Goal: Communication & Community: Answer question/provide support

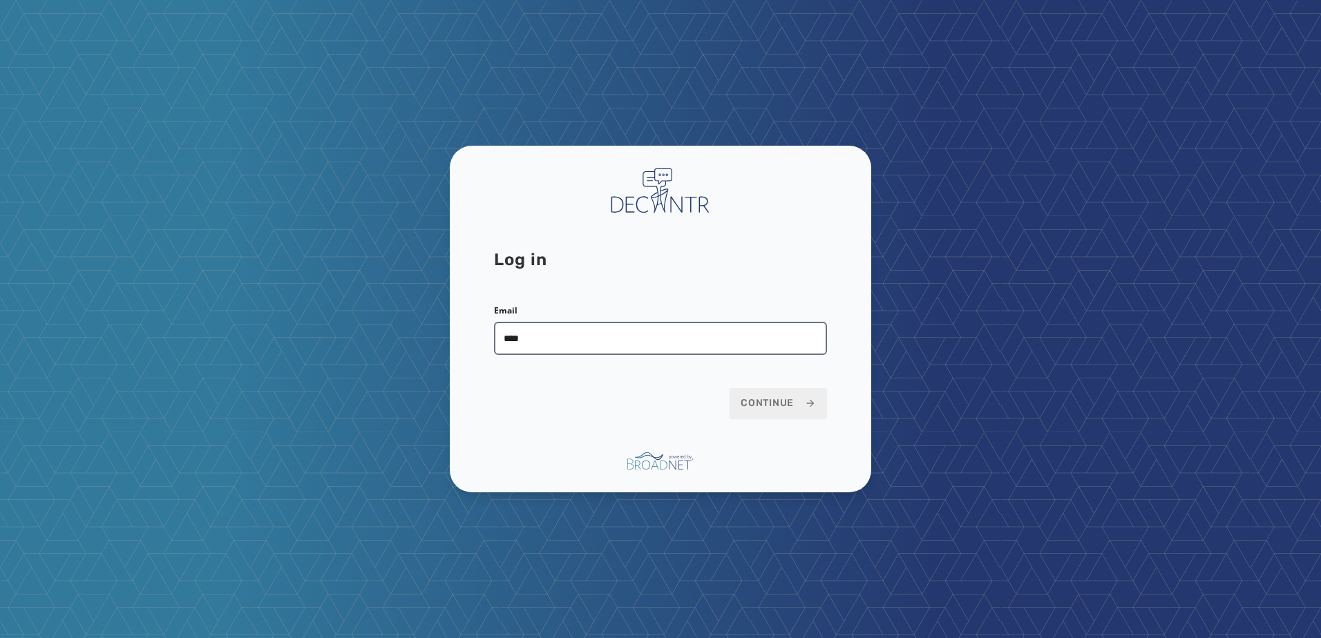
type input "**********"
click at [767, 401] on span "Continue" at bounding box center [778, 404] width 75 height 14
click at [809, 399] on icon at bounding box center [810, 403] width 11 height 11
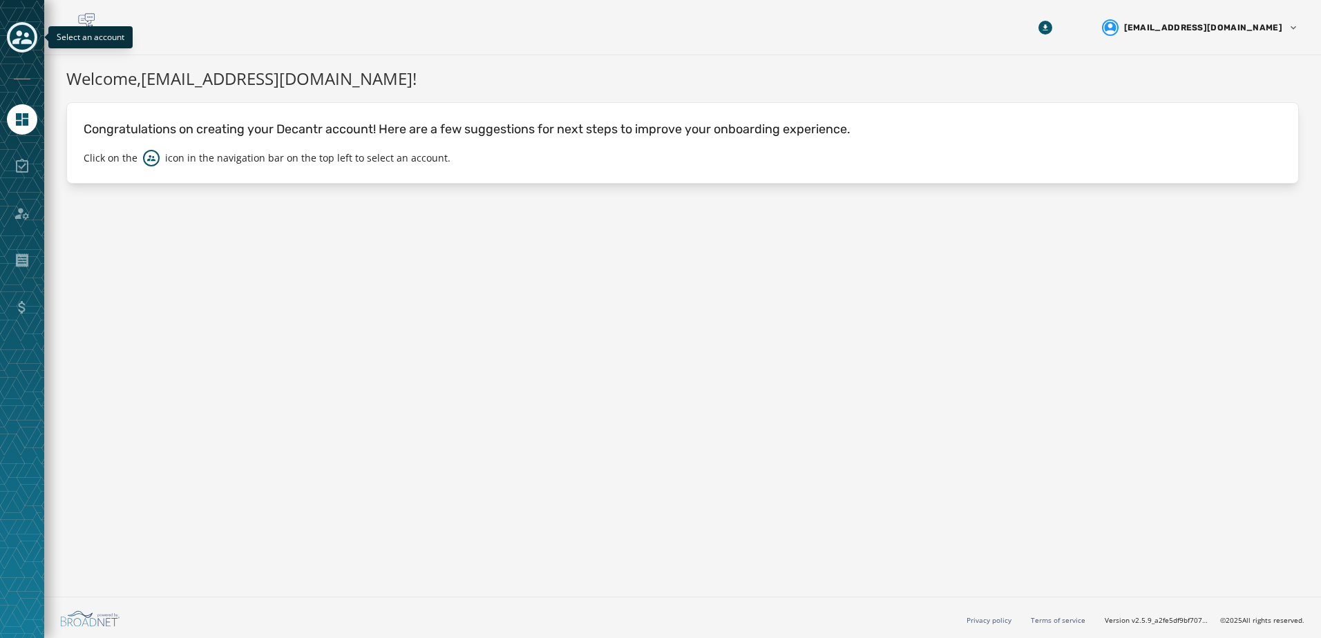
click at [23, 32] on icon "Toggle account select drawer" at bounding box center [21, 37] width 19 height 19
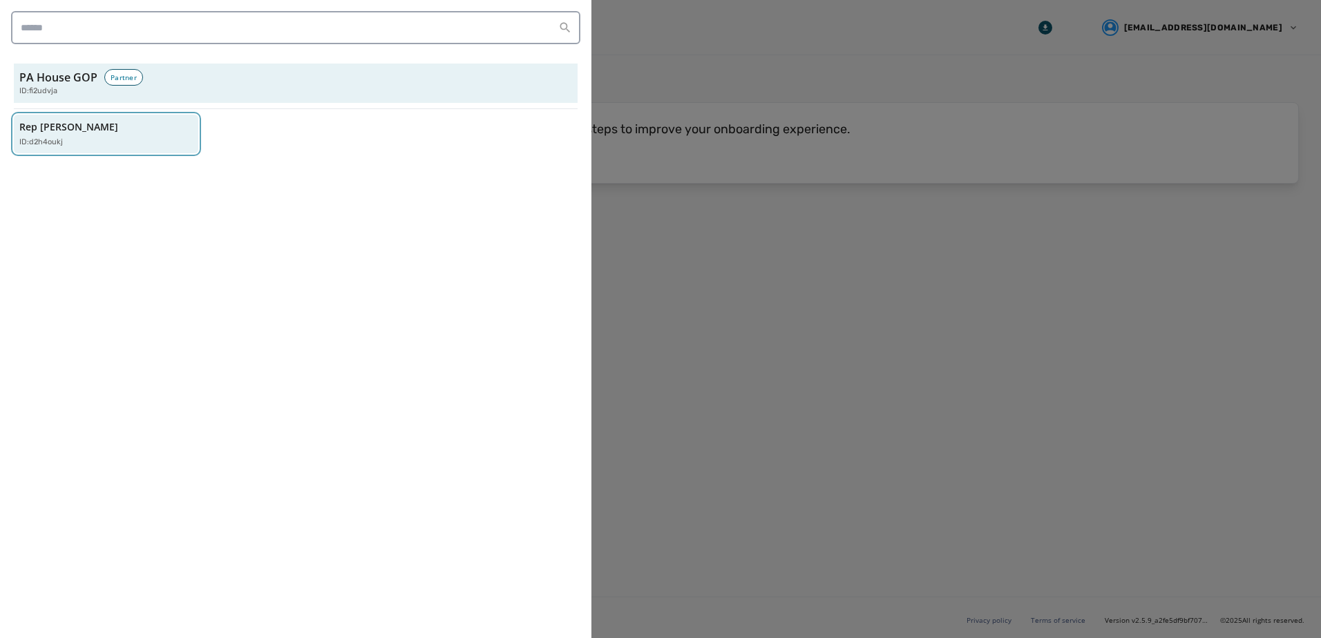
click at [137, 124] on div "Rep [PERSON_NAME] ID: d2h4oukj" at bounding box center [99, 134] width 160 height 28
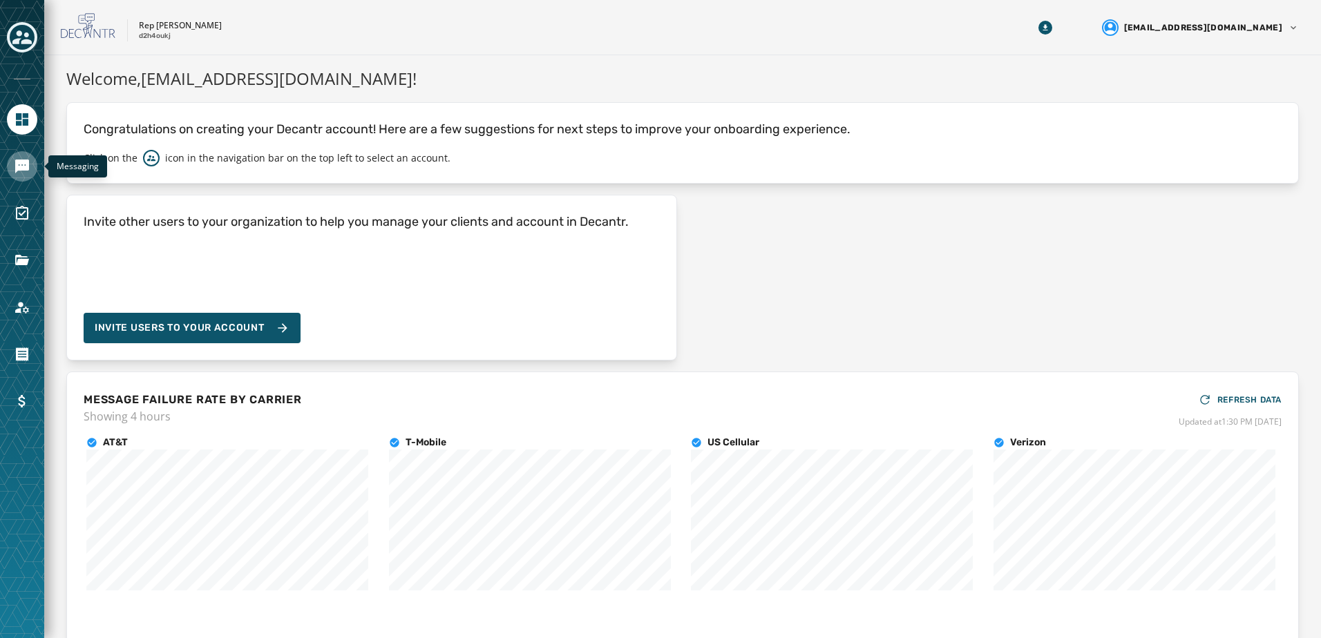
click at [16, 161] on icon "Navigate to Messaging" at bounding box center [22, 167] width 14 height 14
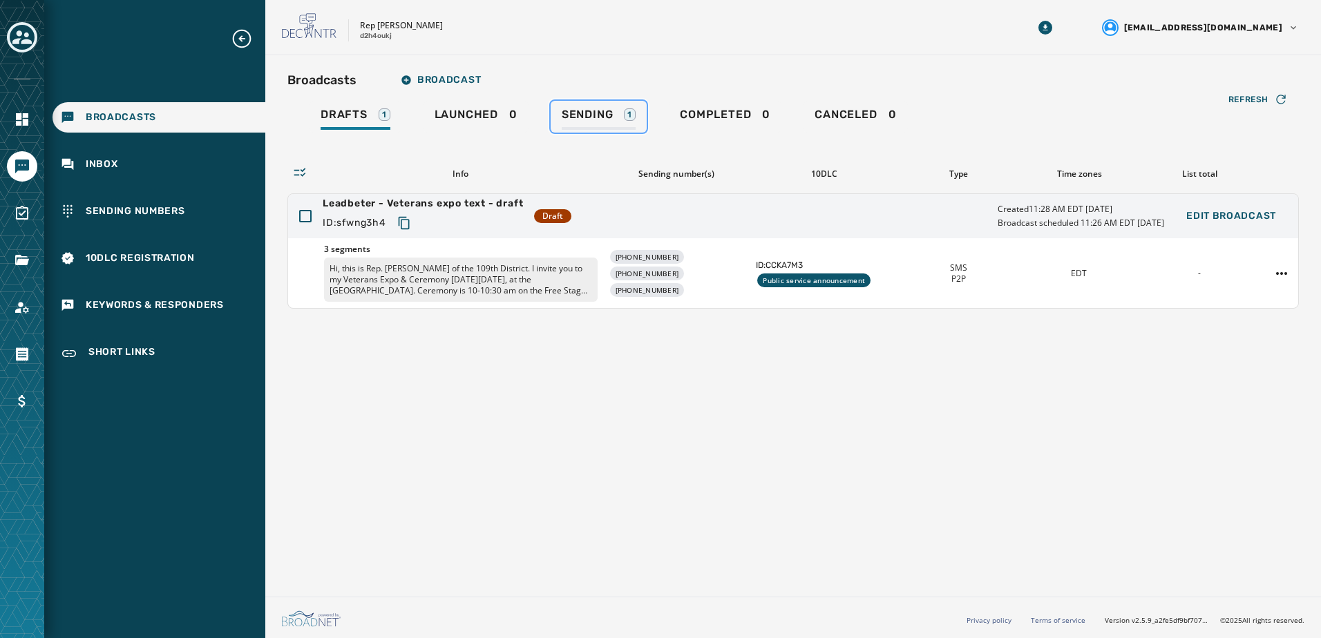
click at [598, 114] on span "Sending" at bounding box center [588, 115] width 52 height 14
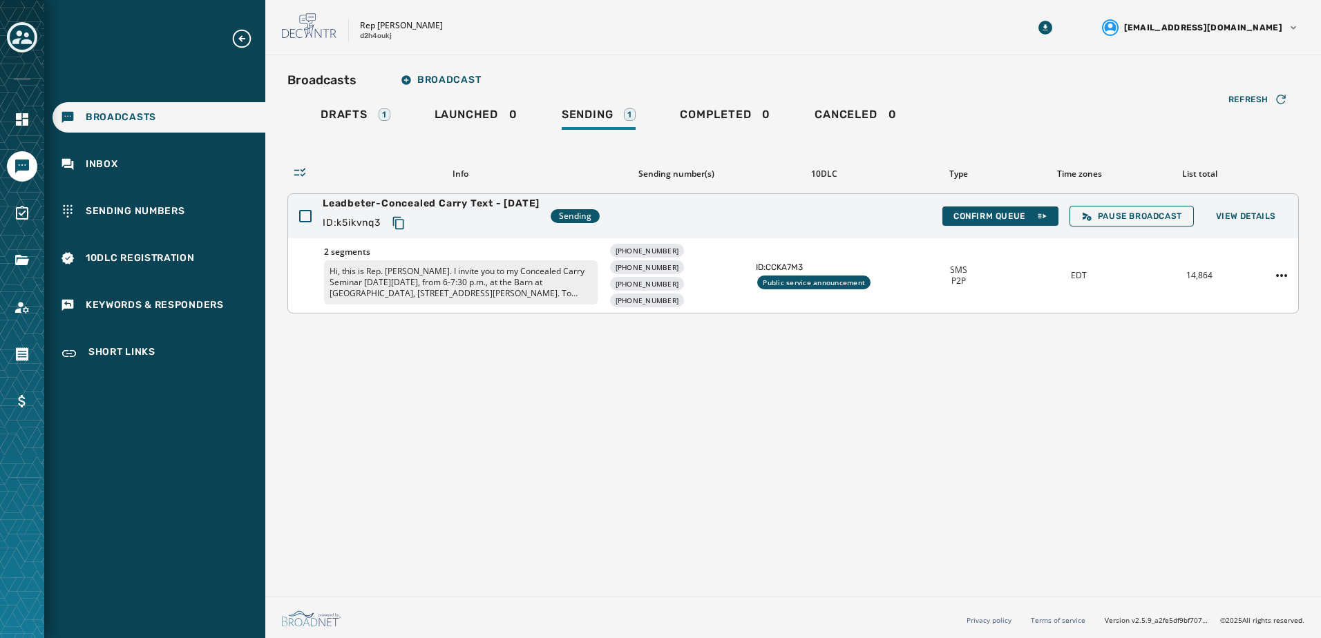
drag, startPoint x: 605, startPoint y: 212, endPoint x: 581, endPoint y: 277, distance: 69.3
drag, startPoint x: 581, startPoint y: 277, endPoint x: 1034, endPoint y: 388, distance: 466.7
click at [1034, 388] on div "Broadcasts Broadcast Drafts 1 Launched 0 Sending 1 Completed 0 Canceled 0 Refre…" at bounding box center [793, 323] width 1056 height 536
click at [96, 155] on div "Inbox" at bounding box center [159, 164] width 213 height 30
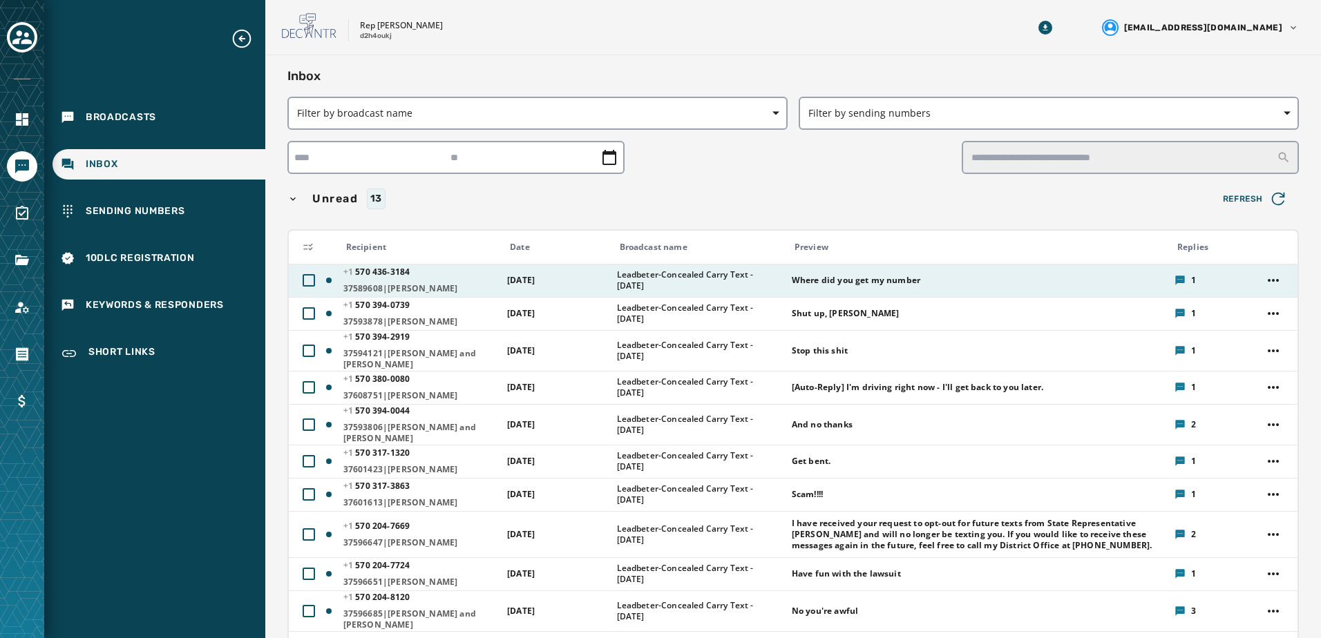
click at [959, 274] on div "Where did you get my number" at bounding box center [979, 280] width 374 height 22
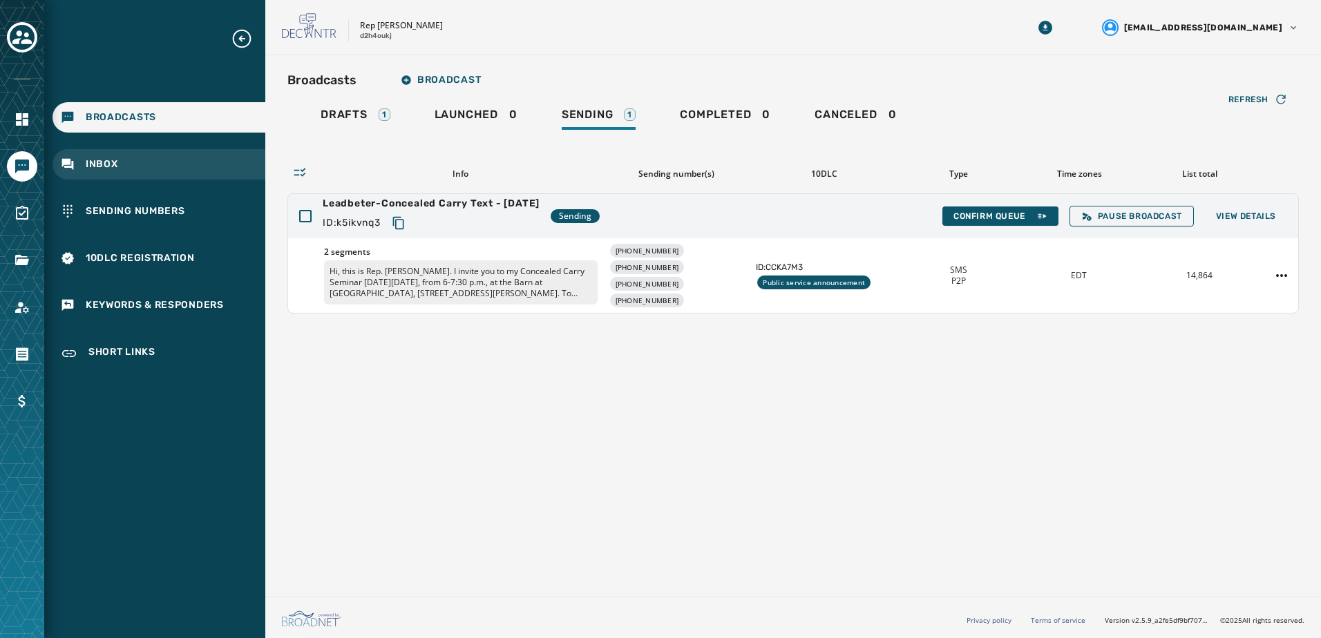
drag, startPoint x: 142, startPoint y: 167, endPoint x: 133, endPoint y: 169, distance: 8.5
click at [140, 167] on div "Inbox" at bounding box center [159, 164] width 213 height 30
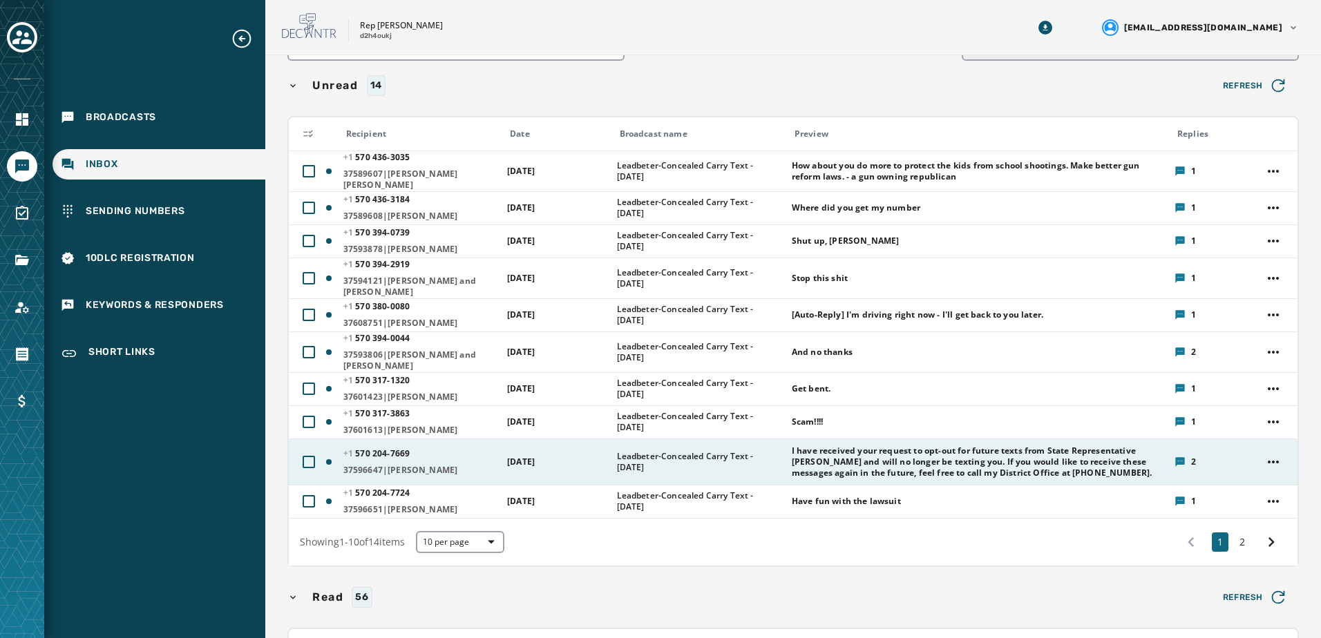
scroll to position [138, 0]
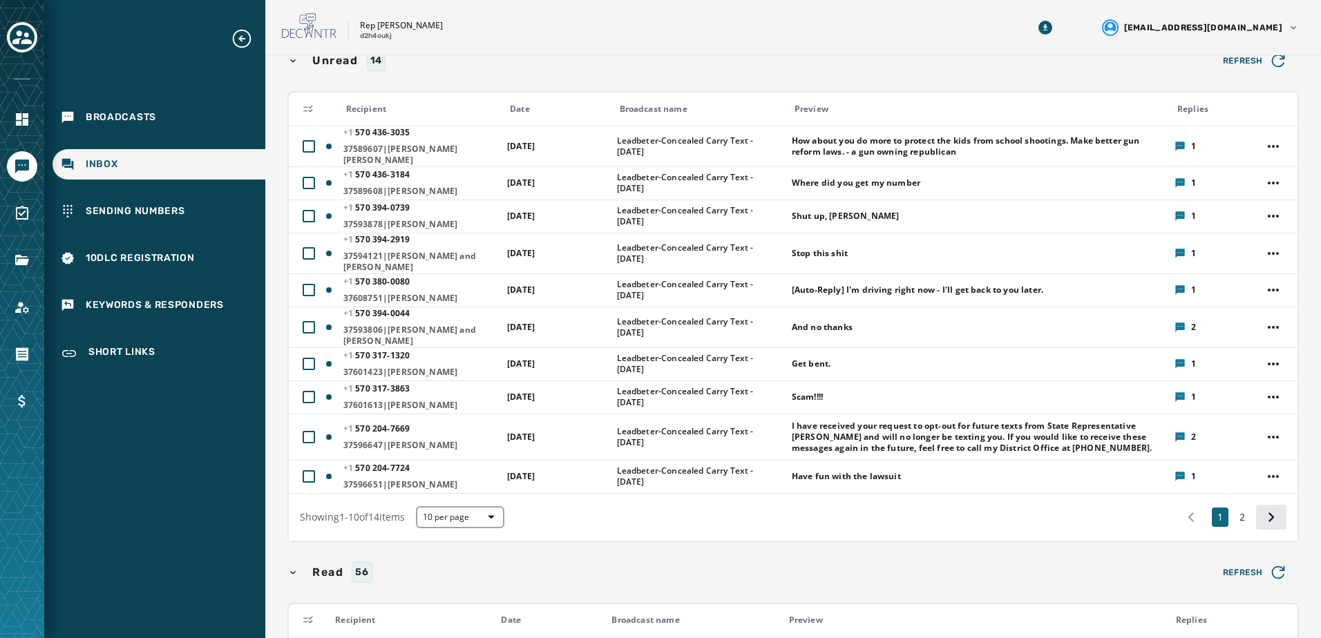
click at [1262, 509] on icon at bounding box center [1271, 517] width 19 height 19
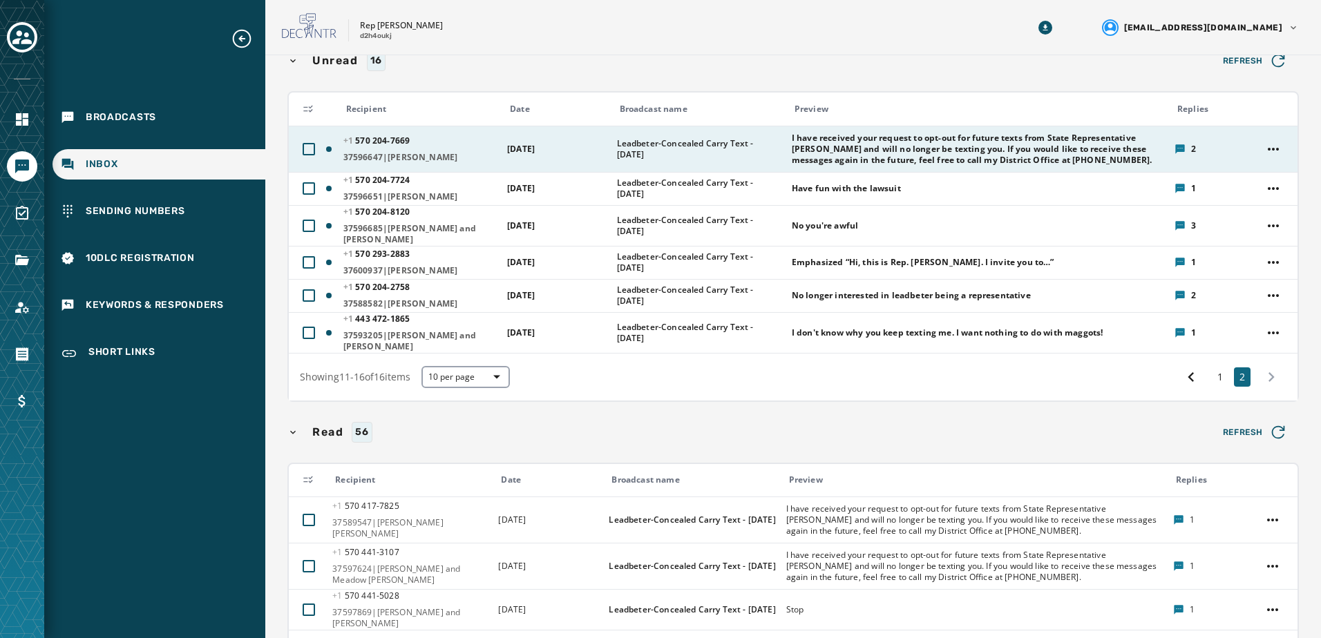
click at [1081, 149] on span "I have received your request to opt-out for future texts from State Representat…" at bounding box center [979, 149] width 374 height 33
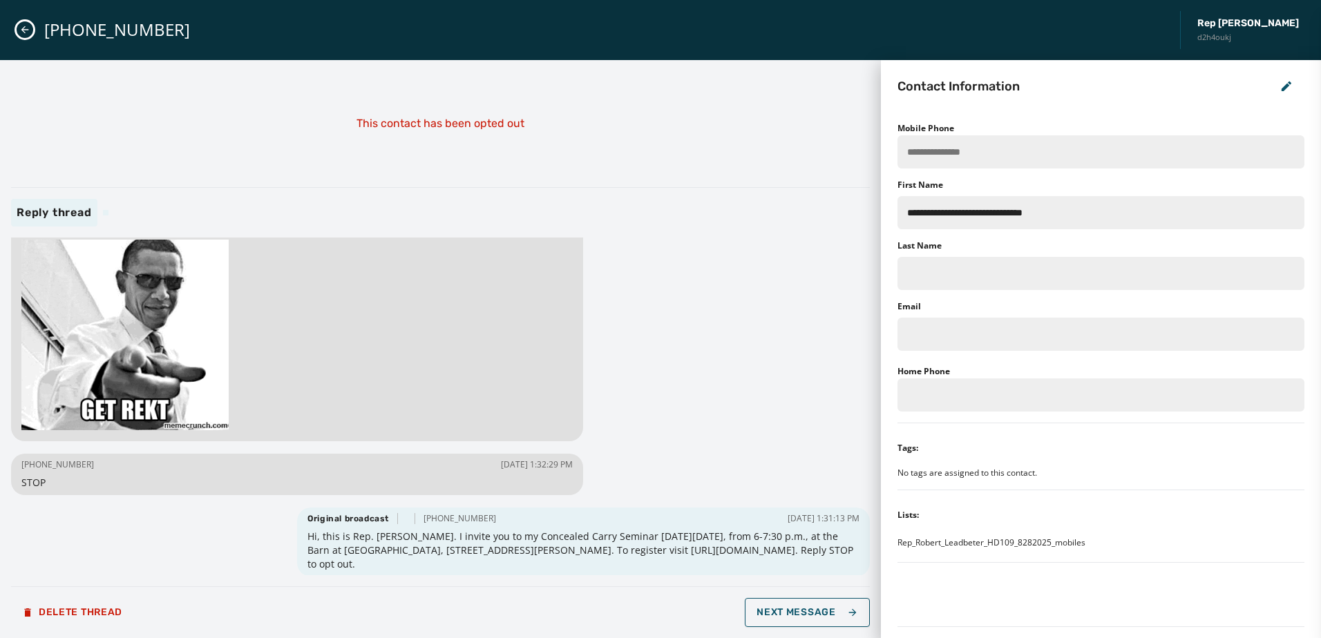
scroll to position [160, 0]
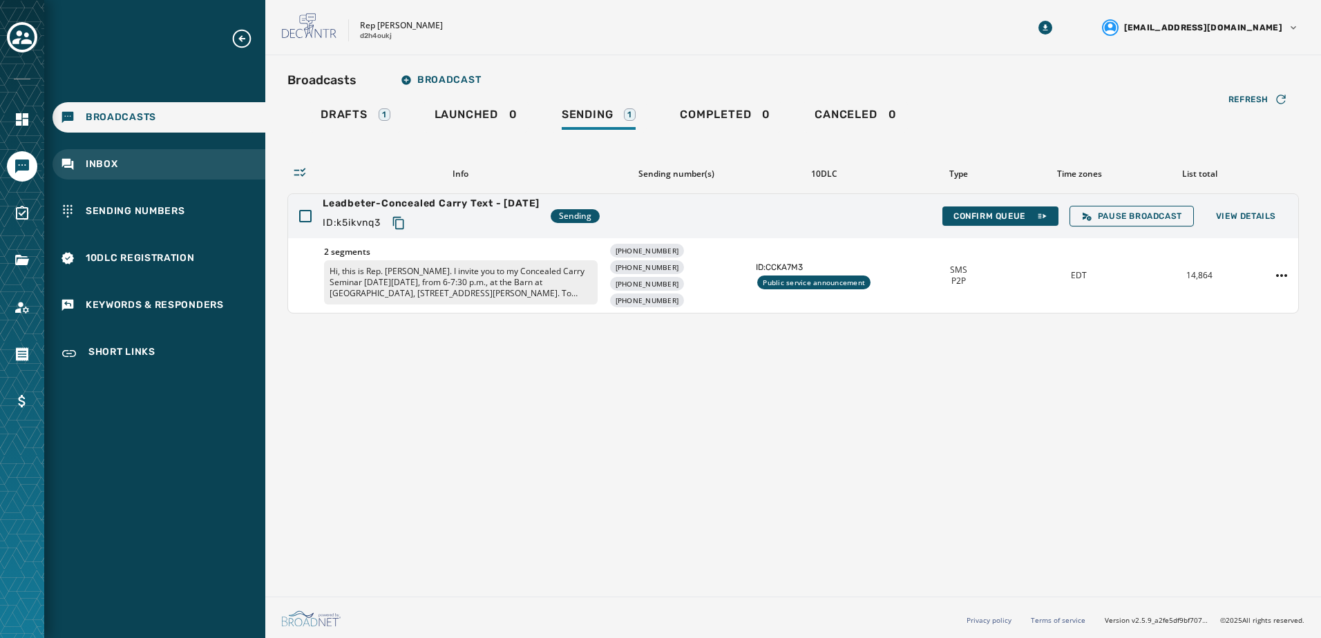
click at [96, 155] on div "Inbox" at bounding box center [159, 164] width 213 height 30
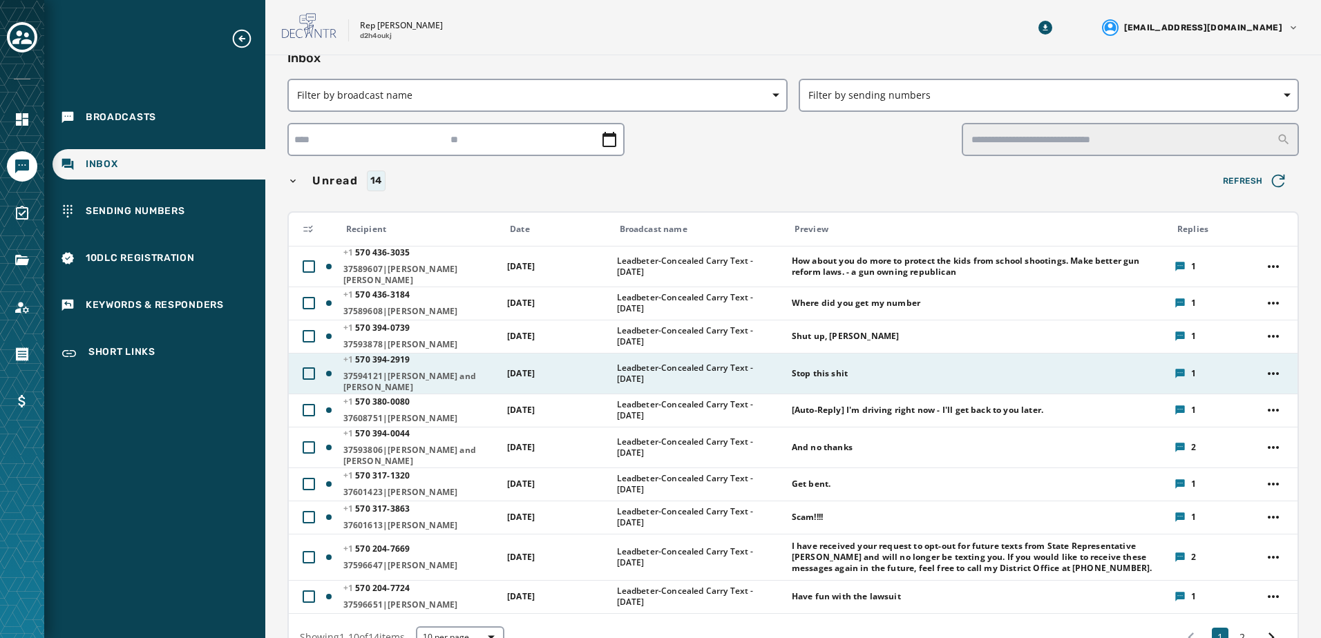
scroll to position [3, 0]
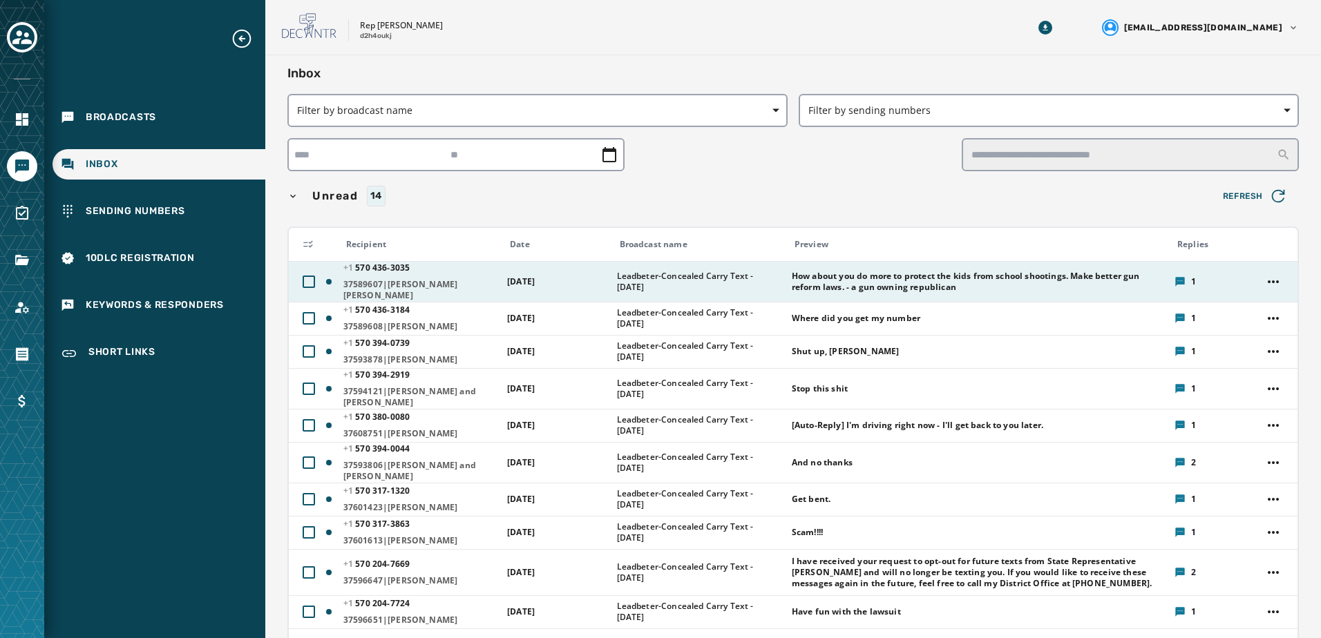
click at [860, 281] on span "How about you do more to protect the kids from school shootings. Make better gu…" at bounding box center [979, 282] width 374 height 22
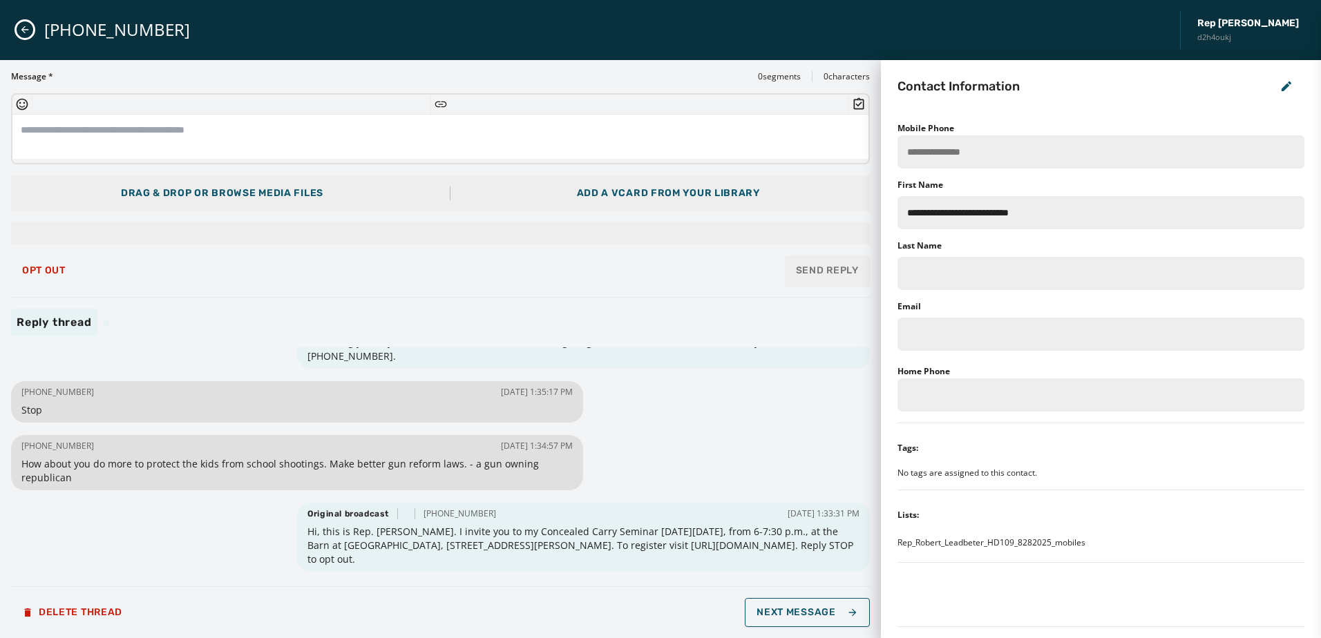
scroll to position [0, 0]
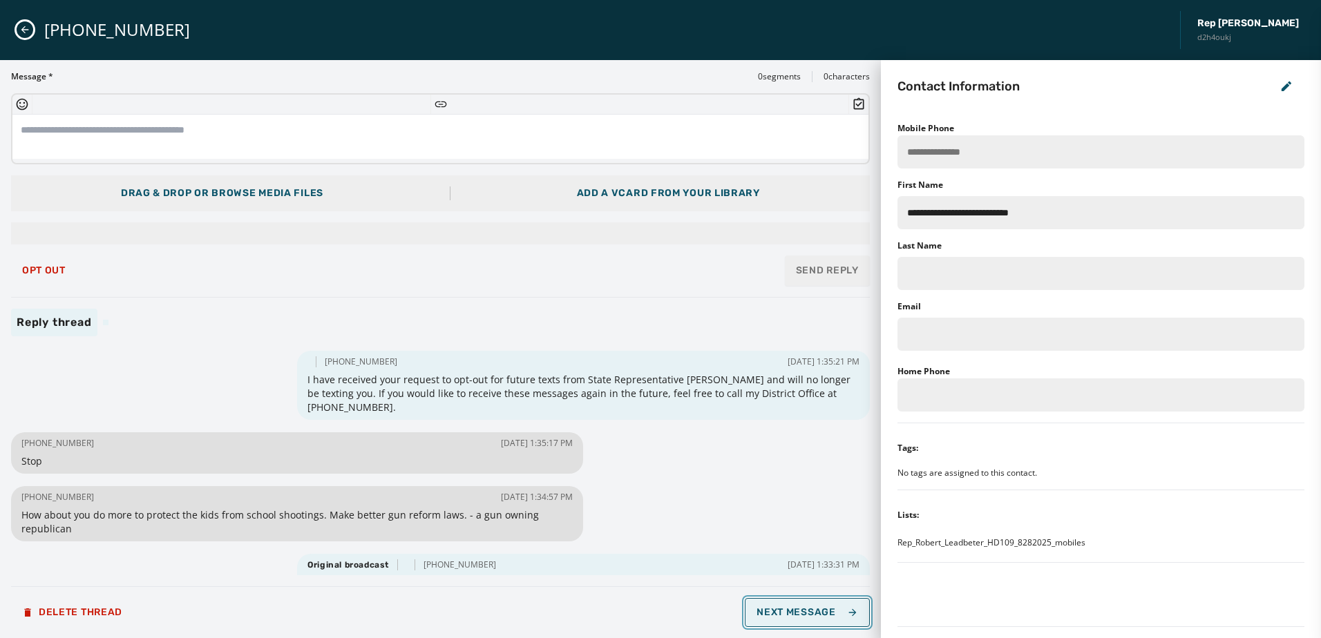
click at [821, 613] on span "Next Message" at bounding box center [807, 612] width 101 height 11
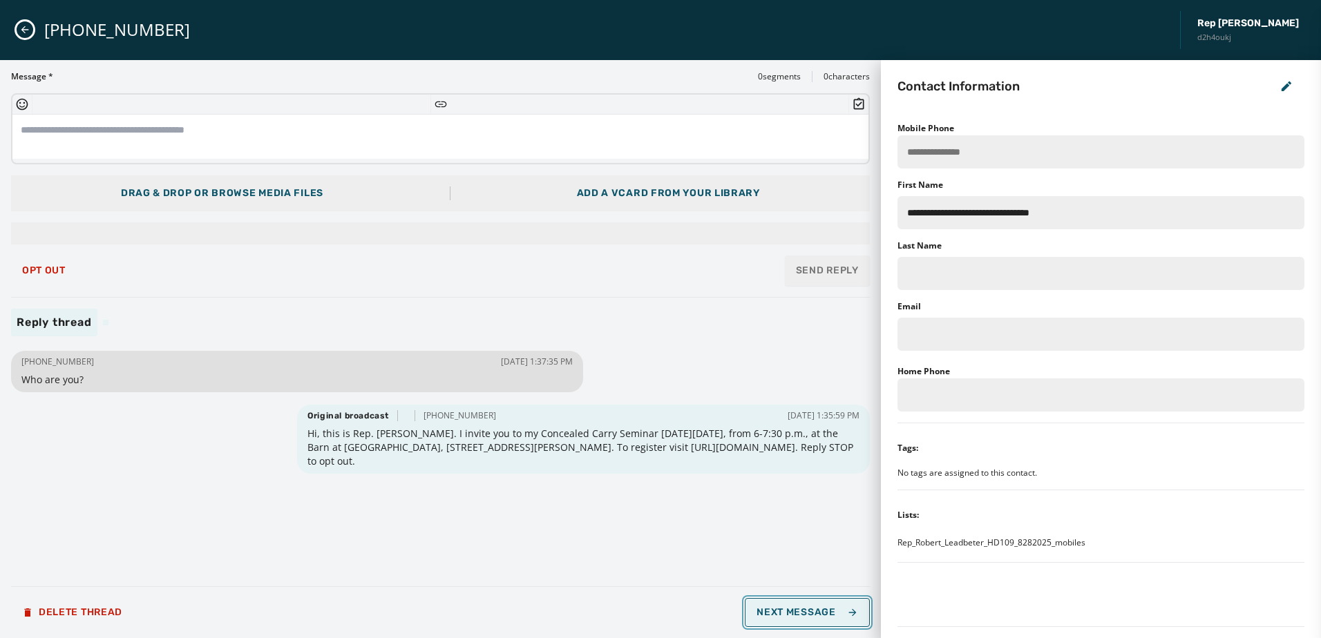
click at [821, 619] on button "Next Message" at bounding box center [807, 612] width 124 height 29
click at [776, 607] on span "Next Message" at bounding box center [807, 612] width 101 height 11
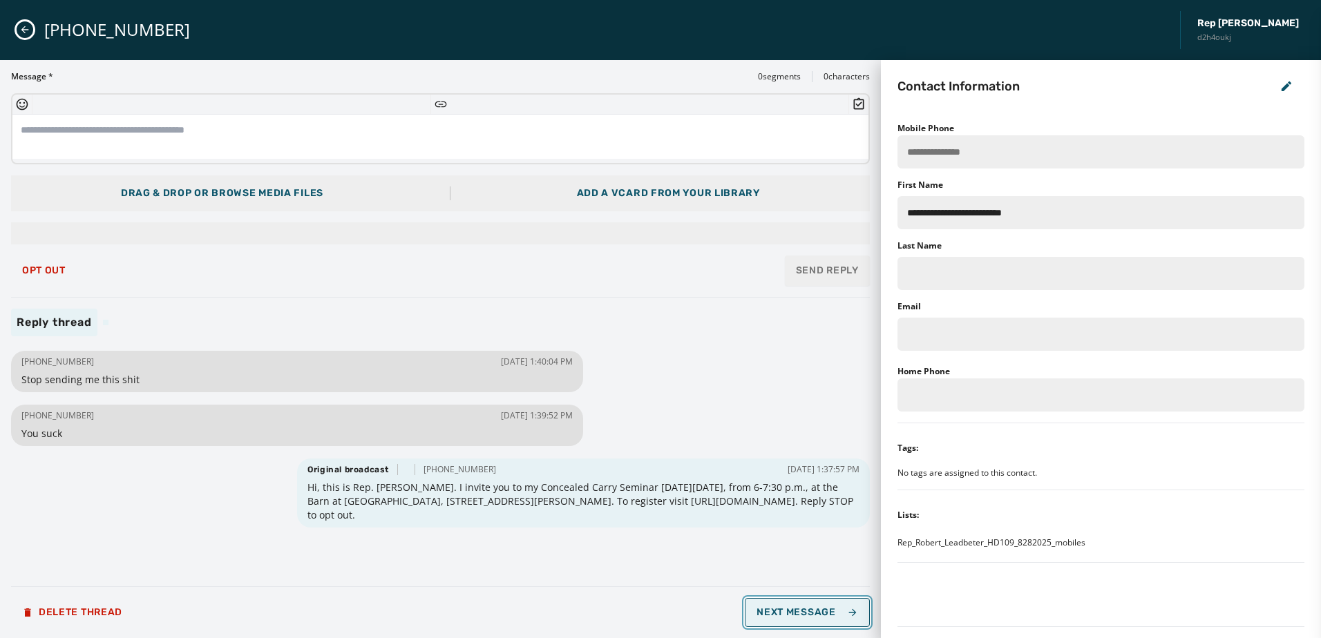
click at [815, 609] on span "Next Message" at bounding box center [807, 612] width 101 height 11
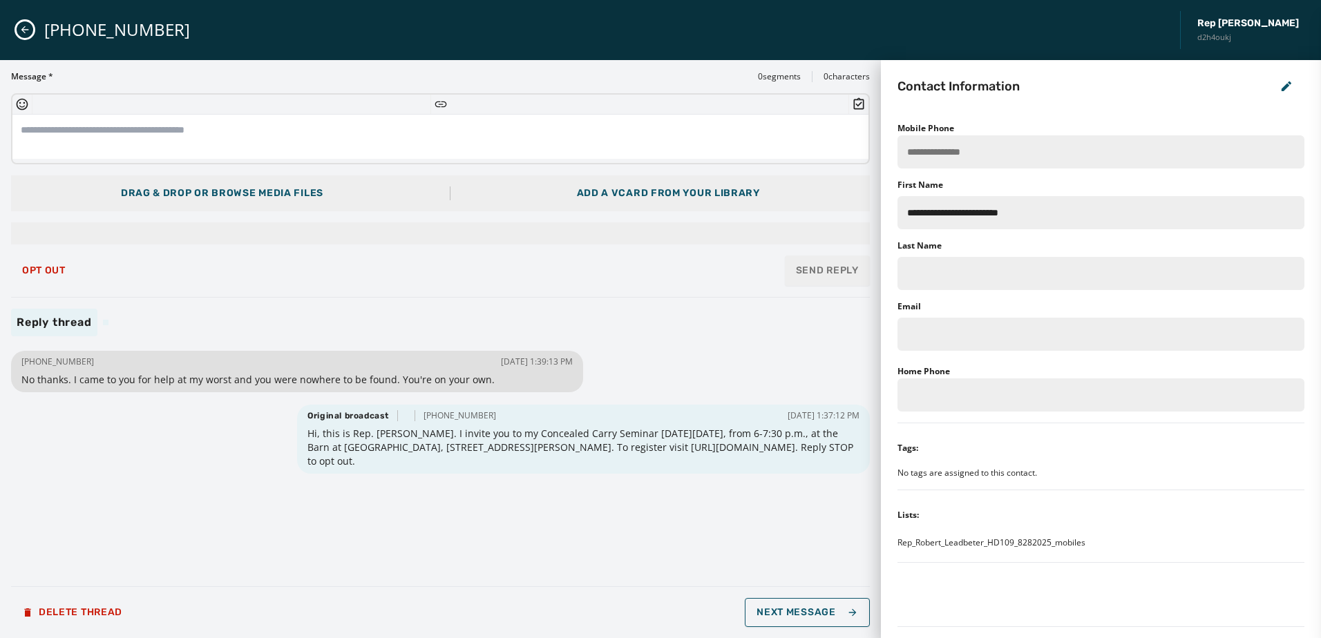
click at [795, 374] on div "+1 570 904-4720 09/02/2025 - 1:39:13 PM No thanks. I came to you for help at my…" at bounding box center [440, 462] width 859 height 228
click at [823, 611] on span "Next Message" at bounding box center [807, 612] width 101 height 11
click at [779, 607] on span "Next Message" at bounding box center [807, 612] width 101 height 11
click at [21, 23] on button "Close admin drawer" at bounding box center [25, 29] width 17 height 17
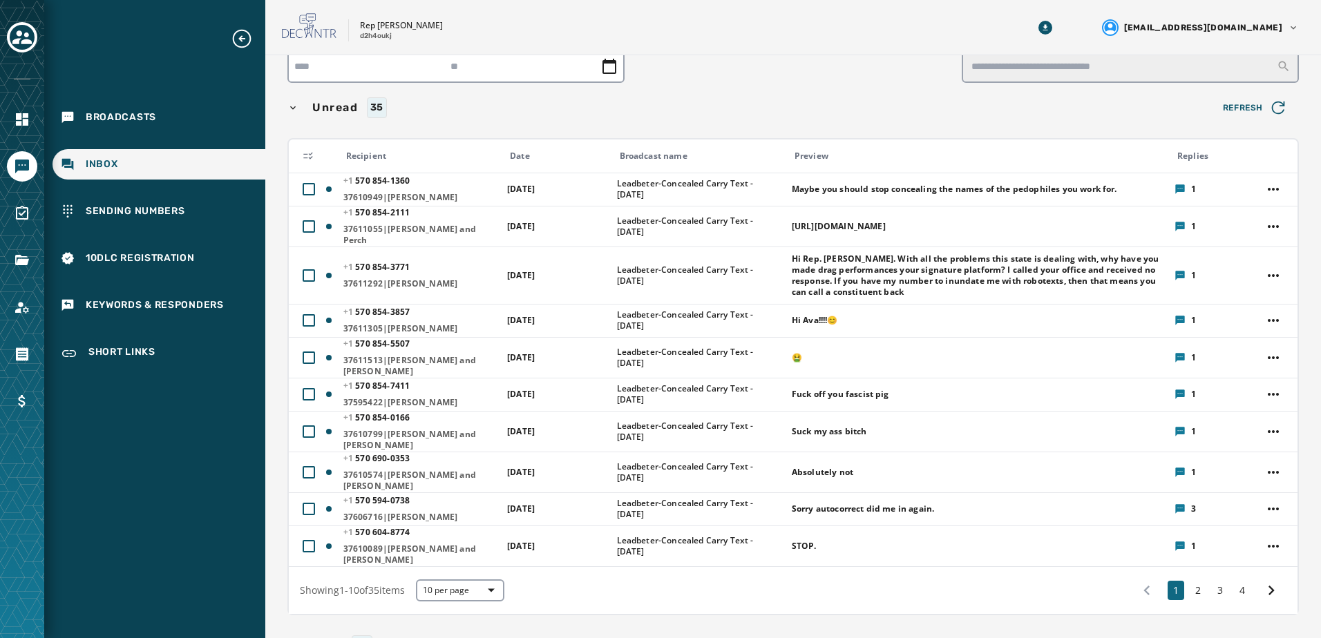
scroll to position [69, 0]
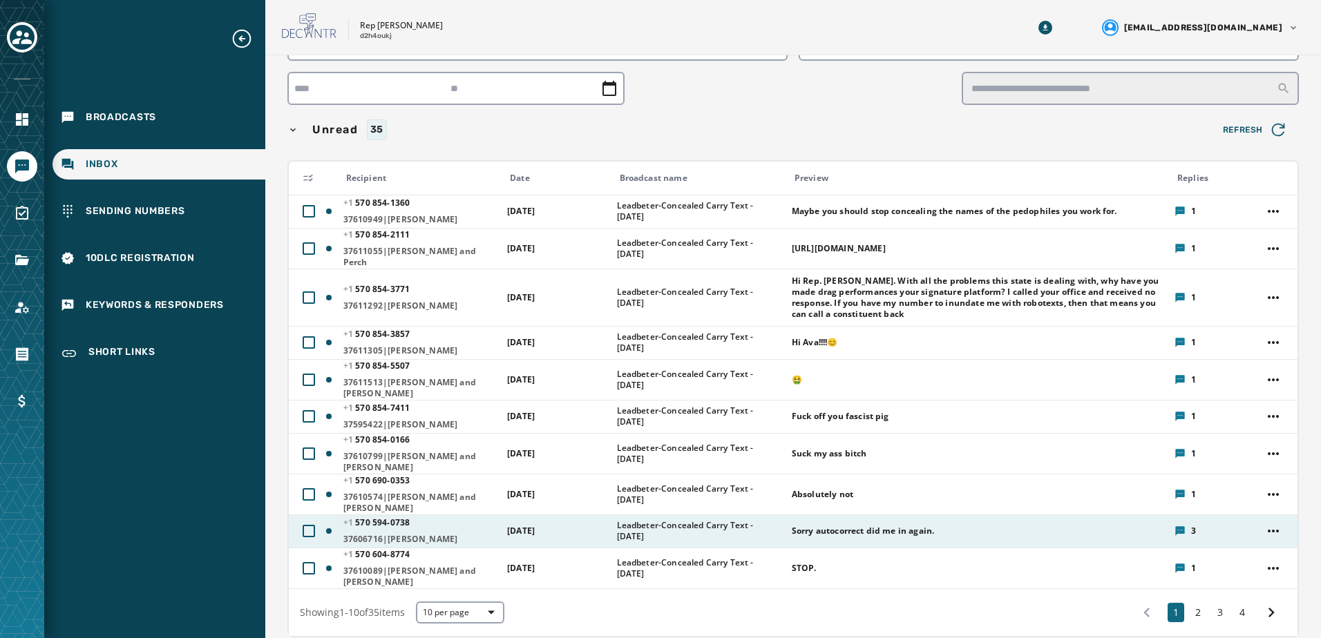
click at [742, 524] on td "Leadbeter-Concealed Carry Text - [DATE]" at bounding box center [696, 531] width 175 height 33
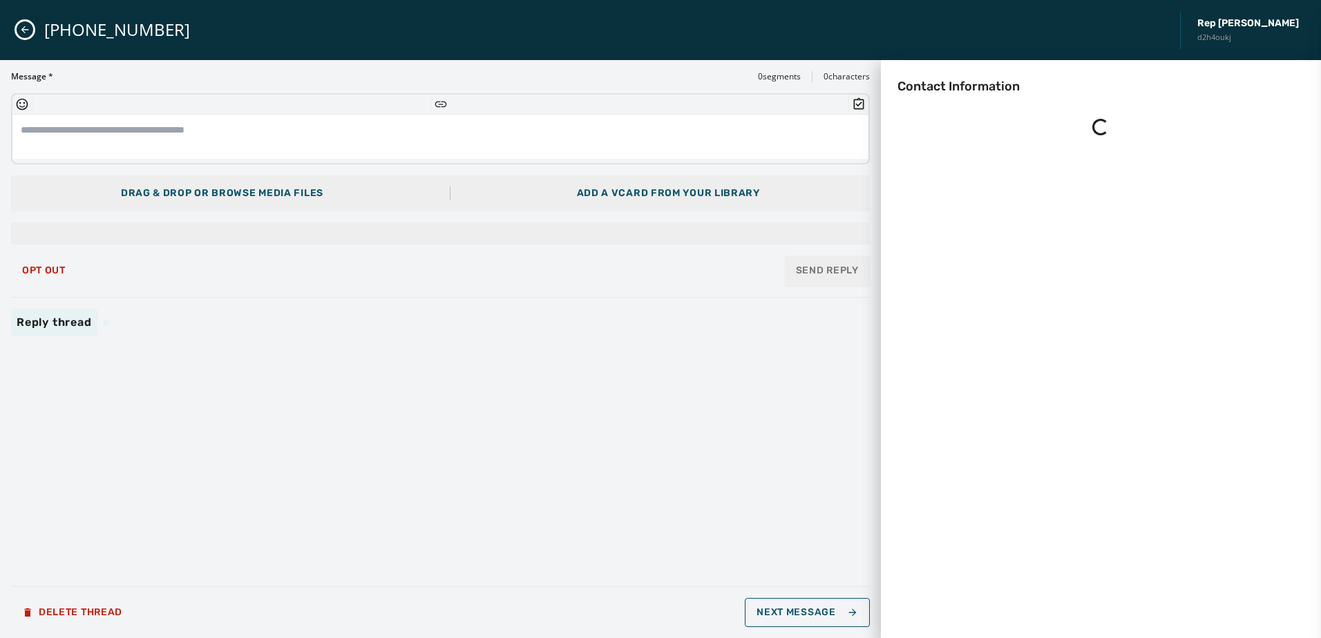
scroll to position [0, 0]
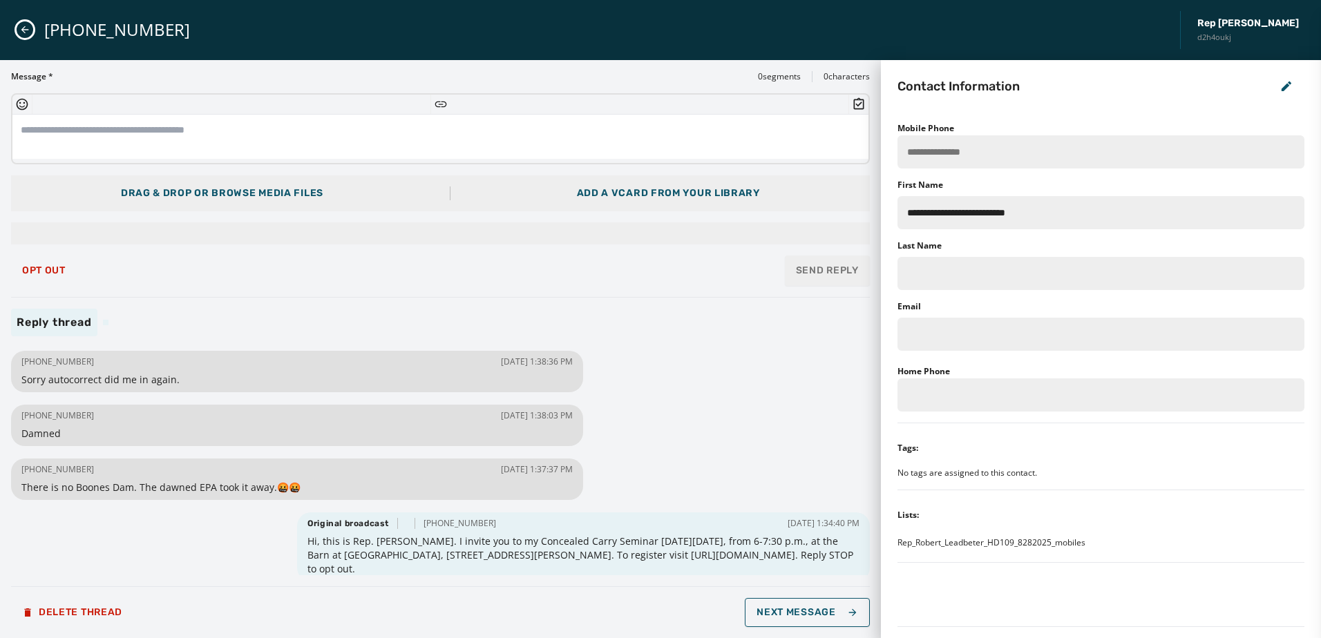
click at [22, 30] on icon "Close admin drawer" at bounding box center [25, 30] width 8 height 8
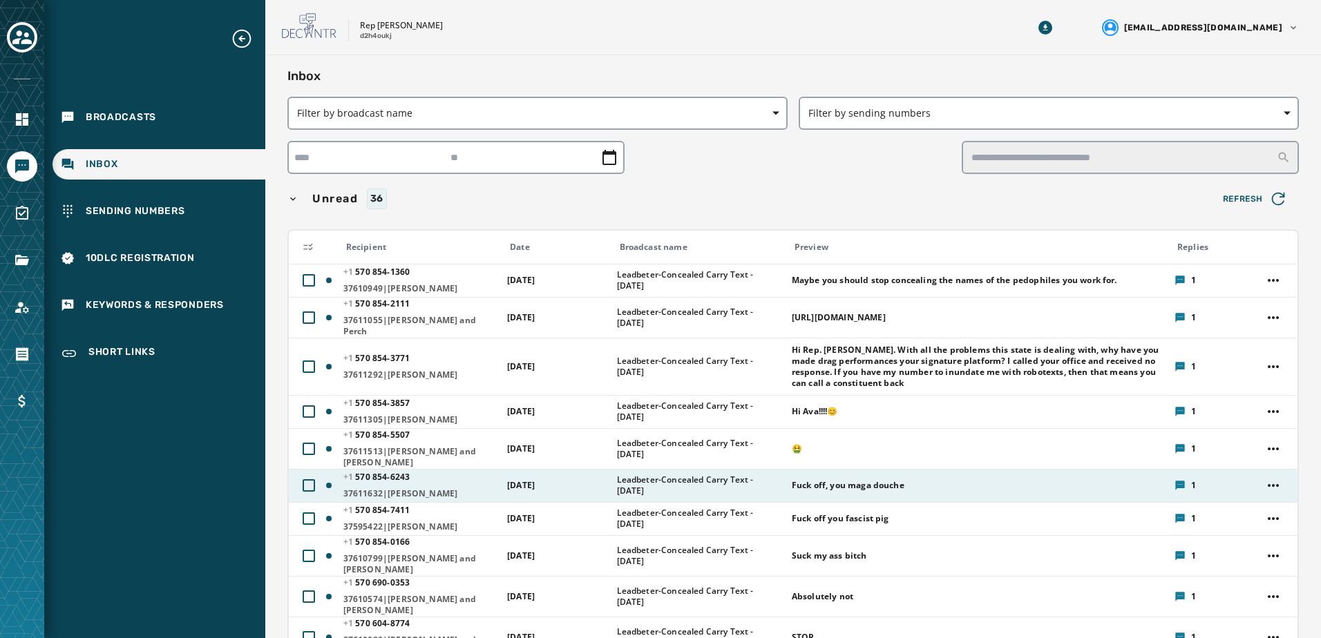
scroll to position [69, 0]
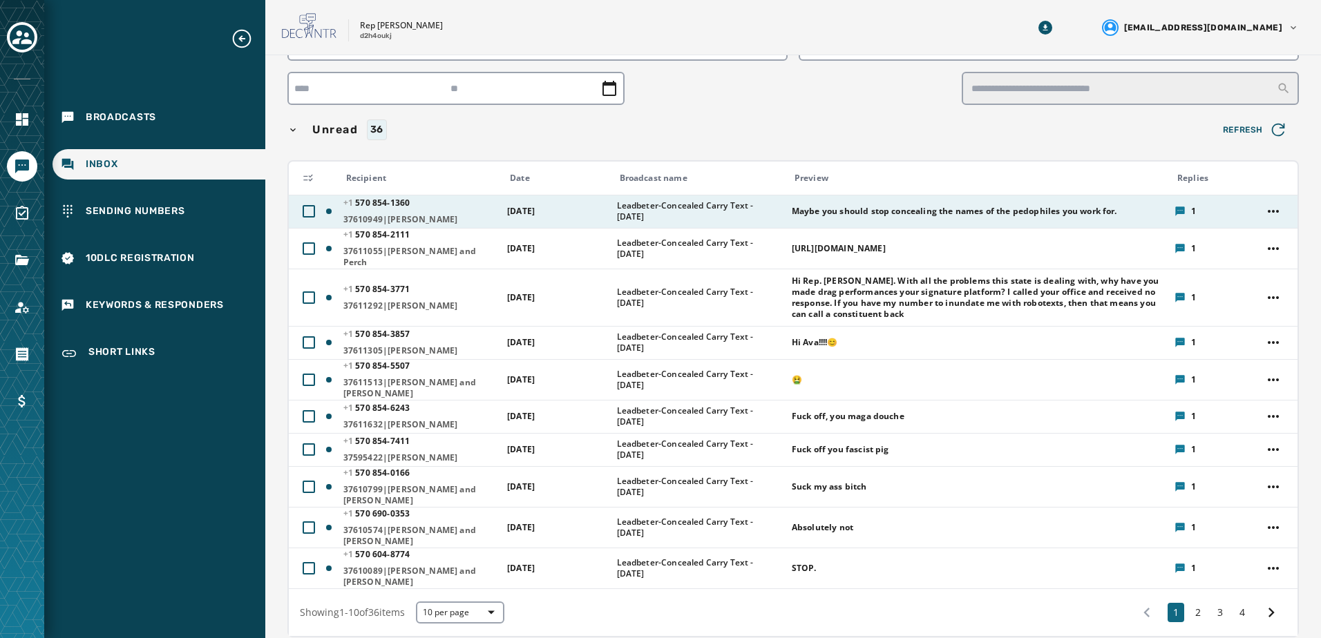
click at [643, 216] on span "Leadbeter-Concealed Carry Text - [DATE]" at bounding box center [700, 211] width 166 height 22
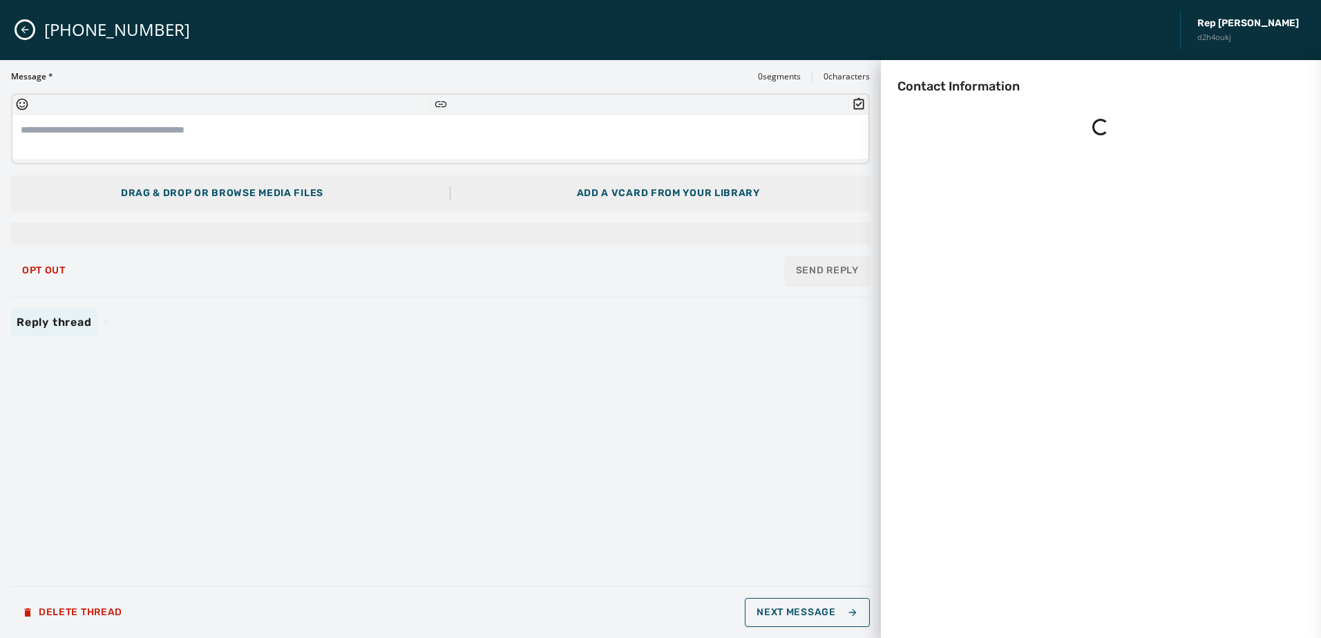
scroll to position [0, 0]
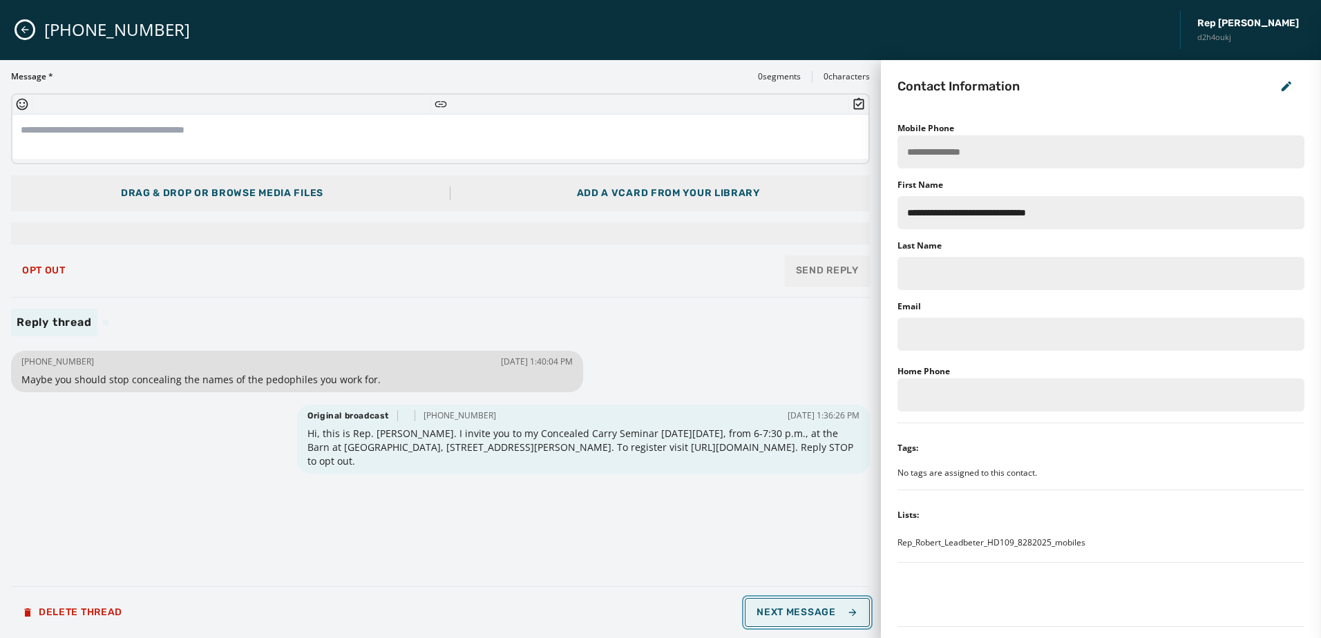
click at [772, 609] on span "Next Message" at bounding box center [807, 612] width 101 height 11
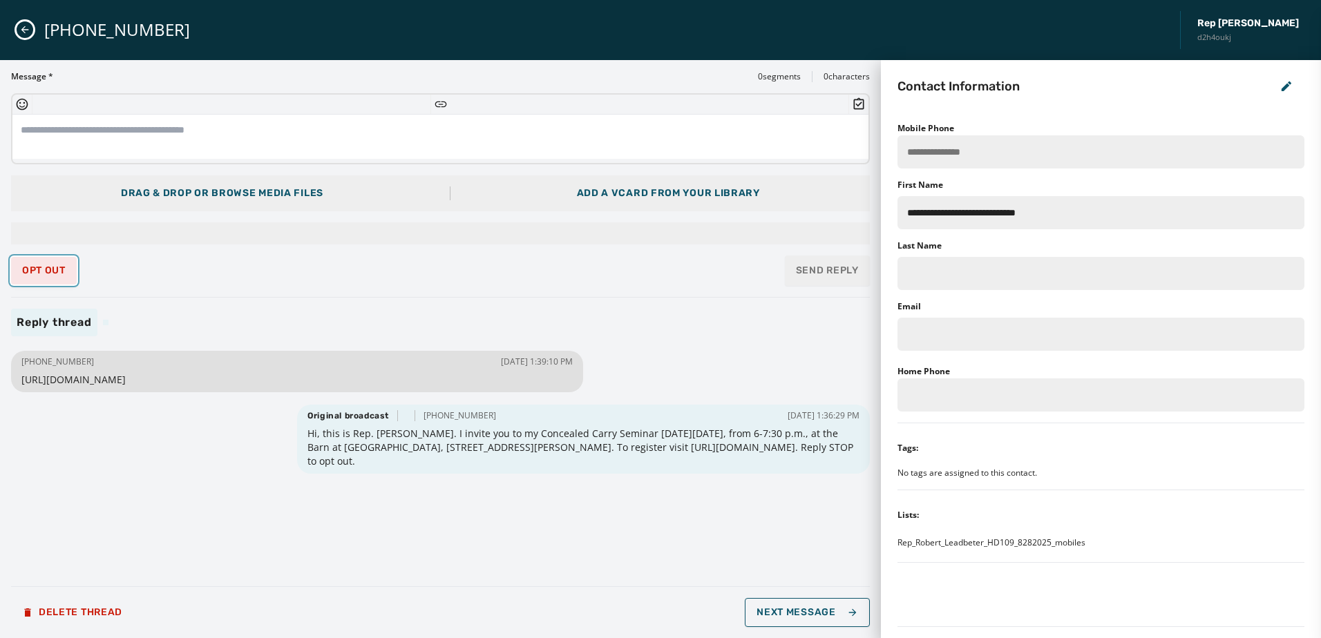
click at [48, 264] on button "Opt Out" at bounding box center [44, 271] width 66 height 28
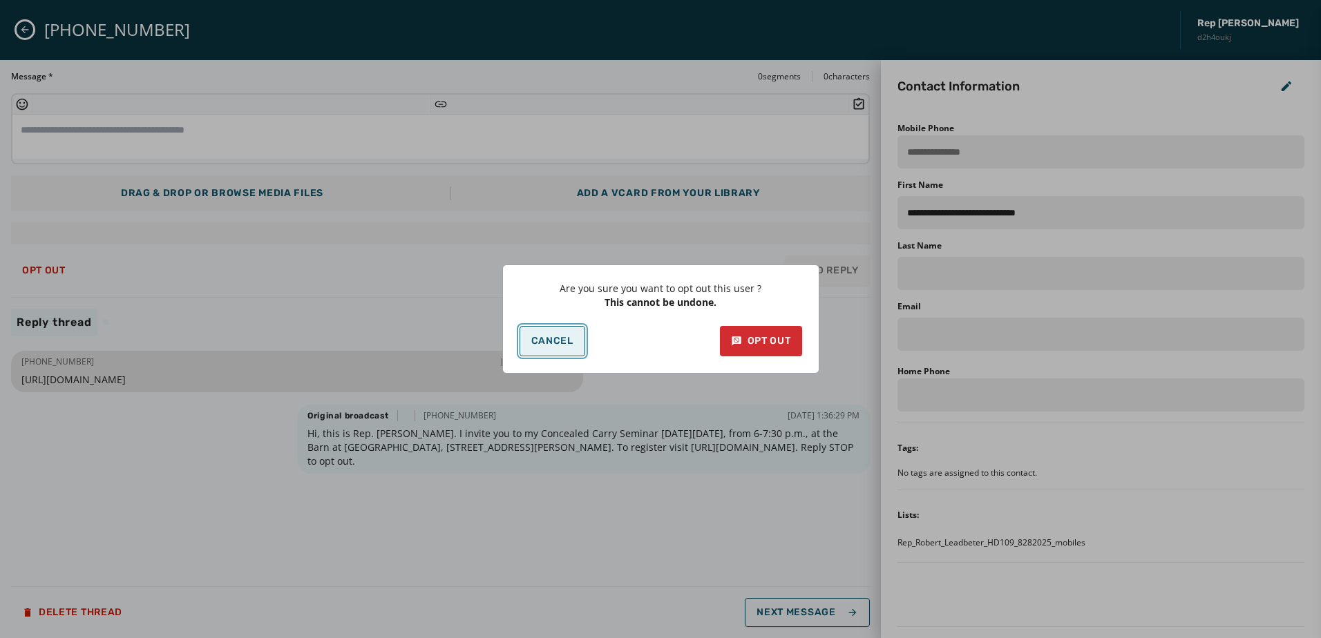
click at [529, 341] on button "Cancel" at bounding box center [553, 341] width 66 height 30
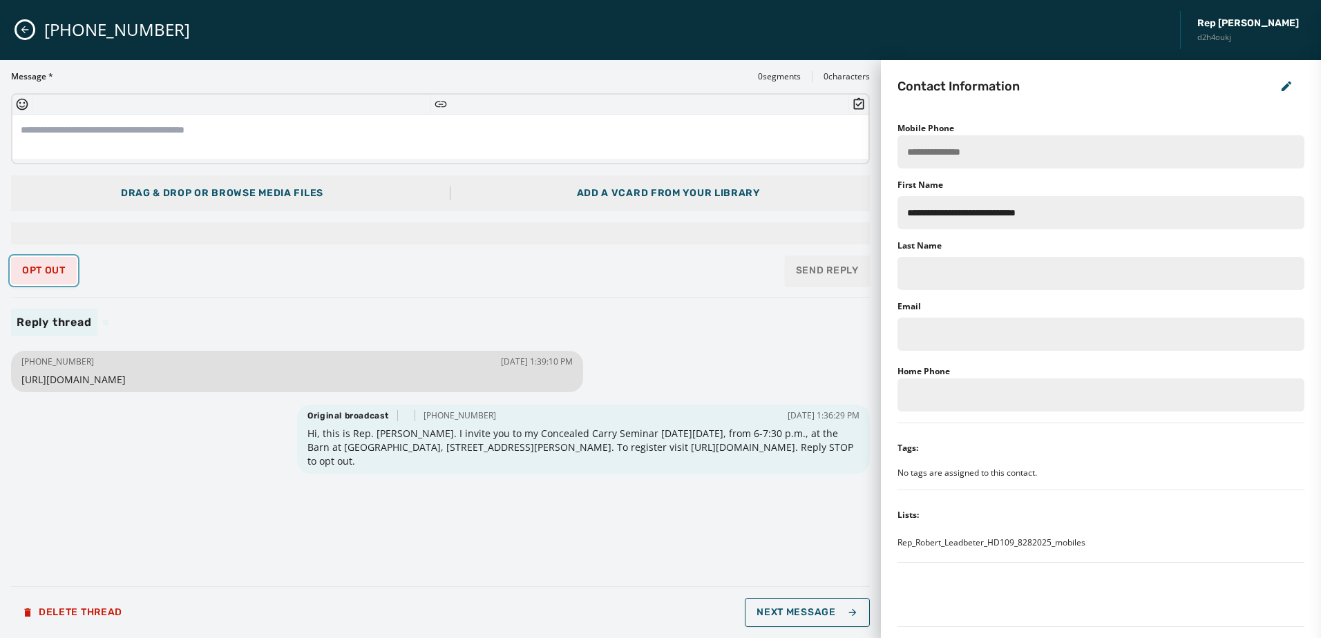
click at [50, 265] on span "Opt Out" at bounding box center [44, 270] width 44 height 11
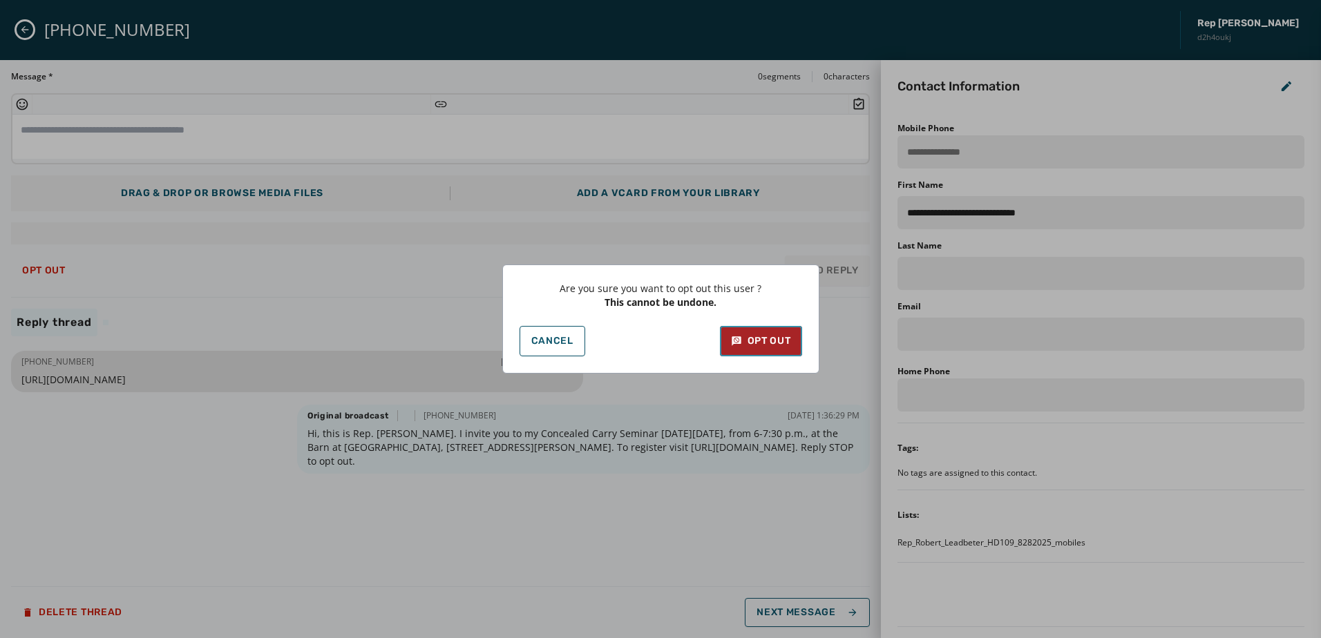
click at [739, 337] on icon at bounding box center [736, 340] width 9 height 9
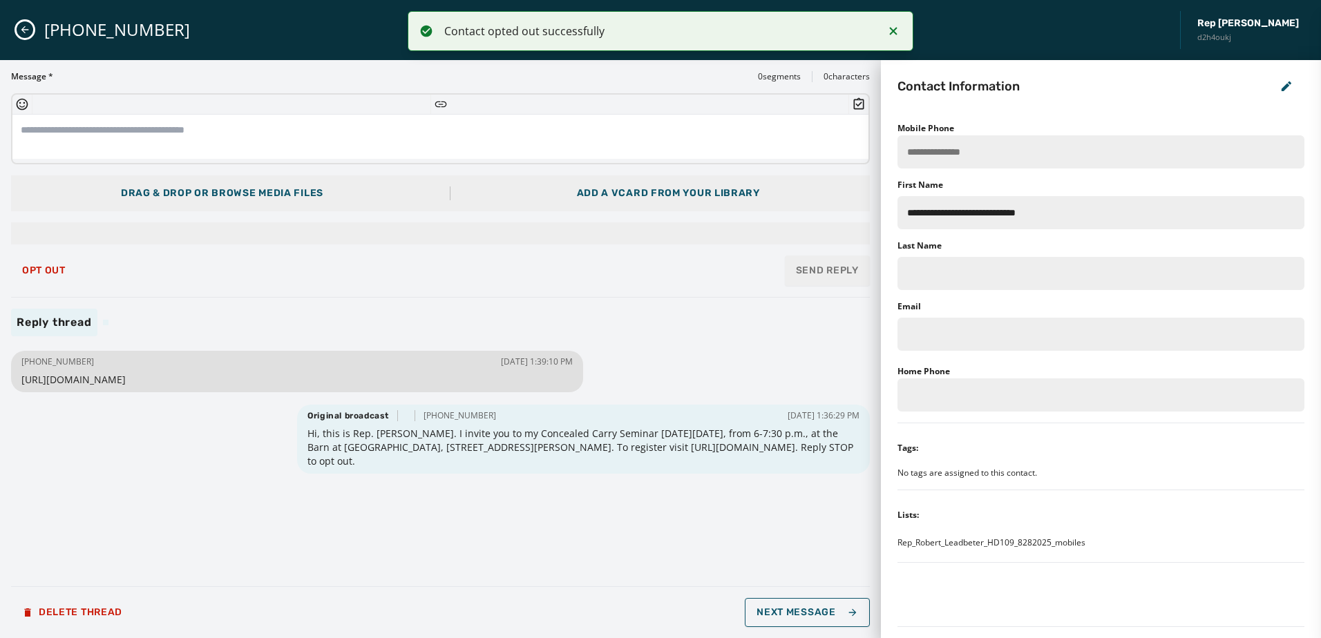
click at [21, 28] on icon "Close admin drawer" at bounding box center [24, 29] width 11 height 11
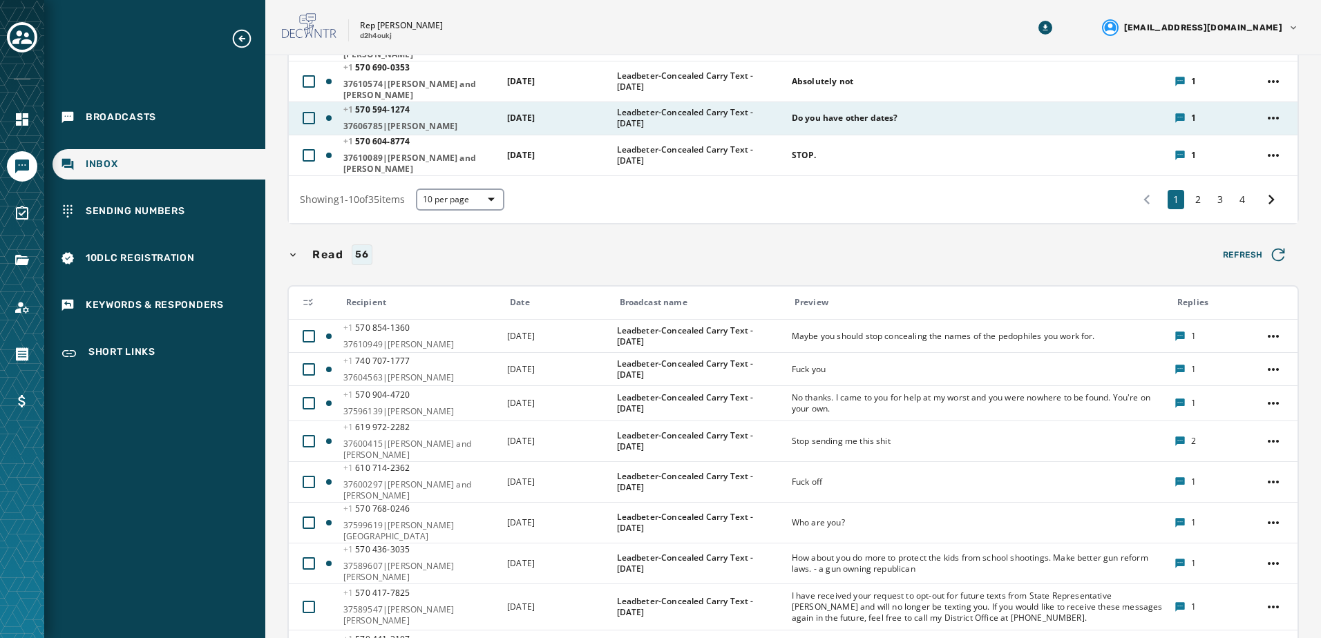
scroll to position [484, 0]
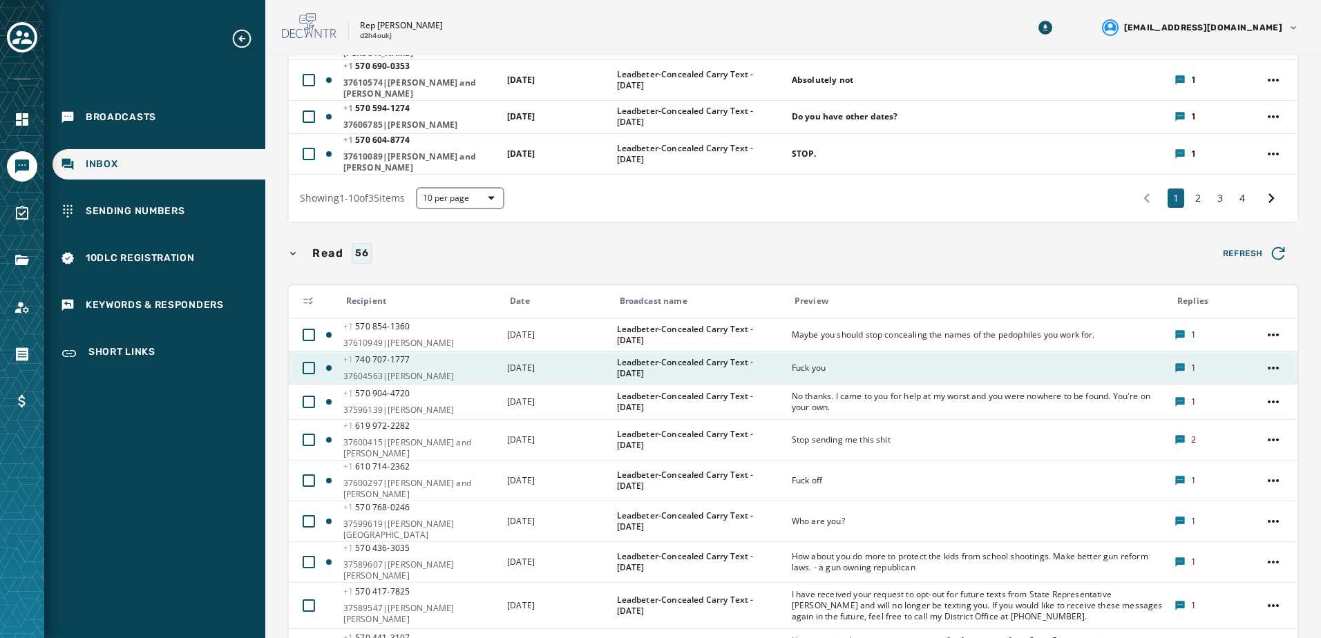
click at [875, 357] on div "Fuck you" at bounding box center [979, 368] width 374 height 22
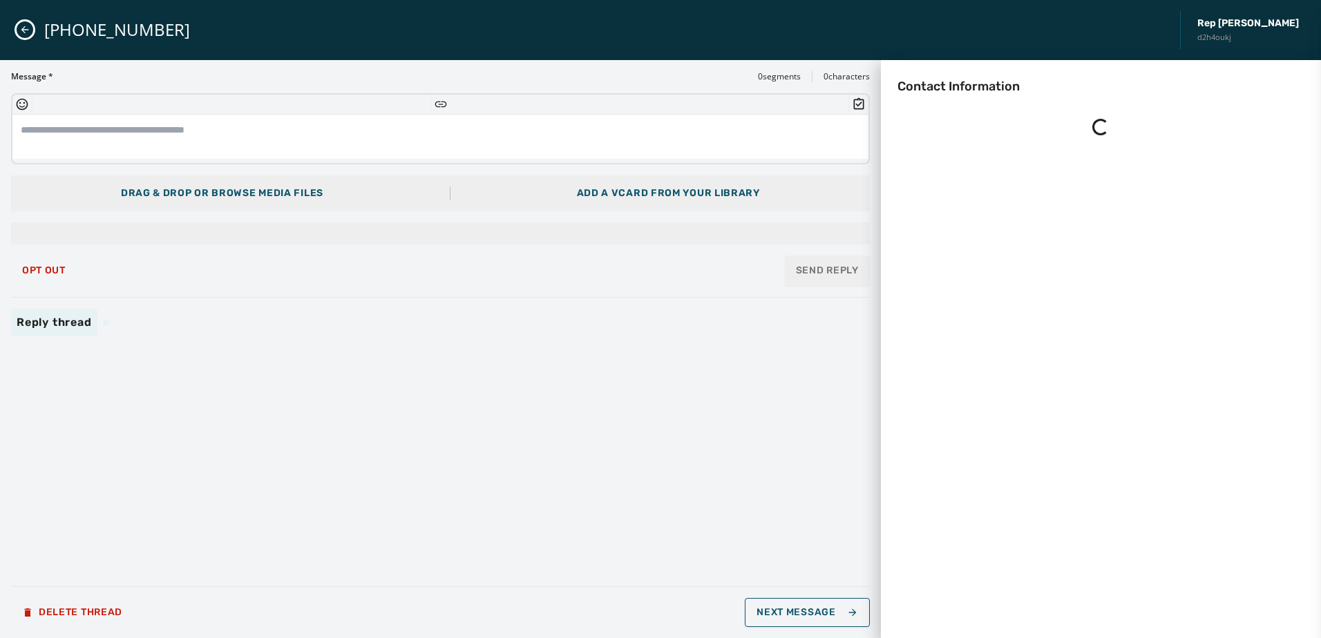
scroll to position [0, 0]
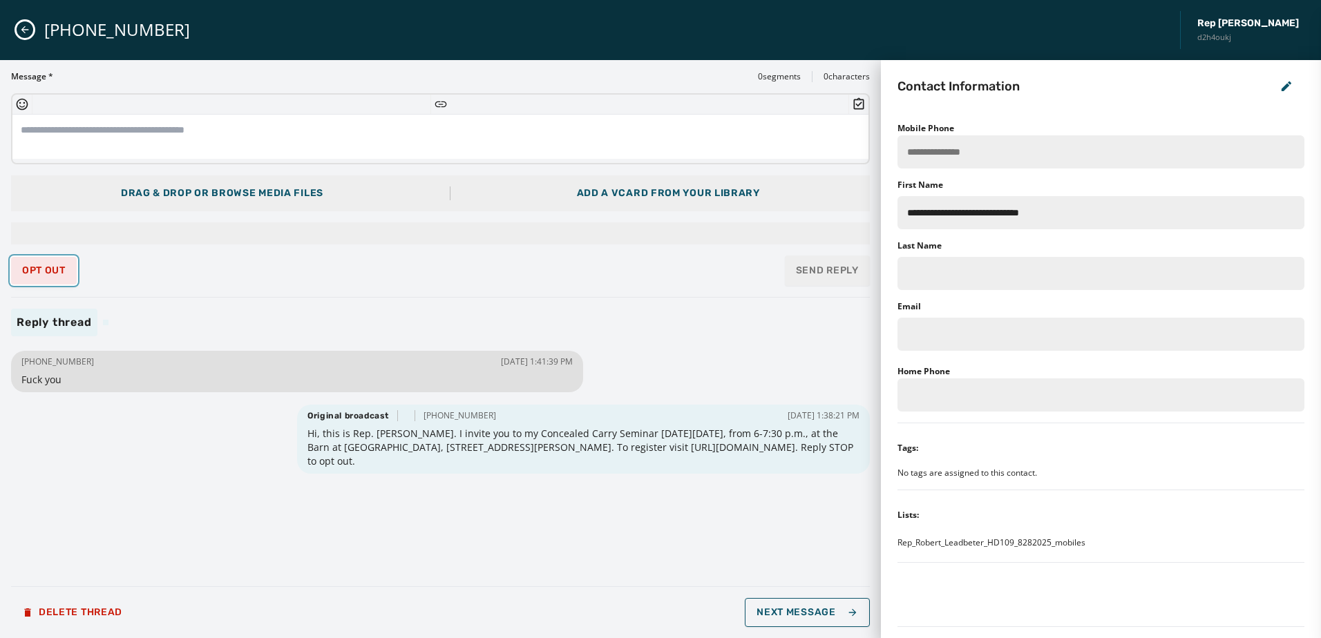
click at [41, 266] on span "Opt Out" at bounding box center [44, 270] width 44 height 11
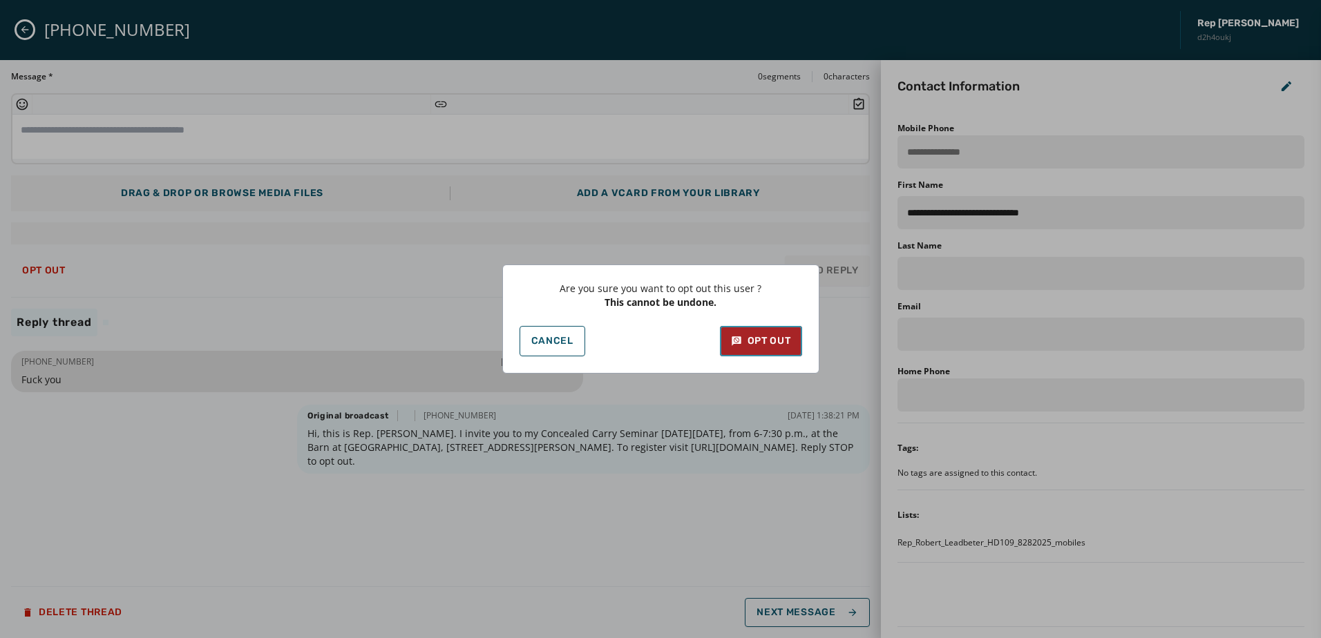
click at [771, 348] on div "Opt Out" at bounding box center [761, 341] width 60 height 14
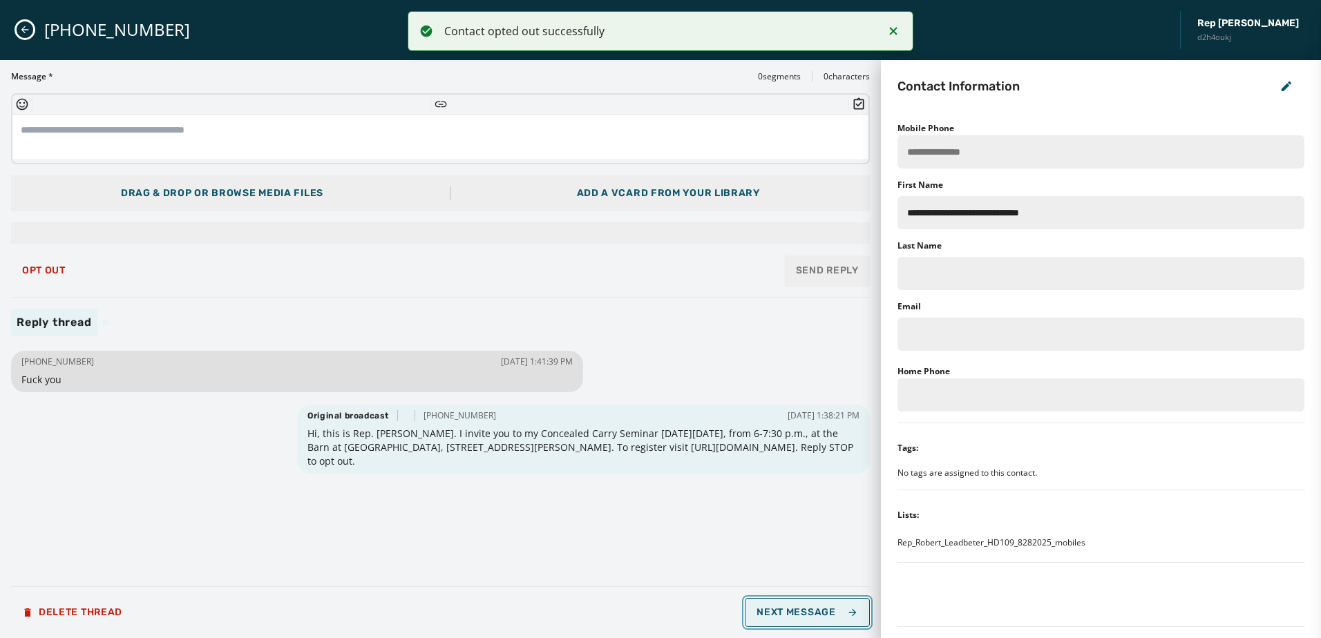
click at [834, 611] on span "Next Message" at bounding box center [807, 612] width 101 height 11
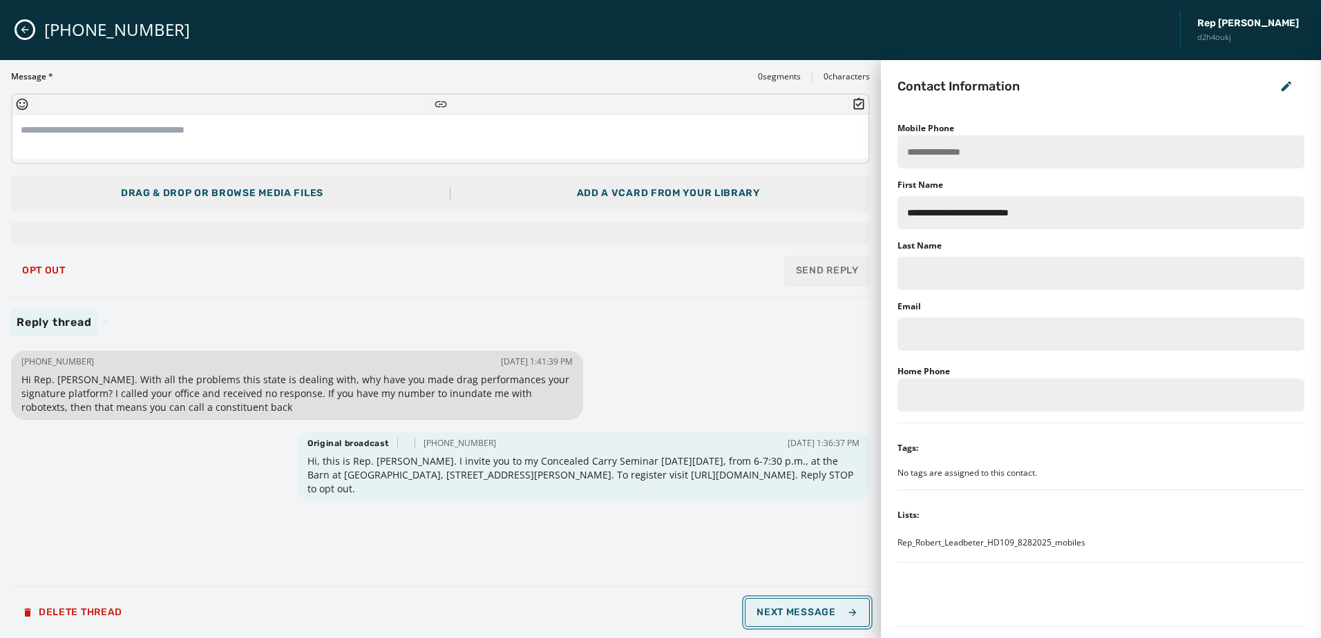
click at [818, 610] on span "Next Message" at bounding box center [807, 612] width 101 height 11
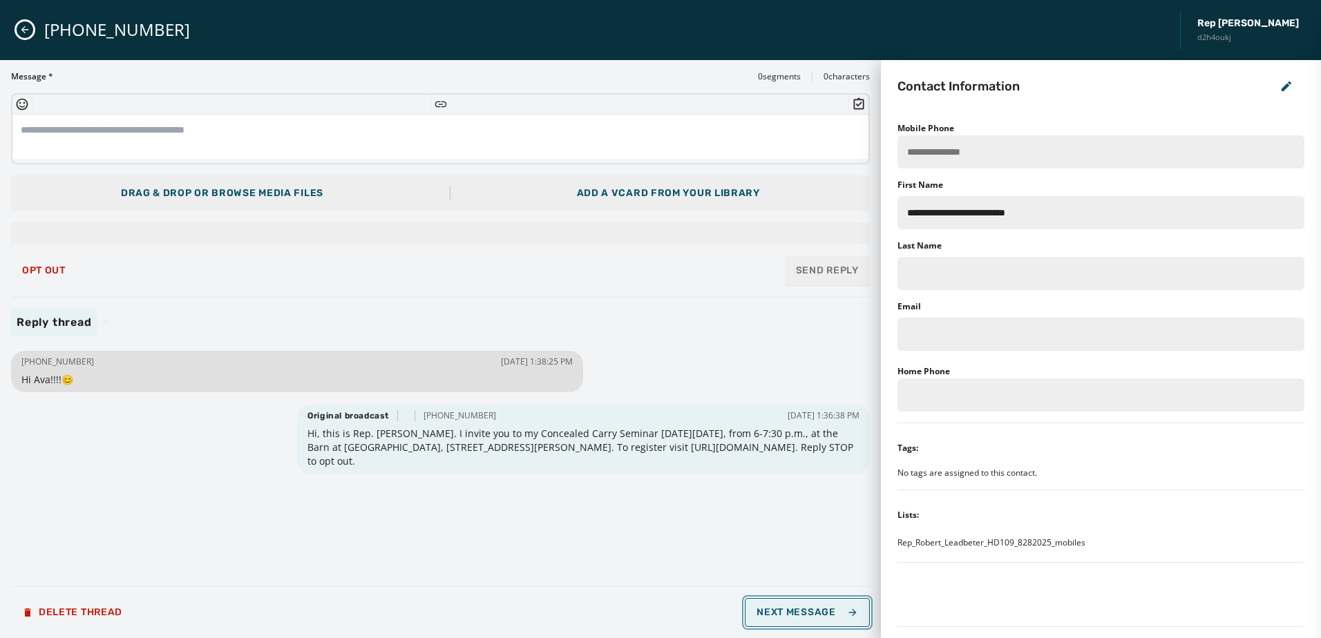
click at [817, 610] on span "Next Message" at bounding box center [807, 612] width 101 height 11
click at [49, 256] on div "Opt Out Send Reply" at bounding box center [440, 271] width 859 height 30
click at [57, 265] on span "Opt Out" at bounding box center [44, 270] width 44 height 11
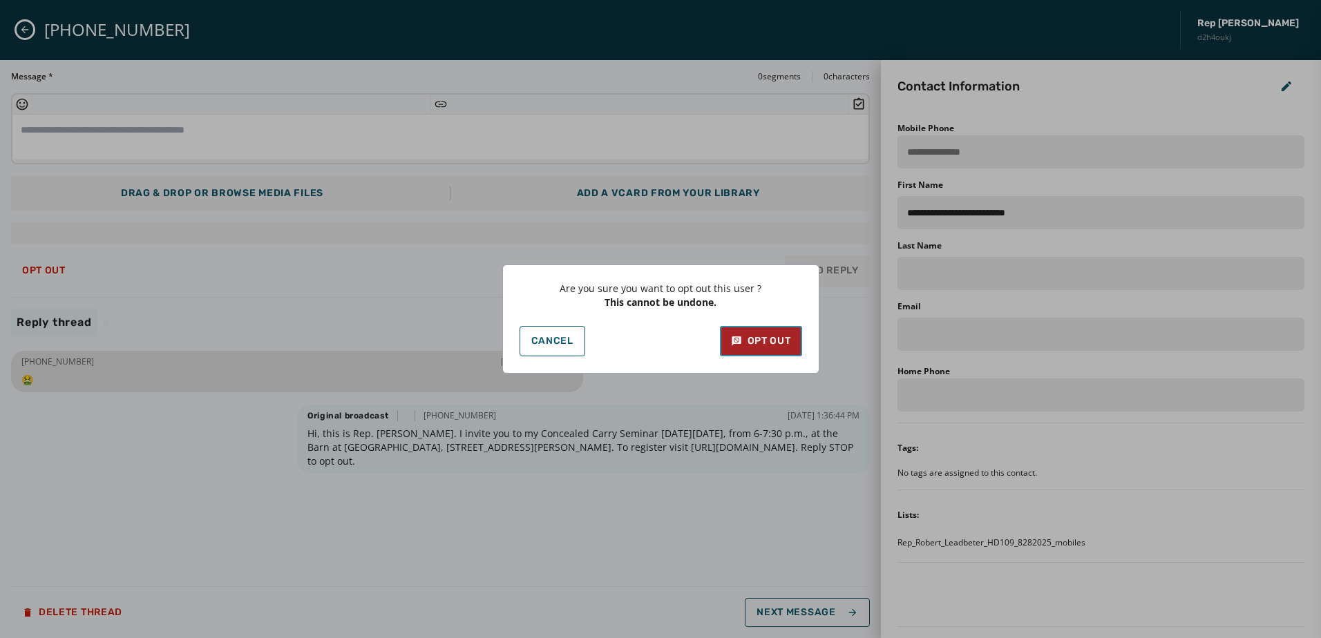
click at [795, 336] on button "Opt Out" at bounding box center [761, 341] width 82 height 30
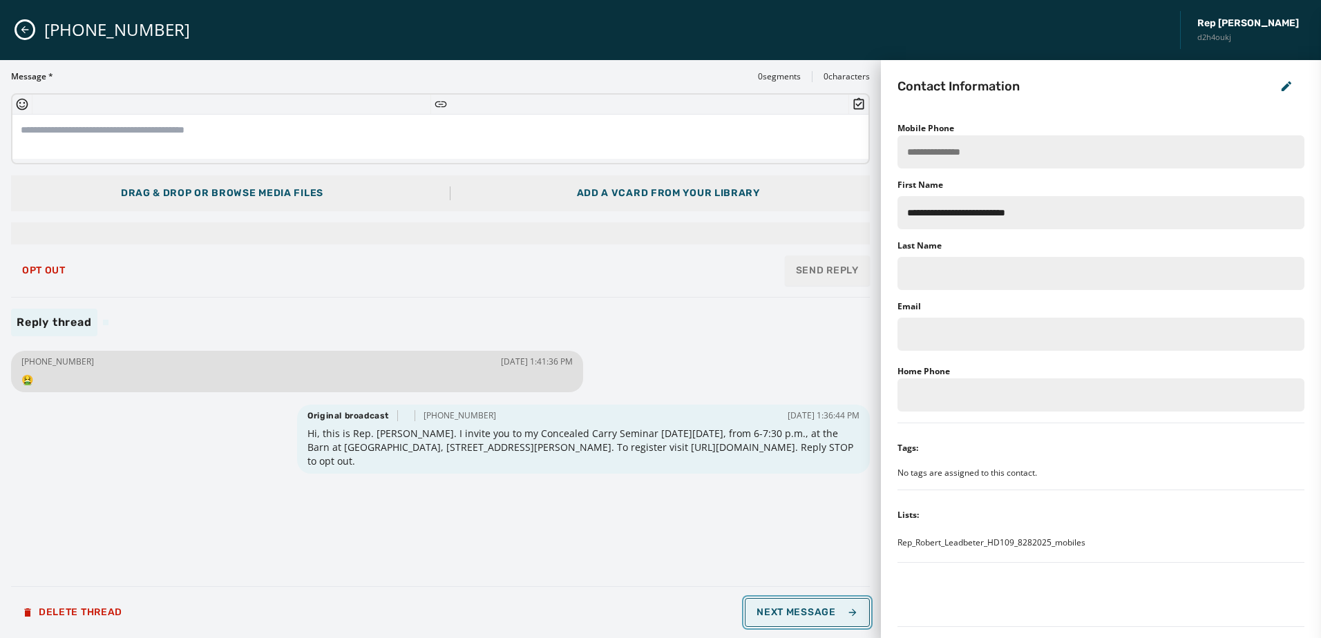
click at [778, 615] on span "Next Message" at bounding box center [807, 612] width 101 height 11
click at [776, 621] on button "Next Message" at bounding box center [807, 612] width 124 height 29
click at [848, 612] on icon "button" at bounding box center [852, 612] width 11 height 11
click at [838, 620] on button "Next Message" at bounding box center [807, 612] width 124 height 29
click at [21, 29] on icon "Close admin drawer" at bounding box center [24, 29] width 11 height 11
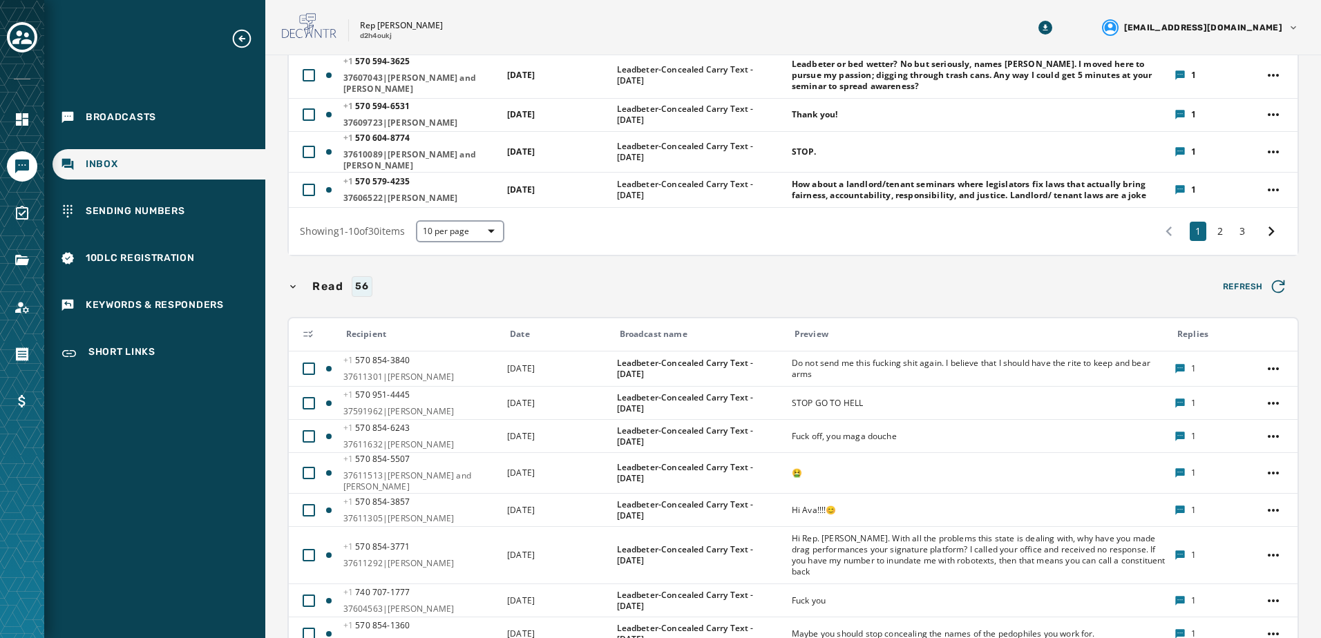
scroll to position [484, 0]
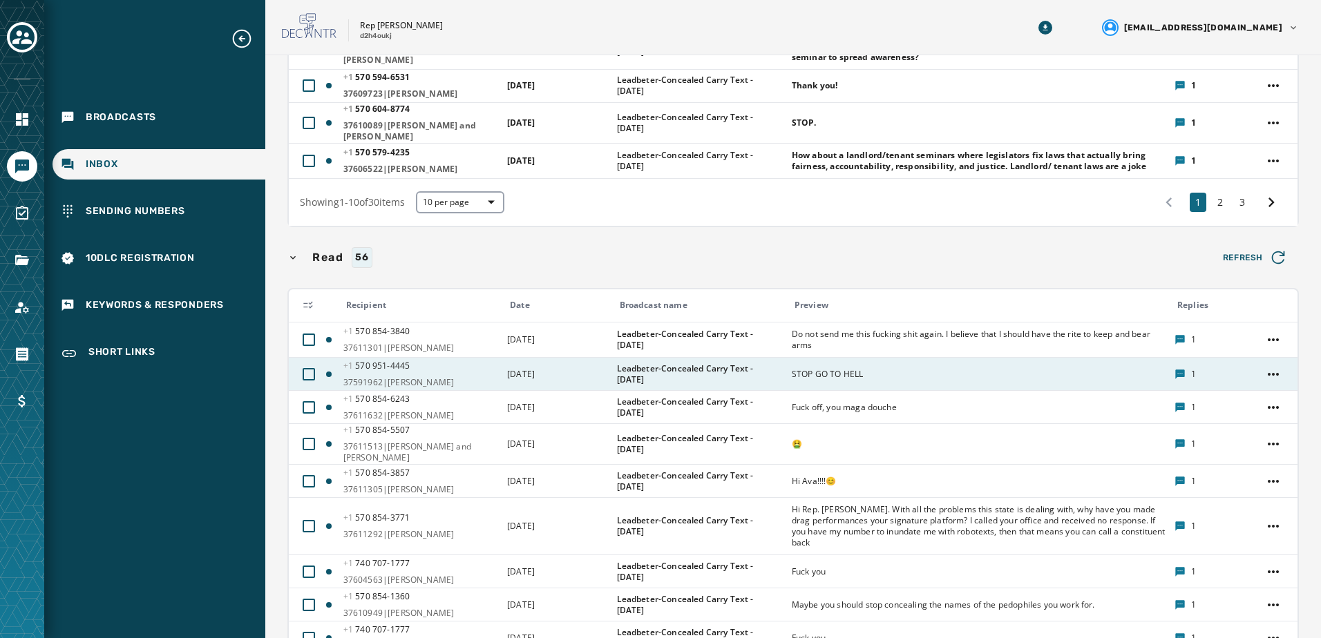
click at [847, 369] on span "STOP GO TO HELL" at bounding box center [827, 374] width 71 height 11
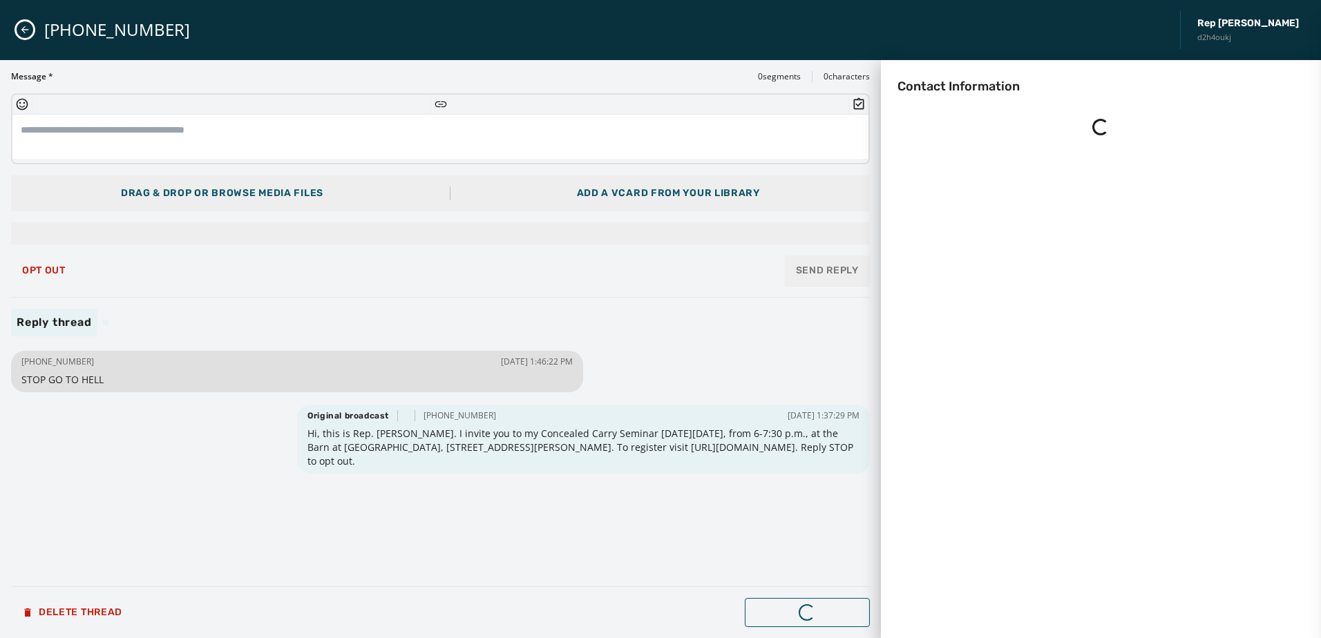
scroll to position [0, 0]
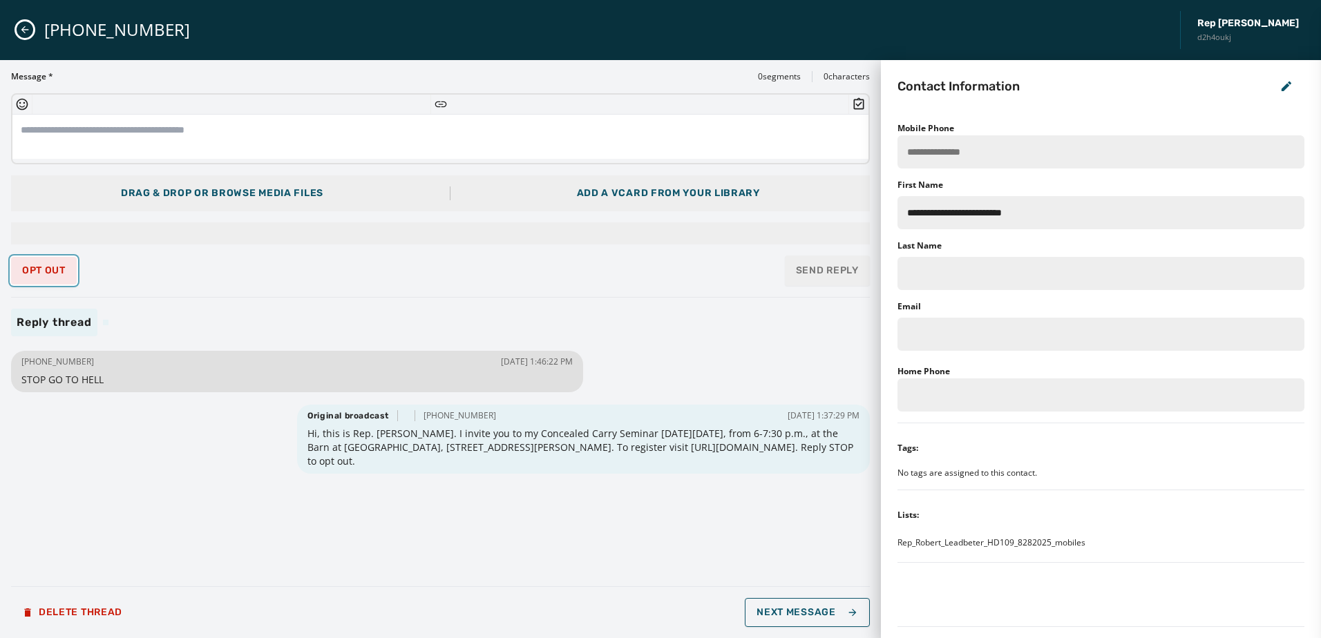
click at [53, 269] on span "Opt Out" at bounding box center [44, 270] width 44 height 11
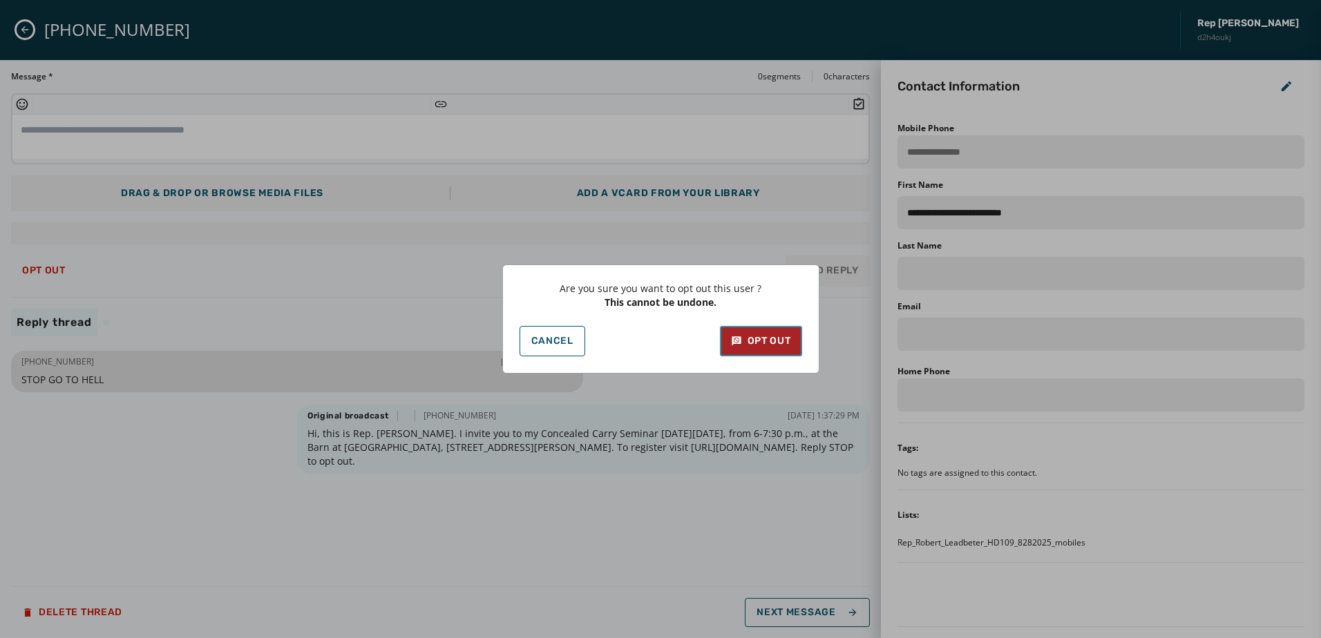
click at [754, 348] on button "Opt Out" at bounding box center [761, 341] width 82 height 30
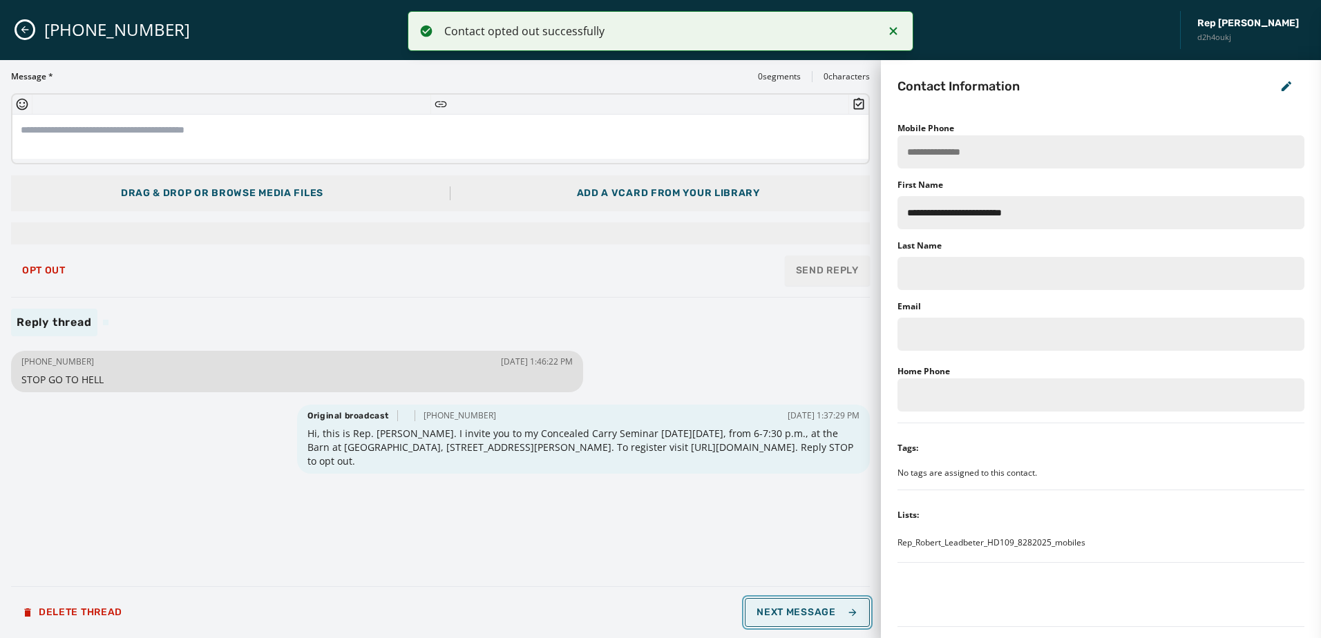
click at [811, 614] on span "Next Message" at bounding box center [807, 612] width 101 height 11
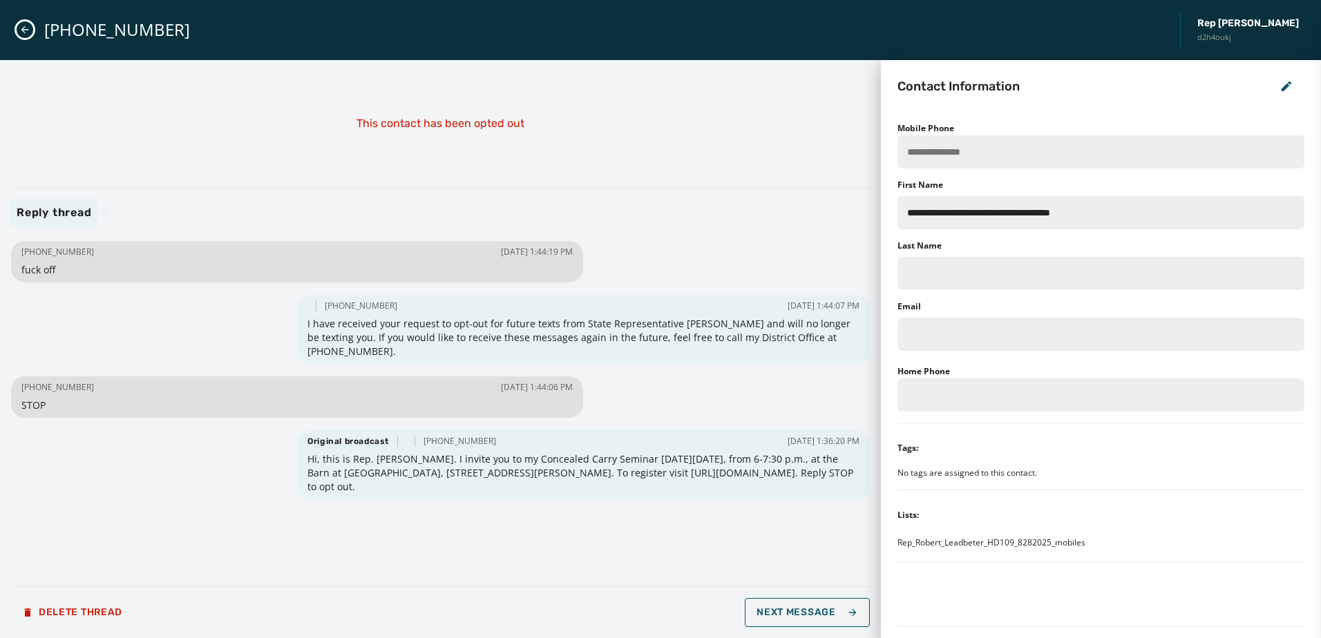
click at [10, 26] on div "+1 570 854-0142 Rep Robert Leadbeter d2h4oukj" at bounding box center [660, 30] width 1321 height 60
click at [21, 17] on div "+1 570 854-0142 Rep Robert Leadbeter d2h4oukj" at bounding box center [660, 30] width 1321 height 60
click at [26, 30] on icon "Close admin drawer" at bounding box center [25, 30] width 8 height 8
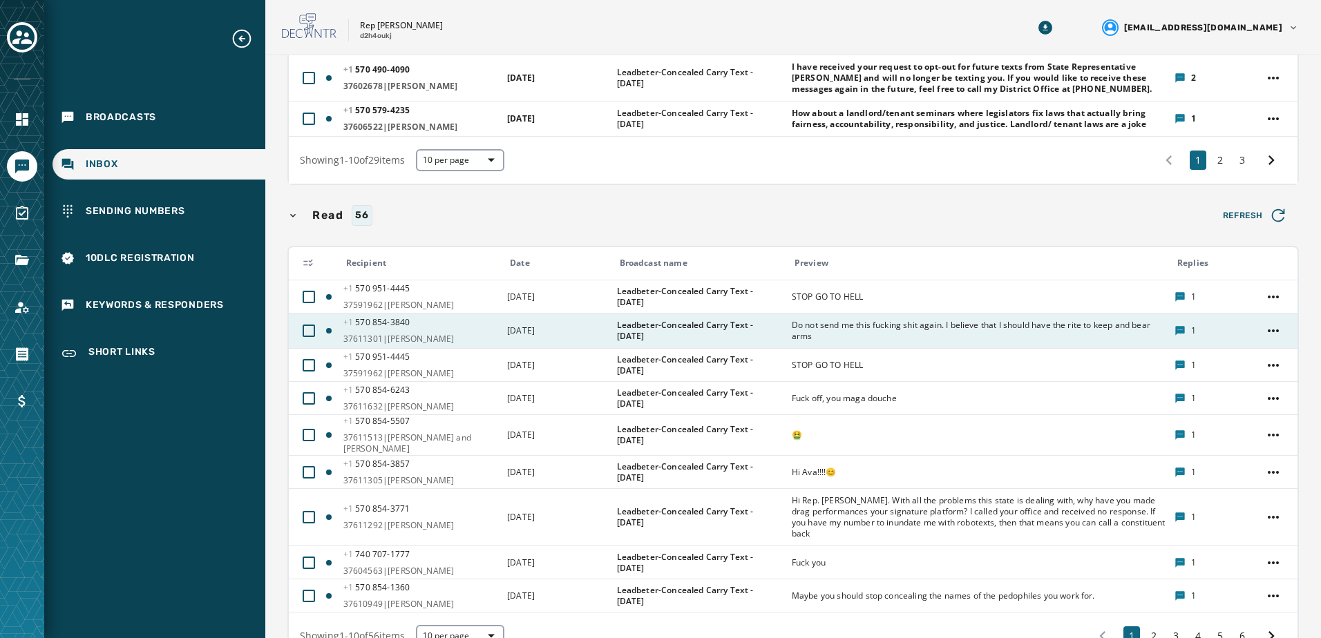
scroll to position [553, 0]
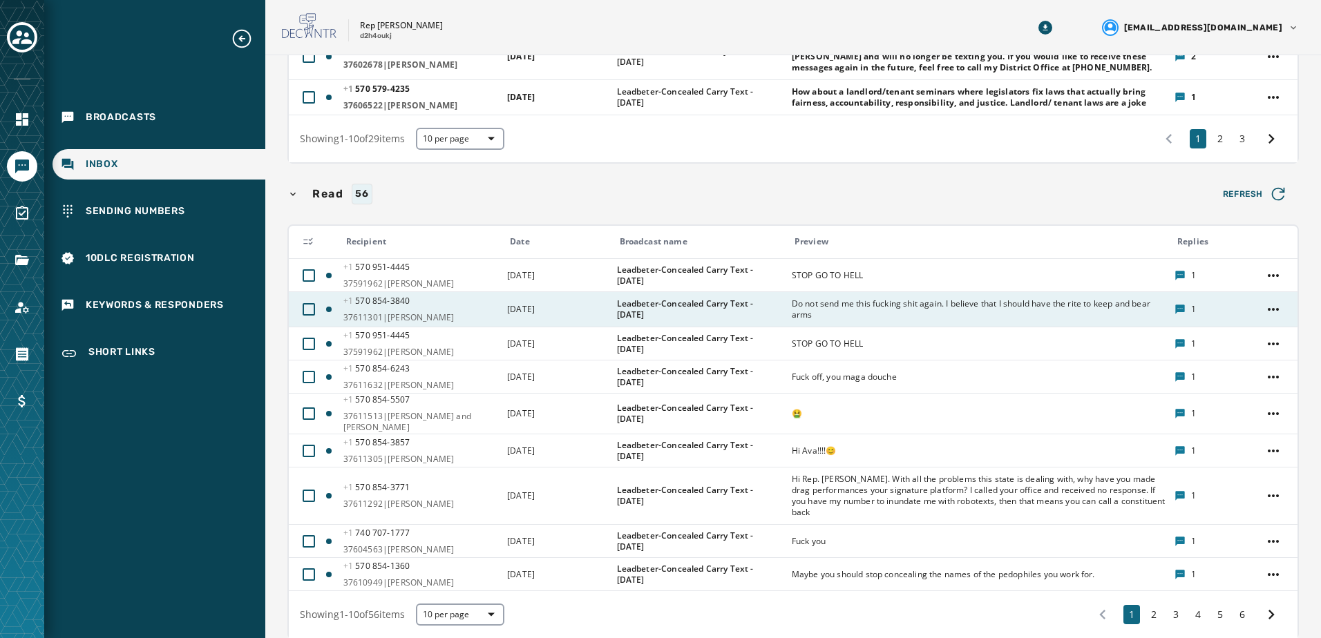
click at [879, 298] on span "Do not send me this fucking shit again. I believe that I should have the rite t…" at bounding box center [979, 309] width 374 height 22
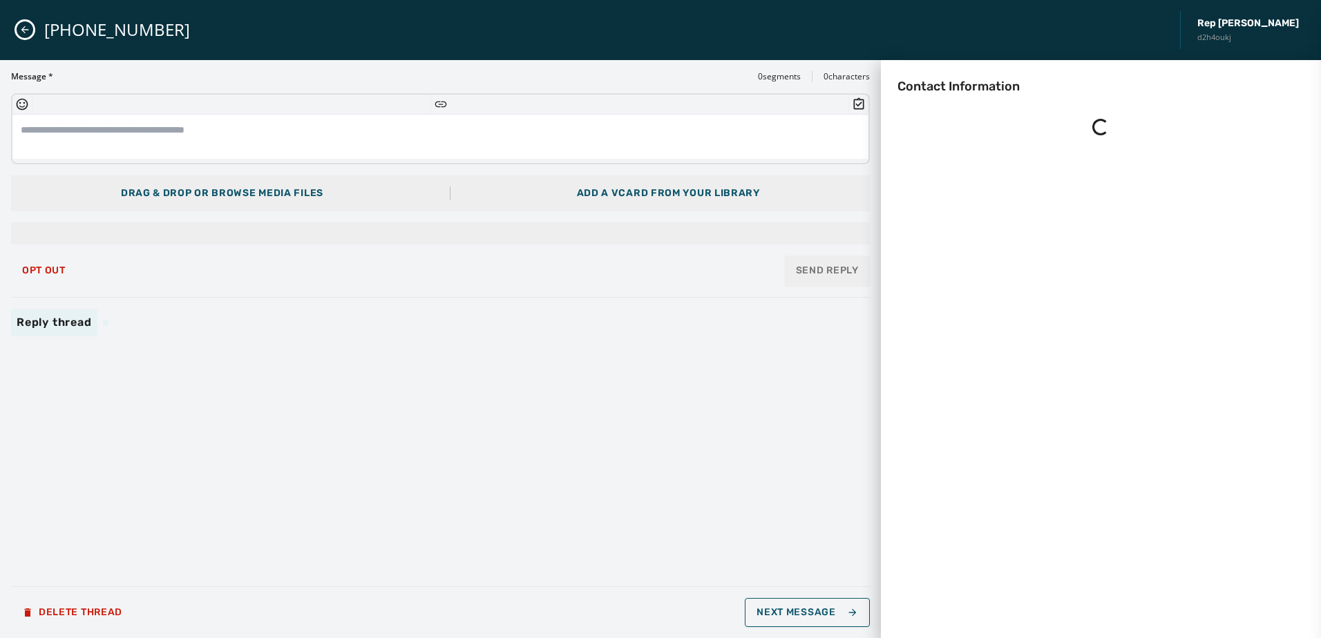
scroll to position [0, 0]
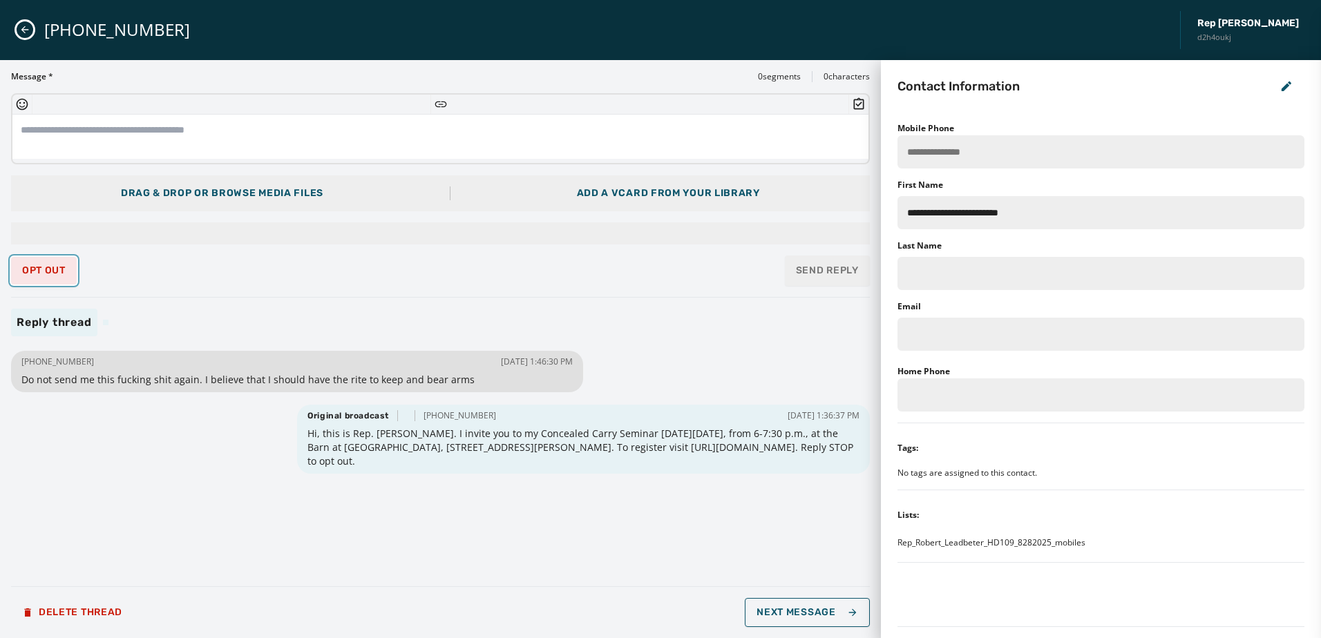
click at [23, 259] on button "Opt Out" at bounding box center [44, 271] width 66 height 28
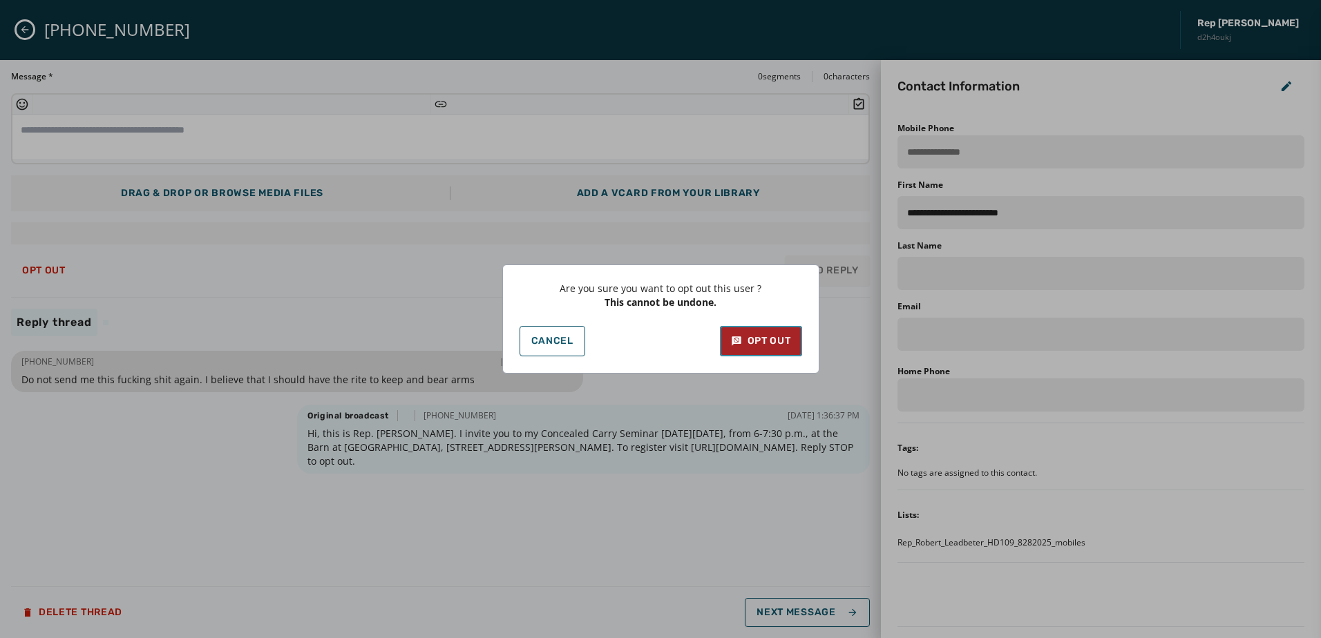
click at [792, 343] on button "Opt Out" at bounding box center [761, 341] width 82 height 30
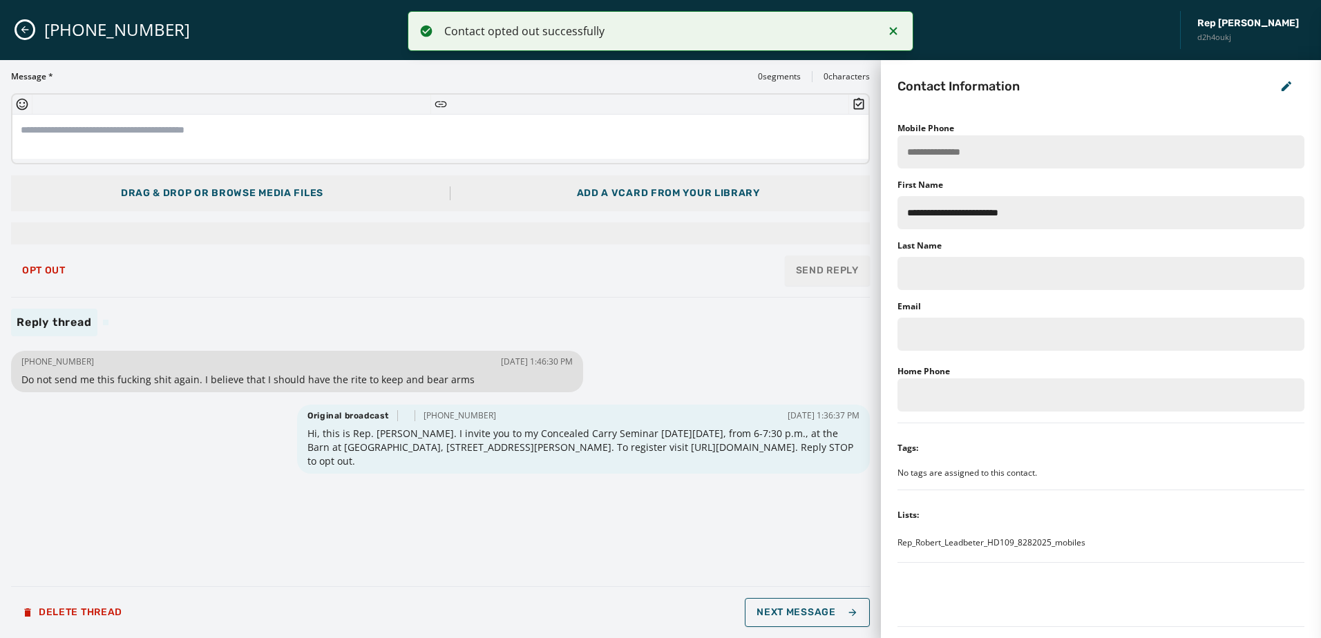
click at [35, 23] on div "+1 570 854-3840 Rep Robert Leadbeter d2h4oukj" at bounding box center [660, 30] width 1321 height 60
click at [22, 28] on icon "Close admin drawer" at bounding box center [24, 29] width 11 height 11
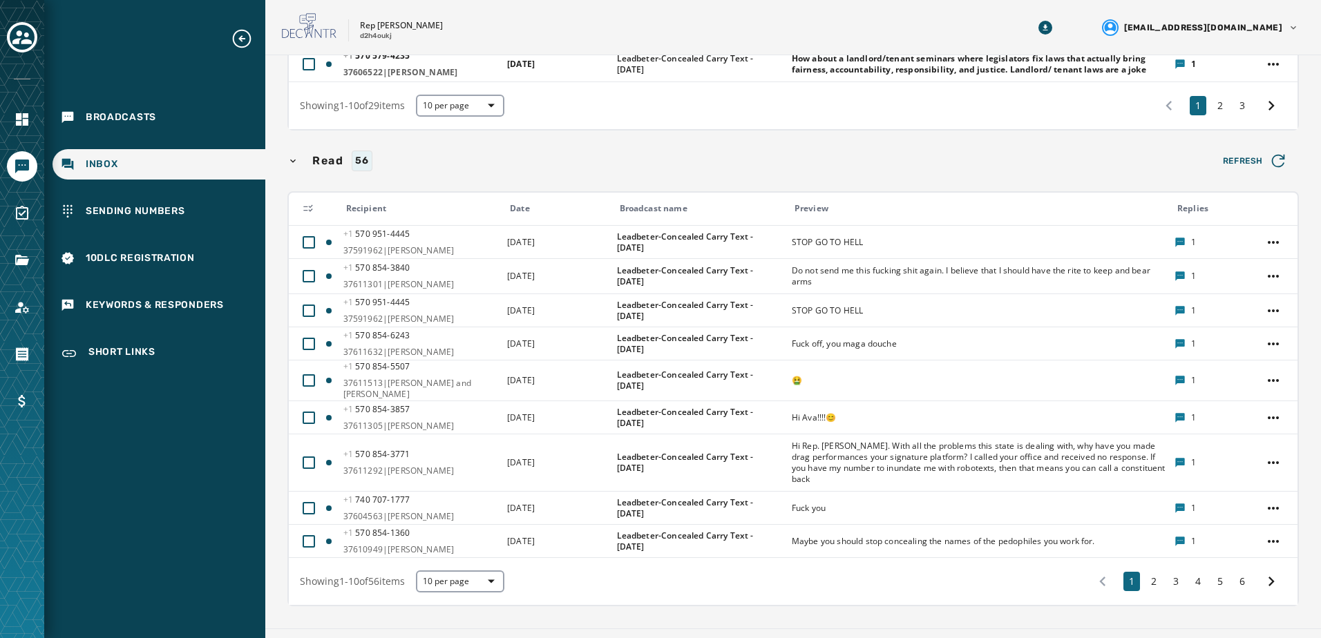
scroll to position [589, 0]
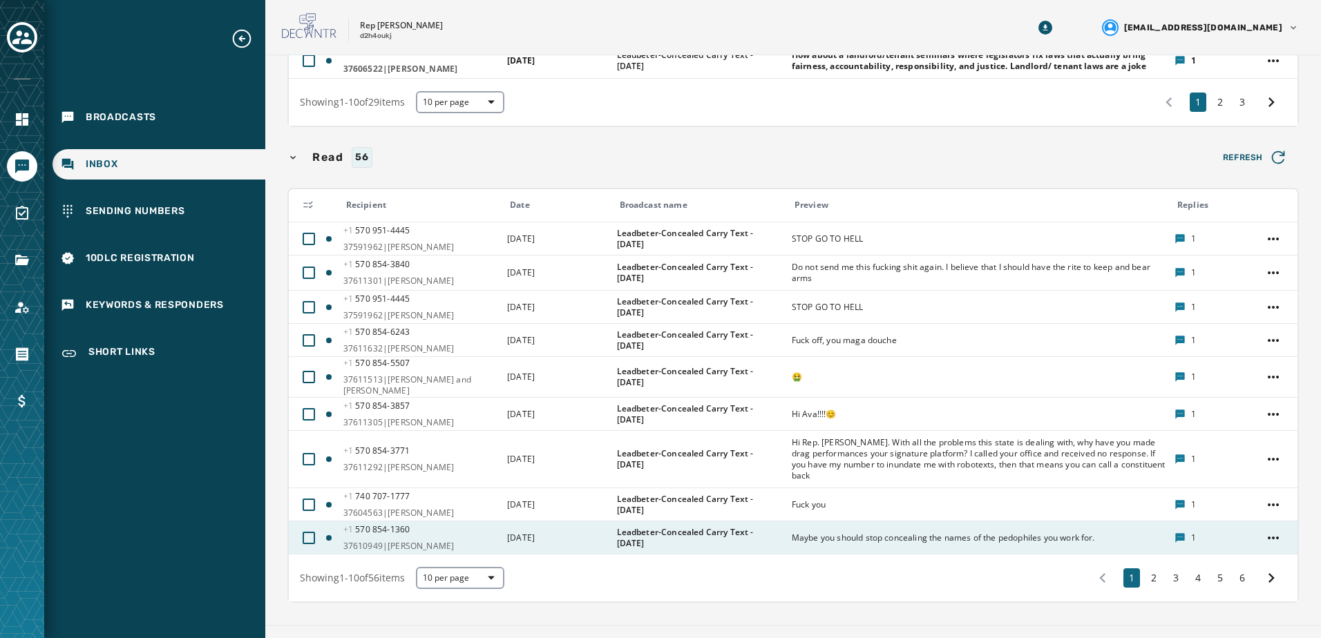
click at [628, 522] on td "Leadbeter-Concealed Carry Text - [DATE]" at bounding box center [696, 538] width 175 height 33
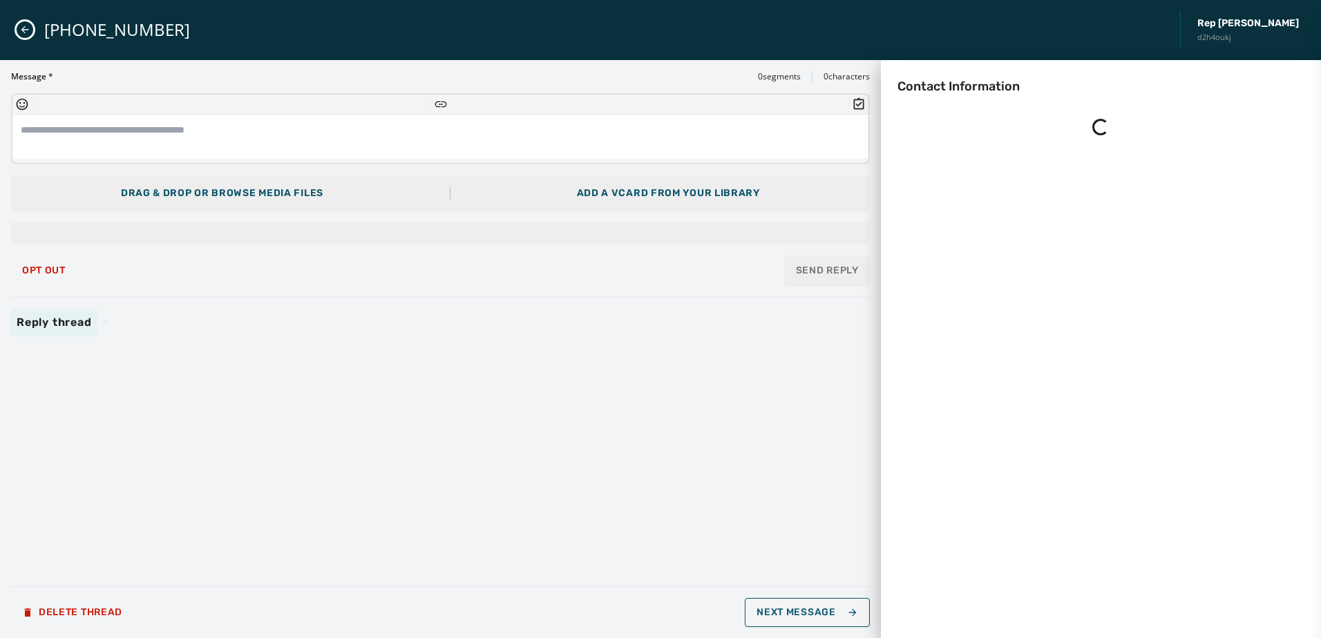
scroll to position [0, 0]
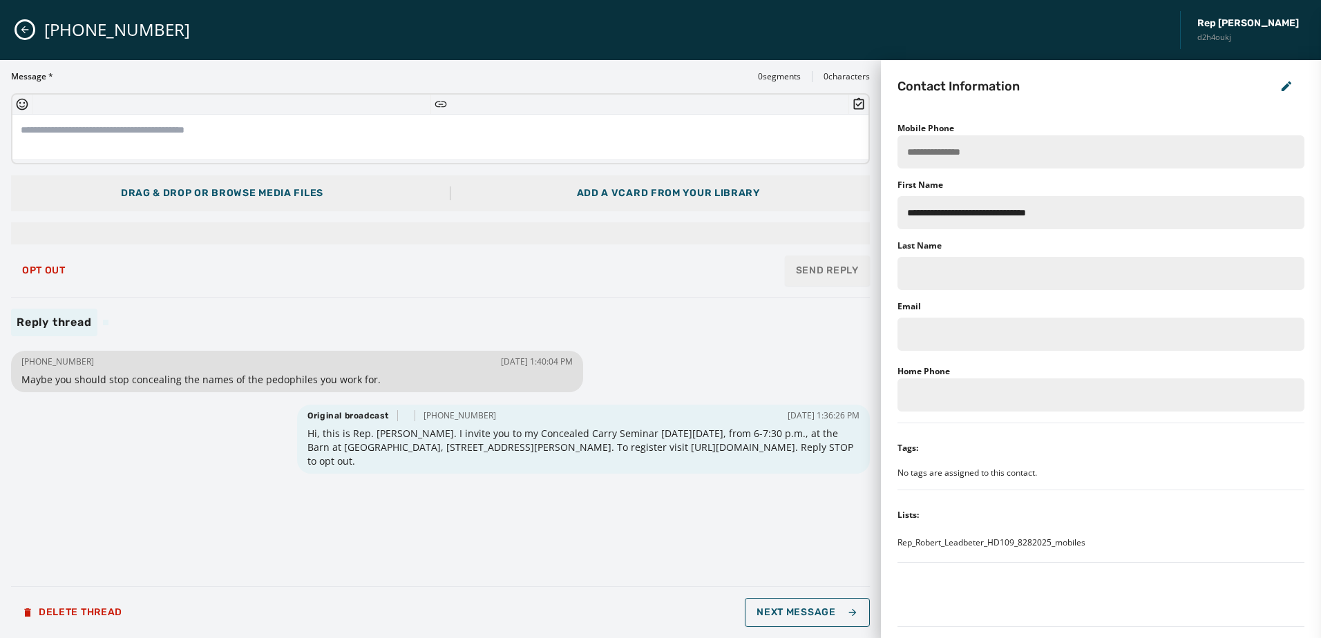
click at [16, 32] on div "+1 570 854-1360 Rep Robert Leadbeter d2h4oukj" at bounding box center [660, 30] width 1321 height 60
click at [17, 29] on button "Close admin drawer" at bounding box center [25, 29] width 17 height 17
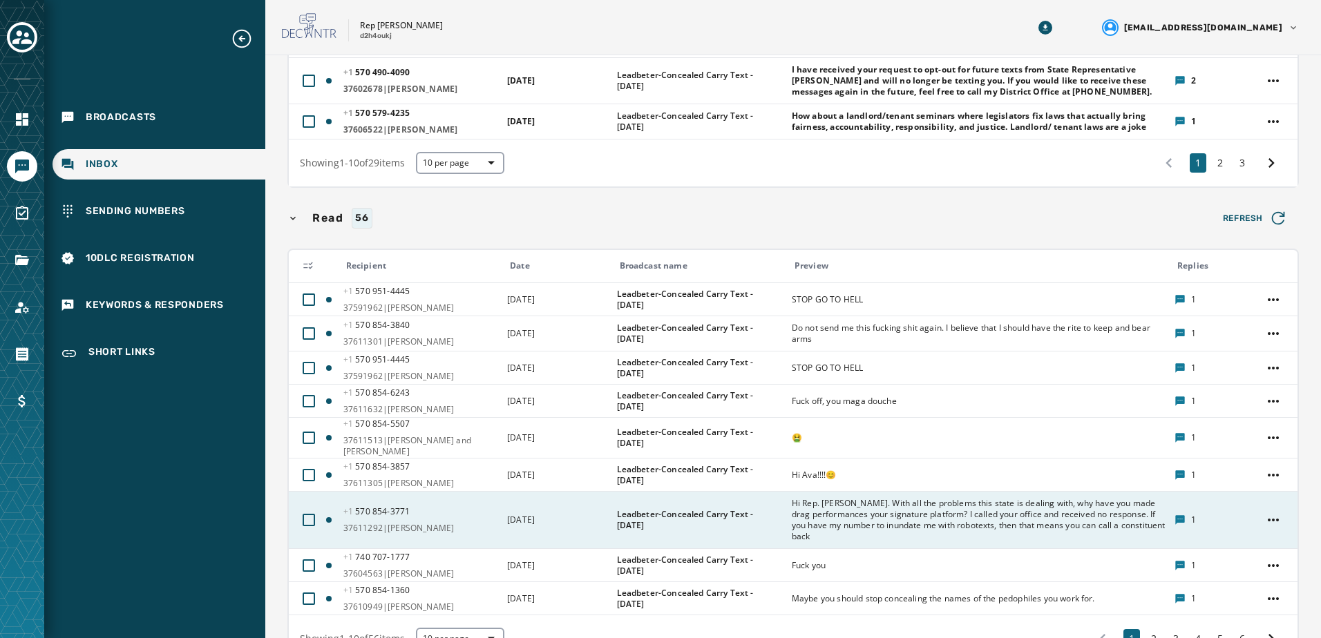
scroll to position [553, 0]
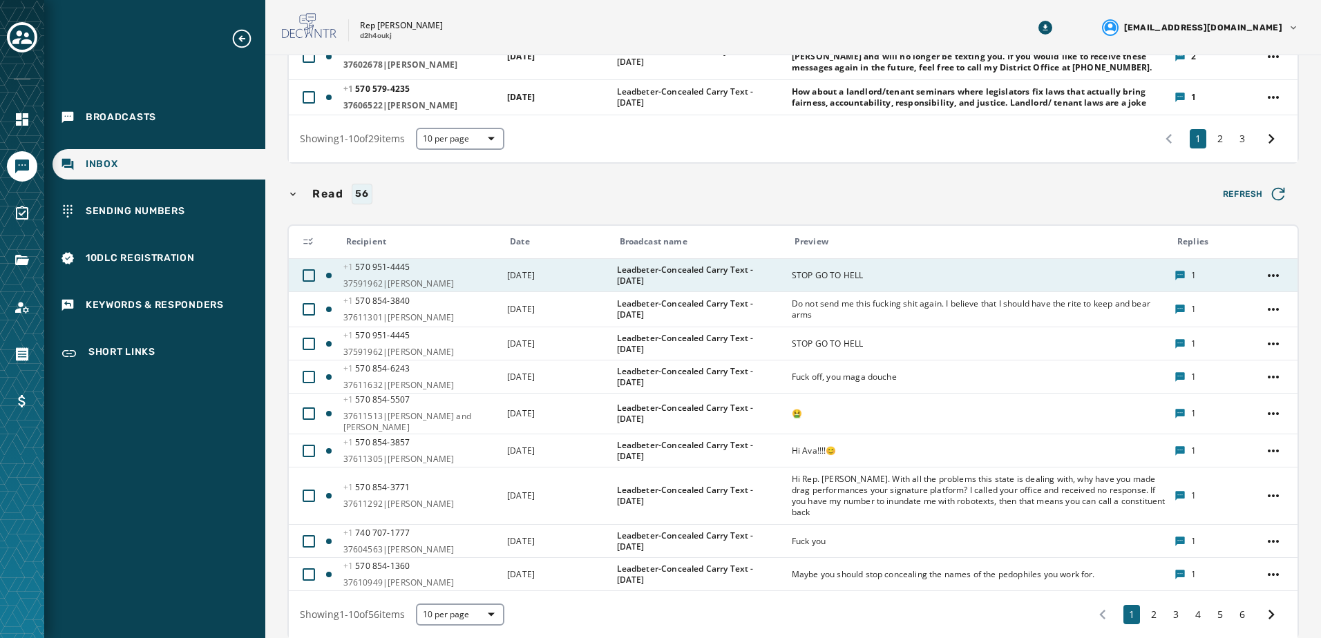
click at [325, 264] on div at bounding box center [315, 275] width 37 height 23
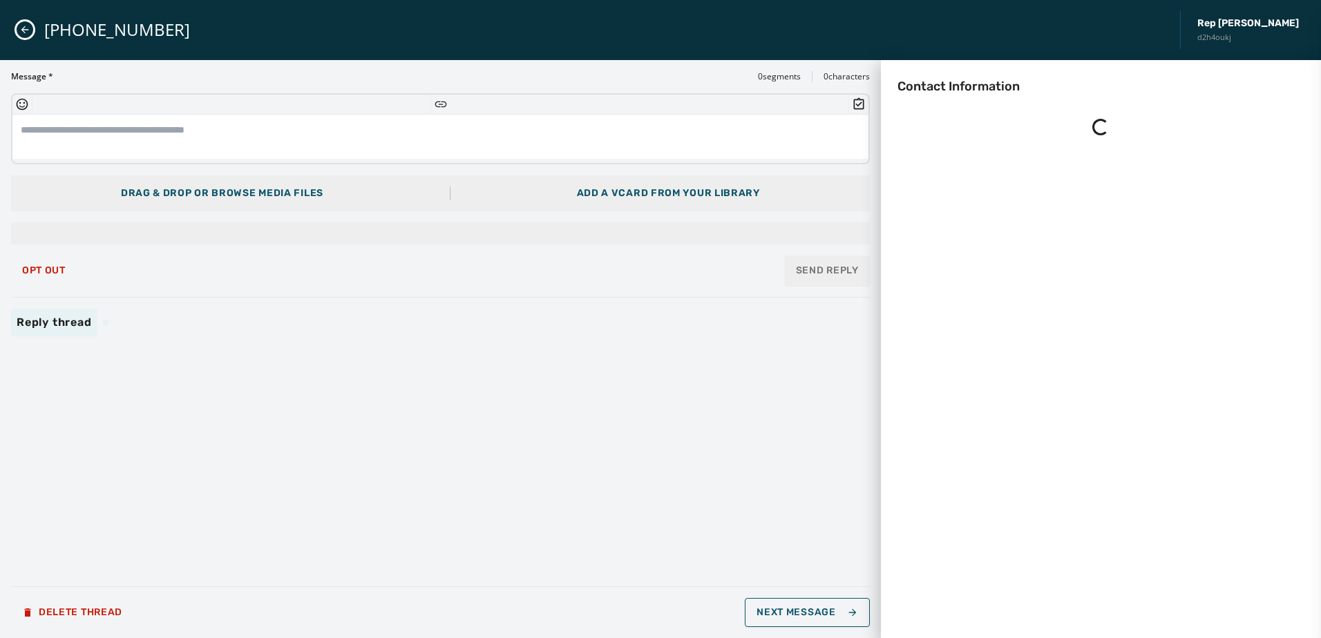
scroll to position [0, 0]
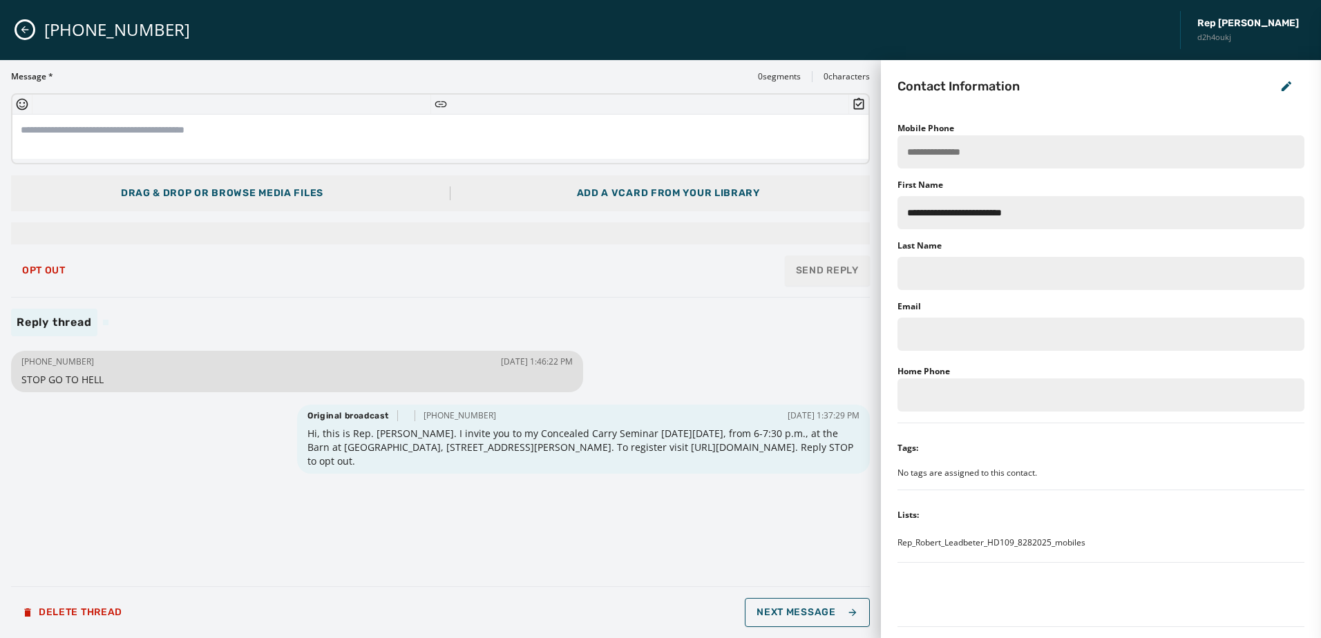
click at [15, 23] on div "+1 570 951-4445 Rep Robert Leadbeter d2h4oukj" at bounding box center [660, 30] width 1321 height 60
click at [19, 26] on icon "Close admin drawer" at bounding box center [24, 29] width 11 height 11
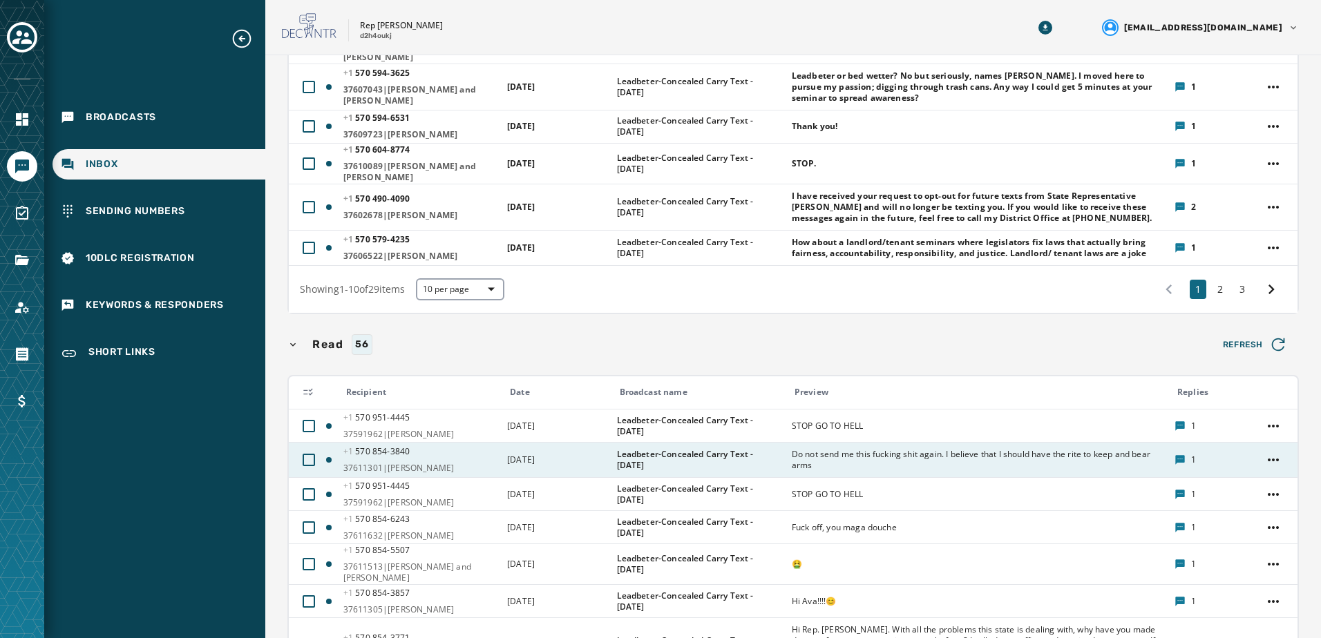
scroll to position [415, 0]
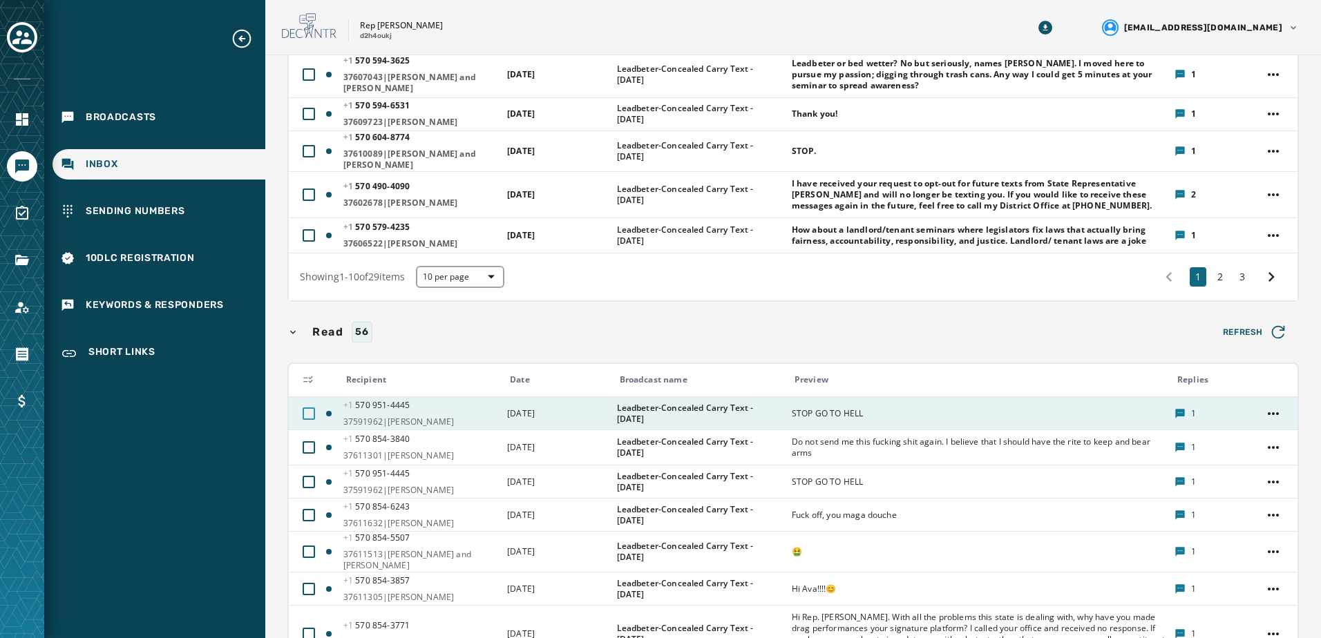
click at [305, 408] on div at bounding box center [309, 414] width 12 height 12
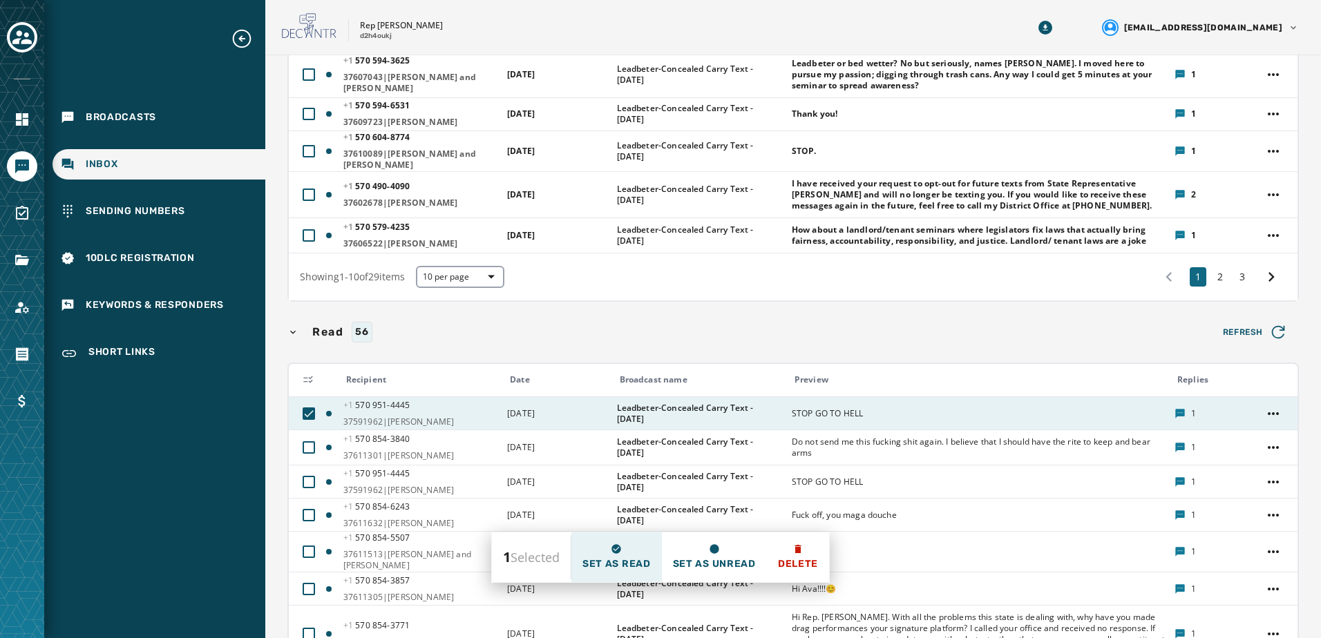
click at [617, 558] on span "Set as read" at bounding box center [616, 565] width 68 height 14
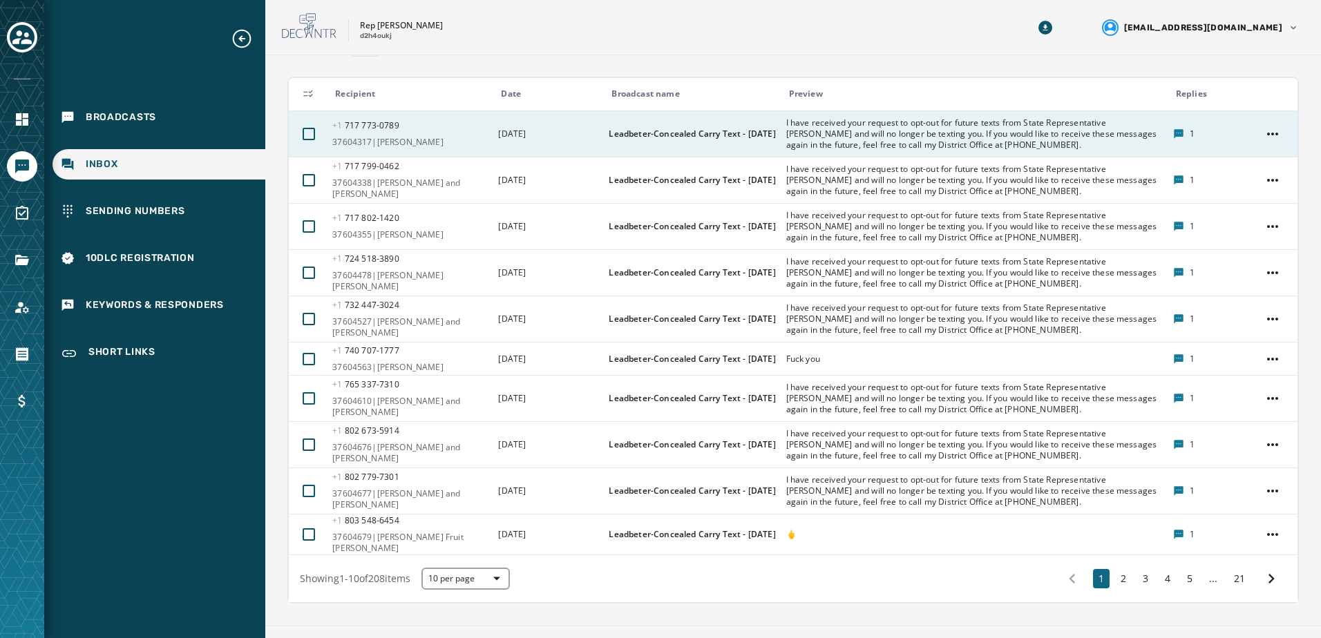
scroll to position [701, 0]
click at [1268, 569] on icon at bounding box center [1271, 578] width 19 height 19
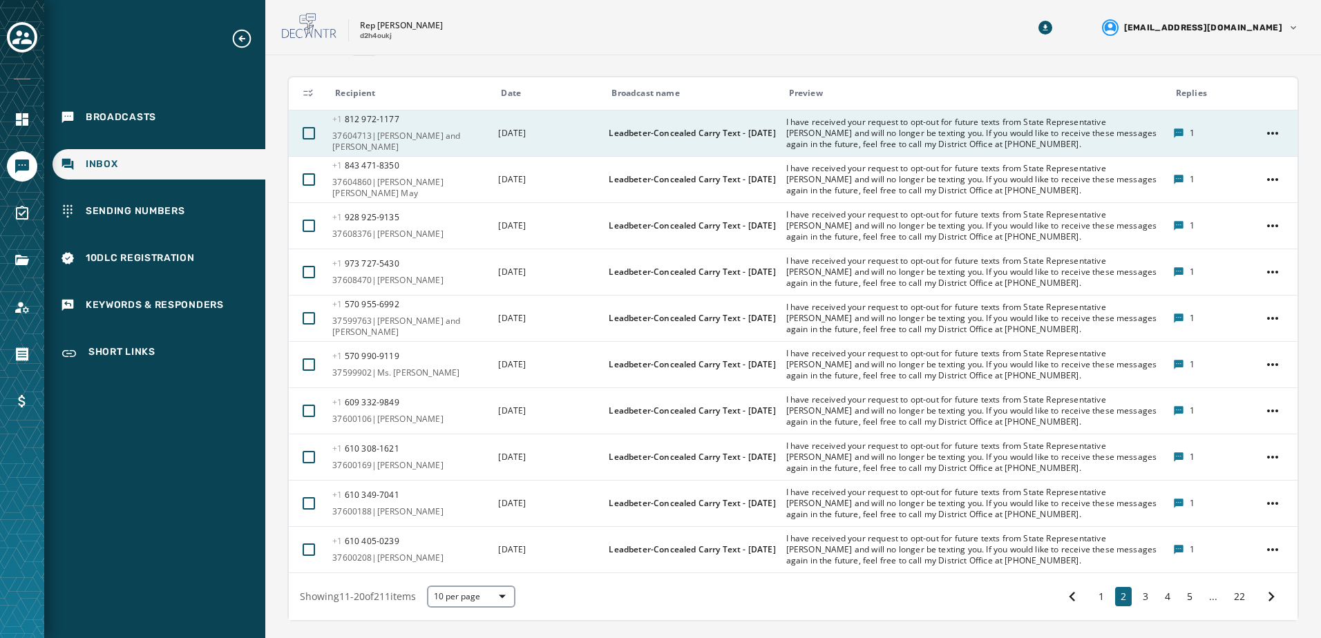
click at [1240, 584] on div "1 2 3 4 5 ... 22" at bounding box center [1171, 596] width 229 height 25
click at [1230, 587] on button "22" at bounding box center [1239, 596] width 22 height 19
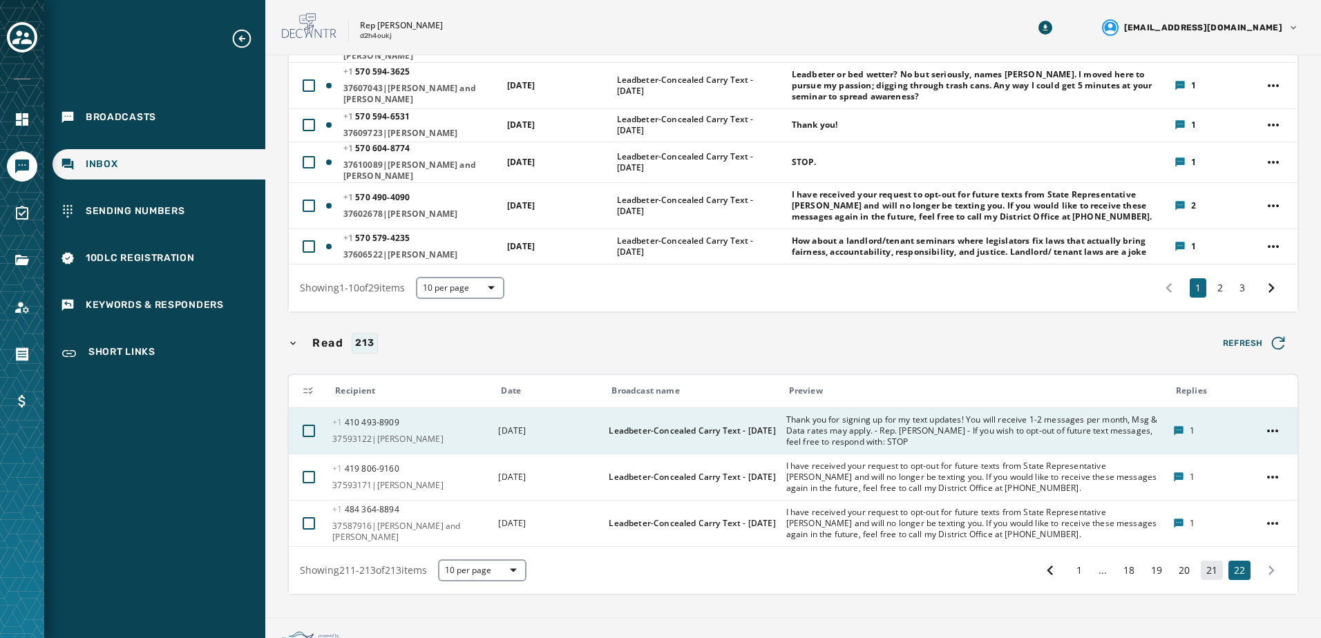
click at [1202, 561] on button "21" at bounding box center [1212, 570] width 22 height 19
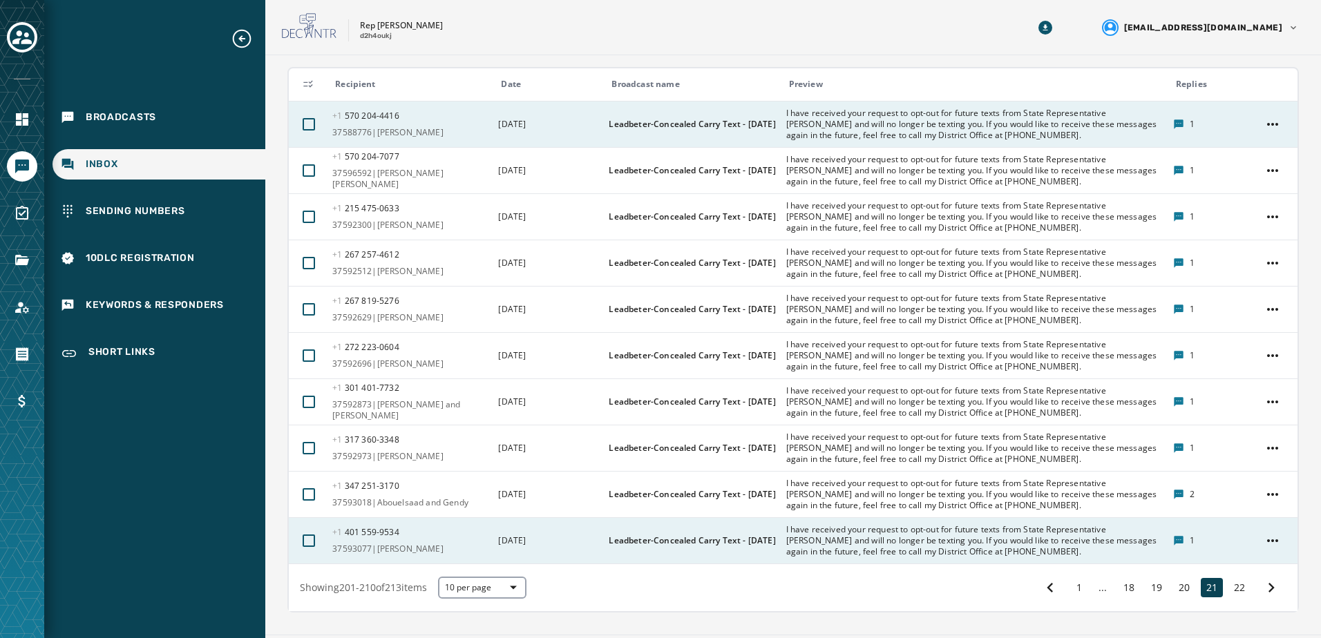
scroll to position [727, 0]
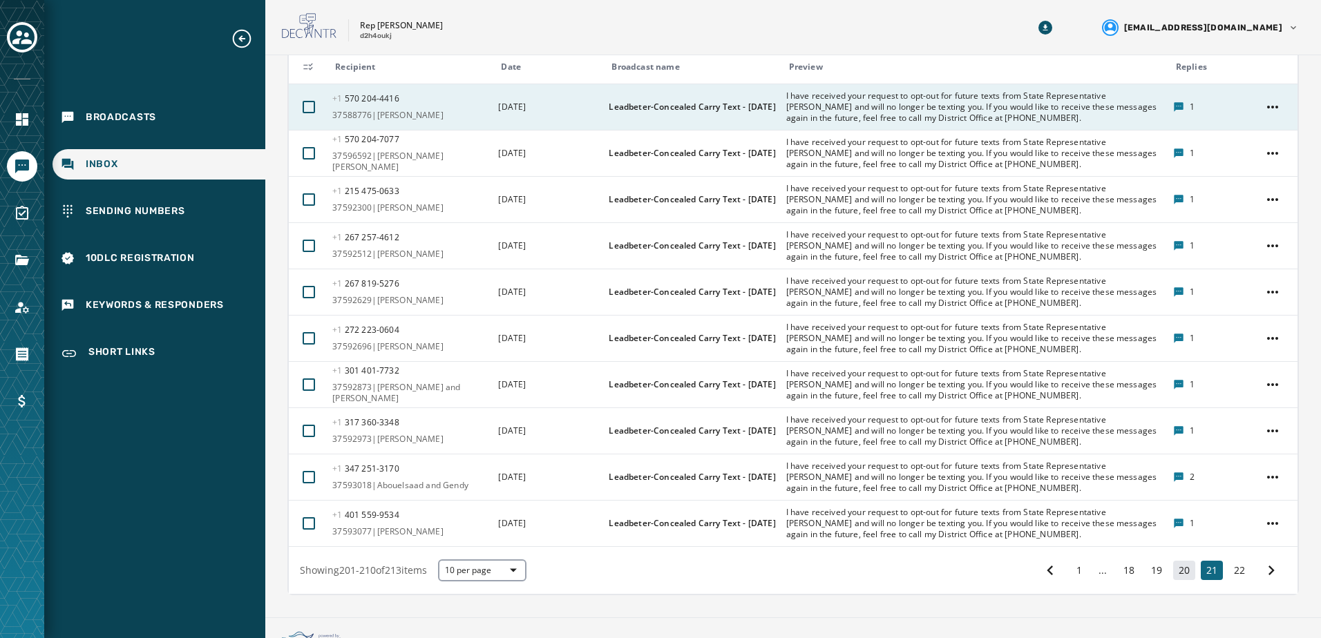
click at [1177, 561] on button "20" at bounding box center [1184, 570] width 22 height 19
click at [1154, 561] on button "19" at bounding box center [1156, 570] width 22 height 19
click at [1123, 561] on button "18" at bounding box center [1129, 570] width 22 height 19
click at [1121, 561] on button "17" at bounding box center [1132, 570] width 22 height 19
click at [1121, 561] on button "16" at bounding box center [1132, 570] width 22 height 19
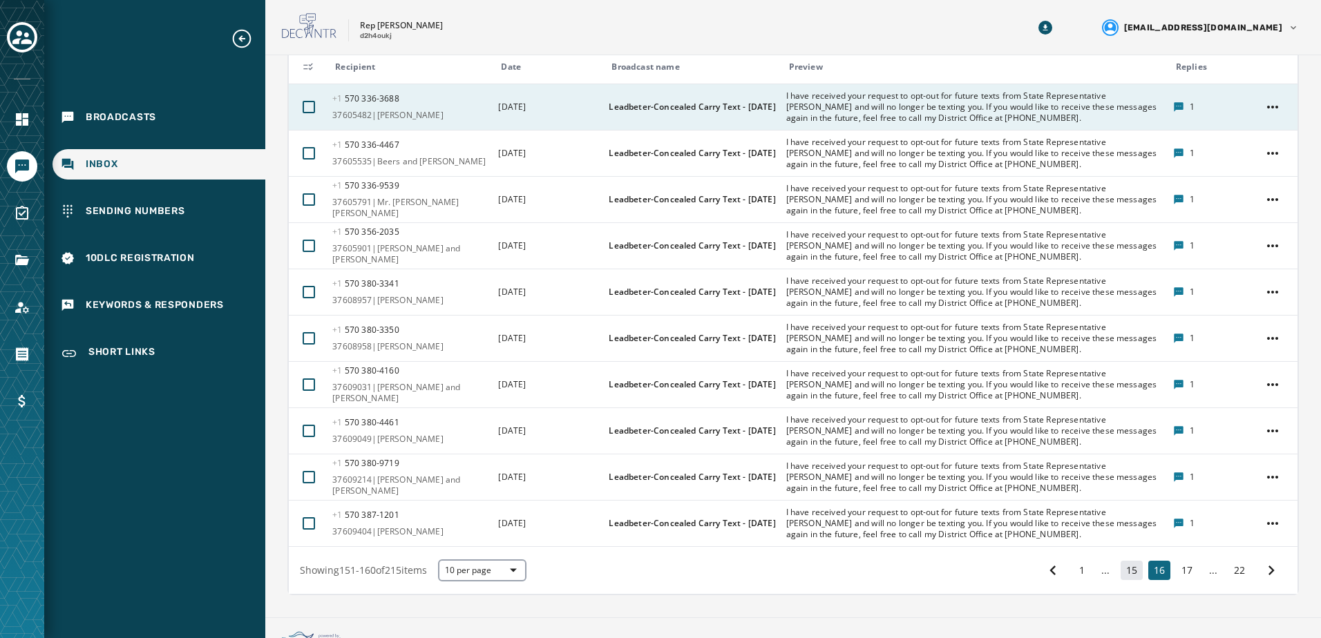
click at [1123, 561] on button "15" at bounding box center [1132, 570] width 22 height 19
click at [1127, 561] on button "14" at bounding box center [1132, 570] width 22 height 19
click at [1121, 561] on button "13" at bounding box center [1132, 570] width 22 height 19
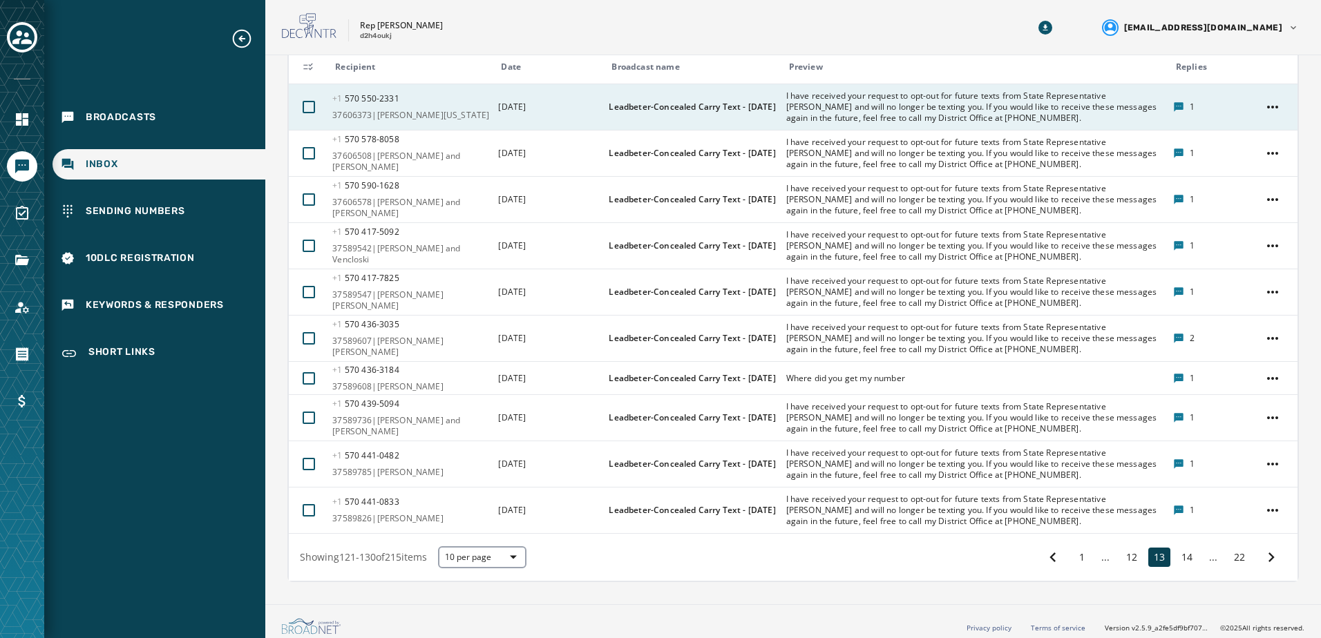
scroll to position [714, 0]
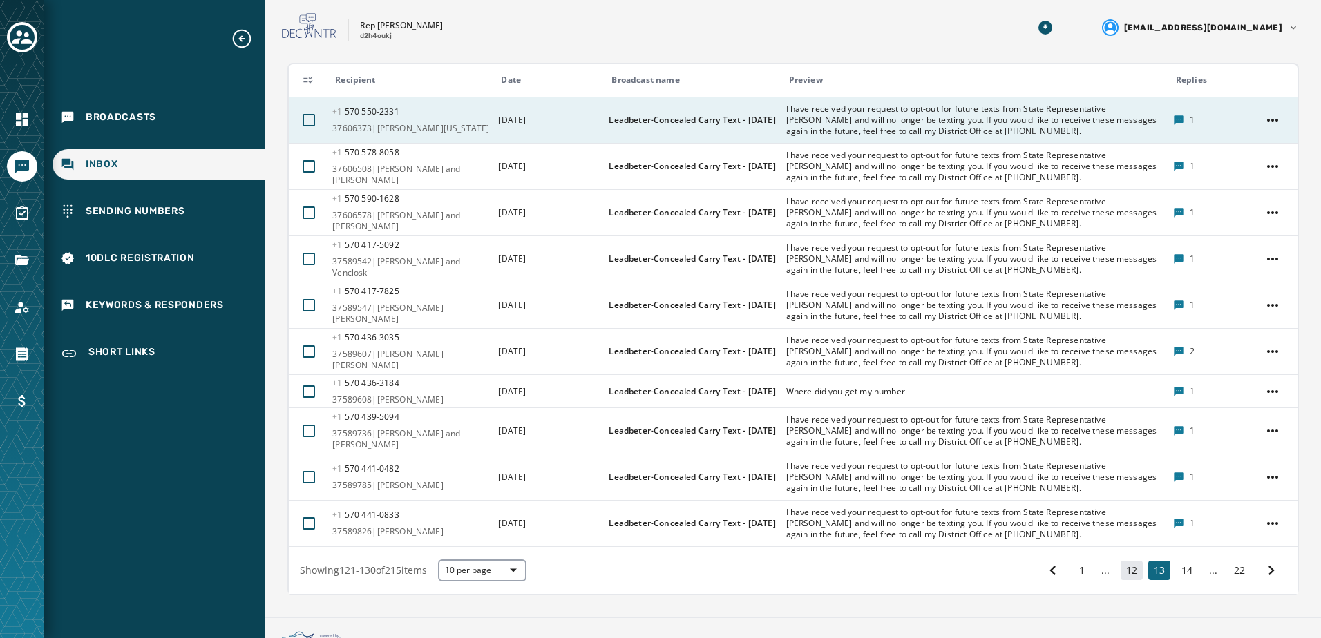
click at [1121, 561] on button "12" at bounding box center [1132, 570] width 22 height 19
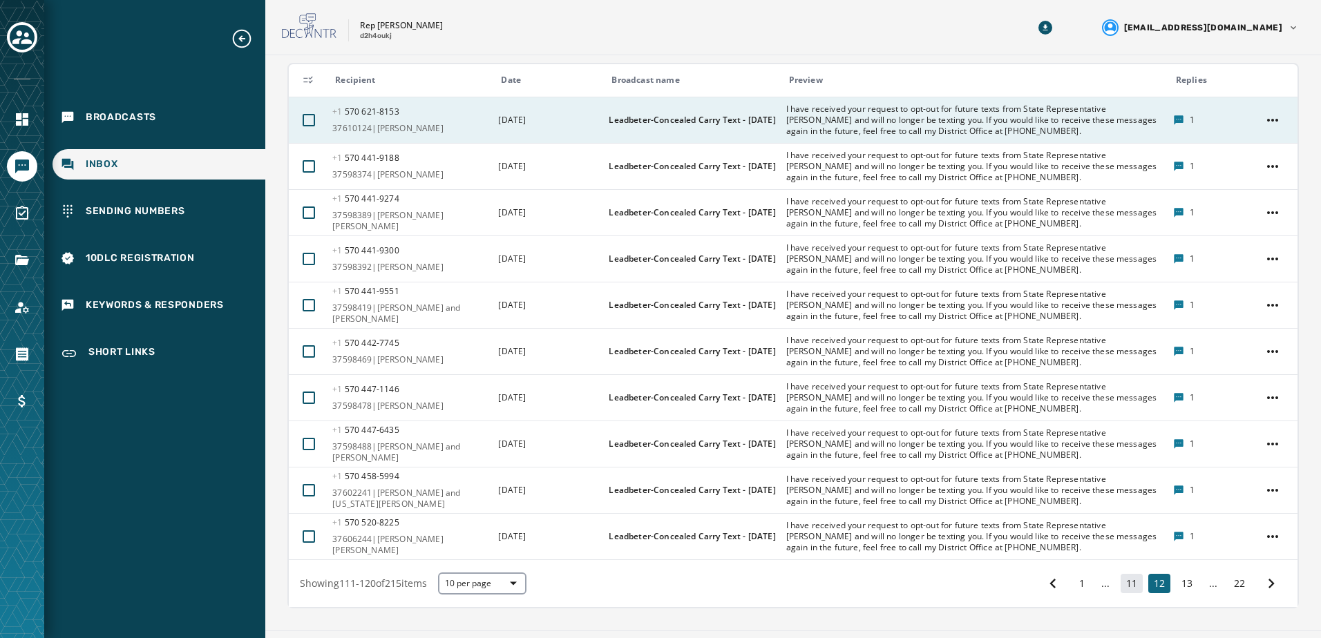
click at [1121, 574] on button "11" at bounding box center [1132, 583] width 22 height 19
click at [1117, 571] on div "1 ... 10 11 12 ... 22" at bounding box center [1162, 583] width 249 height 25
click at [1121, 574] on button "10" at bounding box center [1132, 583] width 22 height 19
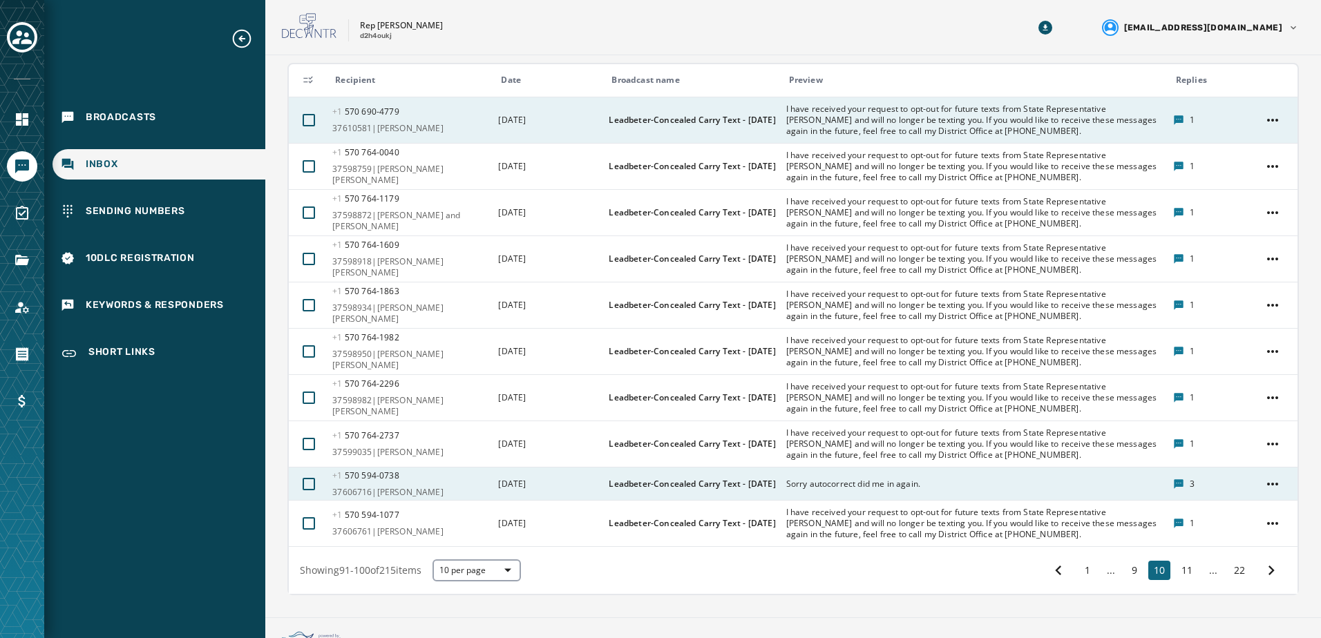
click at [976, 473] on div "Sorry autocorrect did me in again." at bounding box center [975, 484] width 378 height 22
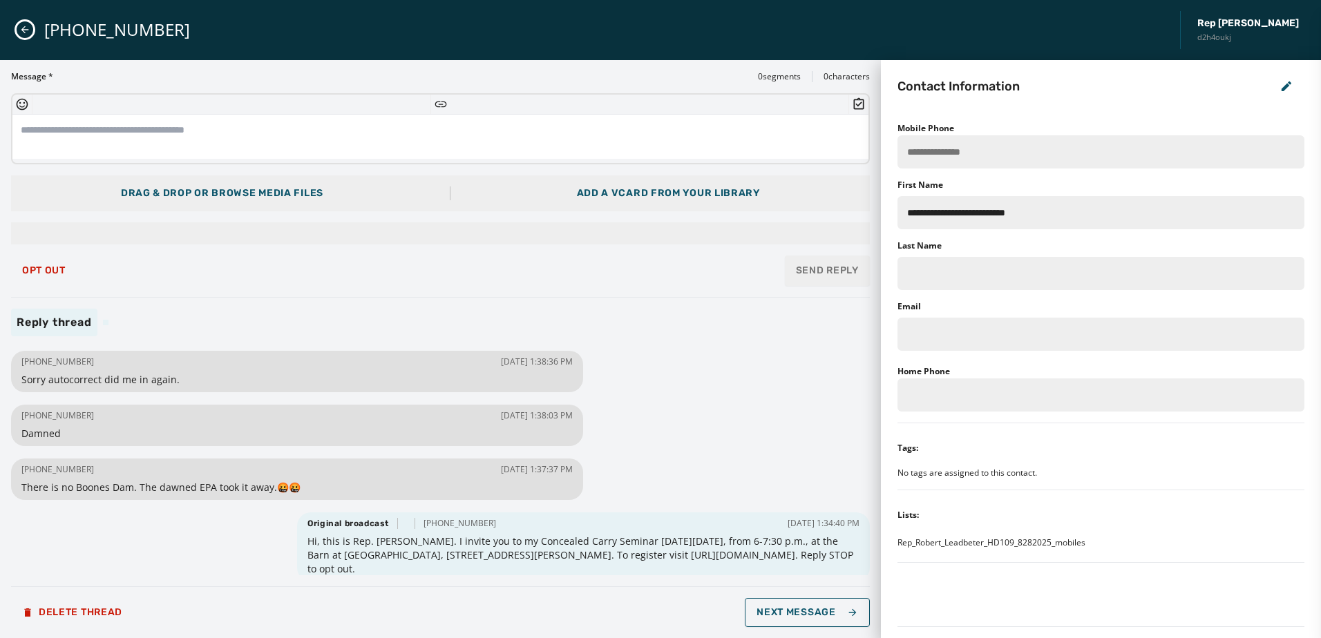
click at [25, 28] on icon "Close admin drawer" at bounding box center [24, 29] width 11 height 11
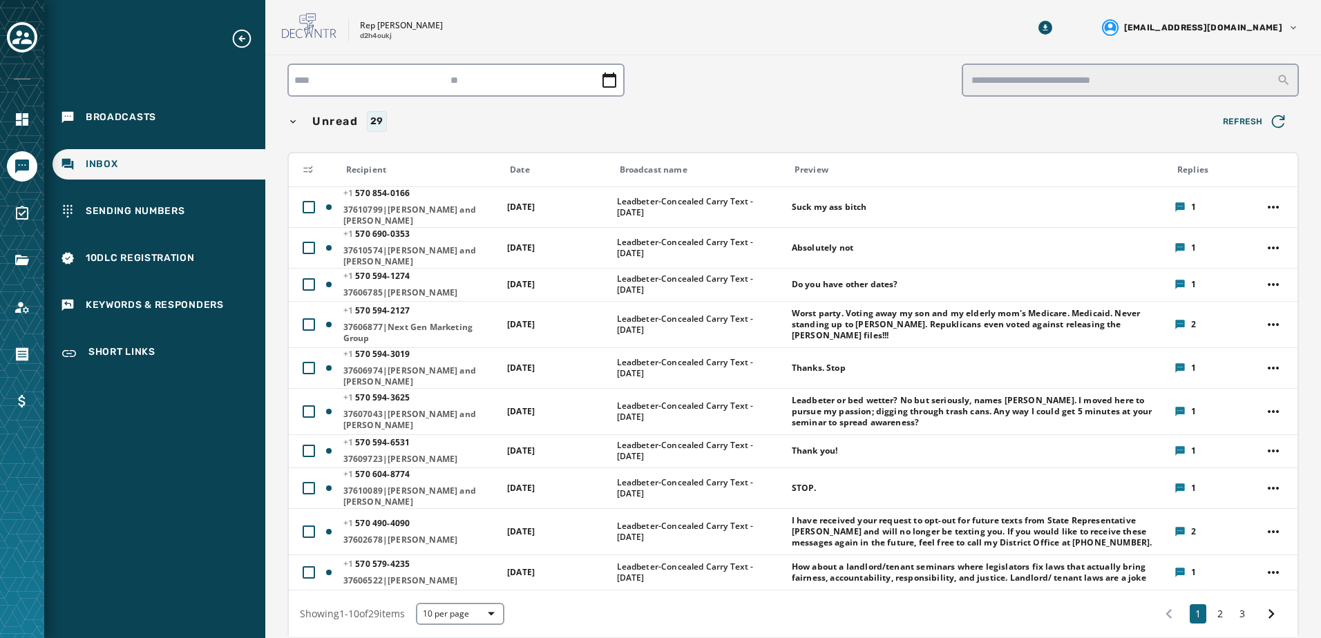
scroll to position [69, 0]
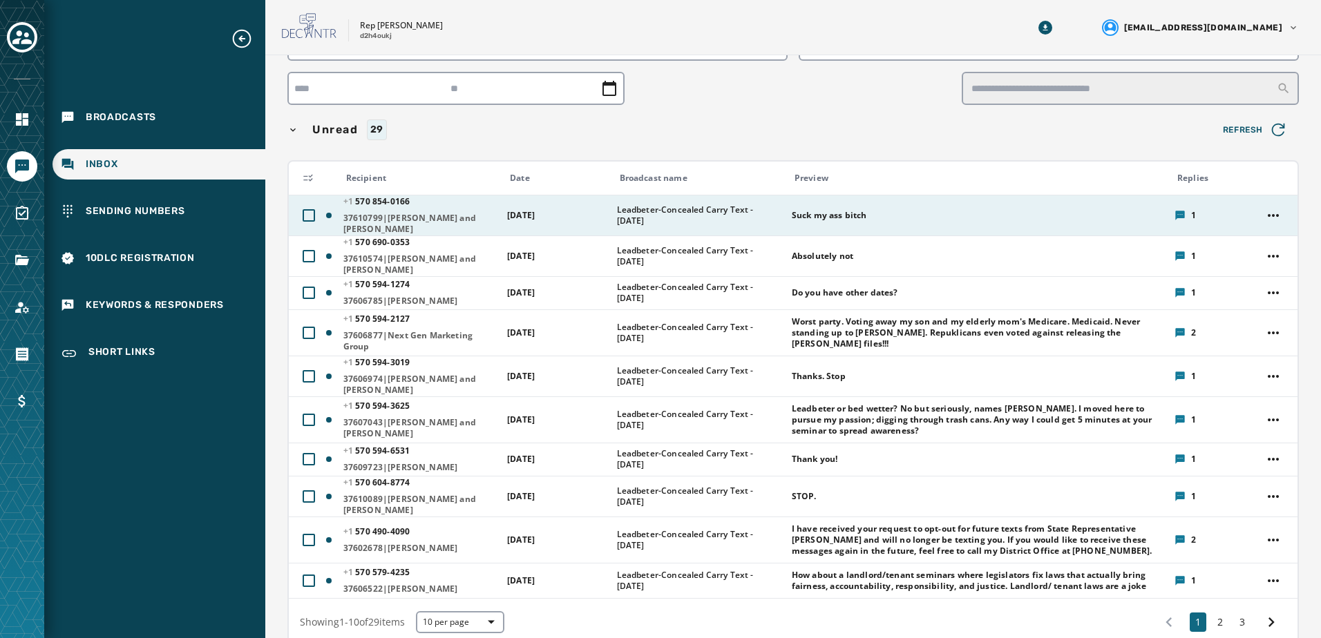
click at [507, 202] on td "September 2, 2025" at bounding box center [553, 215] width 109 height 41
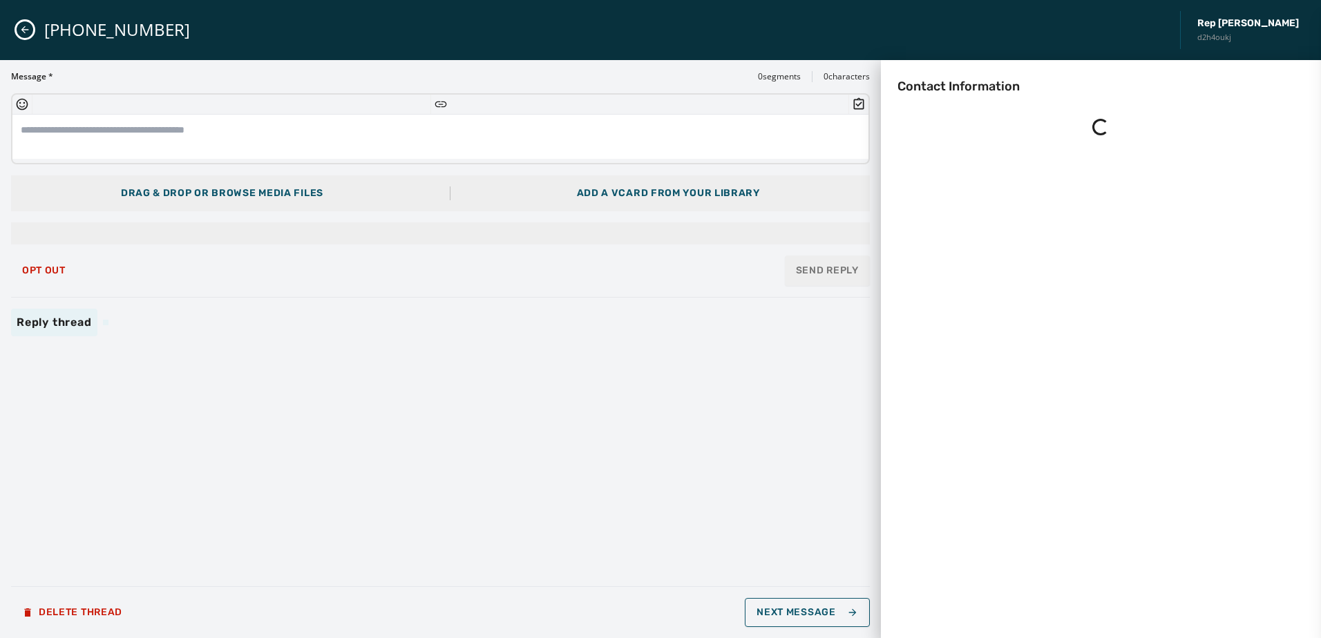
scroll to position [0, 0]
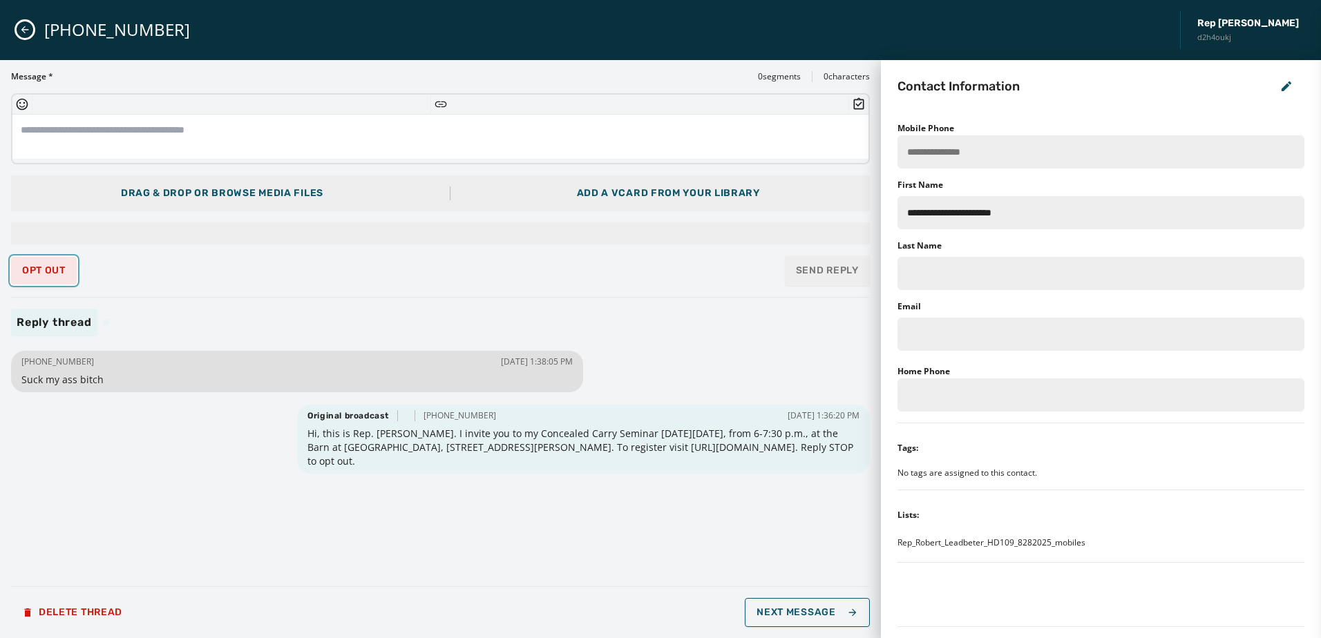
click at [62, 270] on span "Opt Out" at bounding box center [44, 270] width 44 height 11
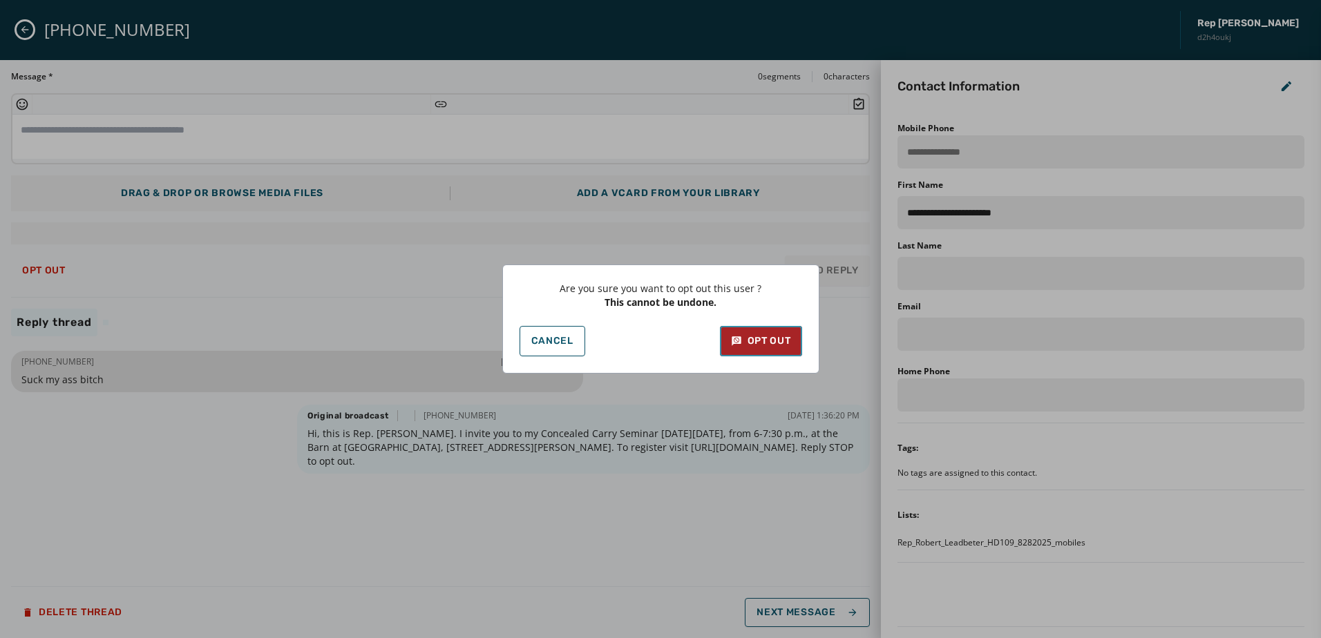
click at [734, 332] on button "Opt Out" at bounding box center [761, 341] width 82 height 30
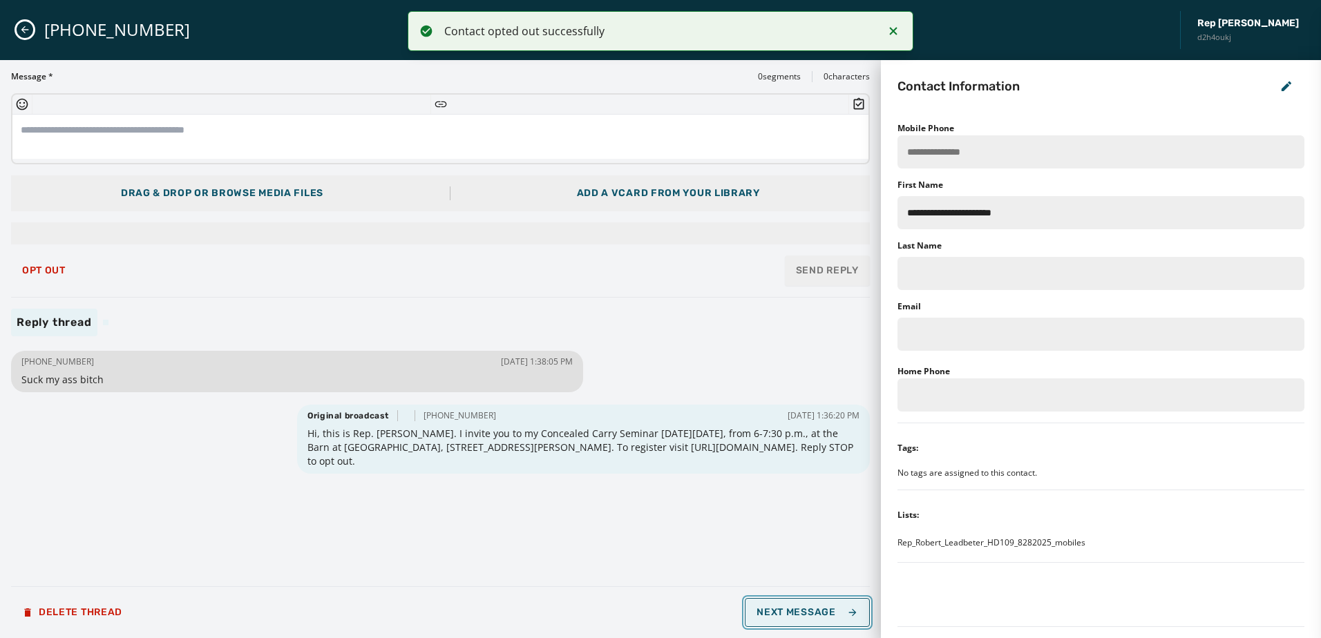
click at [813, 607] on span "Next Message" at bounding box center [807, 612] width 101 height 11
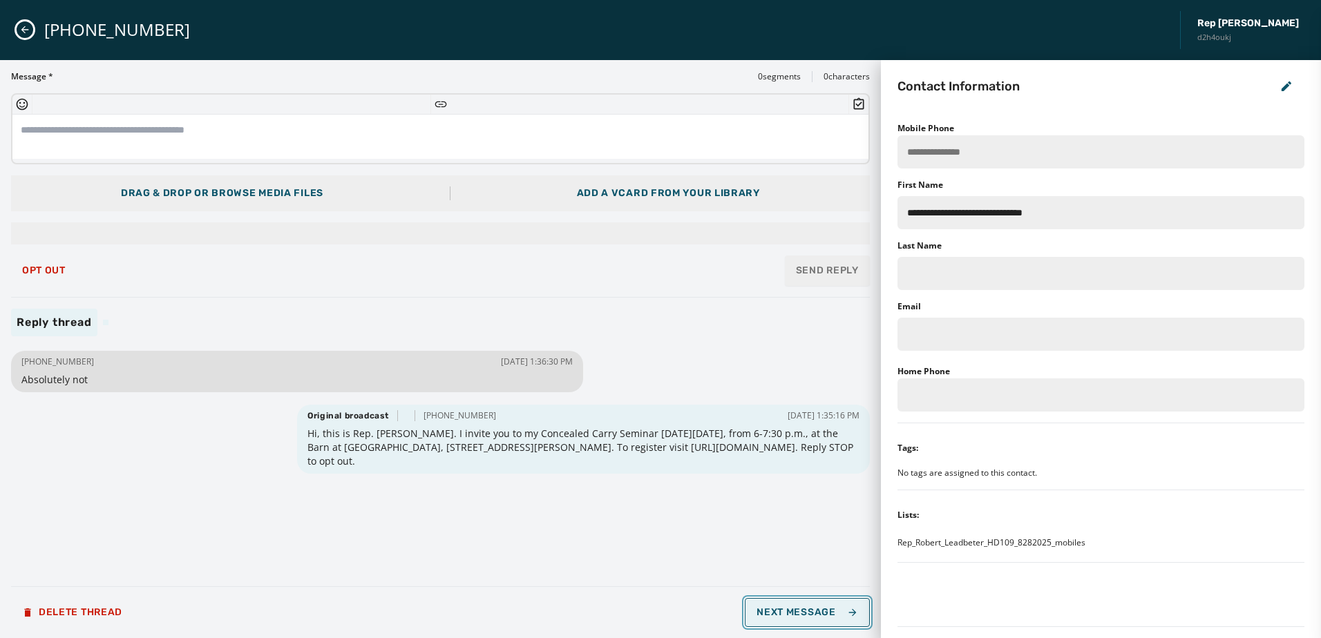
click at [813, 607] on span "Next Message" at bounding box center [807, 612] width 101 height 11
click at [93, 131] on textarea at bounding box center [440, 137] width 856 height 44
click at [777, 620] on button "Next Message" at bounding box center [807, 612] width 124 height 29
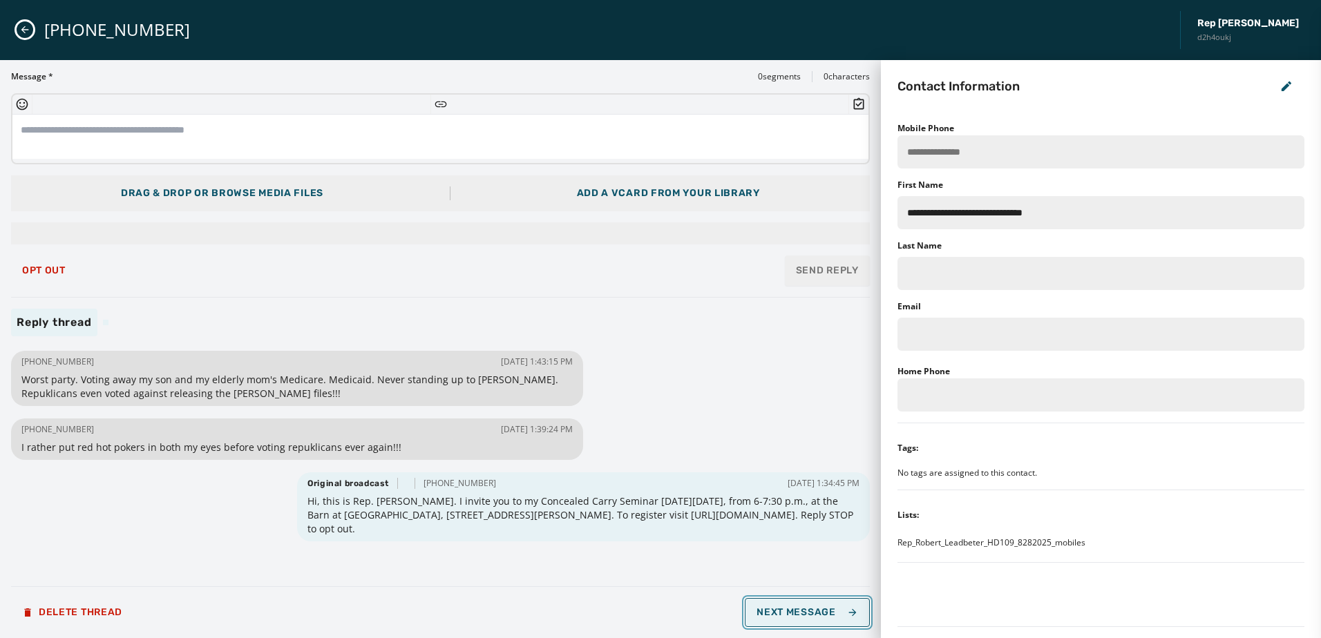
click at [799, 615] on span "Next Message" at bounding box center [807, 612] width 101 height 11
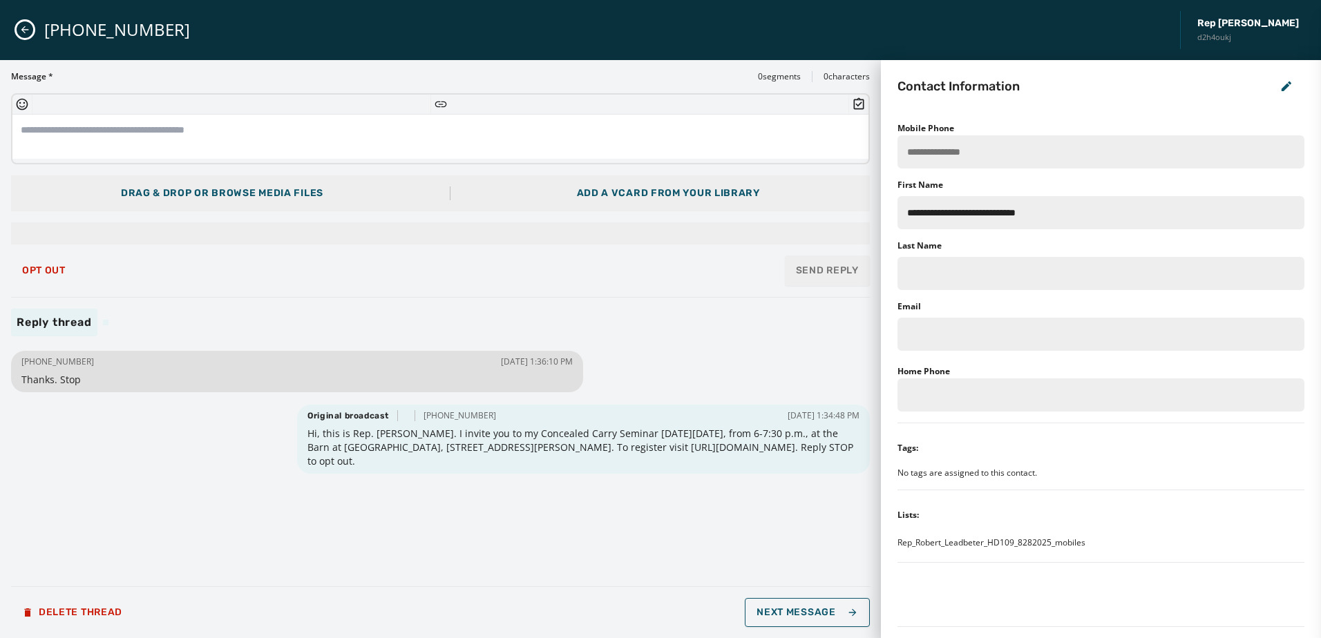
drag, startPoint x: 941, startPoint y: 153, endPoint x: 1063, endPoint y: 122, distance: 125.5
click at [1072, 117] on div "**********" at bounding box center [1100, 349] width 407 height 556
click at [48, 269] on span "Opt Out" at bounding box center [44, 270] width 44 height 11
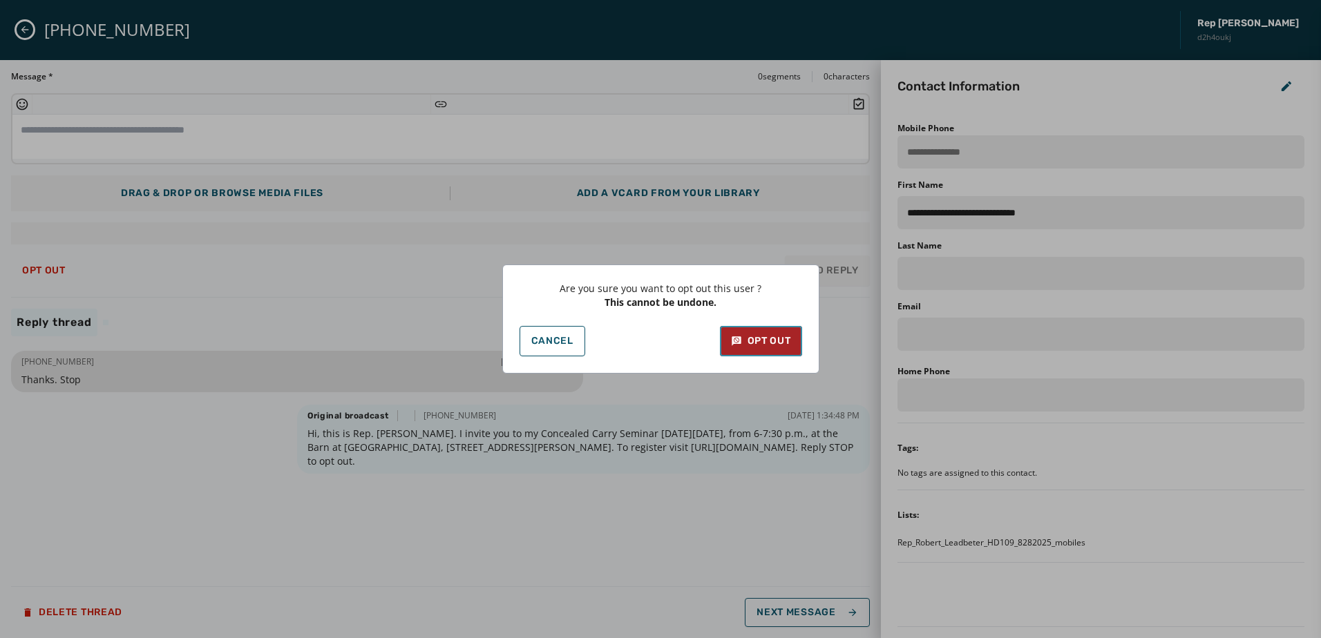
click at [745, 332] on button "Opt Out" at bounding box center [761, 341] width 82 height 30
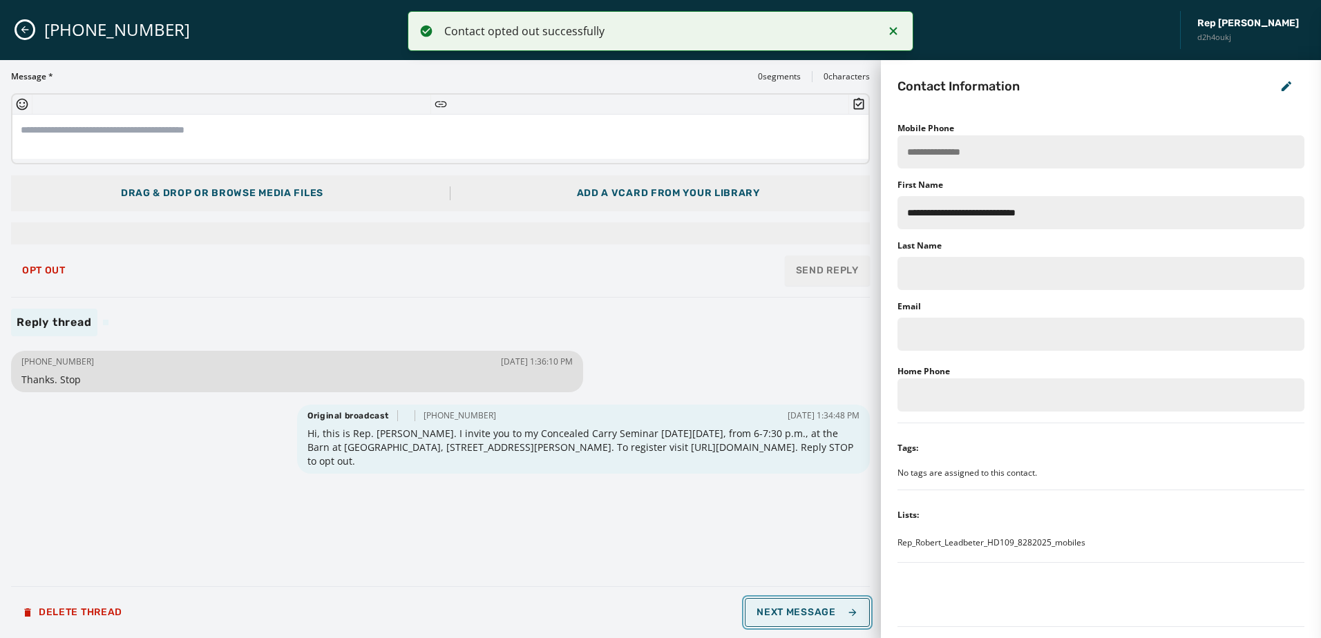
click at [802, 610] on span "Next Message" at bounding box center [807, 612] width 101 height 11
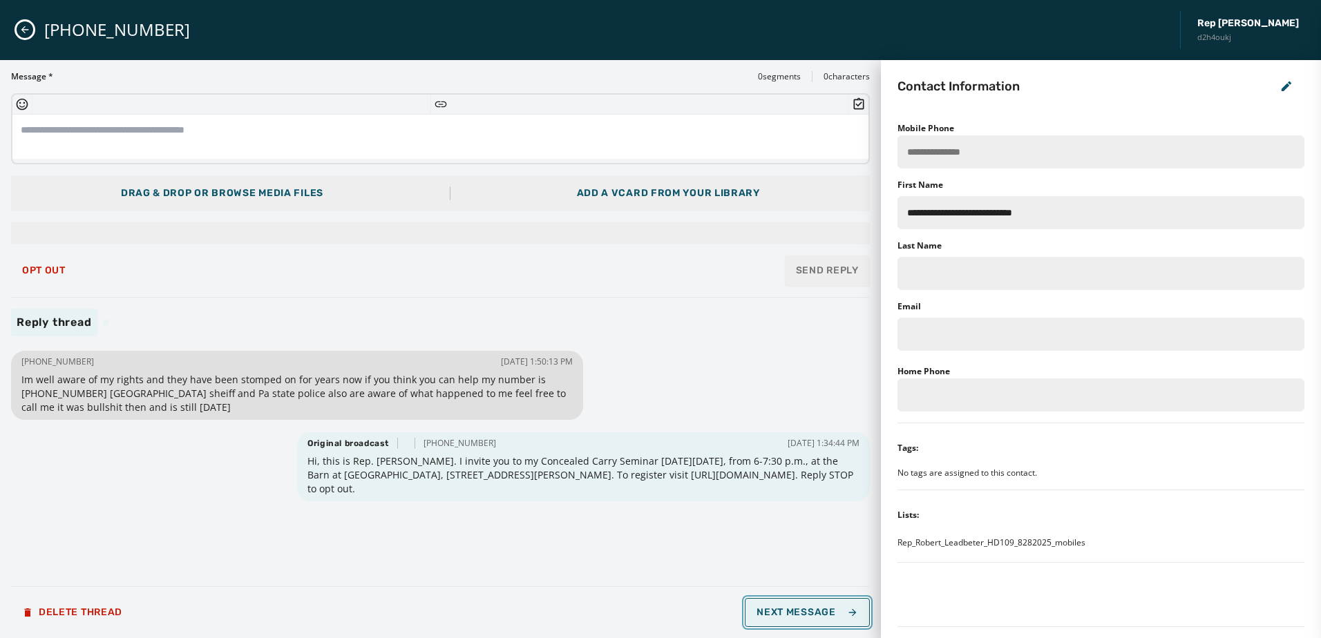
click at [797, 611] on span "Next Message" at bounding box center [807, 612] width 101 height 11
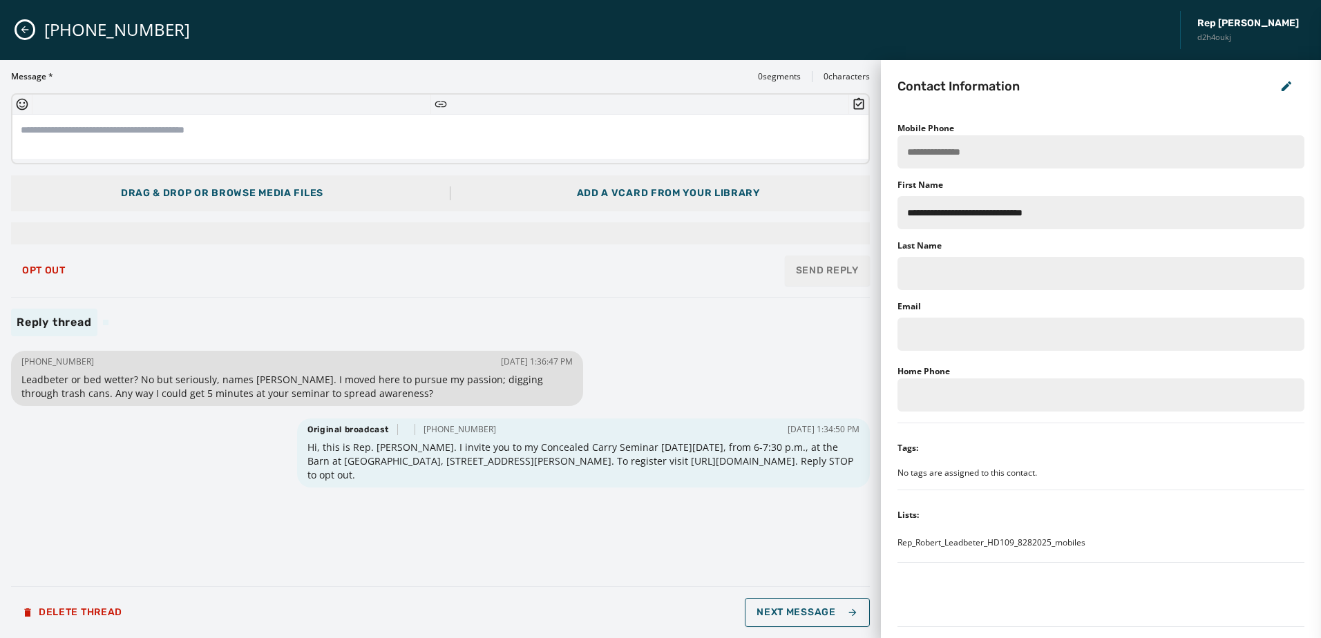
click at [20, 21] on div "+1 570 594-3625 Rep Robert Leadbeter d2h4oukj" at bounding box center [660, 30] width 1321 height 60
click at [24, 21] on button "Close admin drawer" at bounding box center [25, 29] width 17 height 17
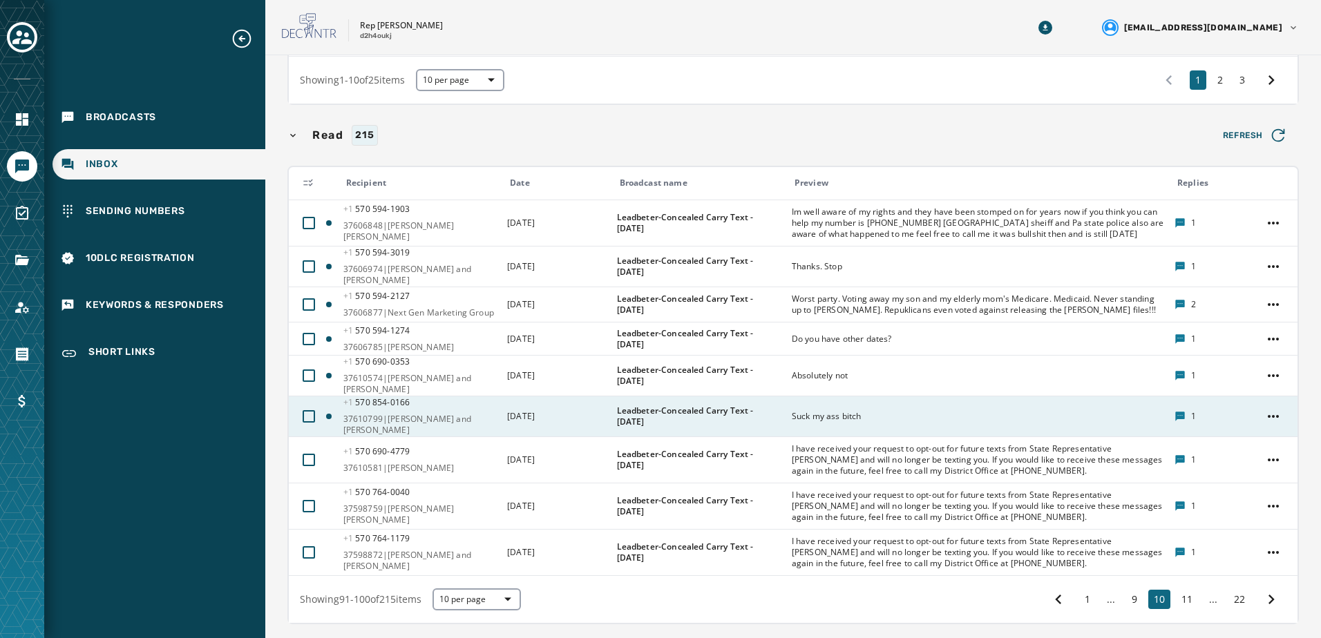
scroll to position [622, 0]
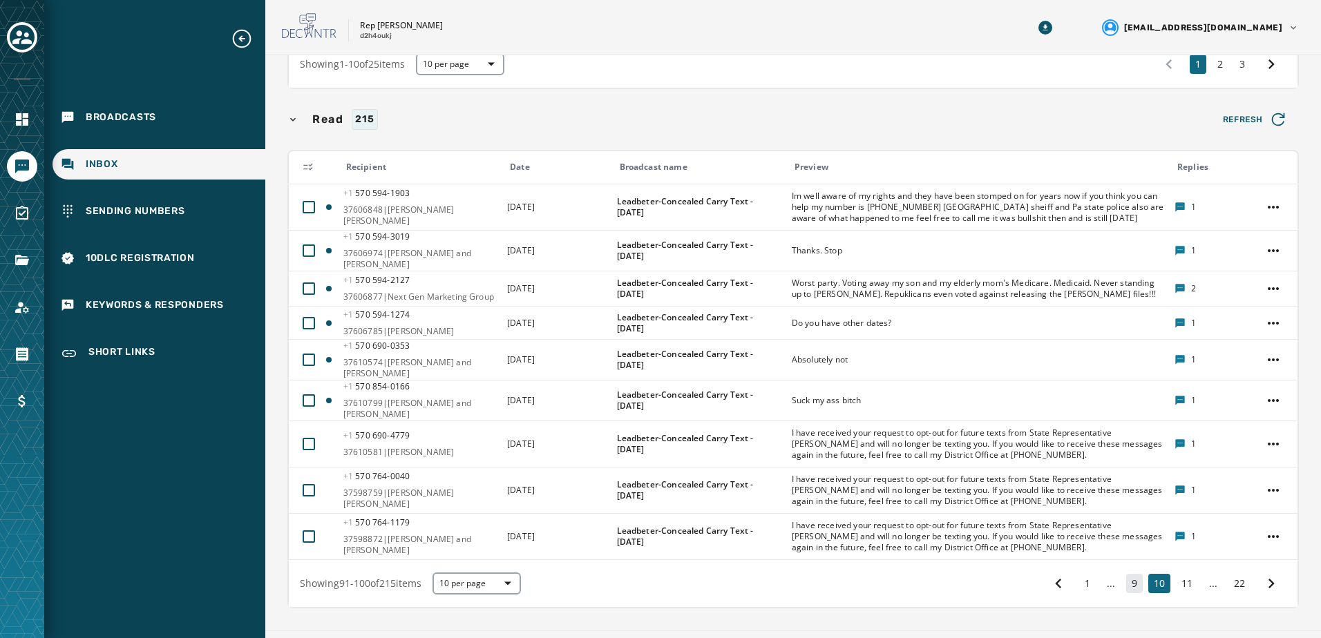
click at [1126, 574] on button "9" at bounding box center [1134, 583] width 17 height 19
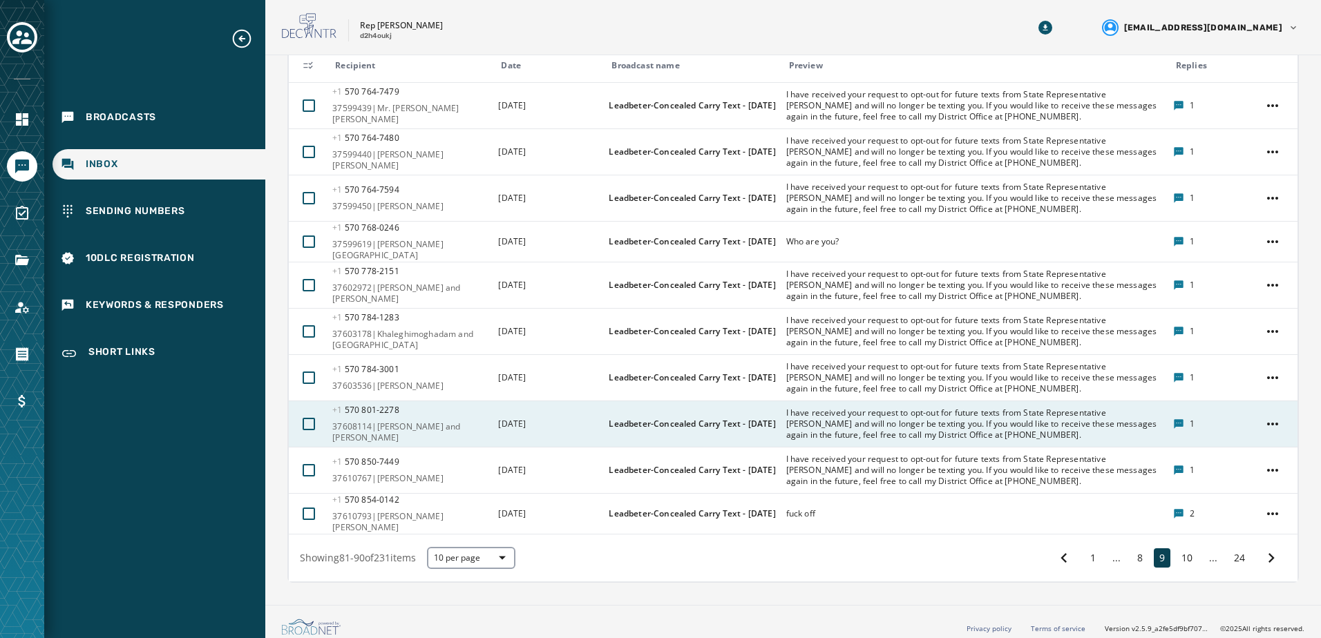
scroll to position [724, 0]
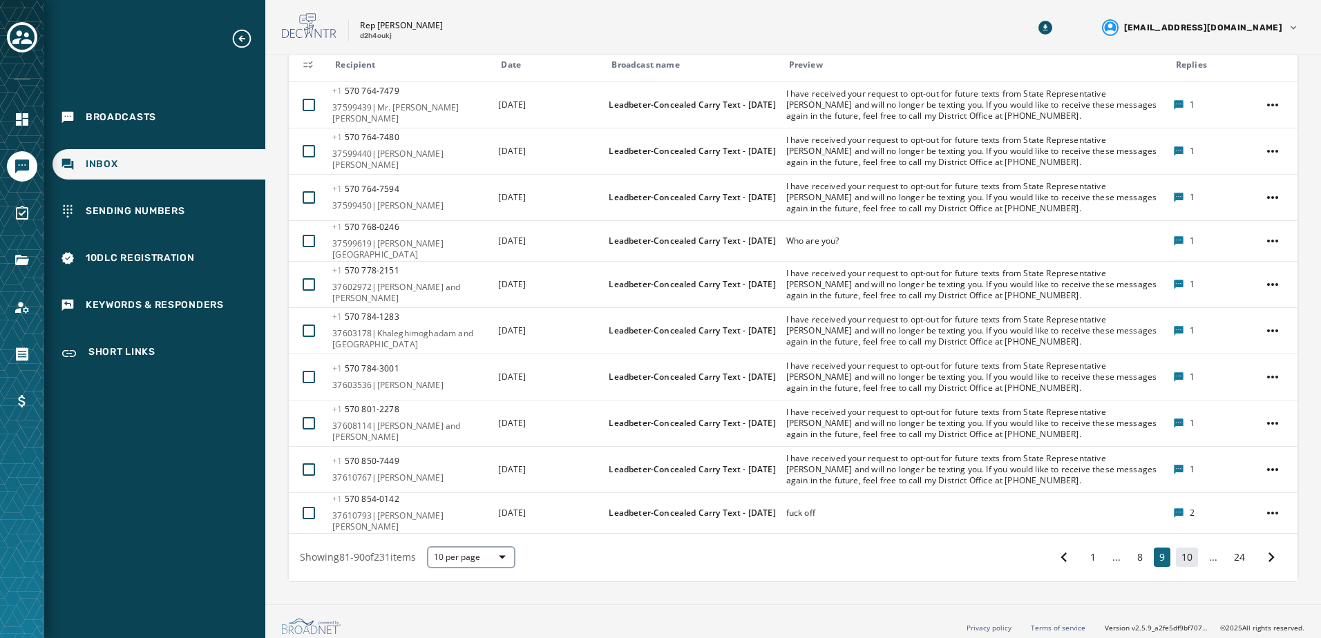
click at [1179, 554] on button "10" at bounding box center [1187, 557] width 22 height 19
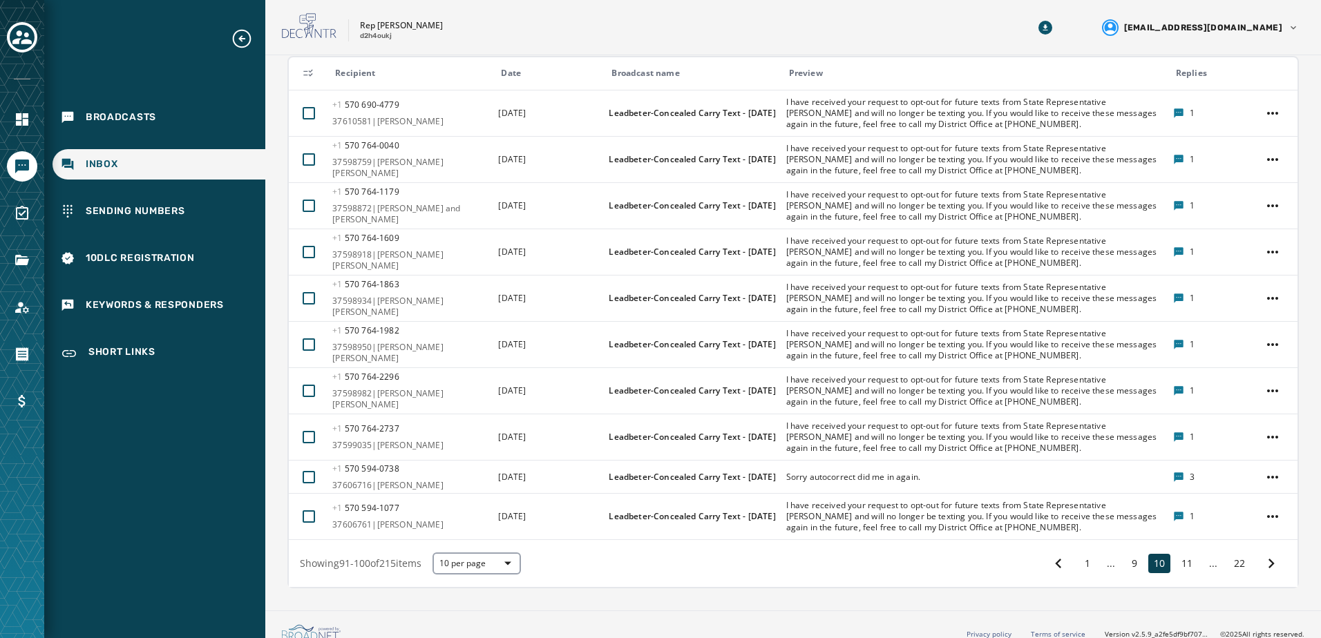
scroll to position [722, 0]
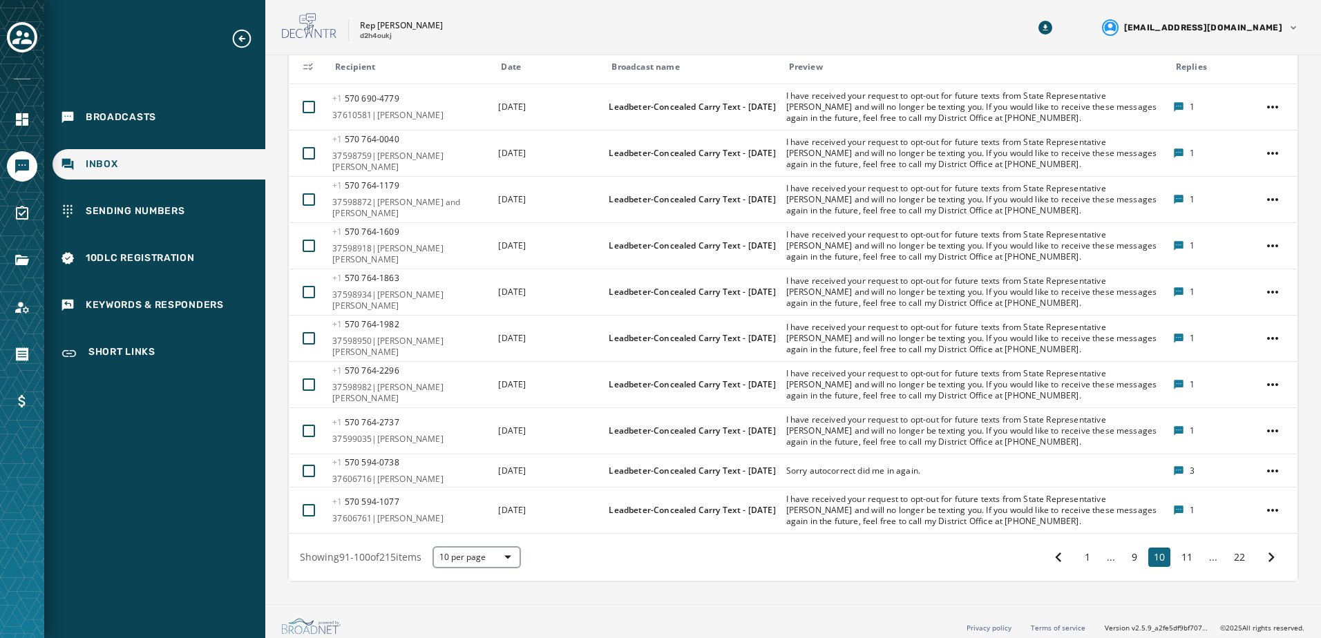
click at [1085, 551] on div "1 ... 9 10 11 ... 22" at bounding box center [1164, 557] width 243 height 25
click at [1079, 551] on button "1" at bounding box center [1087, 557] width 17 height 19
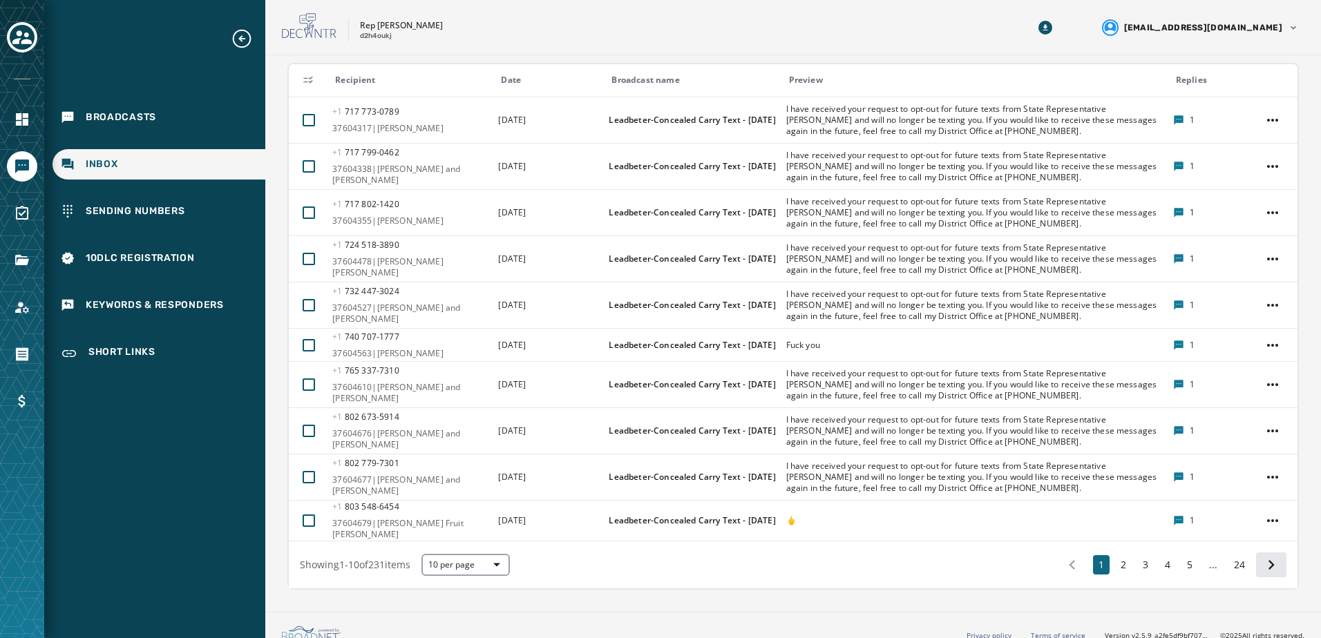
click at [1270, 555] on icon at bounding box center [1271, 564] width 19 height 19
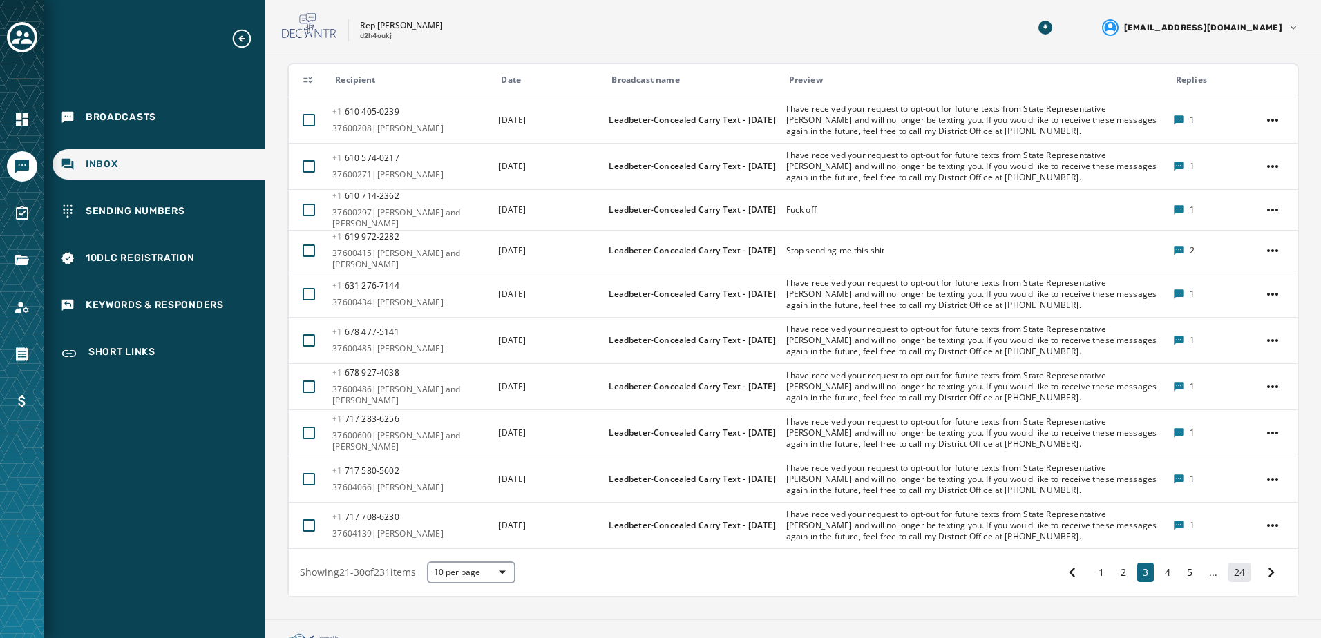
click at [1231, 563] on button "24" at bounding box center [1239, 572] width 22 height 19
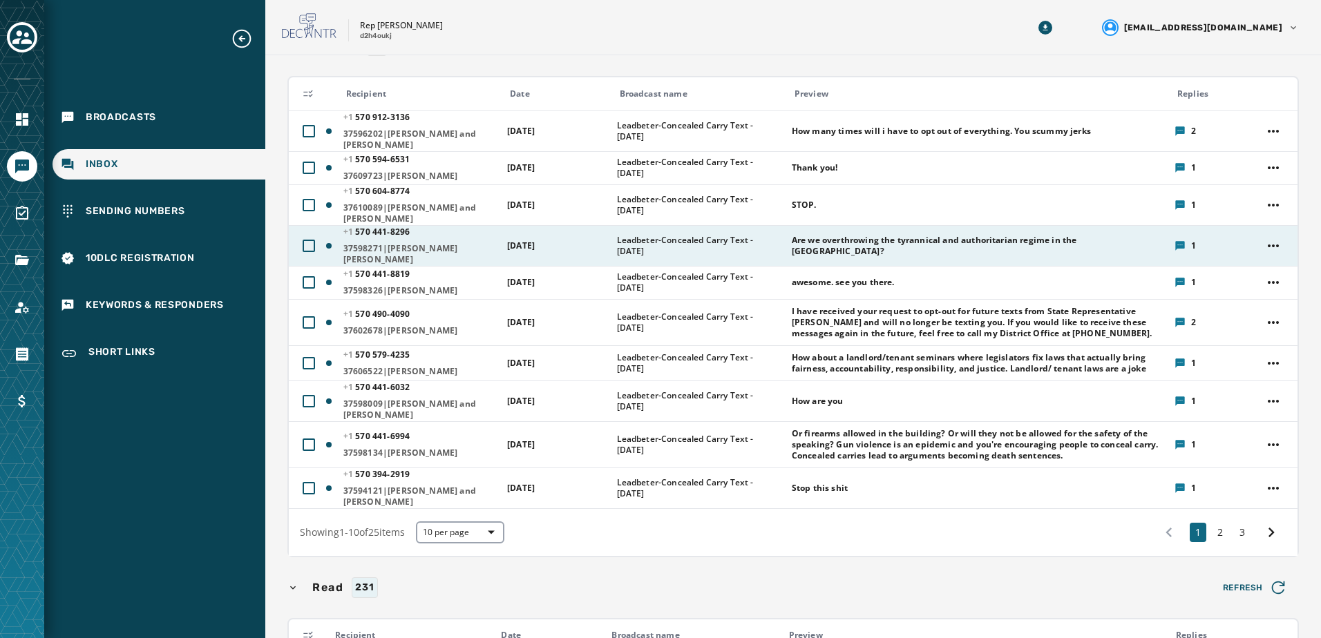
scroll to position [318, 0]
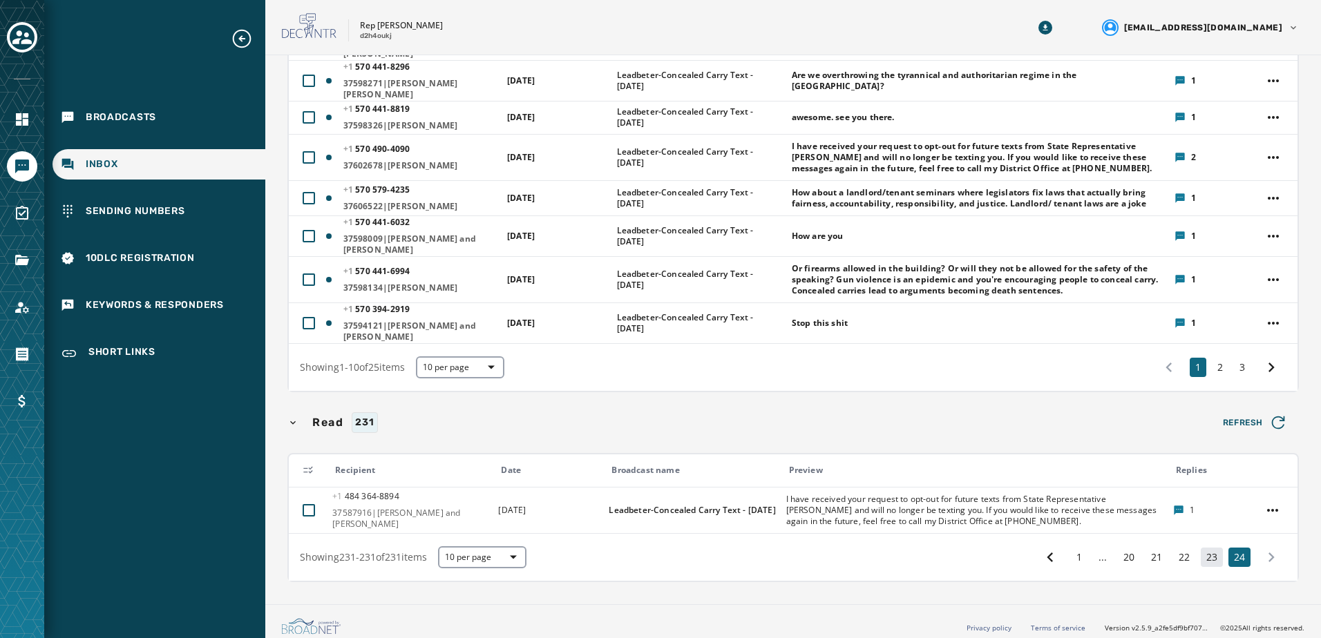
click at [1206, 548] on button "23" at bounding box center [1212, 557] width 22 height 19
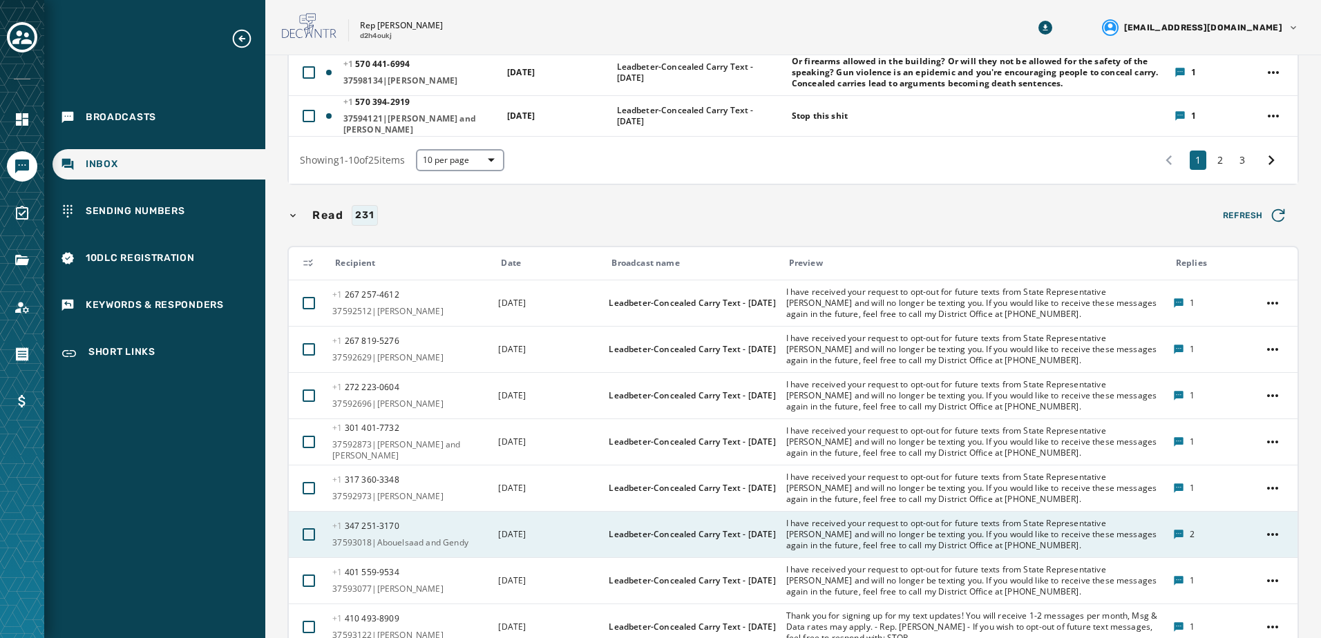
scroll to position [735, 0]
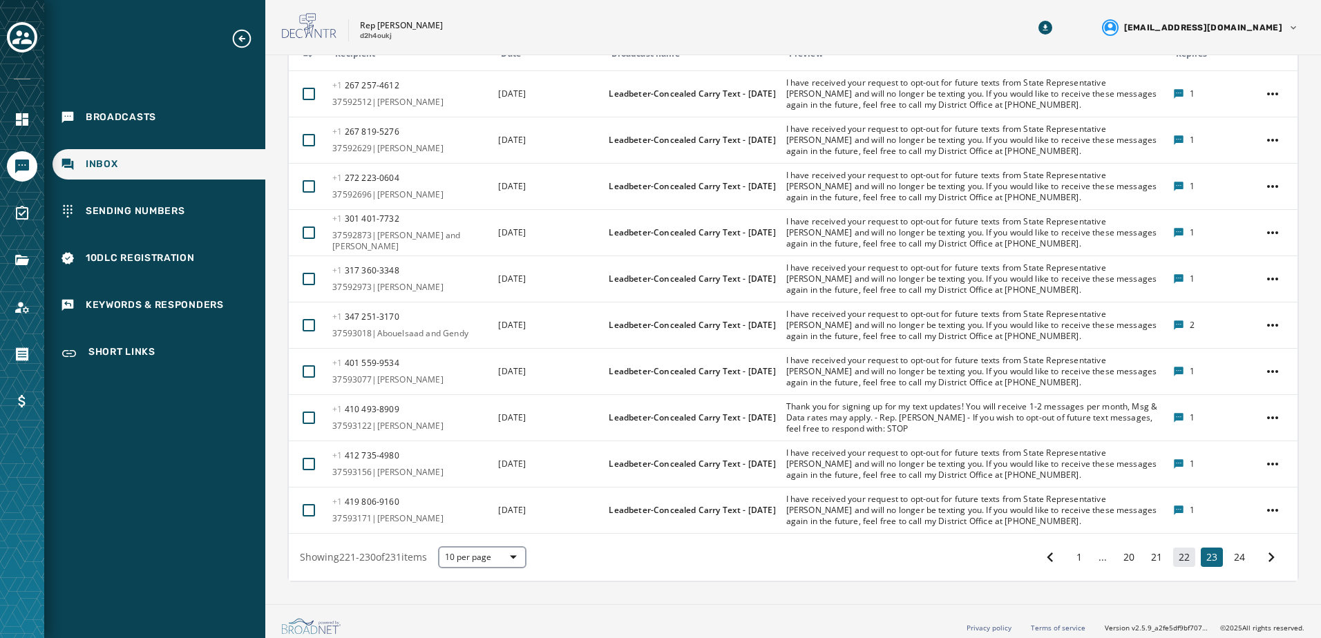
click at [1177, 554] on button "22" at bounding box center [1184, 557] width 22 height 19
click at [1134, 554] on div "1 ... 20 21 22 23 24" at bounding box center [1160, 557] width 251 height 25
click at [1145, 551] on button "21" at bounding box center [1156, 557] width 22 height 19
click at [1119, 548] on button "20" at bounding box center [1129, 557] width 22 height 19
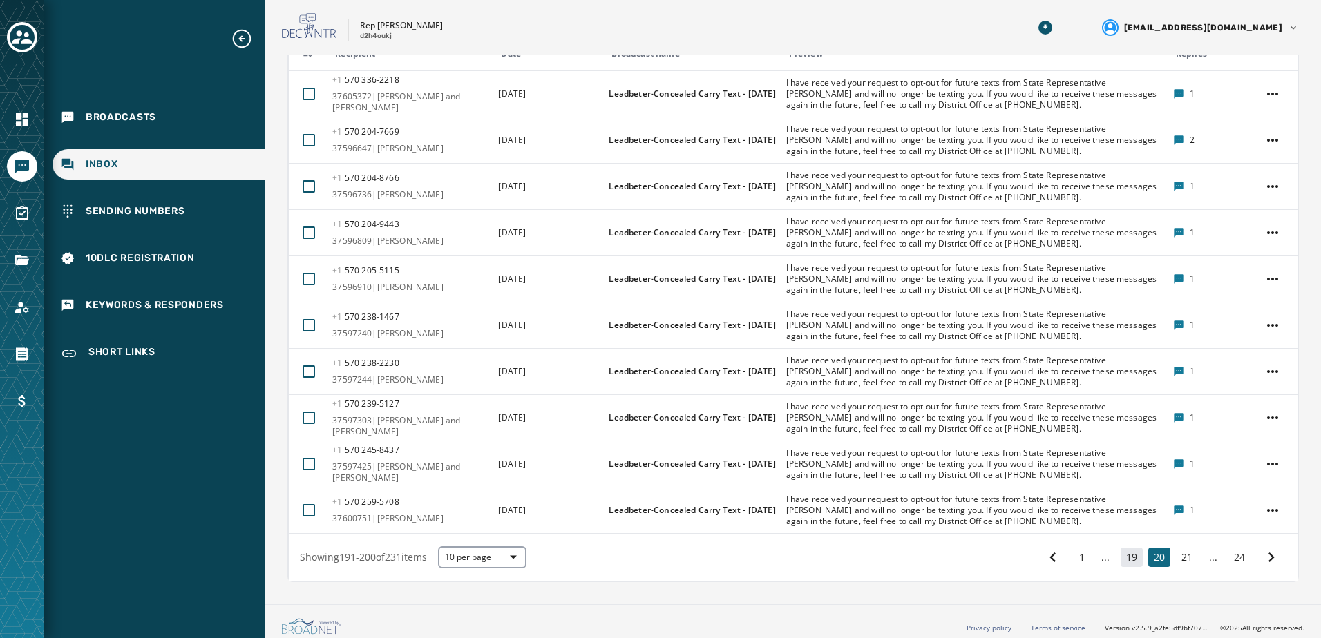
click at [1121, 548] on button "19" at bounding box center [1132, 557] width 22 height 19
click at [1121, 548] on button "18" at bounding box center [1132, 557] width 22 height 19
click at [1121, 548] on button "17" at bounding box center [1132, 557] width 22 height 19
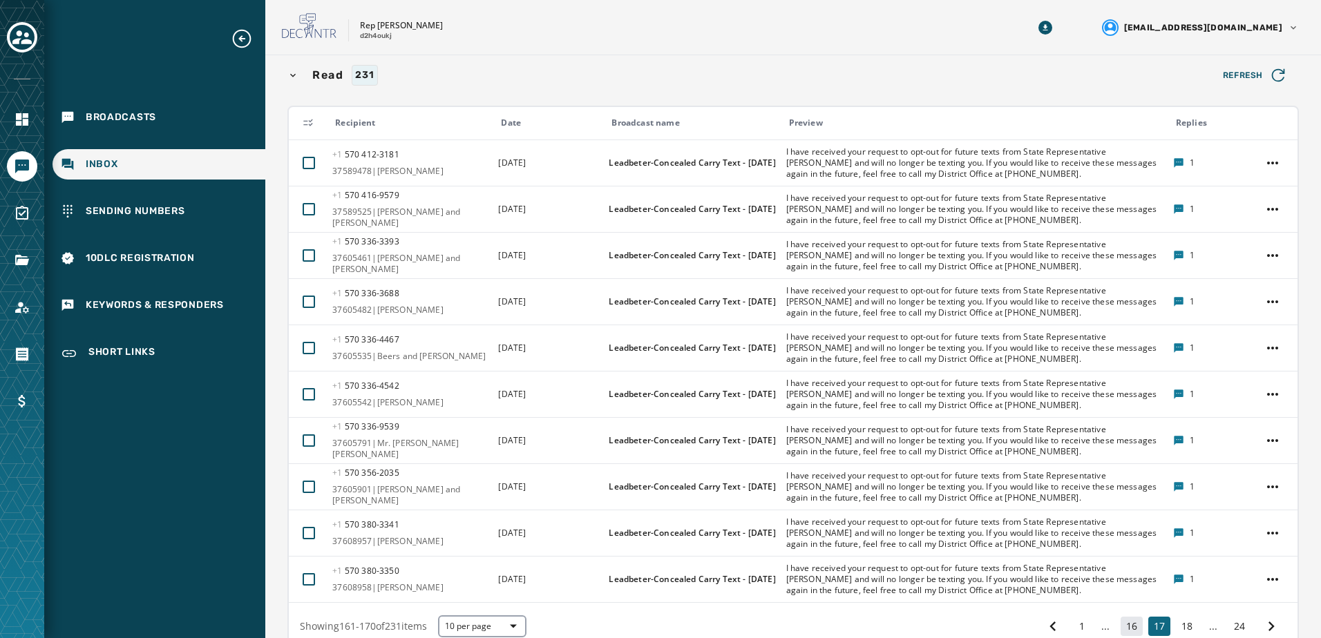
click at [1125, 620] on button "16" at bounding box center [1132, 626] width 22 height 19
click at [1121, 624] on button "15" at bounding box center [1132, 626] width 22 height 19
click at [1121, 624] on button "14" at bounding box center [1132, 626] width 22 height 19
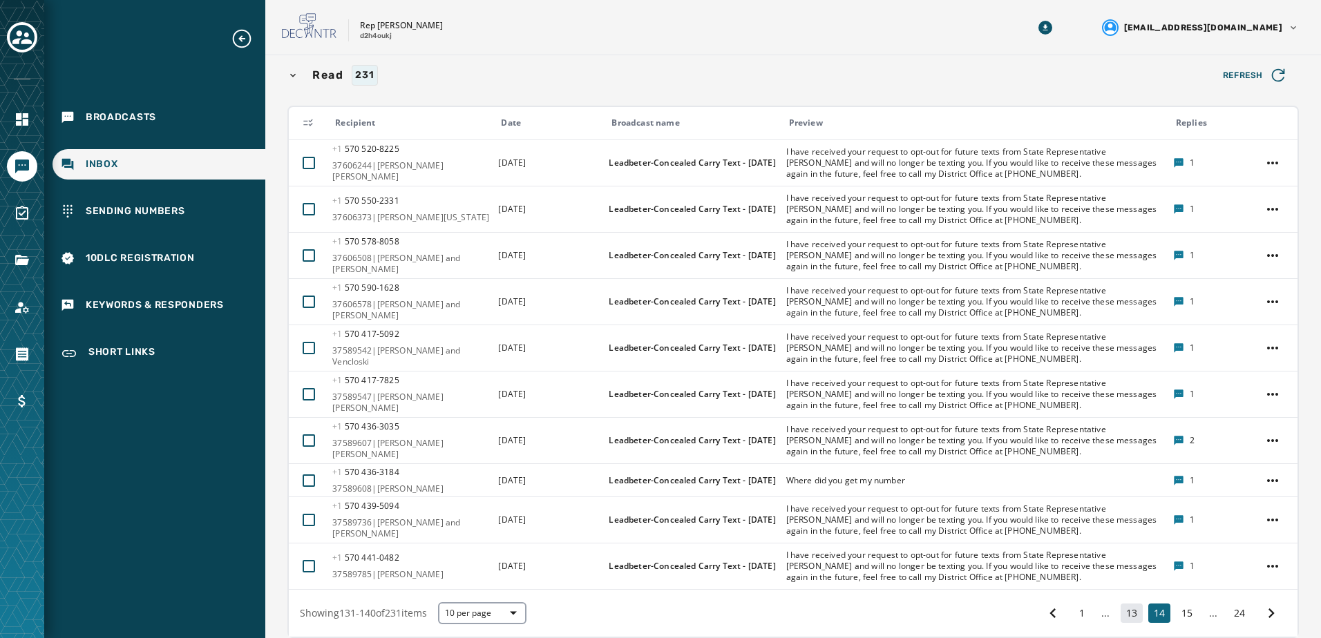
click at [1122, 610] on button "13" at bounding box center [1132, 613] width 22 height 19
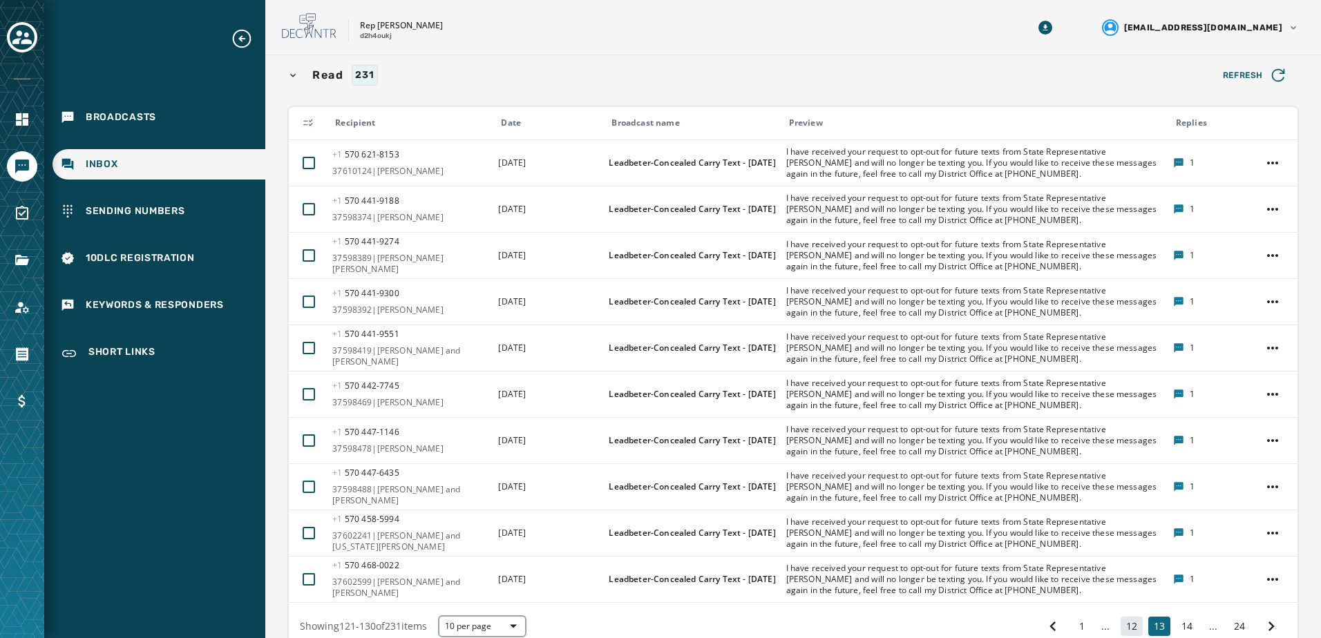
click at [1121, 618] on button "12" at bounding box center [1132, 626] width 22 height 19
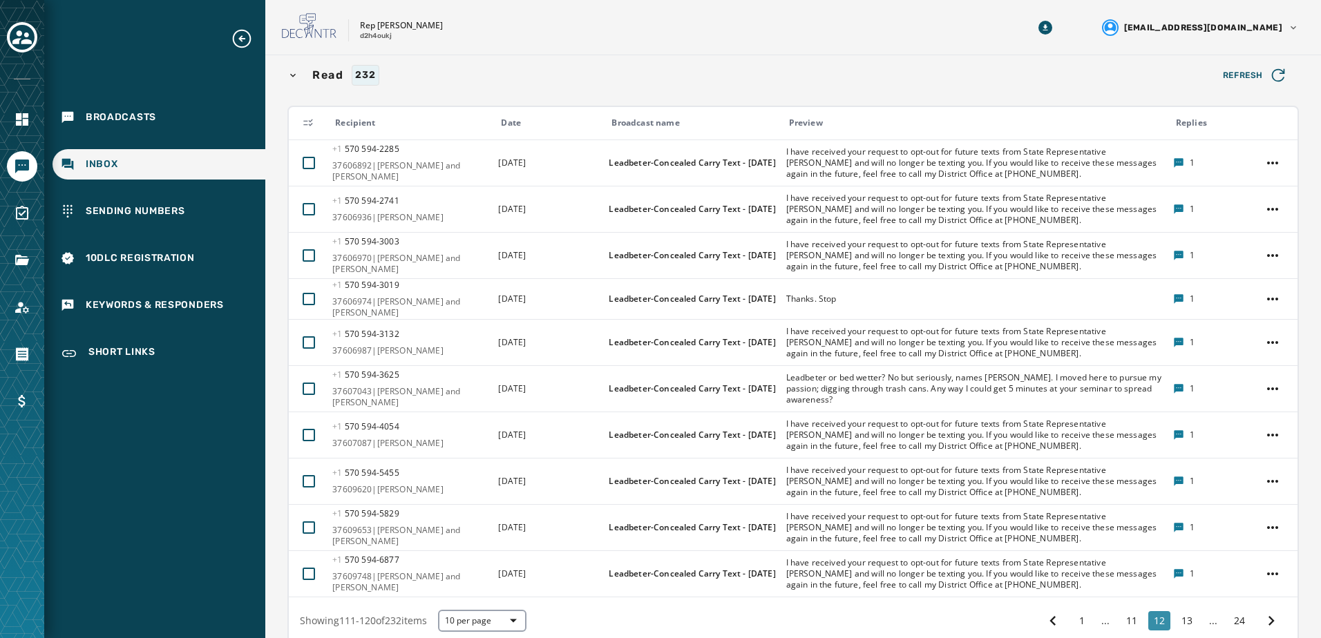
click at [1116, 618] on div "1 ... 11 12 13 ... 24" at bounding box center [1162, 621] width 249 height 25
click at [1122, 611] on button "11" at bounding box center [1132, 620] width 22 height 19
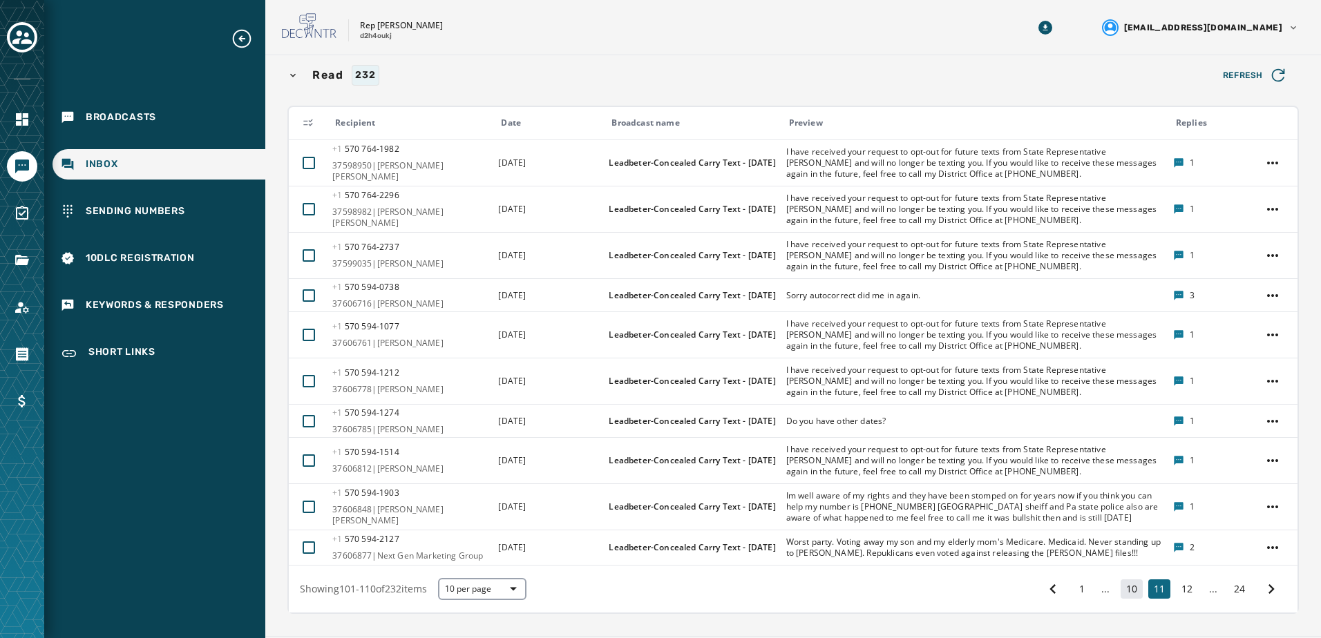
click at [1125, 581] on button "10" at bounding box center [1132, 589] width 22 height 19
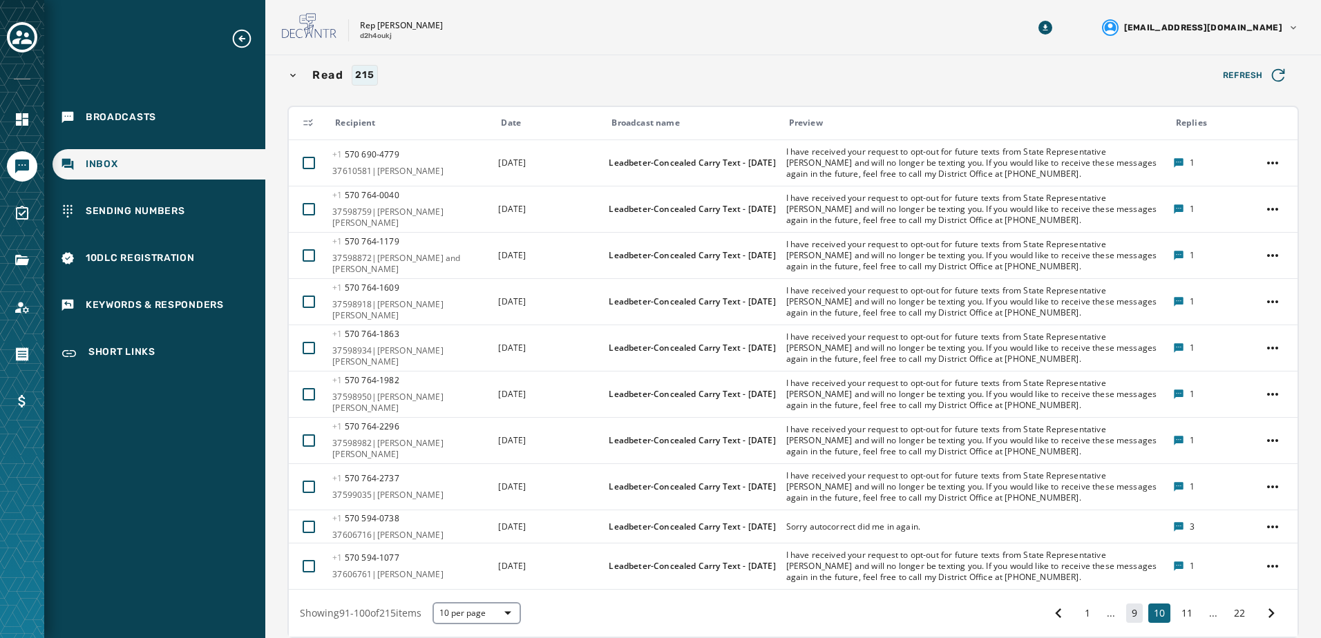
click at [1126, 607] on button "9" at bounding box center [1134, 613] width 17 height 19
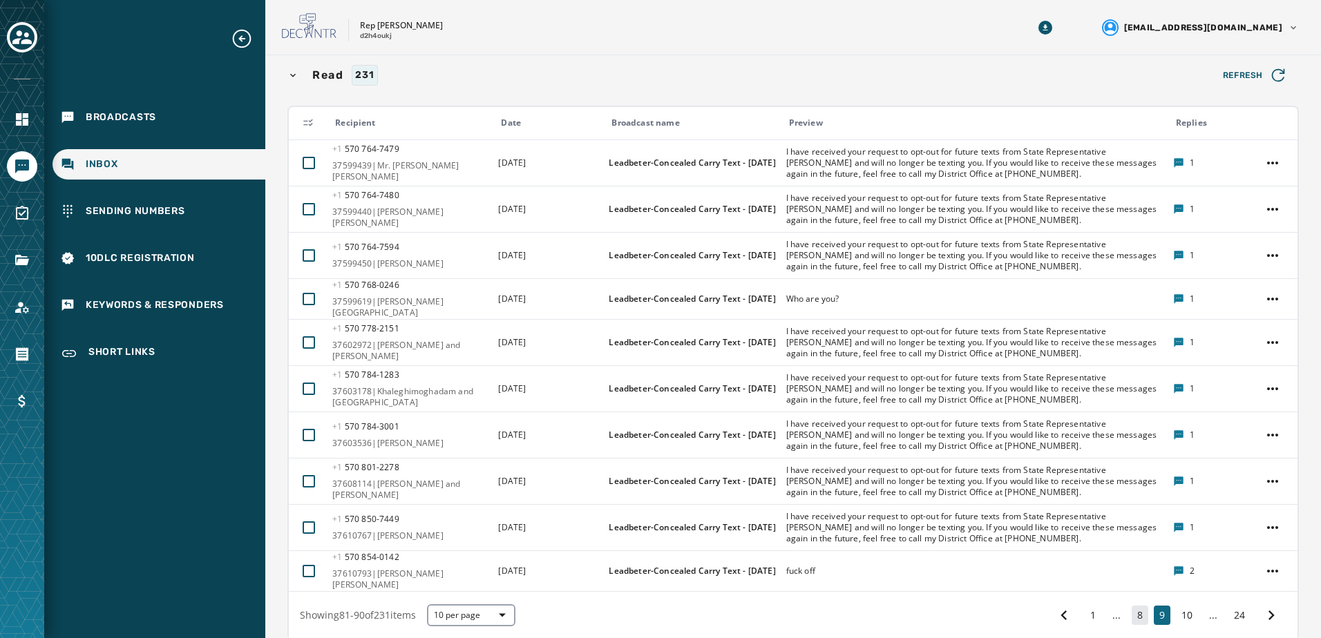
click at [1132, 607] on button "8" at bounding box center [1140, 615] width 17 height 19
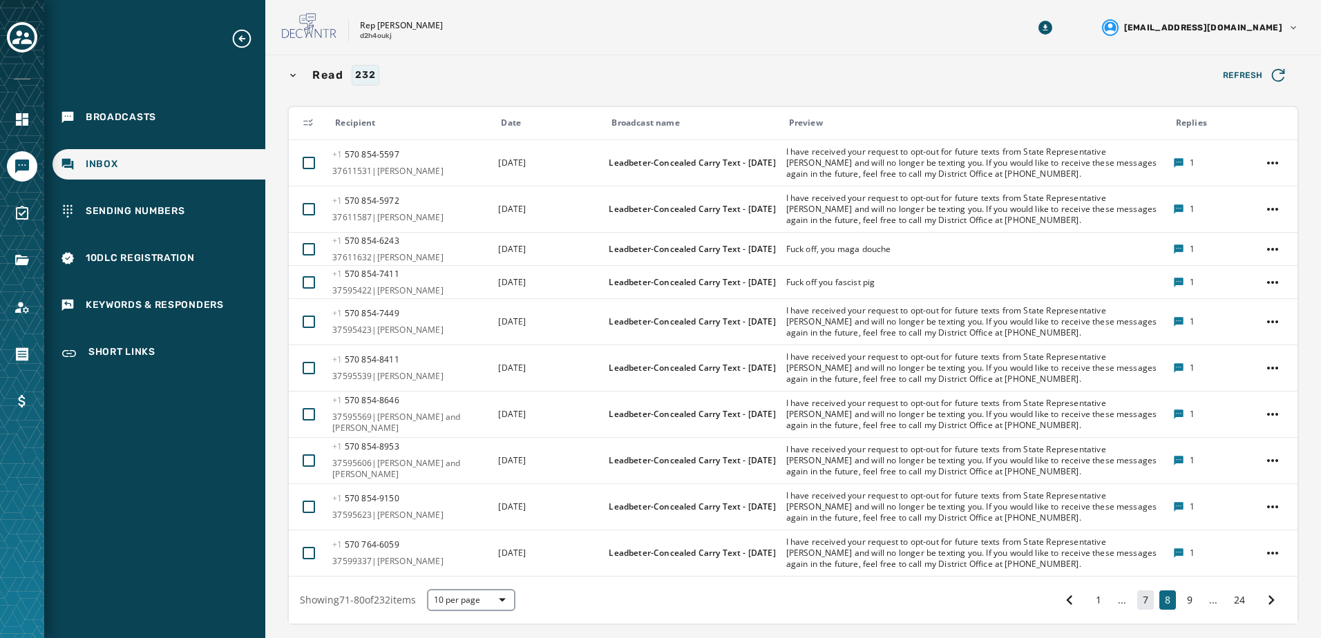
click at [1142, 593] on button "7" at bounding box center [1145, 600] width 17 height 19
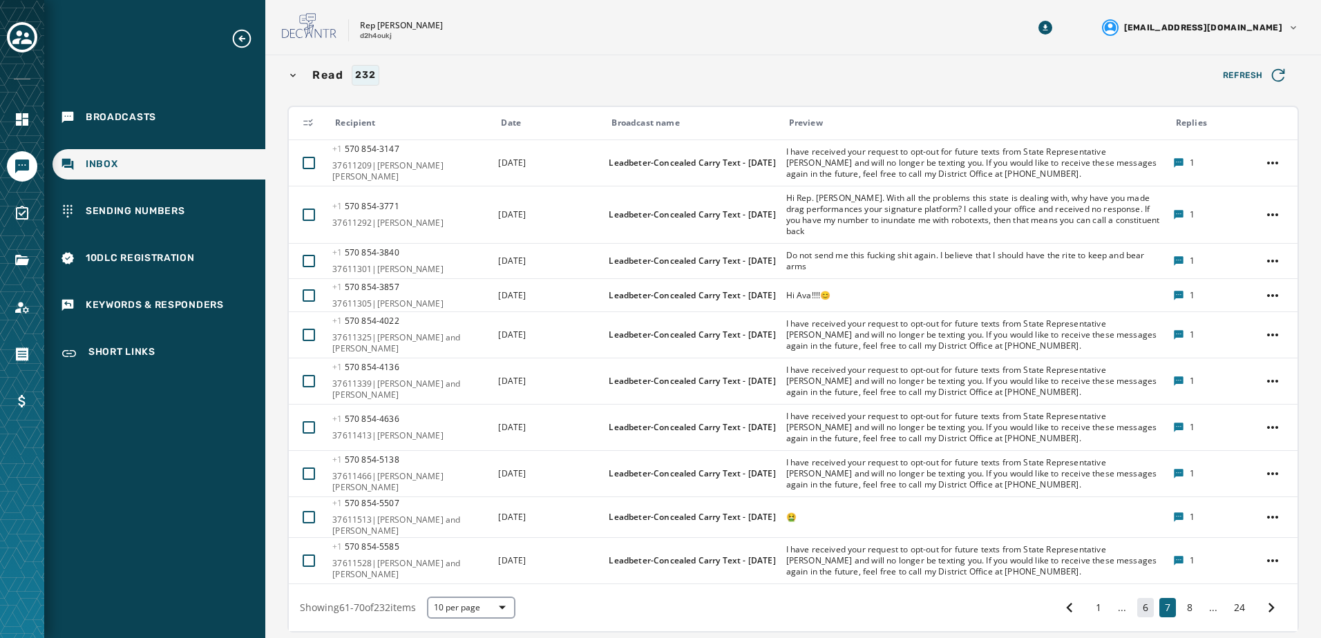
click at [1139, 598] on button "6" at bounding box center [1145, 607] width 17 height 19
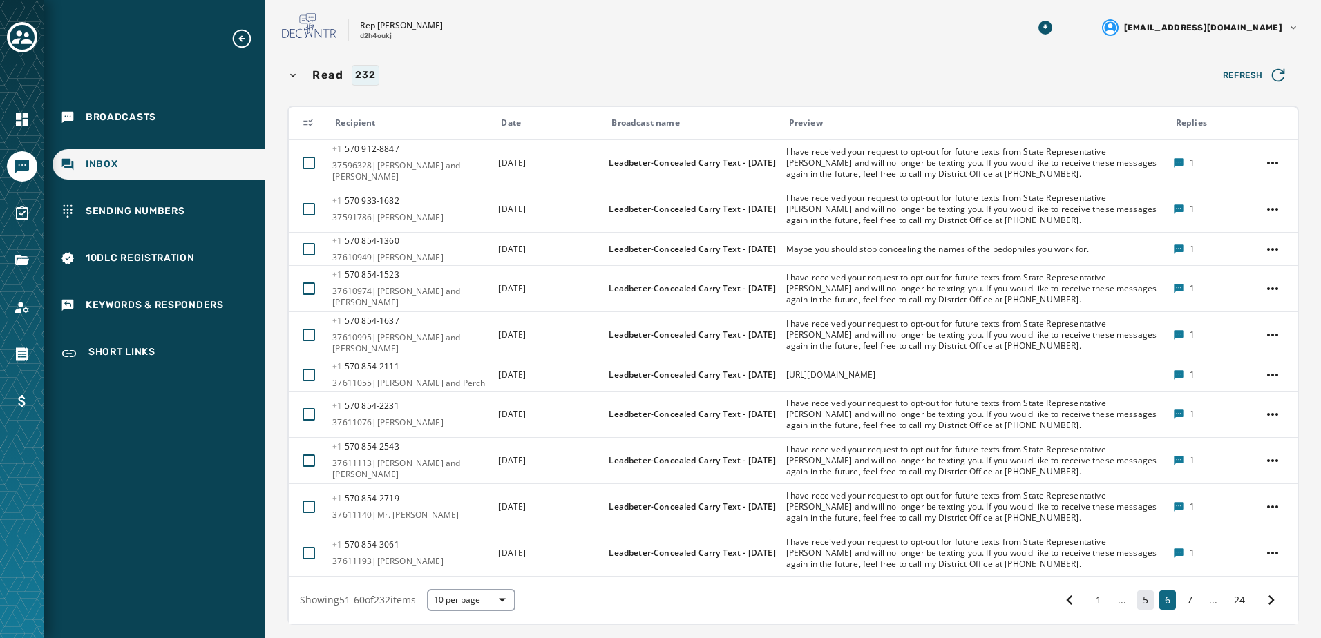
click at [1137, 598] on button "5" at bounding box center [1145, 600] width 17 height 19
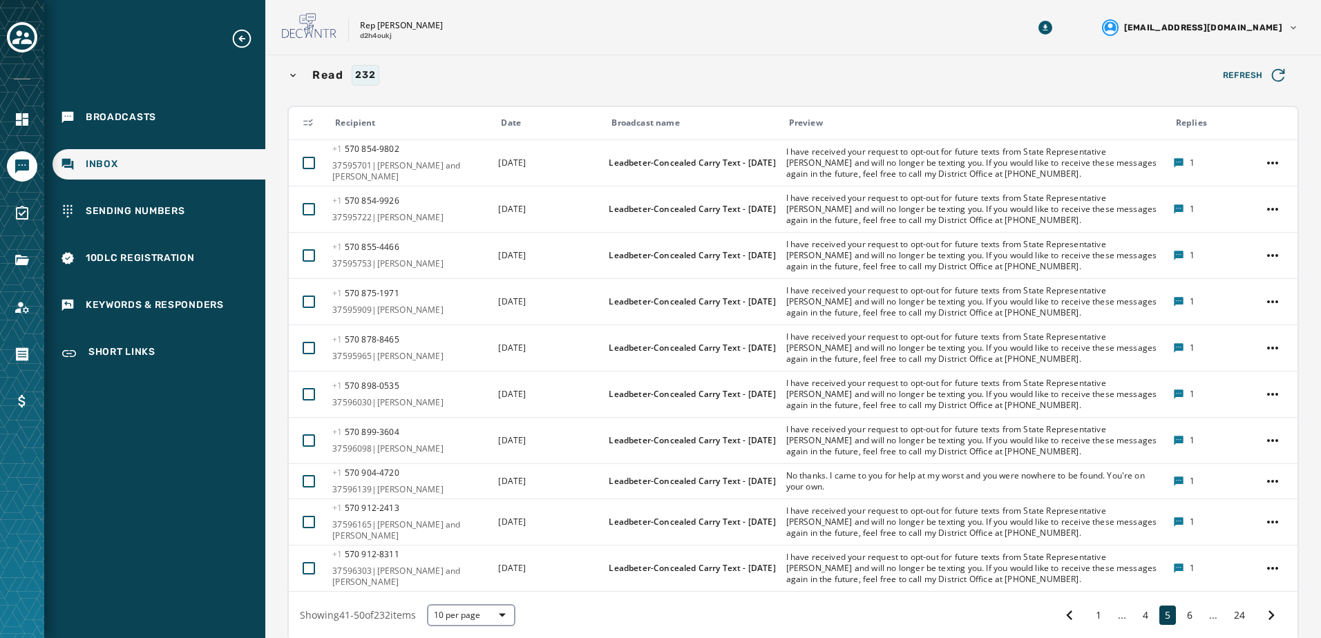
scroll to position [724, 0]
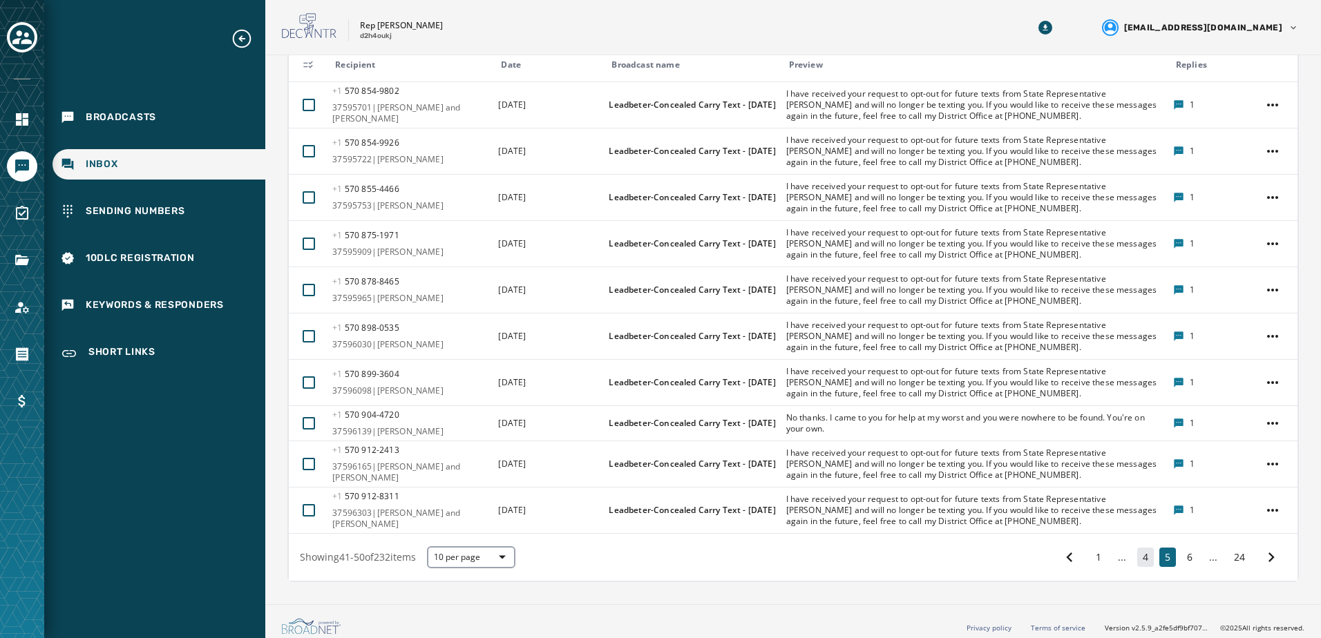
click at [1137, 552] on button "4" at bounding box center [1145, 557] width 17 height 19
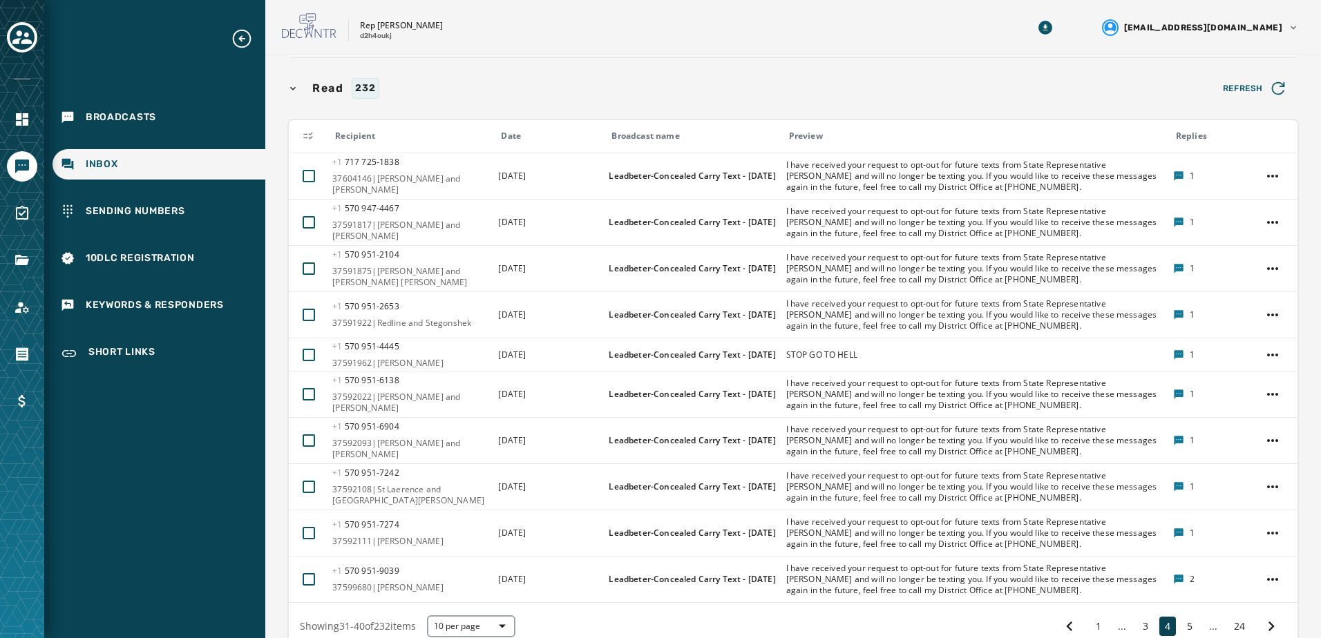
scroll to position [722, 0]
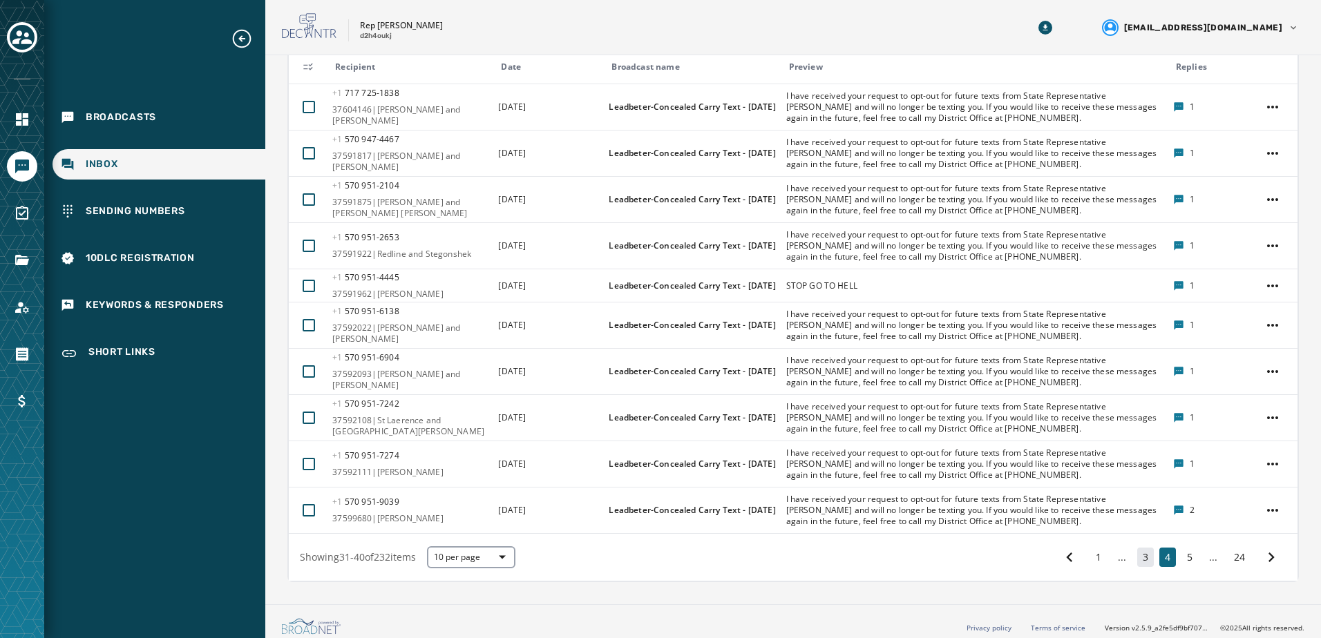
click at [1137, 558] on button "3" at bounding box center [1145, 557] width 17 height 19
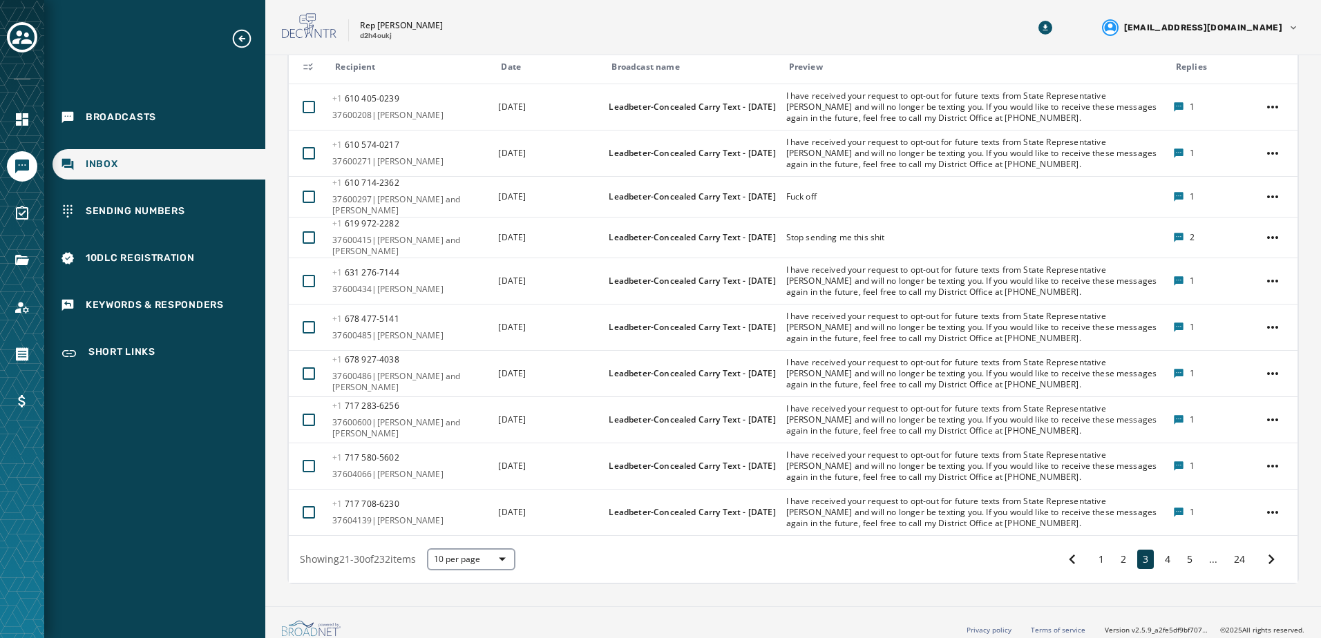
scroll to position [709, 0]
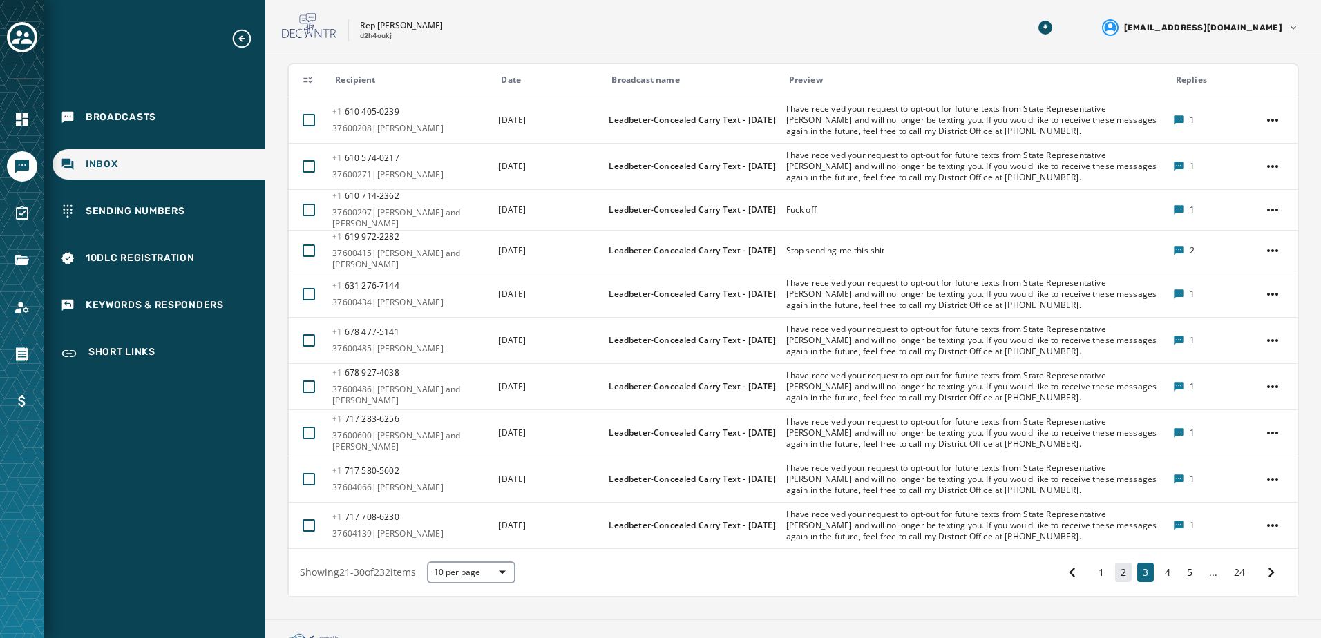
click at [1115, 563] on button "2" at bounding box center [1123, 572] width 17 height 19
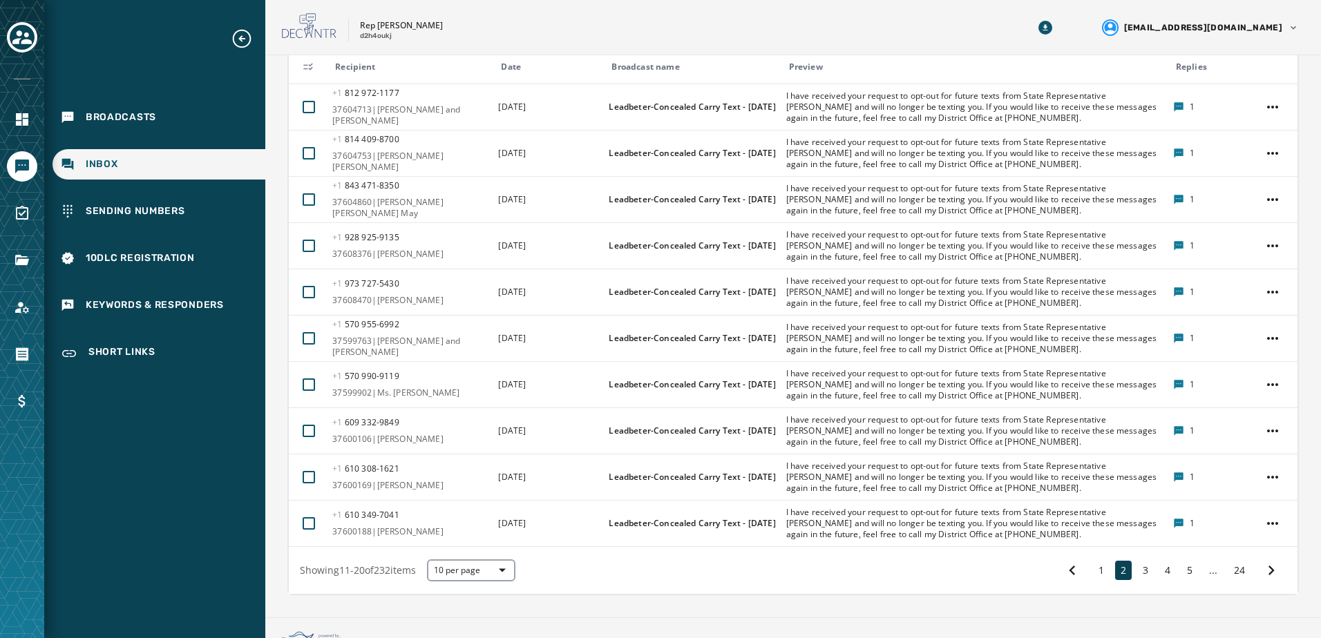
scroll to position [735, 0]
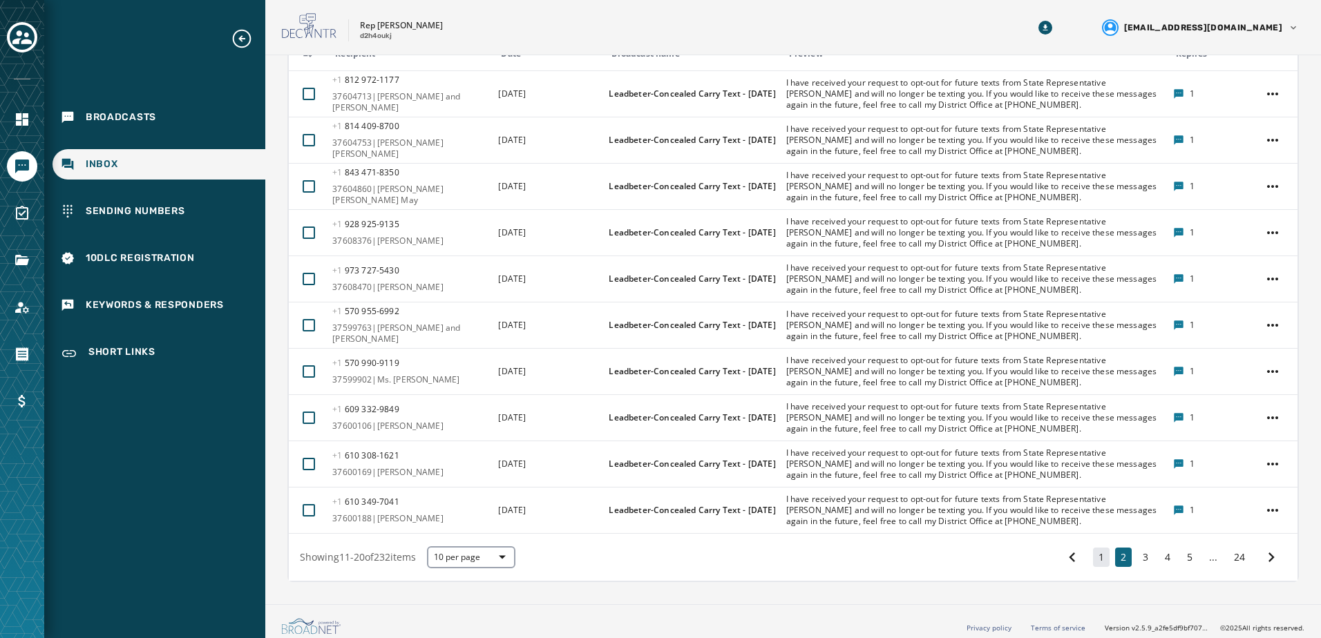
click at [1093, 551] on button "1" at bounding box center [1101, 557] width 17 height 19
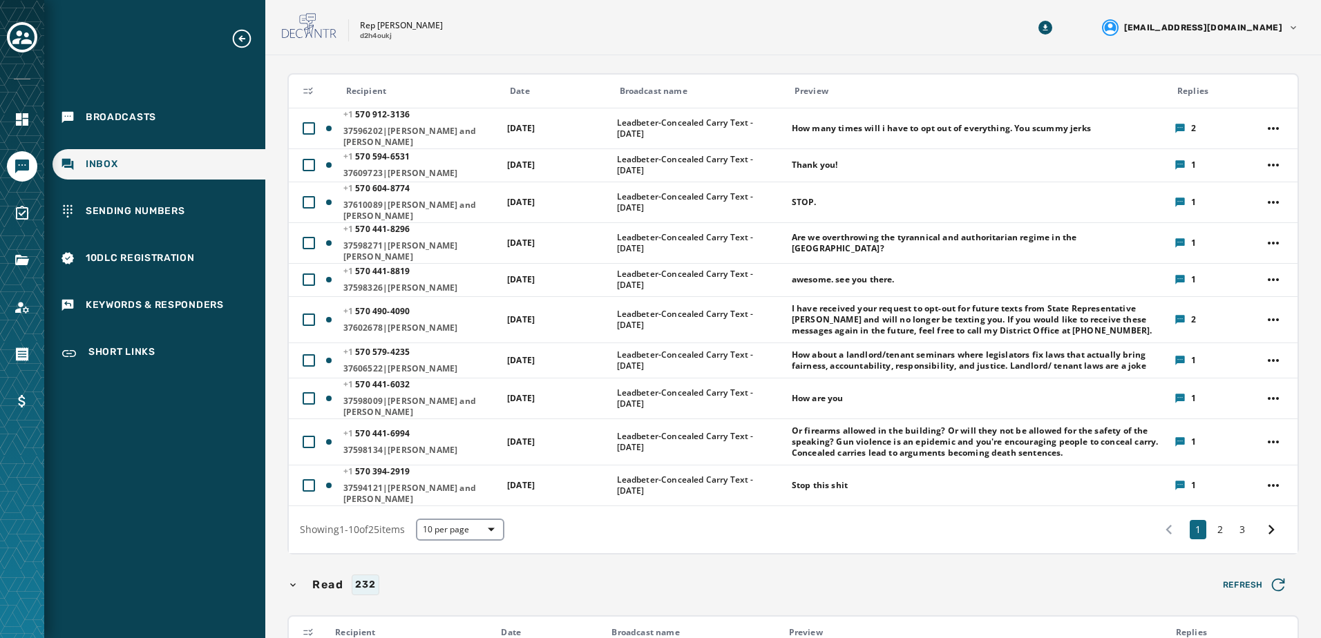
scroll to position [87, 0]
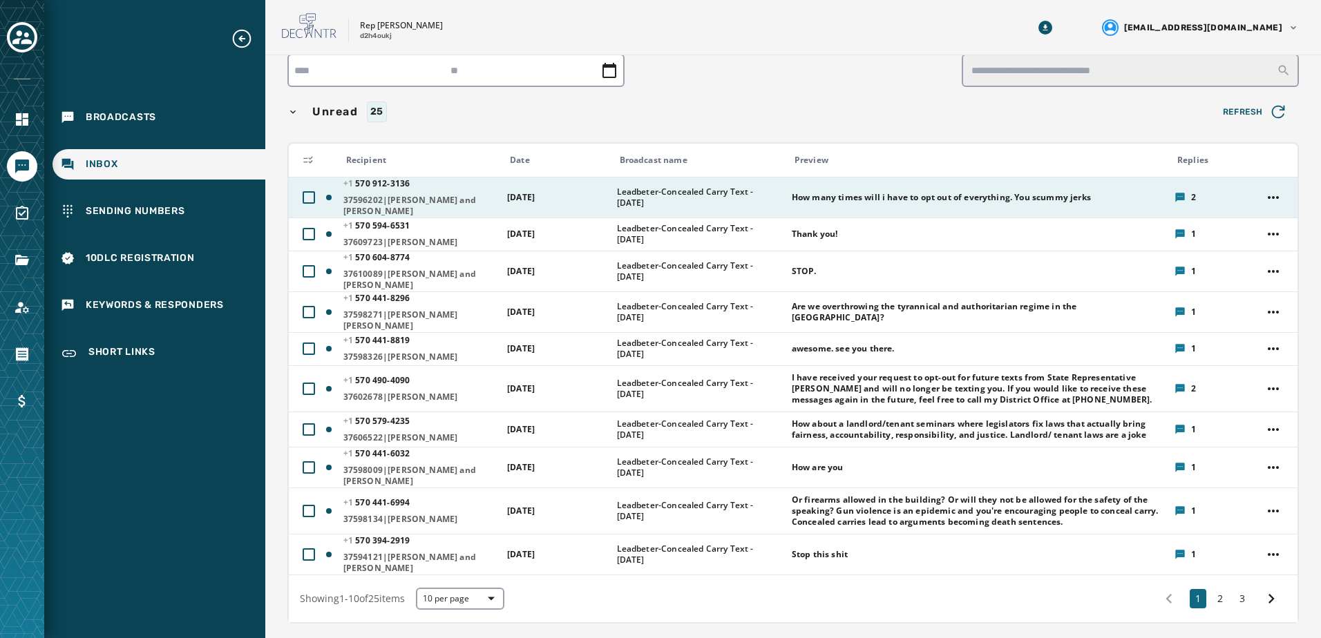
click at [404, 193] on div "+1 570 912 - 3136 37596202|Kristina and Sophia Remish" at bounding box center [420, 197] width 155 height 39
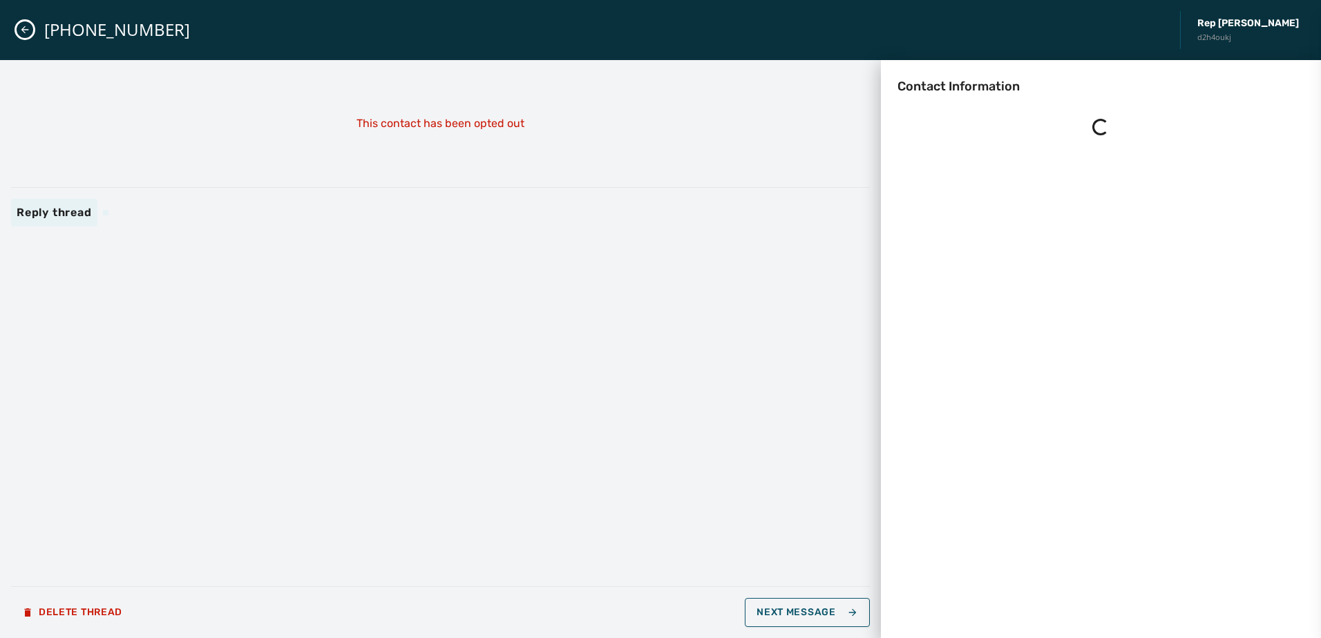
scroll to position [0, 0]
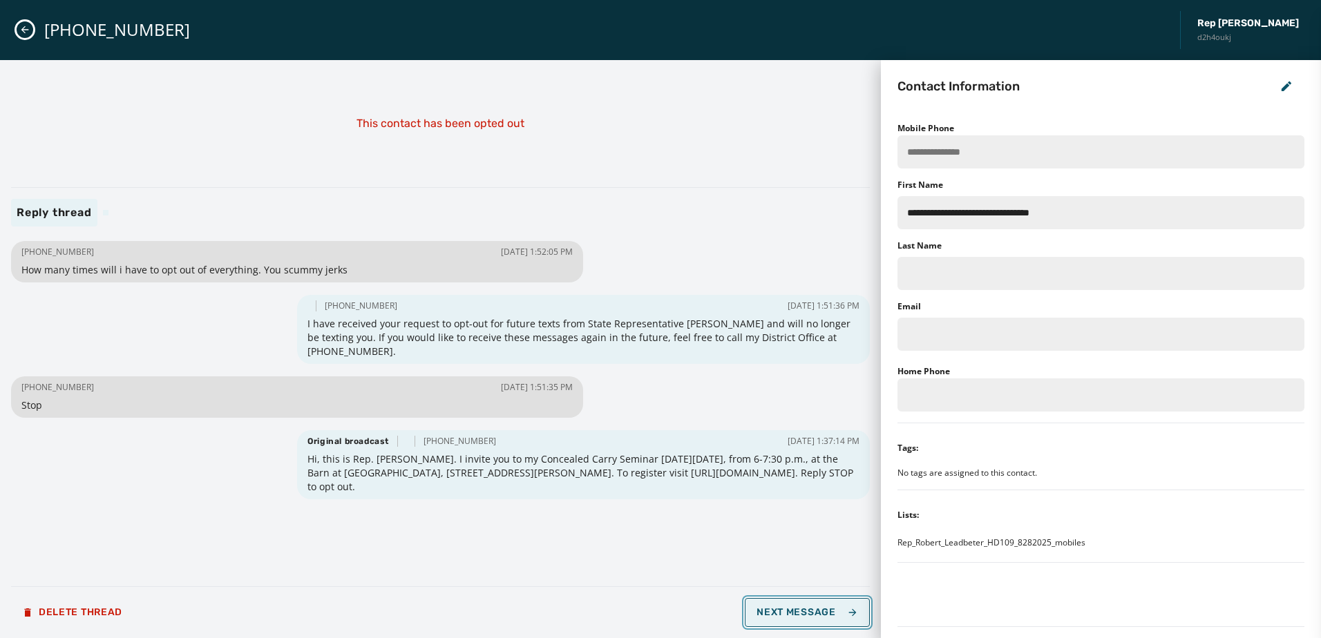
click at [811, 612] on span "Next Message" at bounding box center [807, 612] width 101 height 11
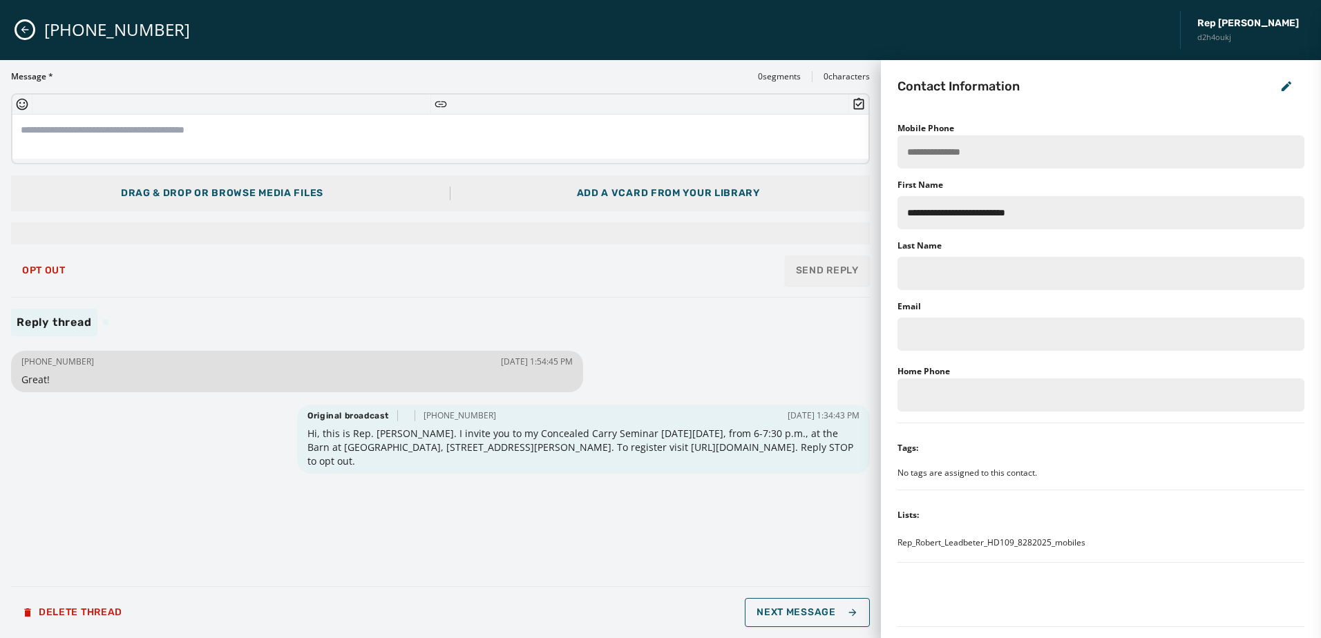
click at [28, 27] on icon "Close admin drawer" at bounding box center [24, 29] width 11 height 11
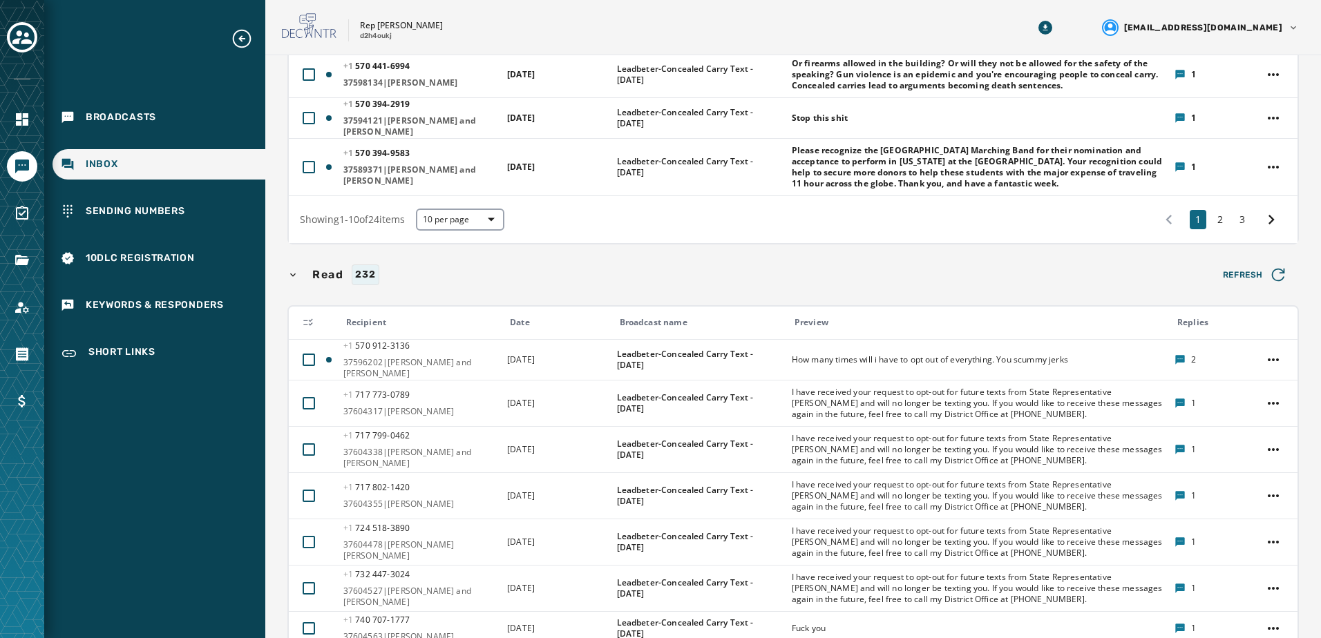
scroll to position [484, 0]
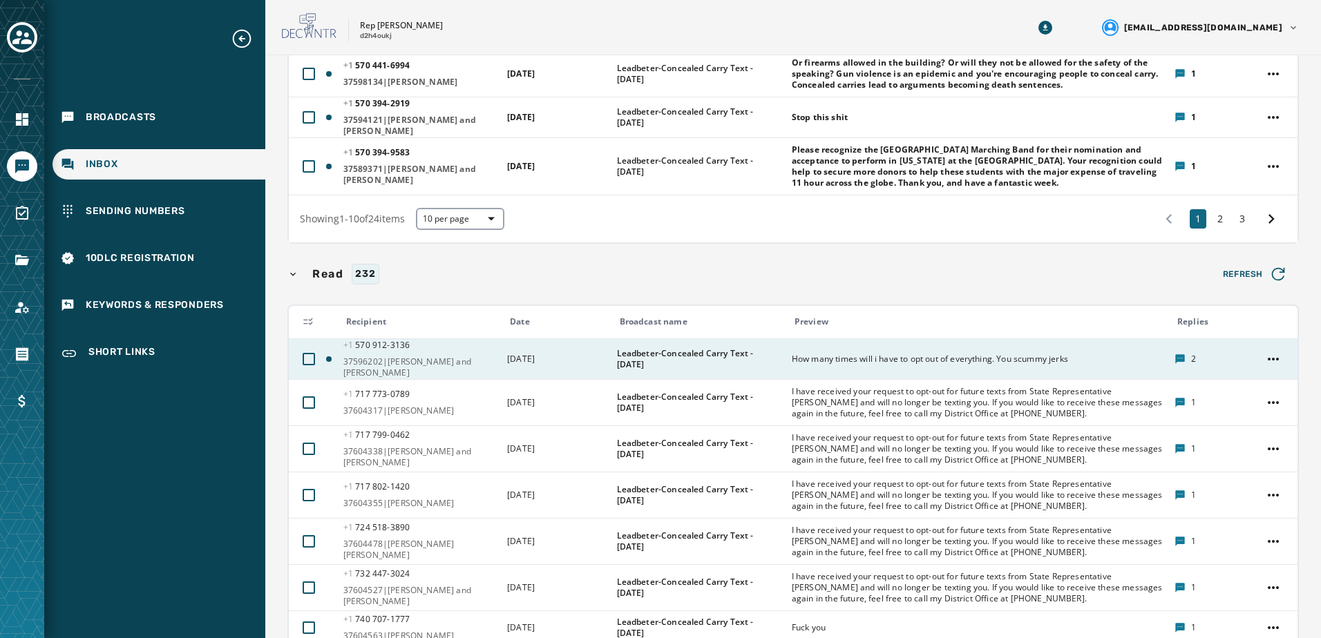
click at [658, 341] on td "Leadbeter-Concealed Carry Text - [DATE]" at bounding box center [696, 359] width 175 height 41
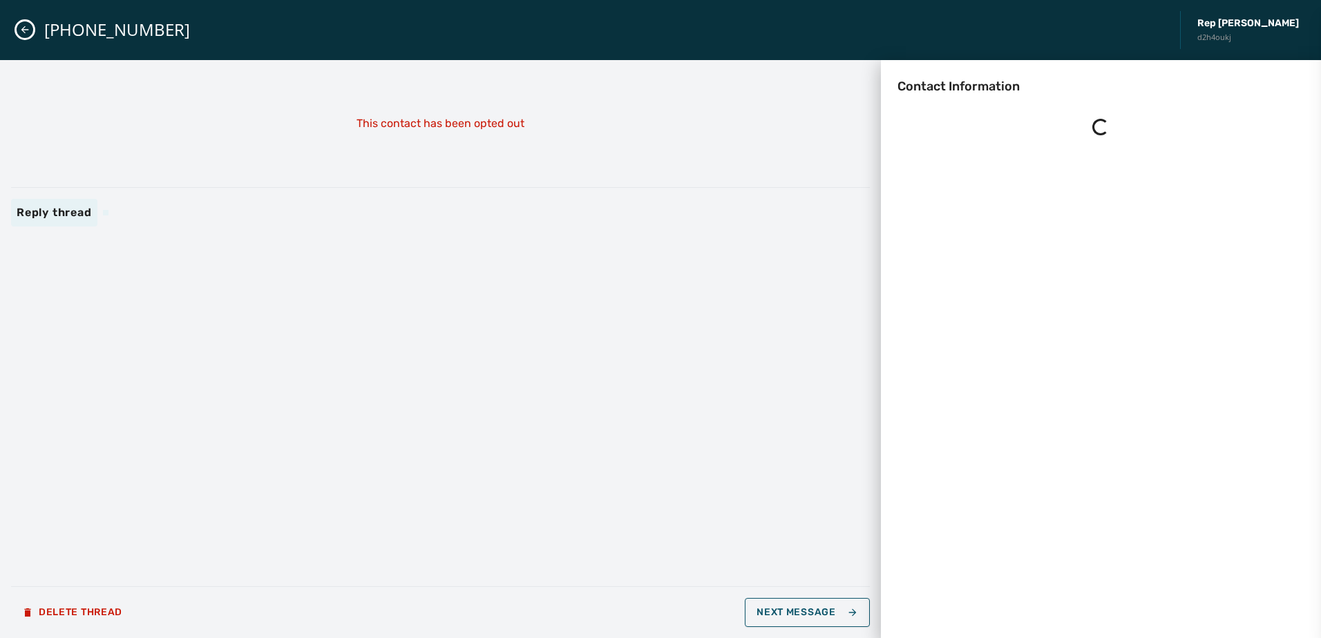
scroll to position [0, 0]
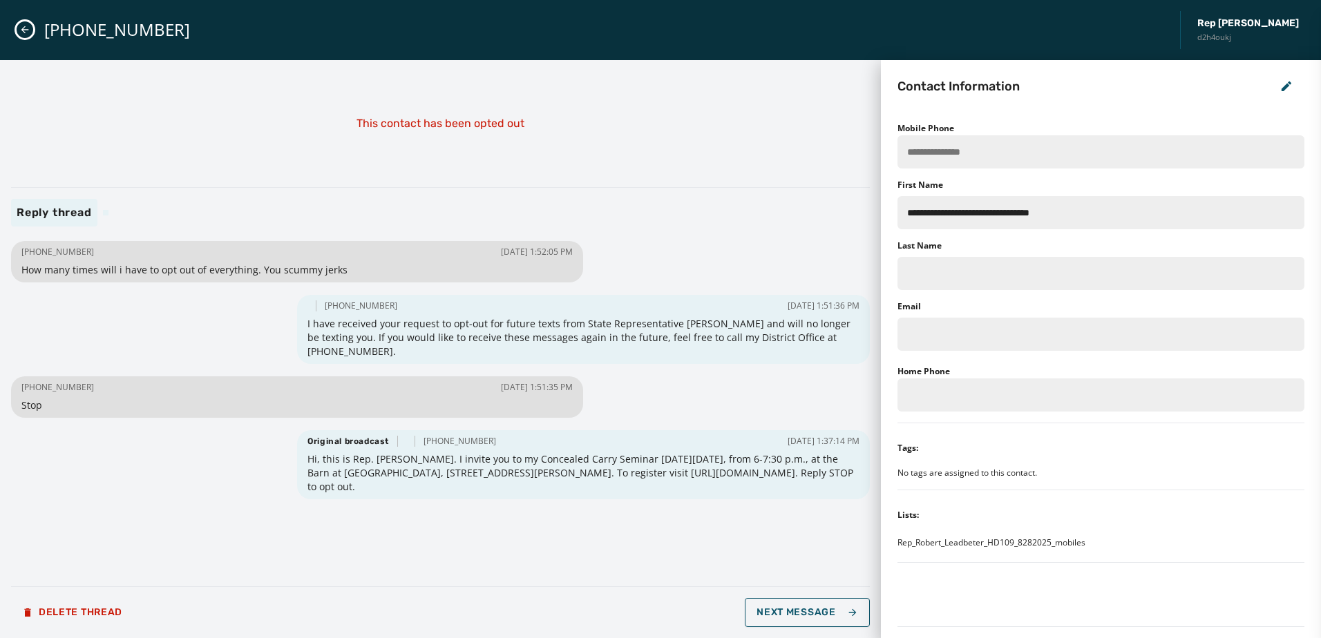
click at [649, 555] on div "+1 570 912-3136 09/02/2025 - 1:52:05 PM How many times will i have to opt out o…" at bounding box center [440, 407] width 859 height 338
click at [29, 30] on icon "Close admin drawer" at bounding box center [24, 29] width 11 height 11
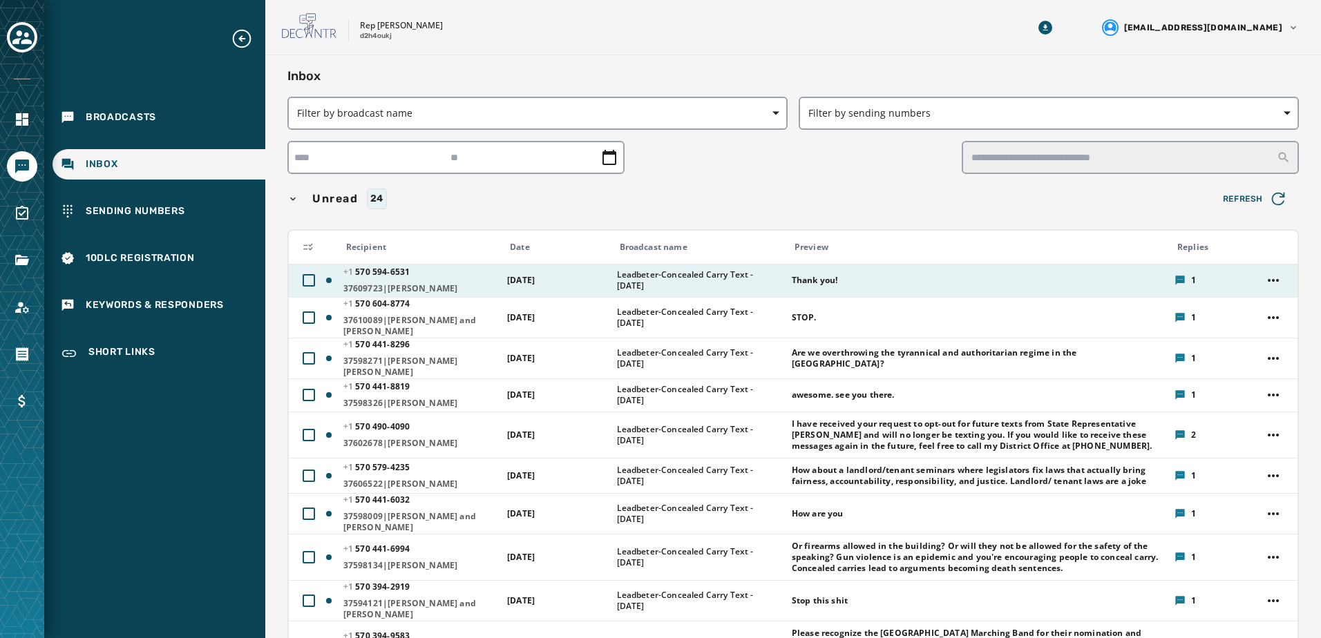
click at [783, 284] on td "Thank you!" at bounding box center [974, 280] width 383 height 33
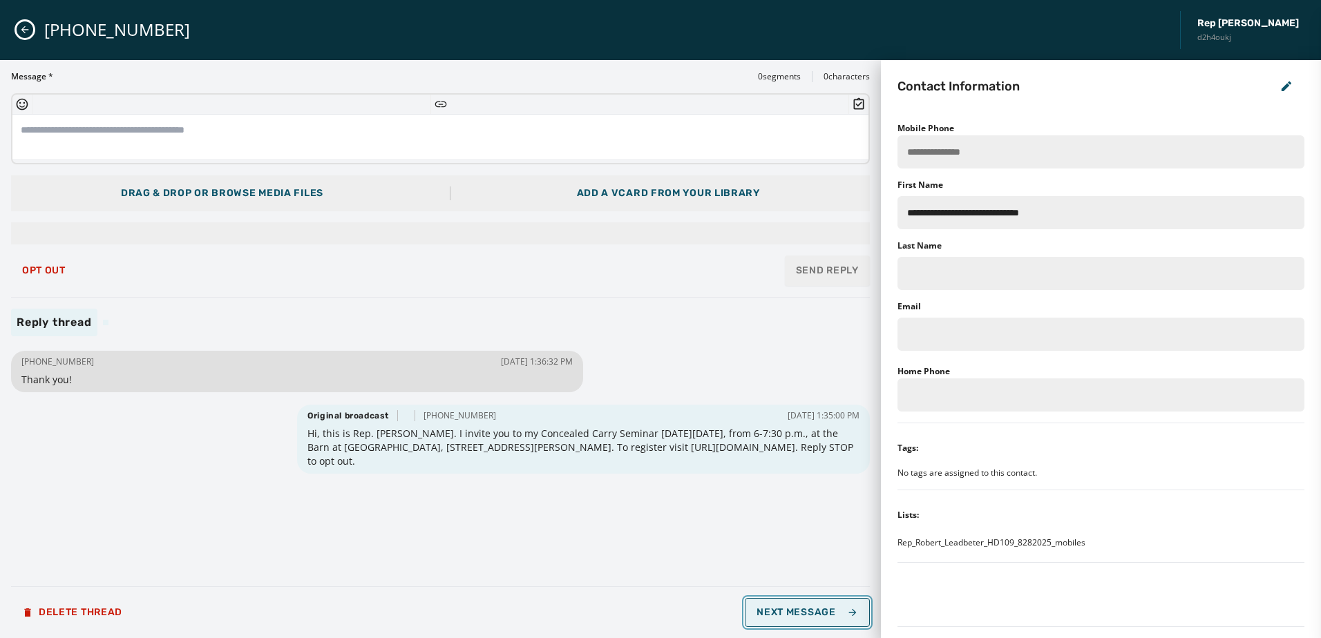
click at [829, 610] on span "Next Message" at bounding box center [807, 612] width 101 height 11
click at [47, 267] on span "Opt Out" at bounding box center [44, 270] width 44 height 11
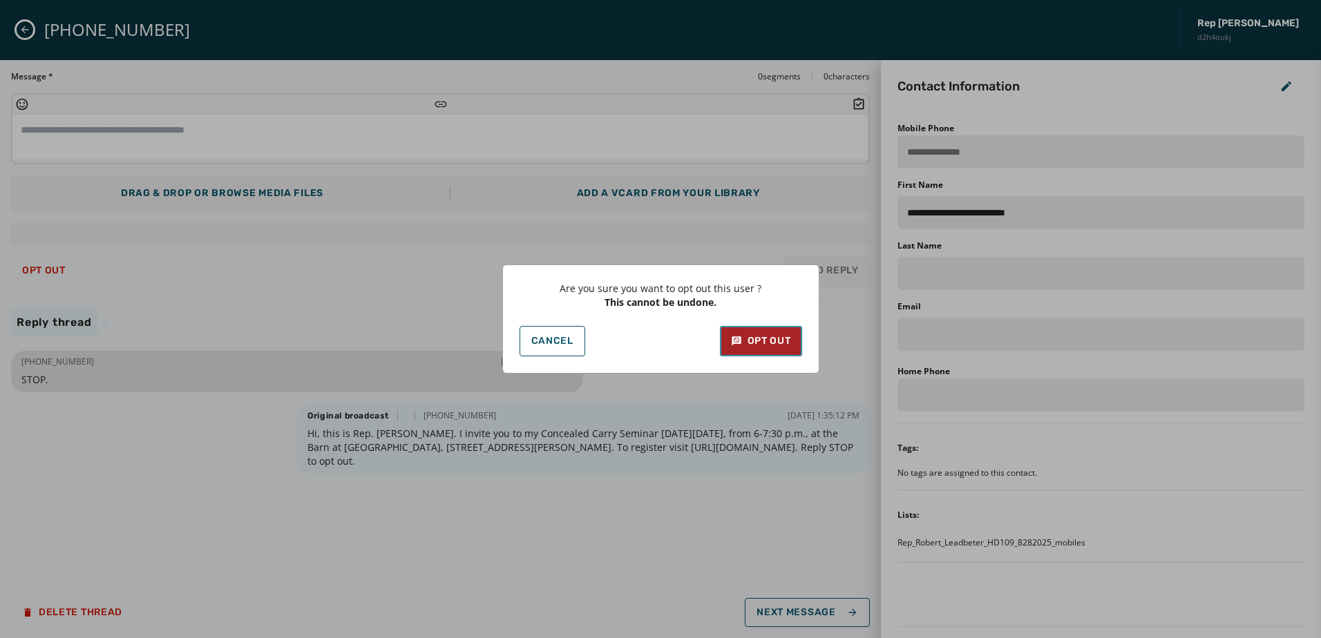
click at [782, 341] on div "Opt Out" at bounding box center [761, 341] width 60 height 14
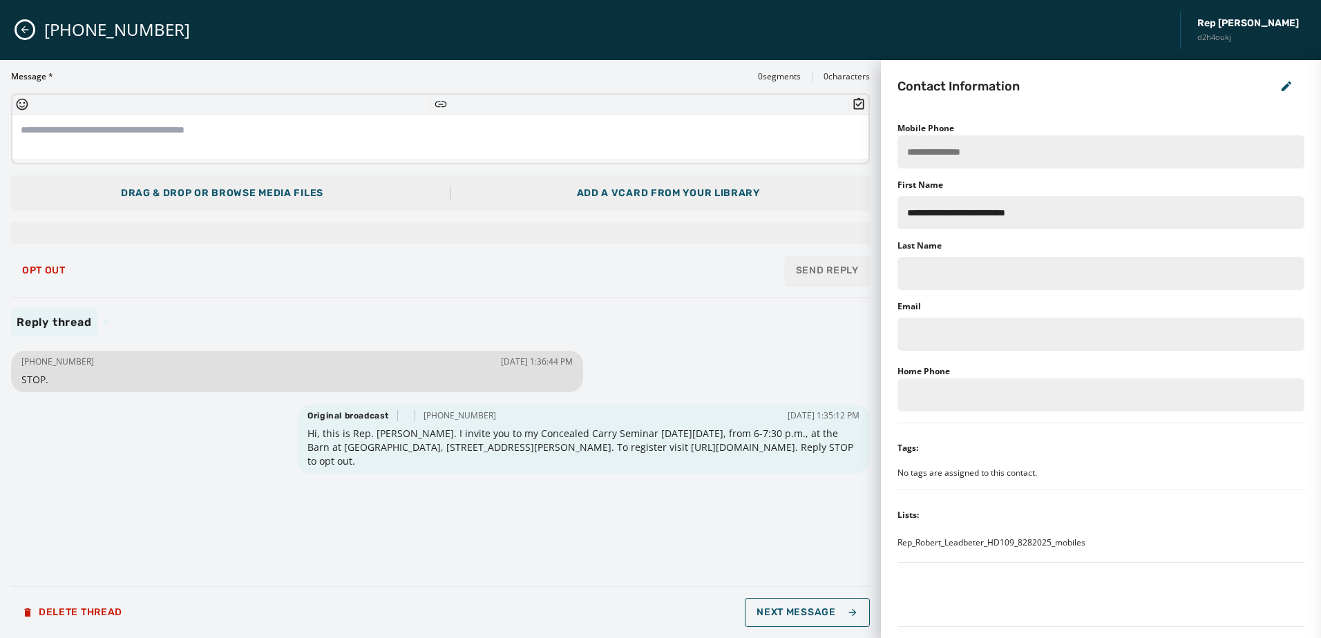
click at [1034, 133] on div "**********" at bounding box center [1100, 144] width 407 height 50
click at [777, 620] on button "Next Message" at bounding box center [807, 612] width 124 height 29
click at [771, 611] on span "Next Message" at bounding box center [807, 612] width 101 height 11
click at [57, 280] on button "Opt Out" at bounding box center [44, 271] width 66 height 28
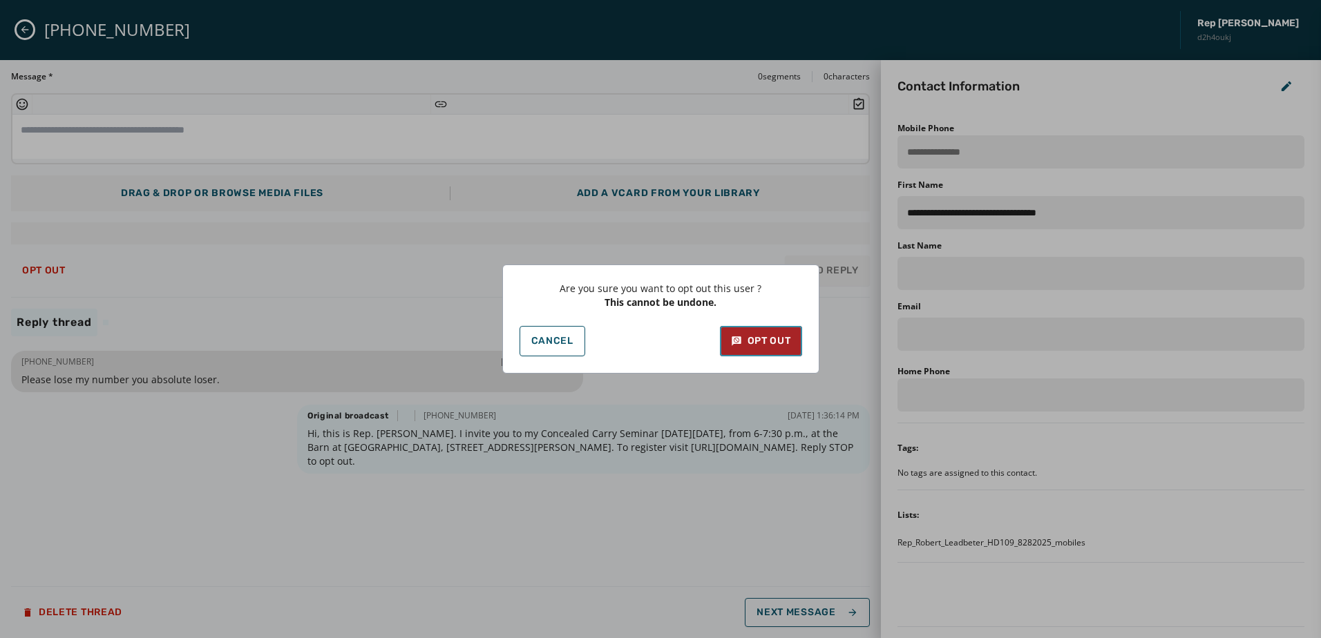
click at [755, 341] on div "Opt Out" at bounding box center [761, 341] width 60 height 14
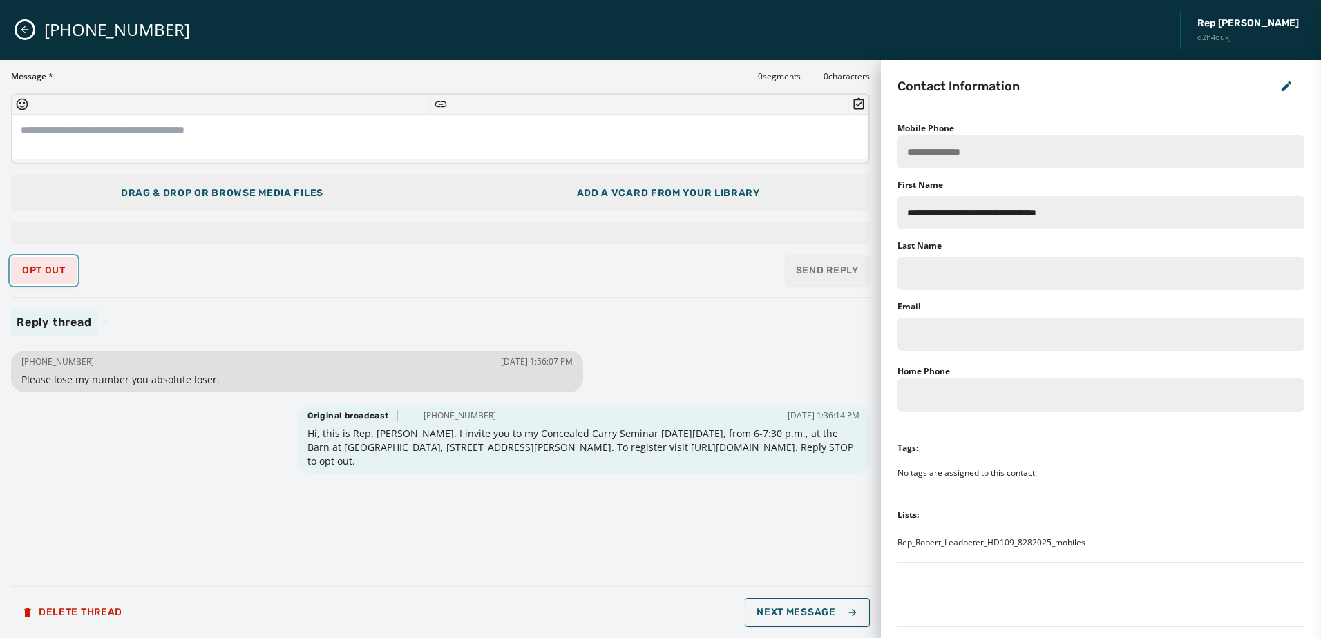
click at [34, 267] on span "Opt Out" at bounding box center [44, 270] width 44 height 11
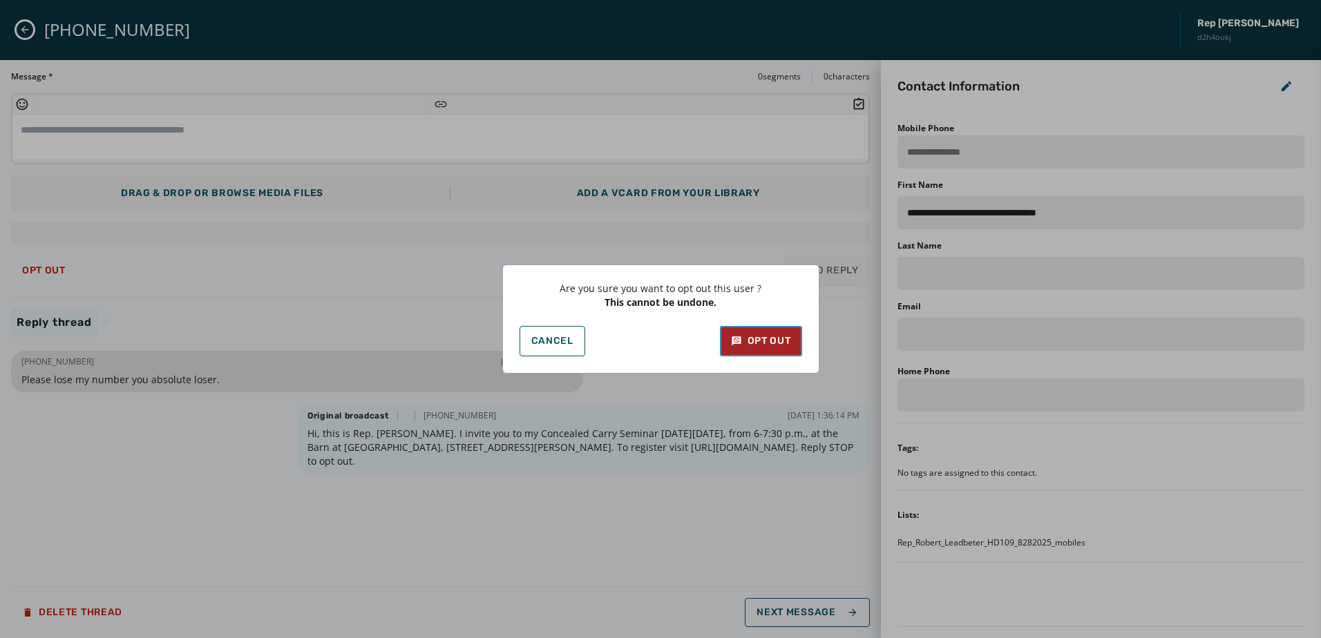
click at [779, 339] on div "Opt Out" at bounding box center [761, 341] width 60 height 14
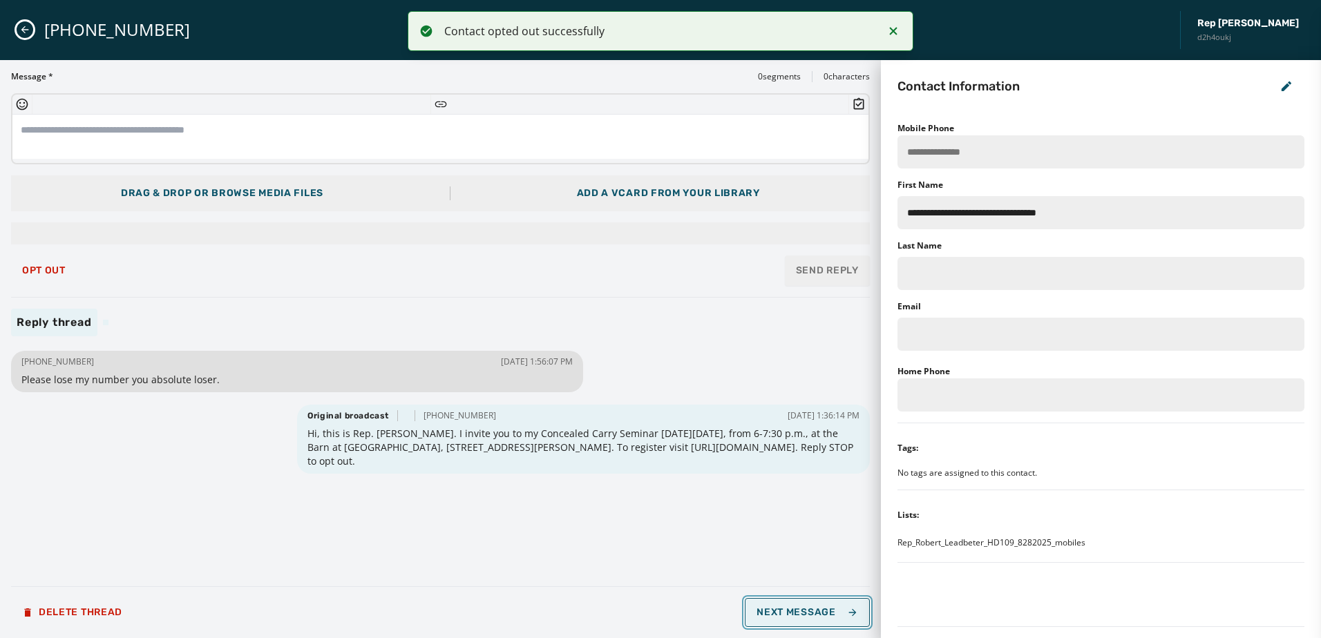
click at [777, 605] on button "Next Message" at bounding box center [807, 612] width 124 height 29
click at [780, 616] on span "Next Message" at bounding box center [807, 612] width 101 height 11
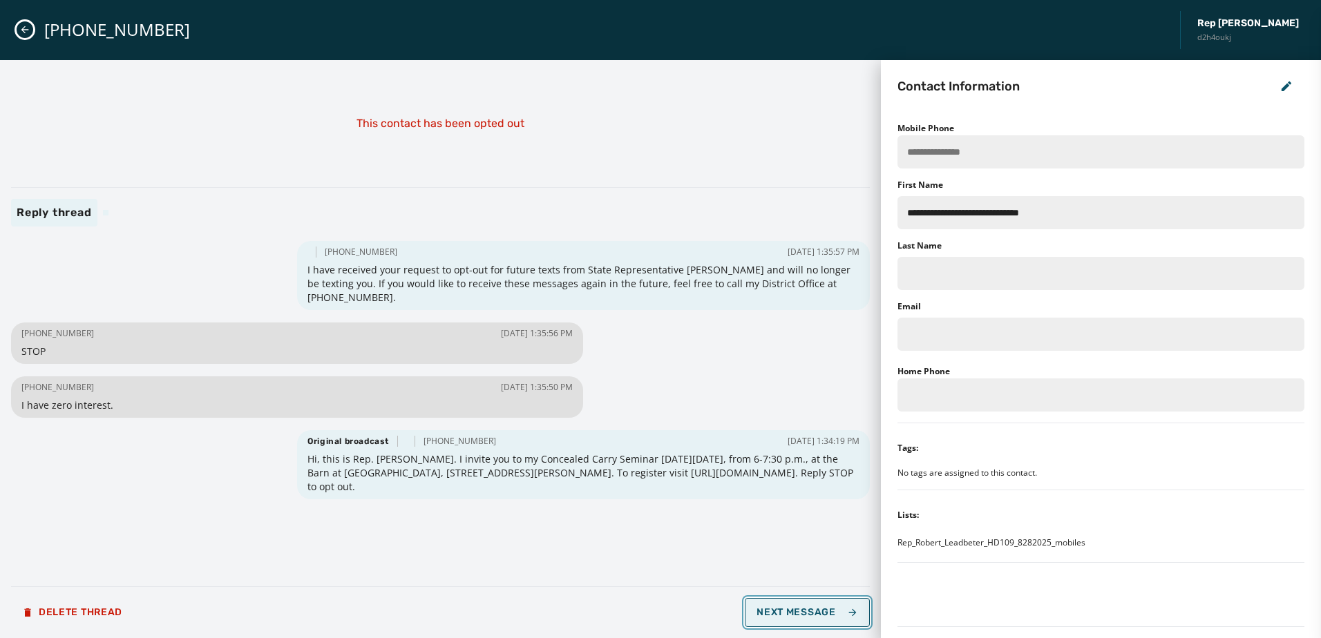
click at [796, 612] on span "Next Message" at bounding box center [807, 612] width 101 height 11
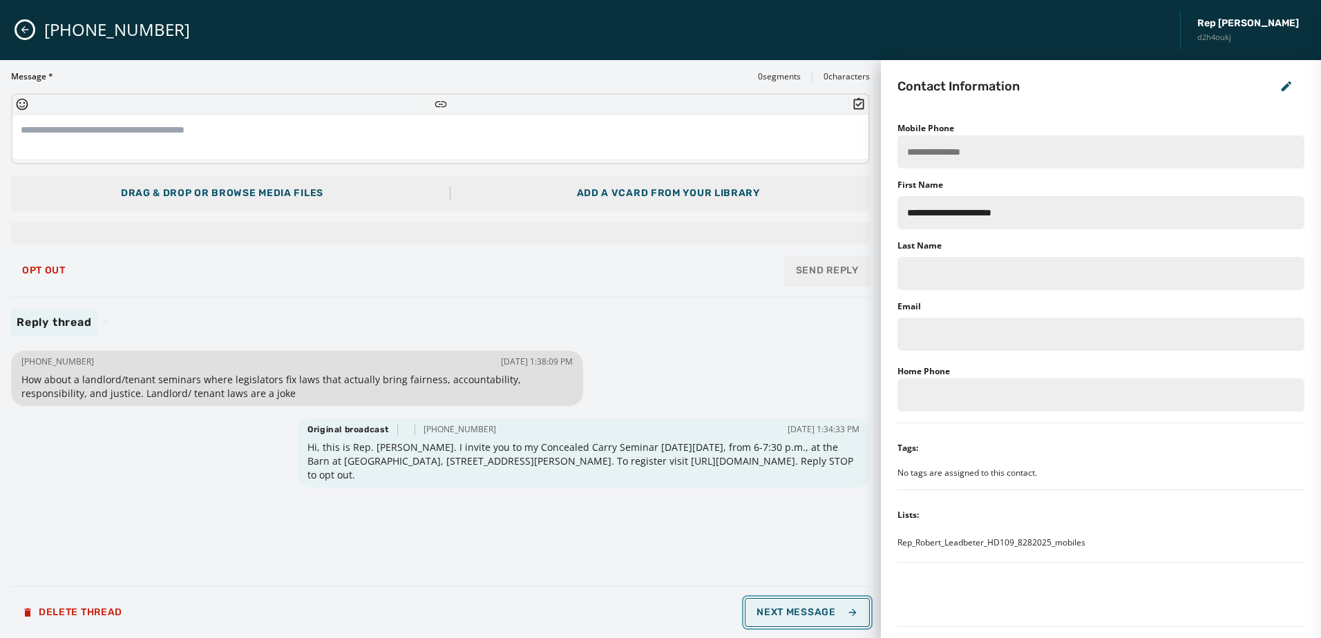
click at [797, 612] on span "Next Message" at bounding box center [807, 612] width 101 height 11
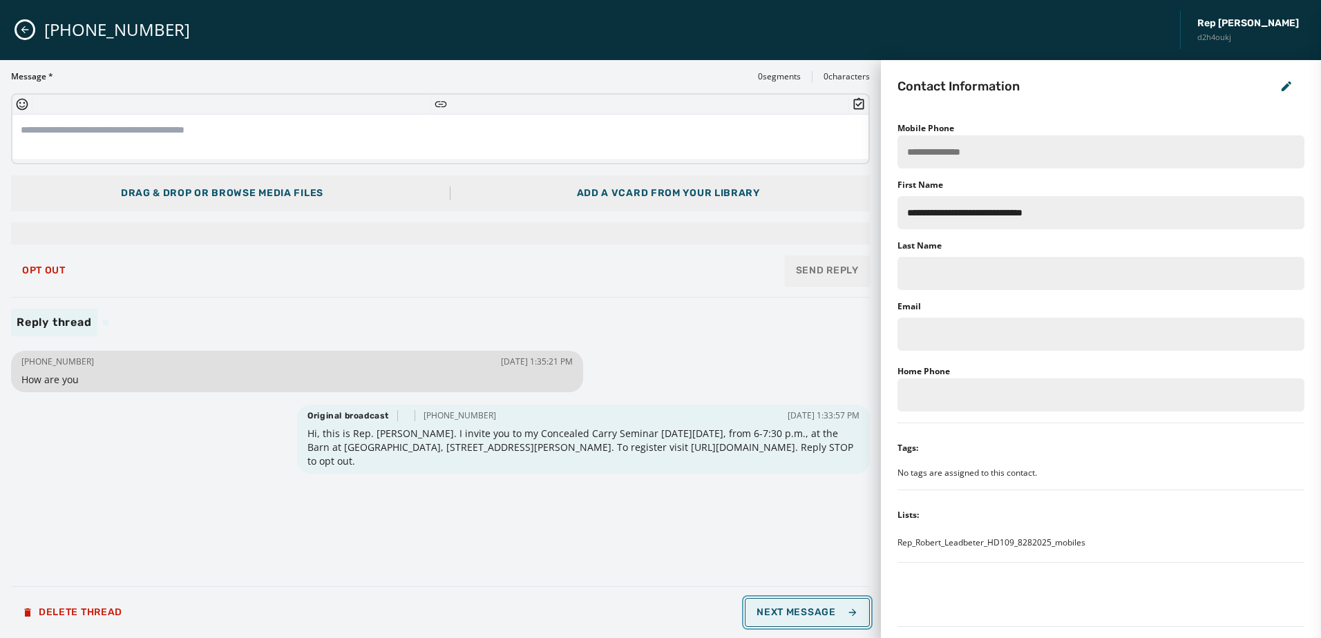
click at [797, 612] on span "Next Message" at bounding box center [807, 612] width 101 height 11
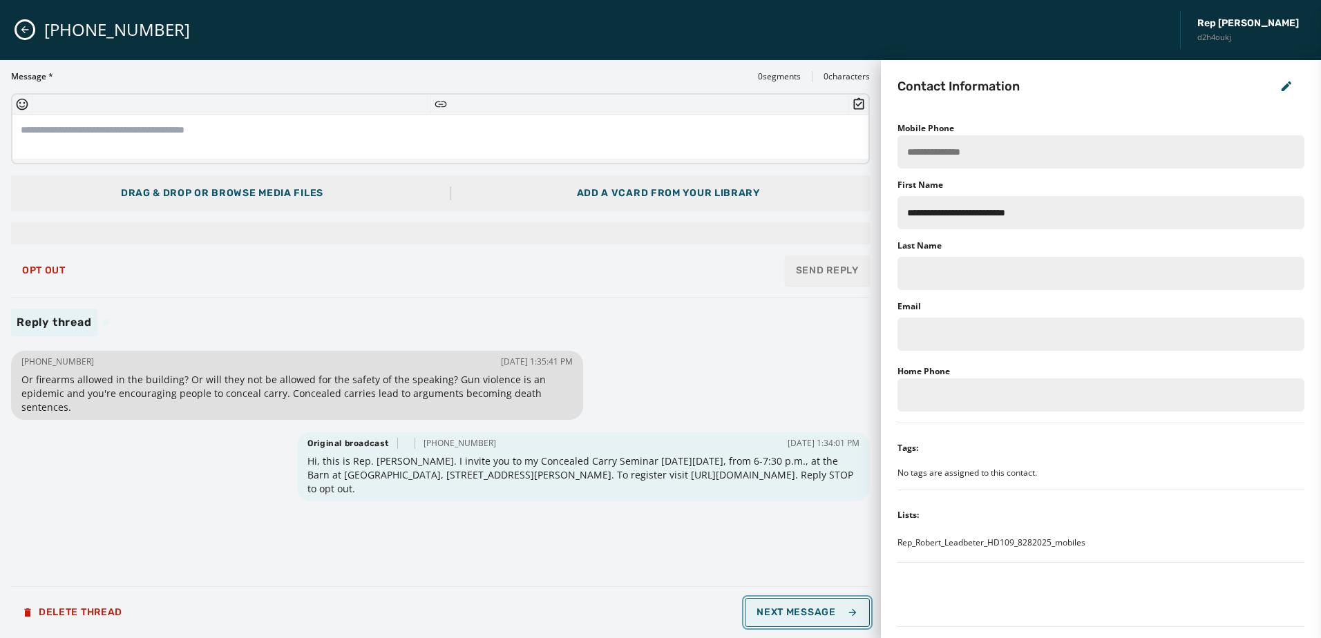
click at [819, 616] on span "Next Message" at bounding box center [807, 612] width 101 height 11
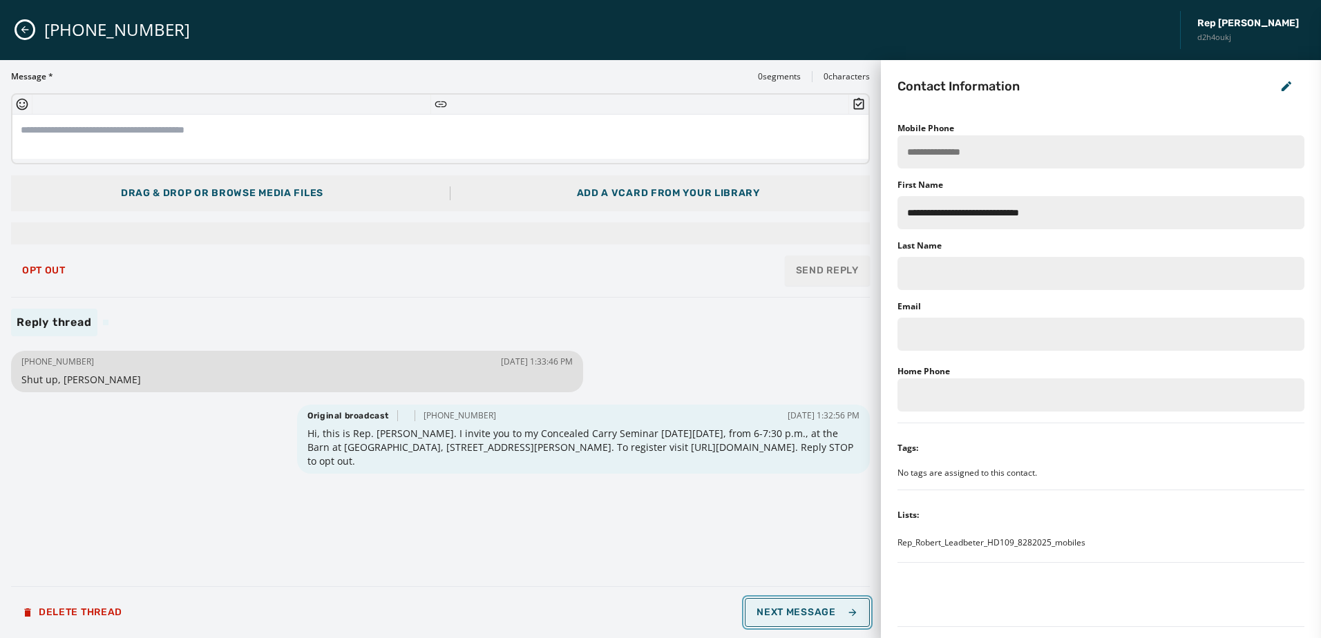
click at [817, 619] on button "Next Message" at bounding box center [807, 612] width 124 height 29
click at [814, 608] on span "Next Message" at bounding box center [807, 612] width 101 height 11
click at [48, 267] on span "Opt Out" at bounding box center [44, 270] width 44 height 11
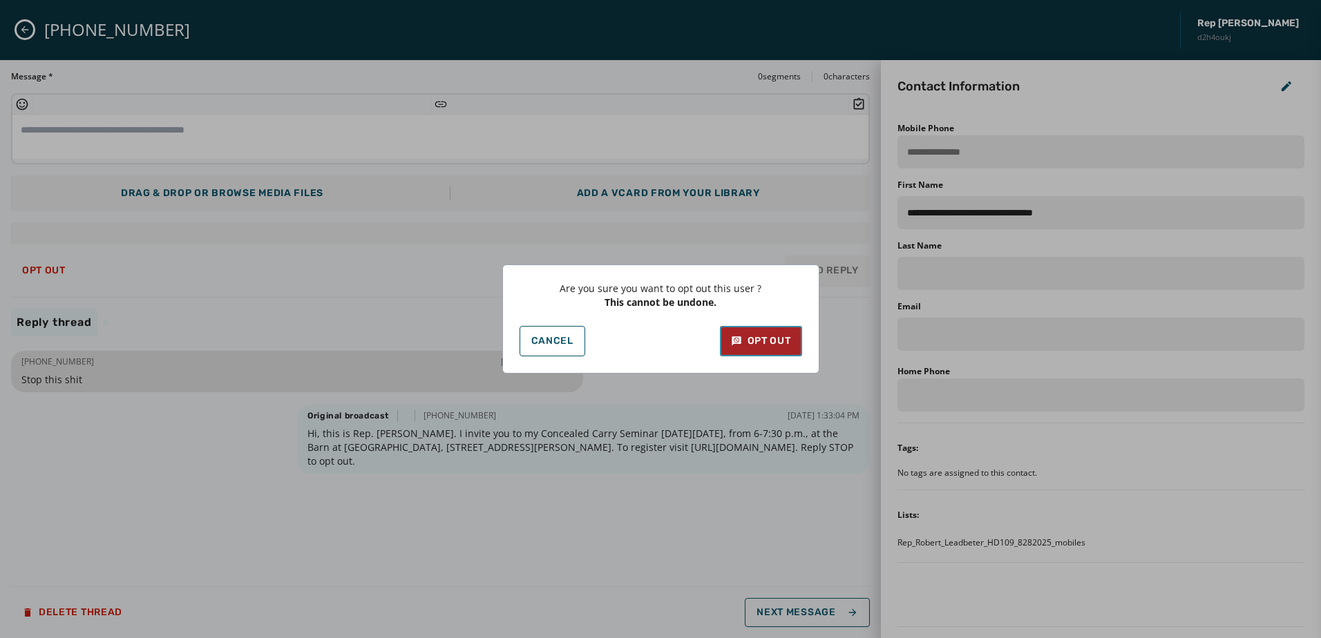
click at [748, 337] on div "Opt Out" at bounding box center [761, 341] width 60 height 14
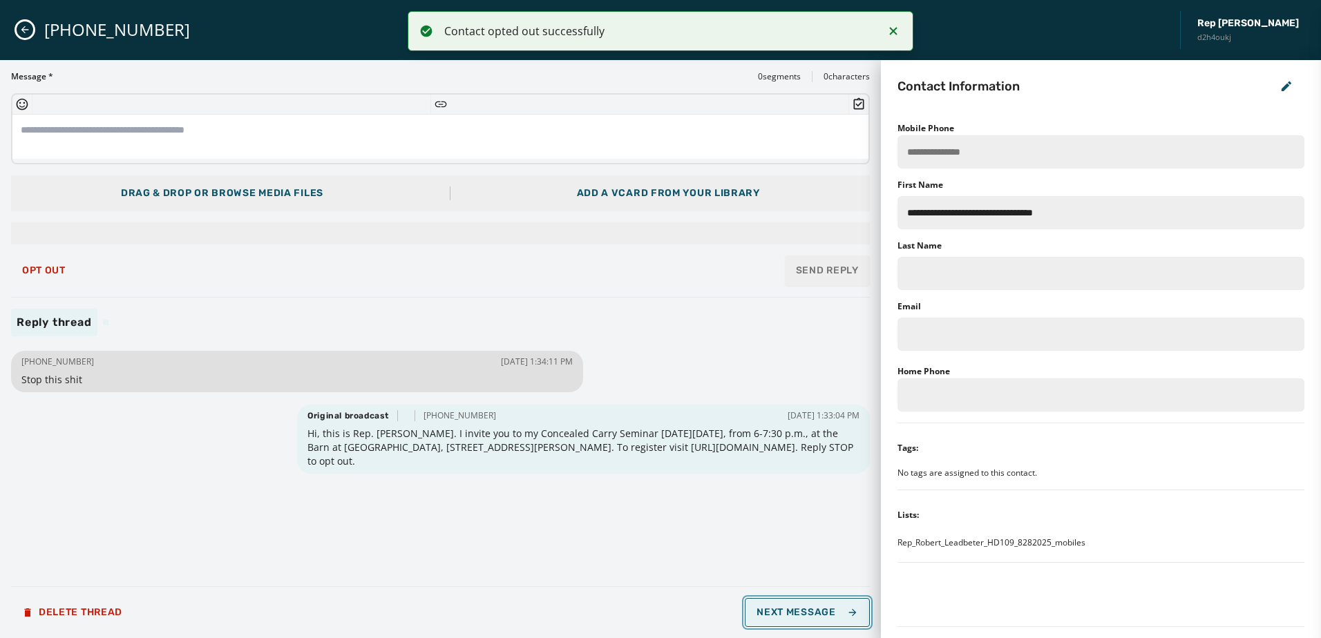
click at [826, 599] on button "Next Message" at bounding box center [807, 612] width 124 height 29
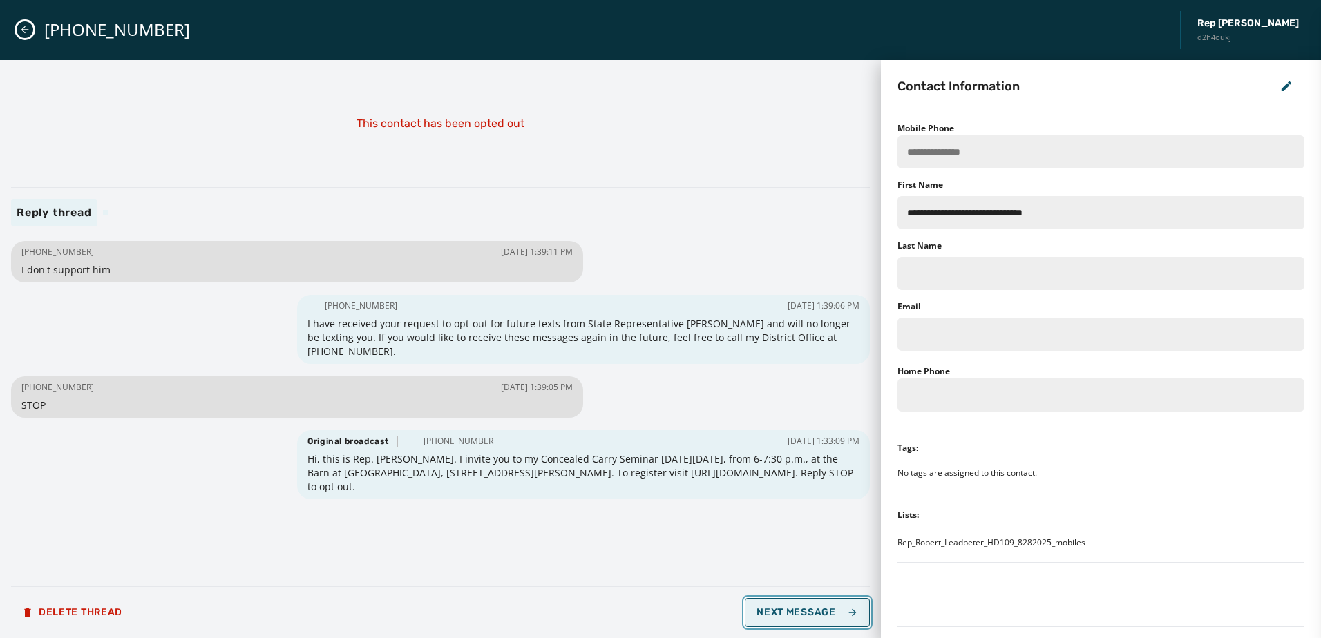
click at [839, 609] on span "Next Message" at bounding box center [807, 612] width 101 height 11
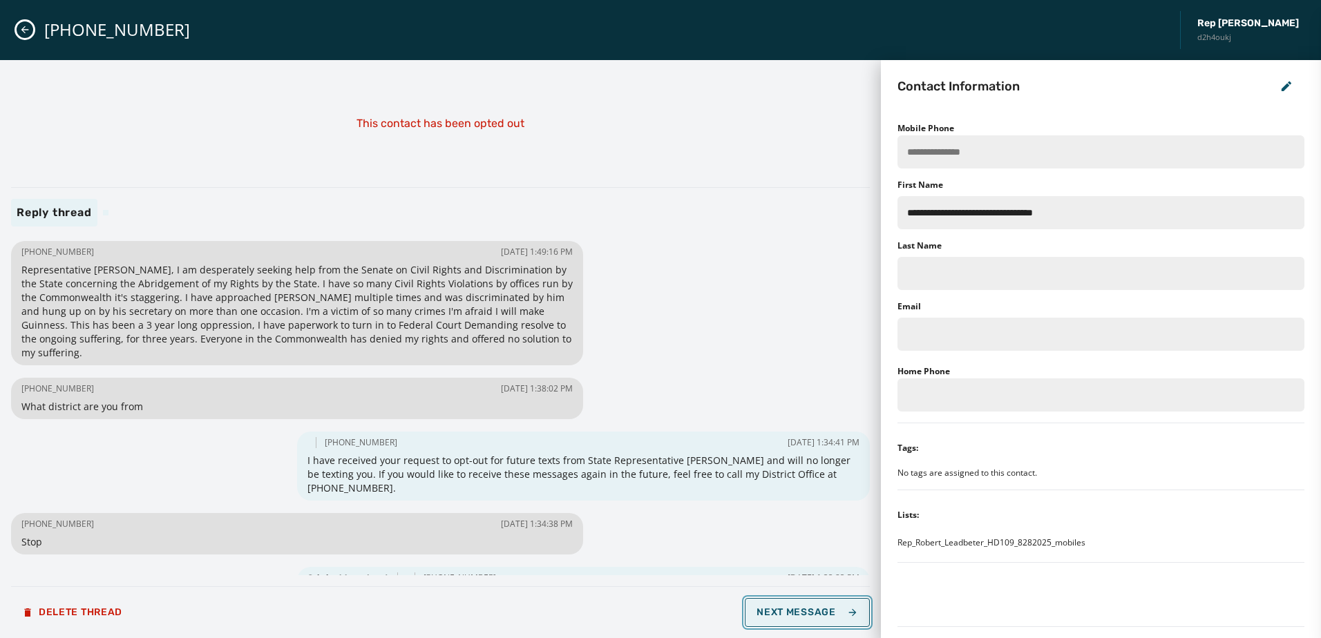
click at [803, 611] on span "Next Message" at bounding box center [807, 612] width 101 height 11
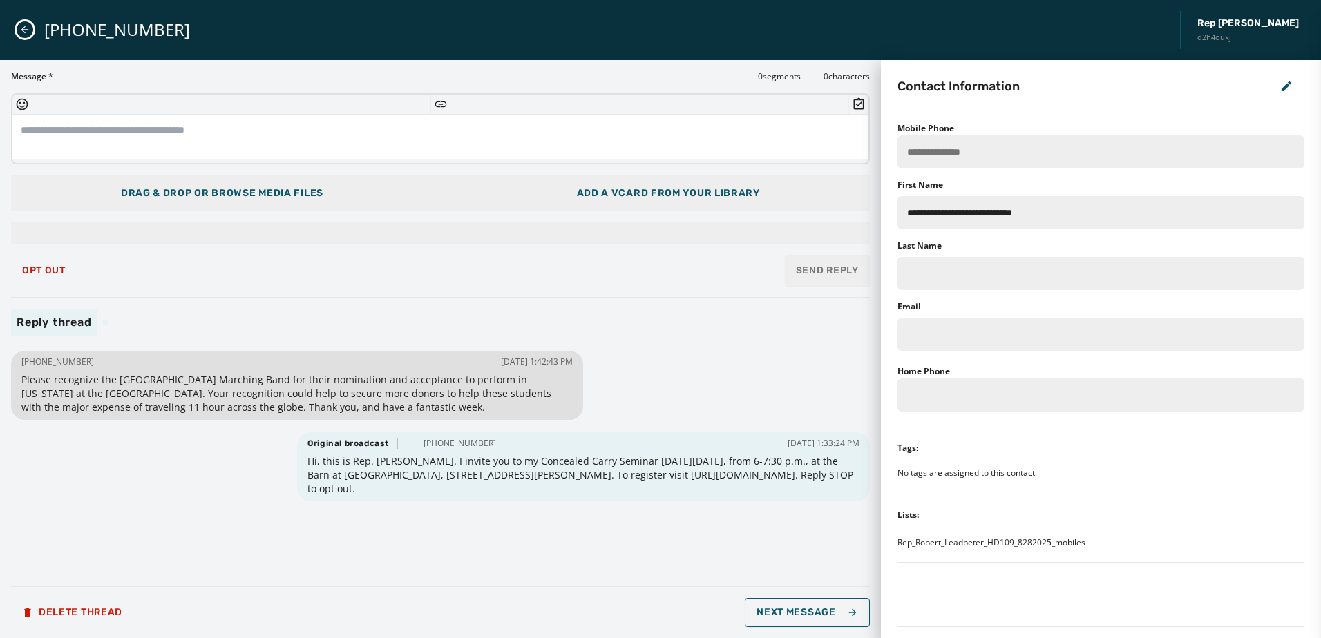
click at [669, 345] on div "Message * 0 segments 0 characters Drag & Drop or browse media files Add a vCard…" at bounding box center [440, 349] width 859 height 556
click at [822, 622] on button "Next Message" at bounding box center [807, 612] width 124 height 29
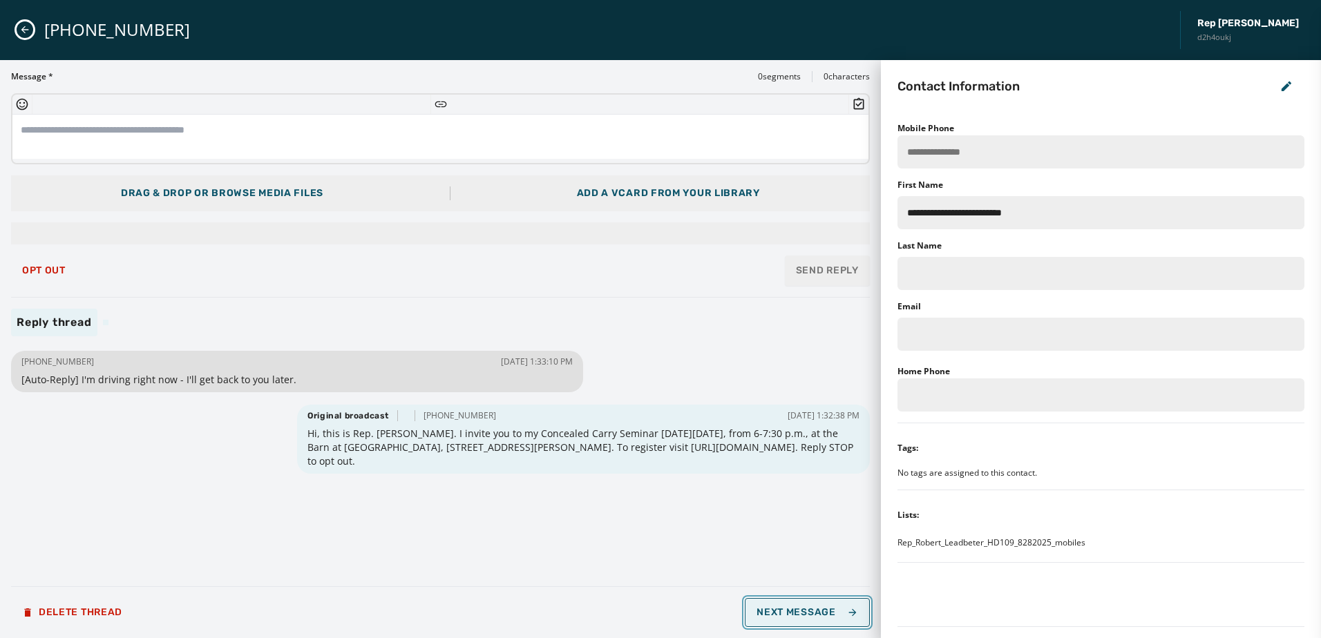
click at [820, 620] on button "Next Message" at bounding box center [807, 612] width 124 height 29
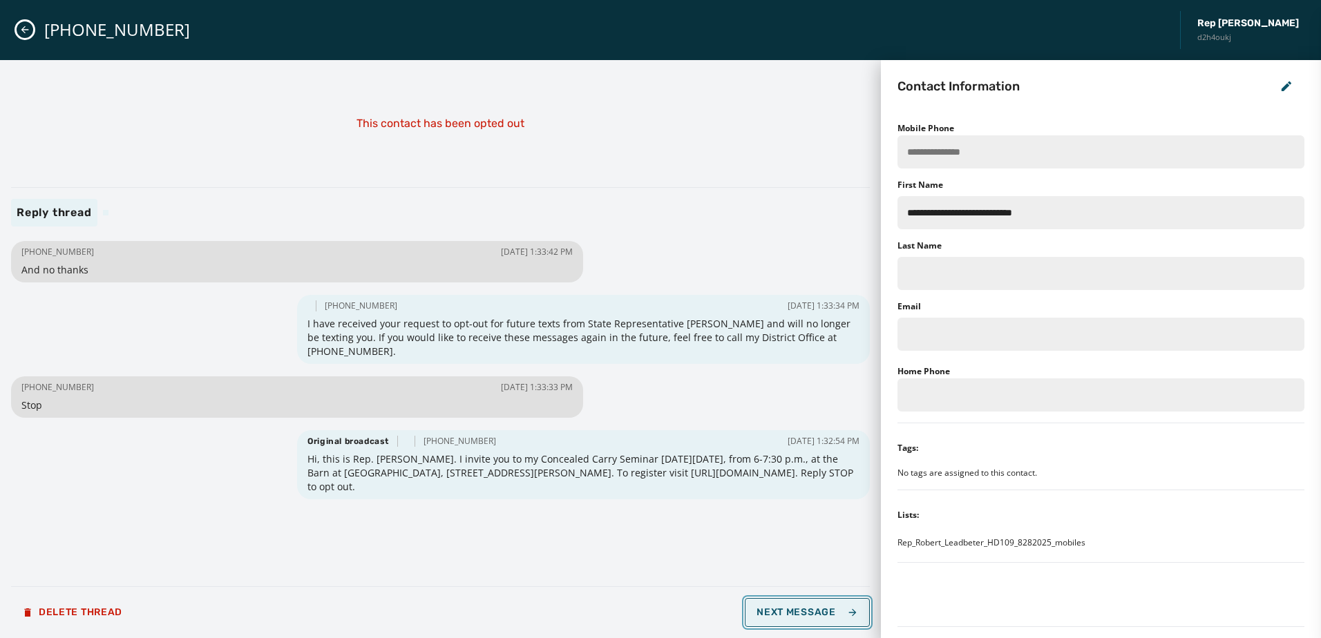
click at [834, 618] on button "Next Message" at bounding box center [807, 612] width 124 height 29
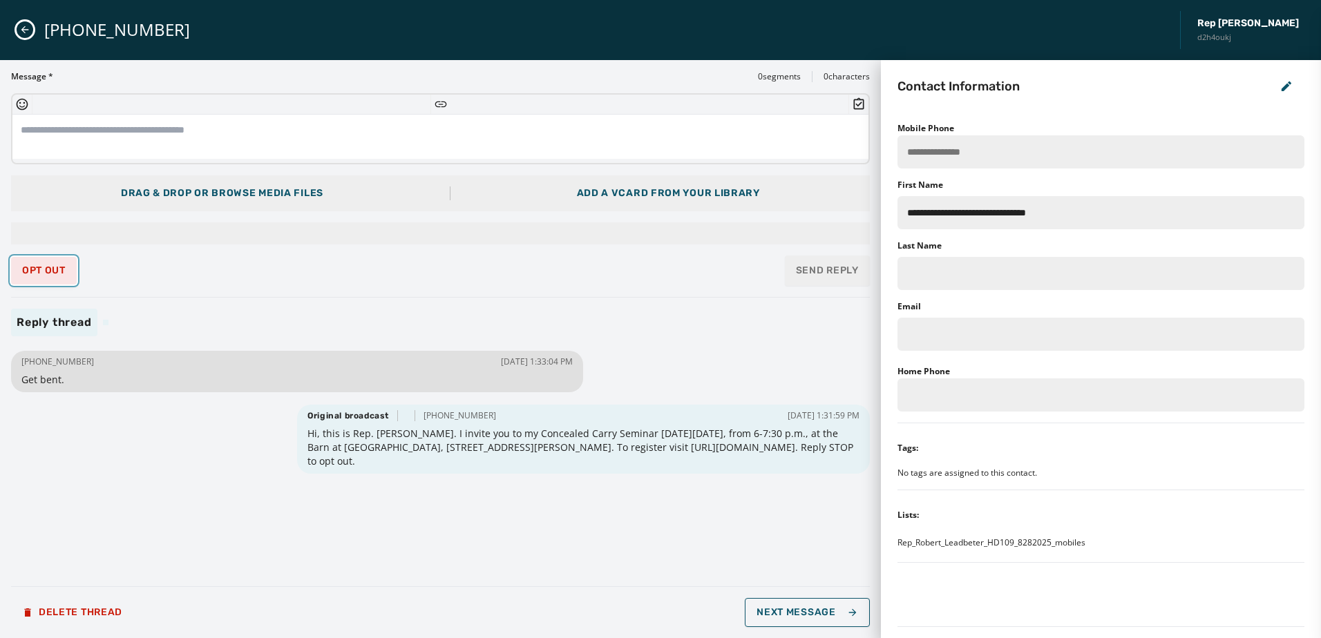
click at [44, 275] on span "Opt Out" at bounding box center [44, 270] width 44 height 11
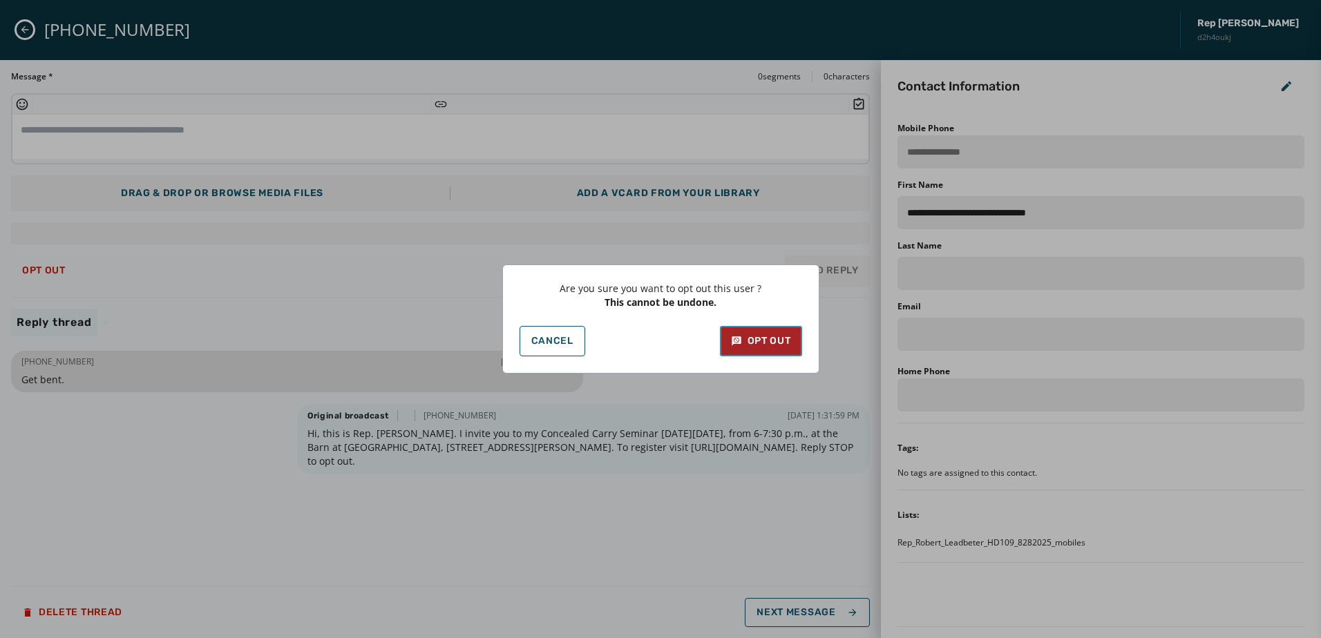
click at [770, 339] on div "Opt Out" at bounding box center [761, 341] width 60 height 14
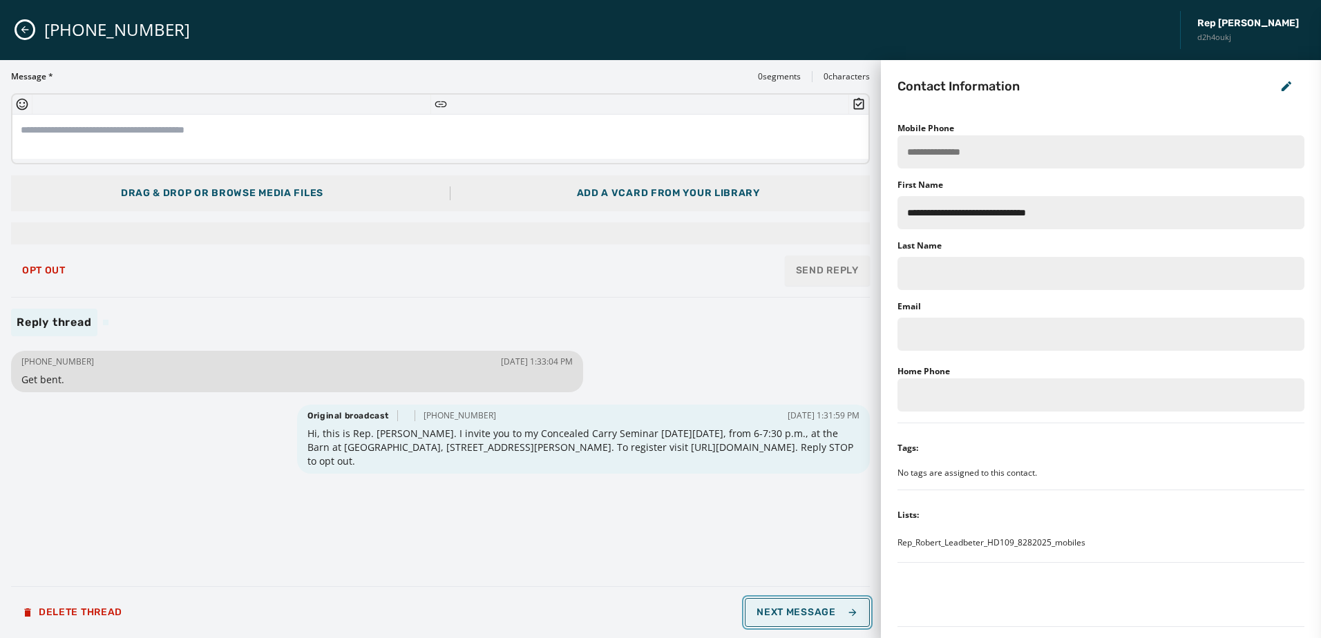
click at [760, 619] on button "Next Message" at bounding box center [807, 612] width 124 height 29
click at [785, 610] on span "Next Message" at bounding box center [807, 612] width 101 height 11
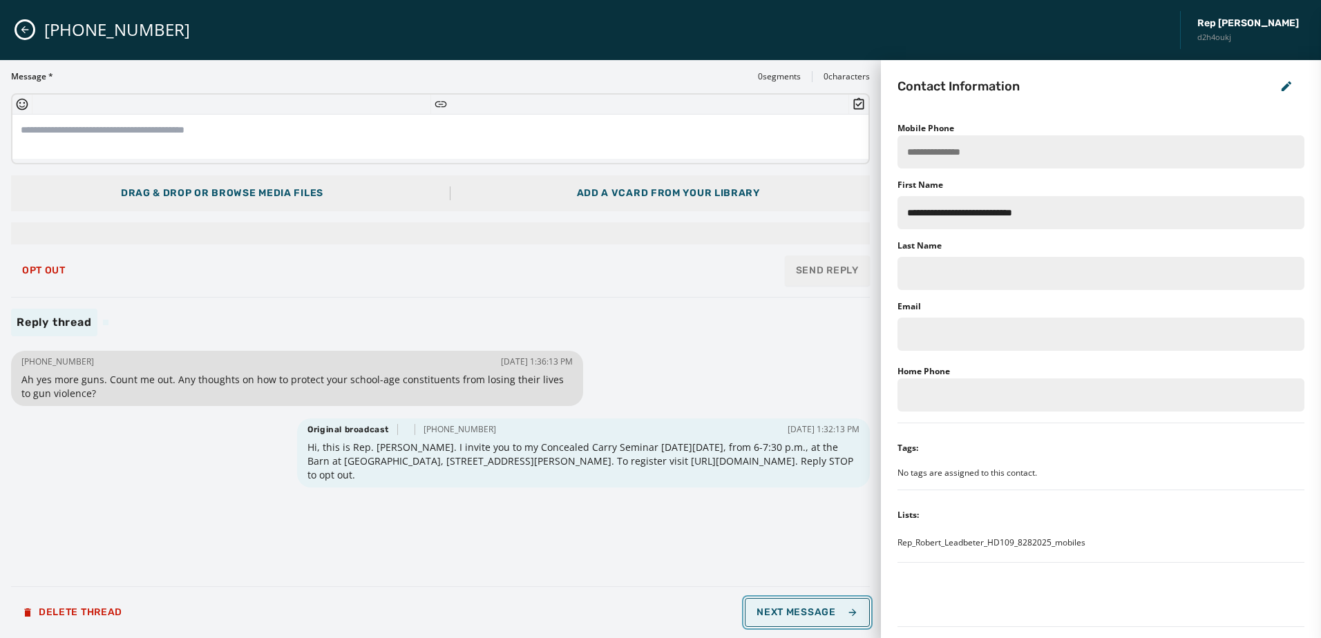
click at [784, 614] on span "Next Message" at bounding box center [807, 612] width 101 height 11
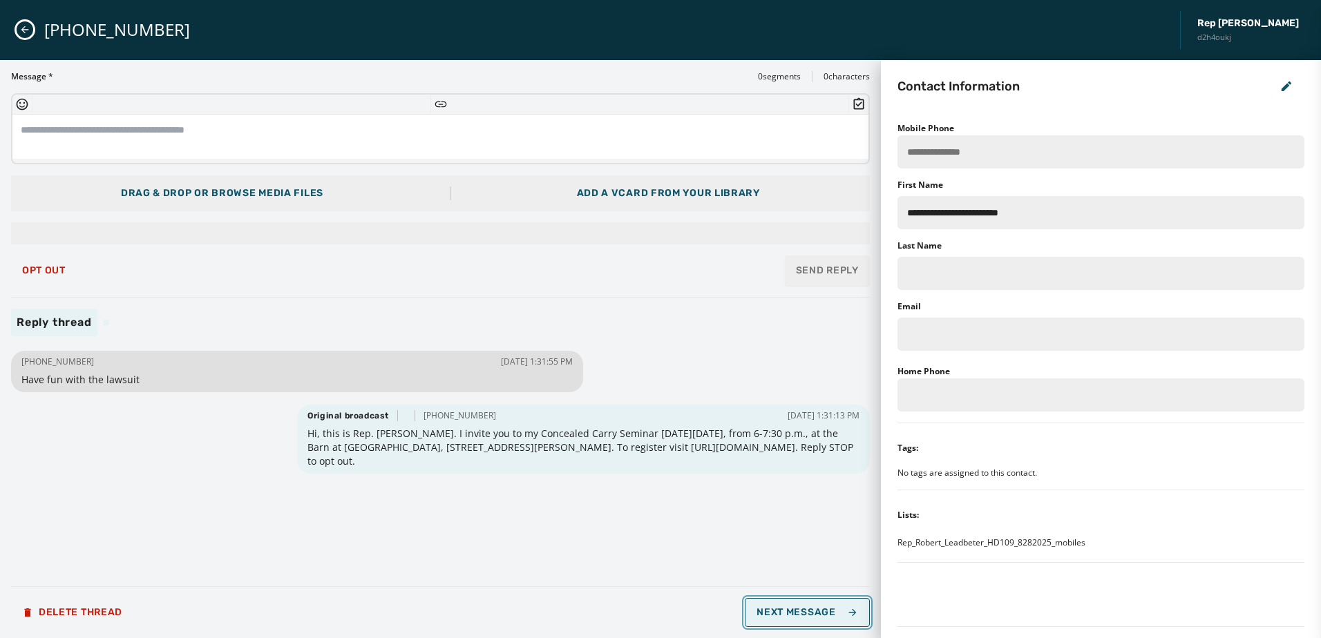
click at [784, 614] on span "Next Message" at bounding box center [807, 612] width 101 height 11
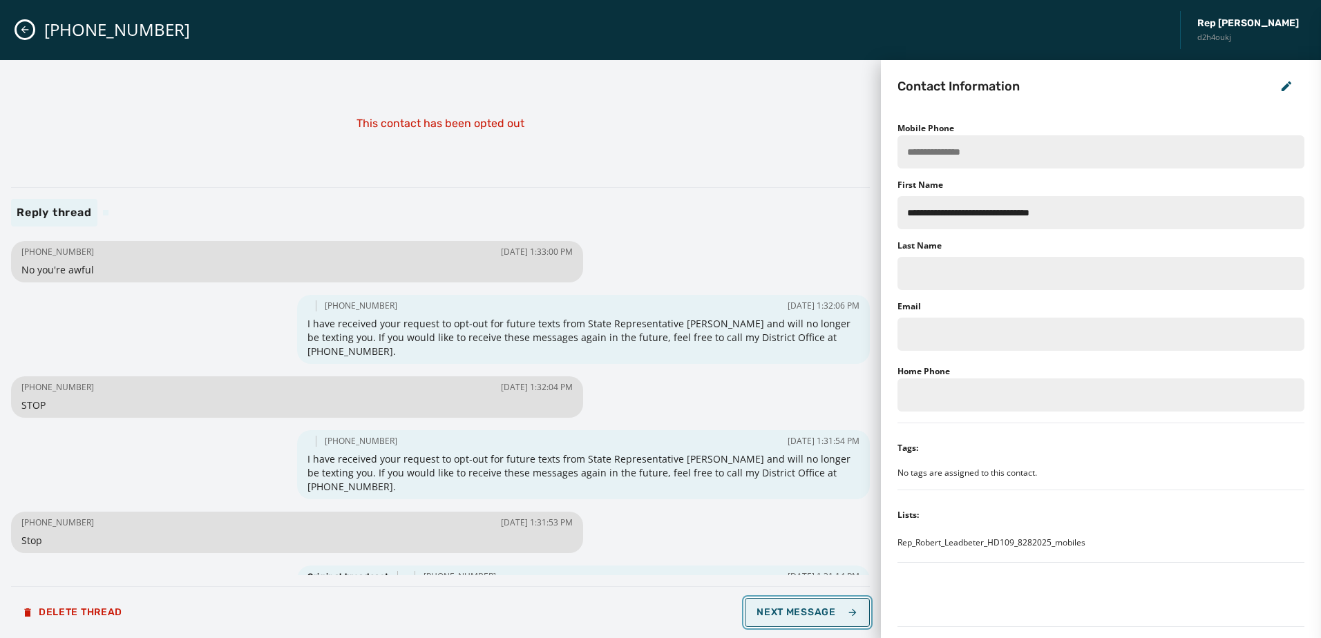
click at [803, 623] on button "Next Message" at bounding box center [807, 612] width 124 height 29
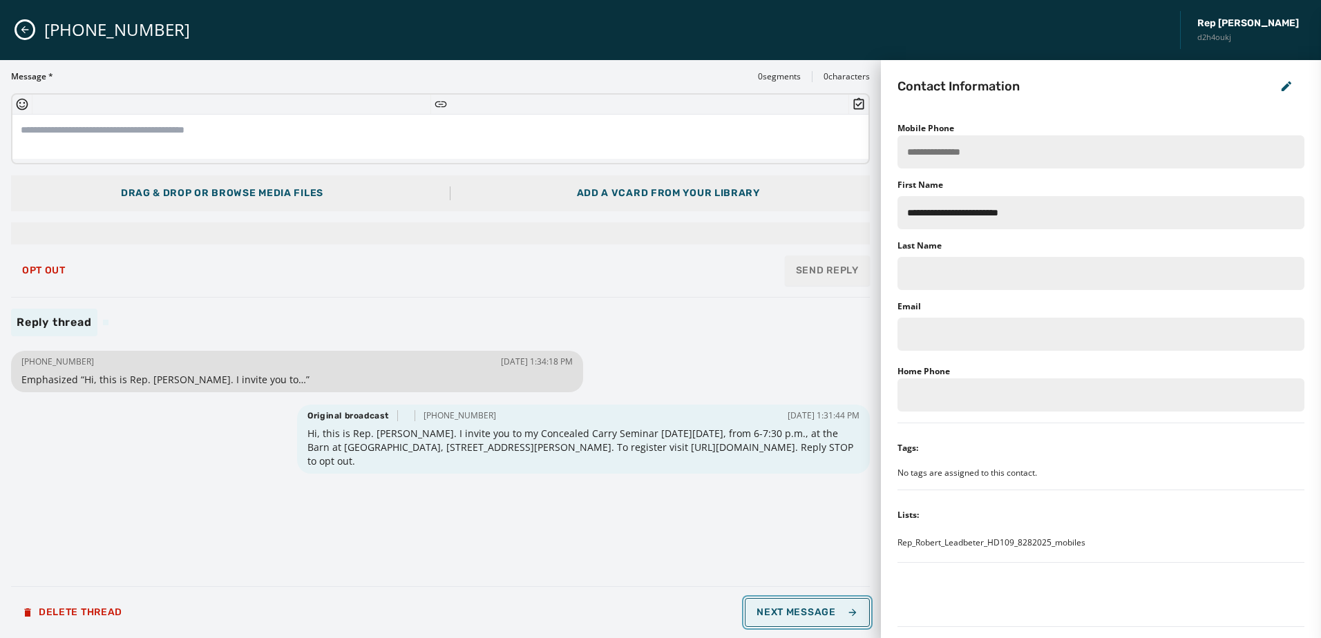
click at [803, 623] on button "Next Message" at bounding box center [807, 612] width 124 height 29
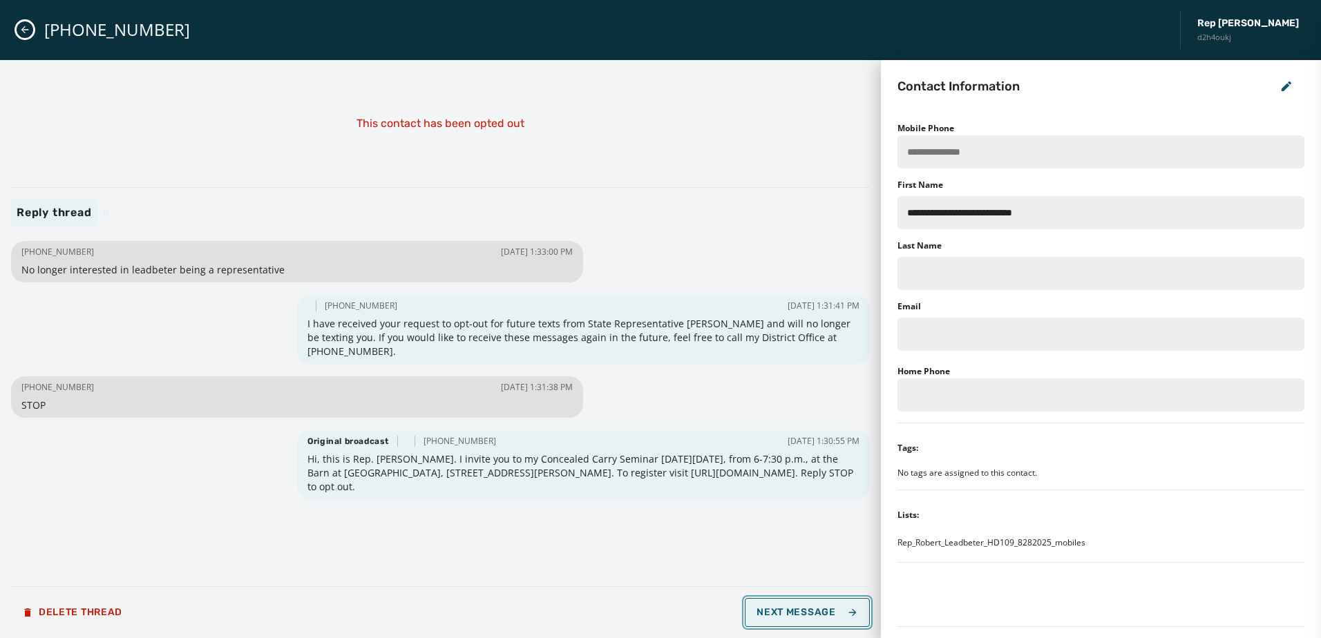
click at [803, 623] on button "Next Message" at bounding box center [807, 612] width 124 height 29
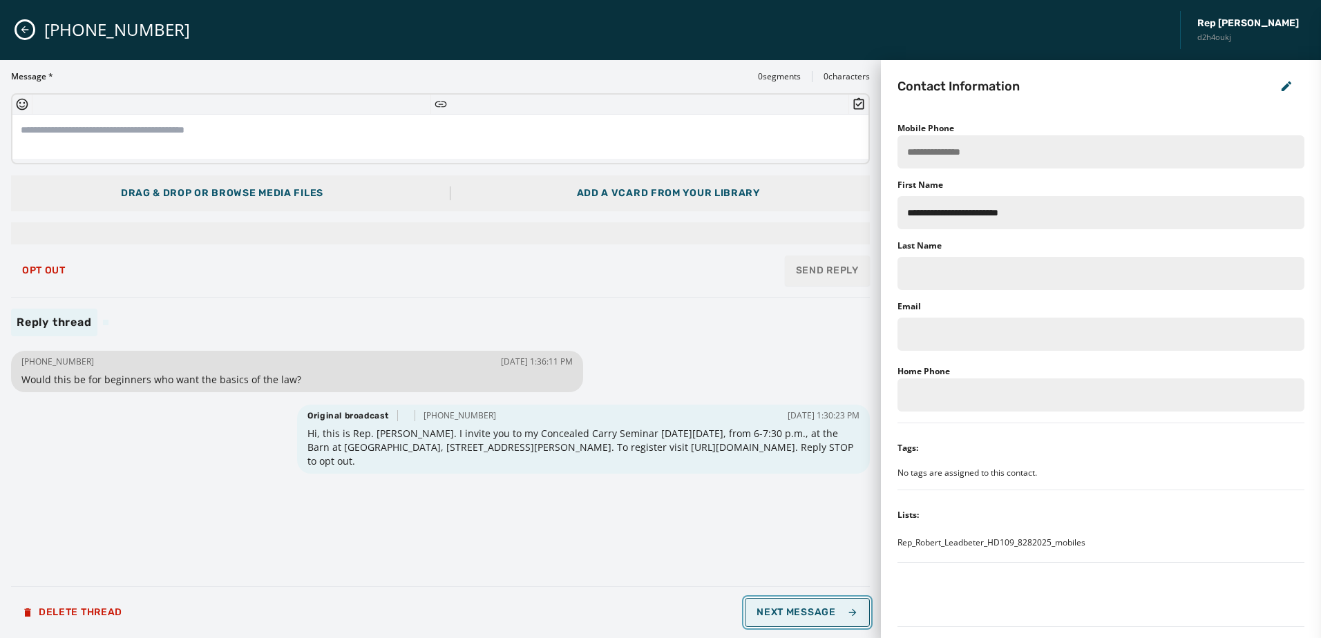
click at [803, 623] on button "Next Message" at bounding box center [807, 612] width 124 height 29
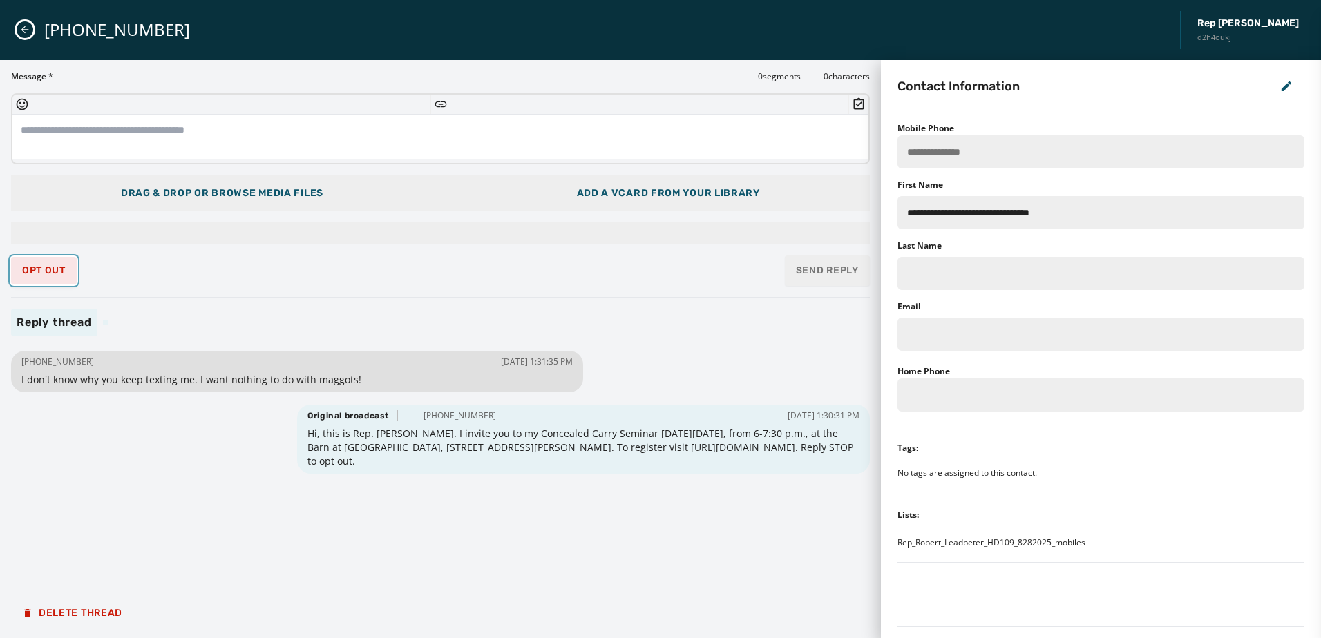
click at [38, 272] on span "Opt Out" at bounding box center [44, 270] width 44 height 11
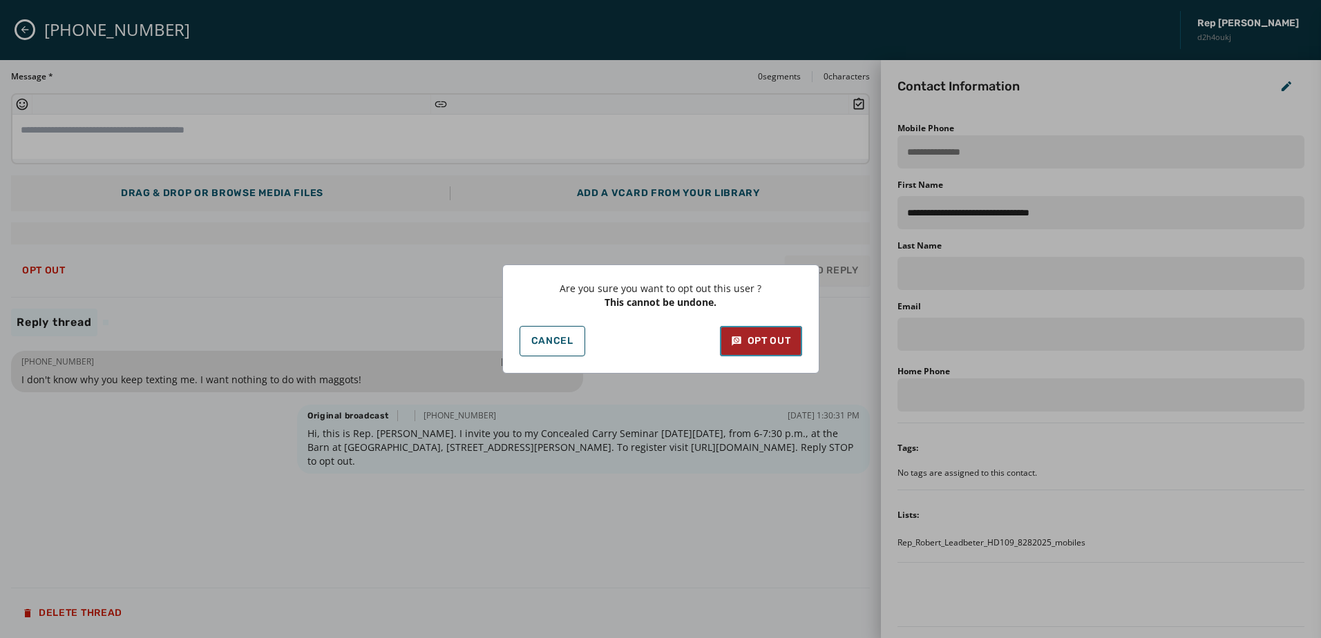
click at [770, 341] on div "Opt Out" at bounding box center [761, 341] width 60 height 14
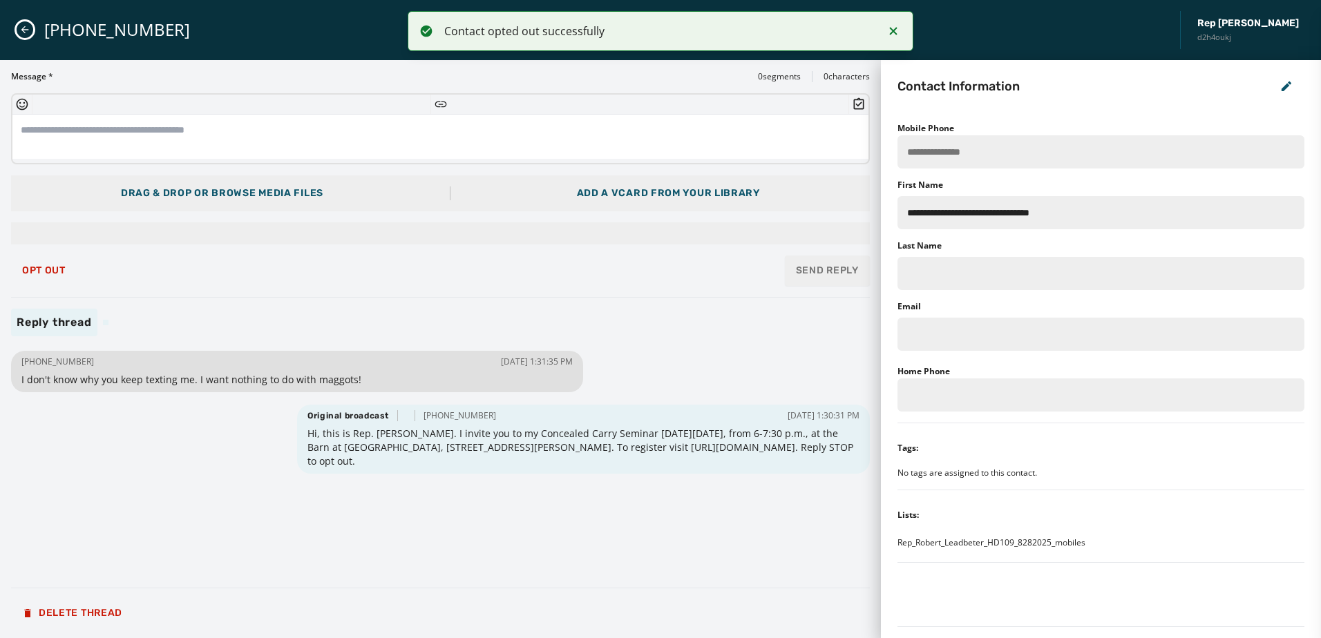
click at [24, 28] on icon "Close admin drawer" at bounding box center [24, 29] width 11 height 11
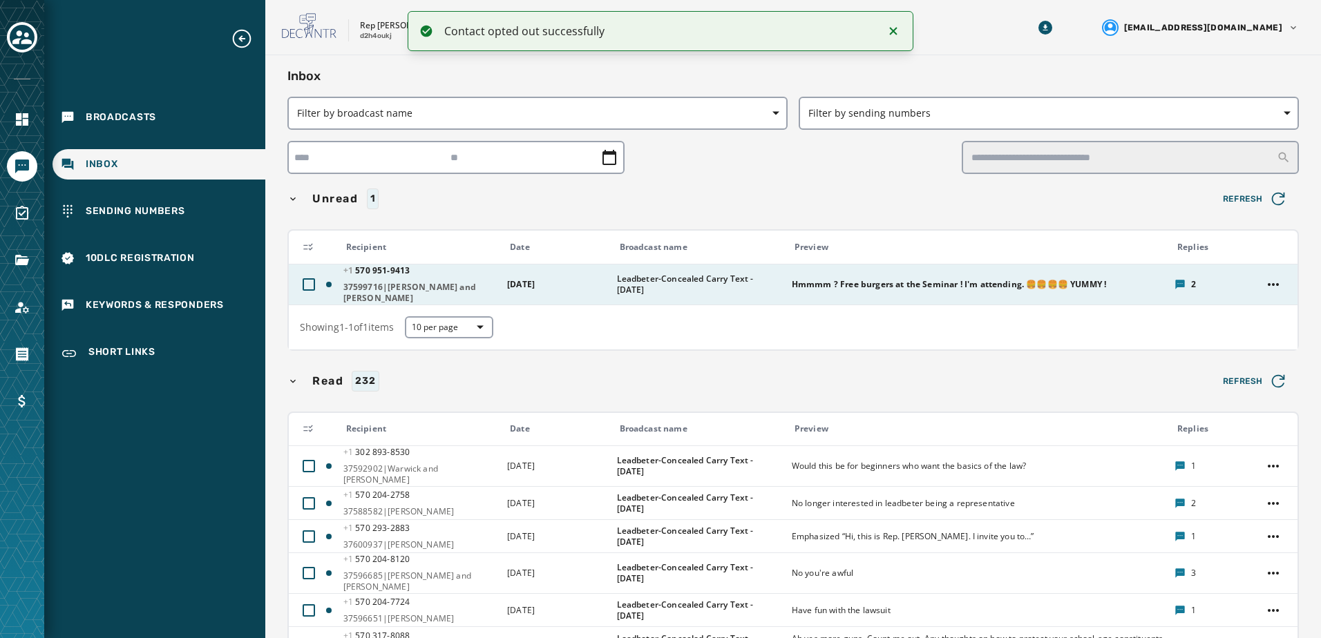
click at [733, 272] on td "Leadbeter-Concealed Carry Text - [DATE]" at bounding box center [696, 284] width 175 height 41
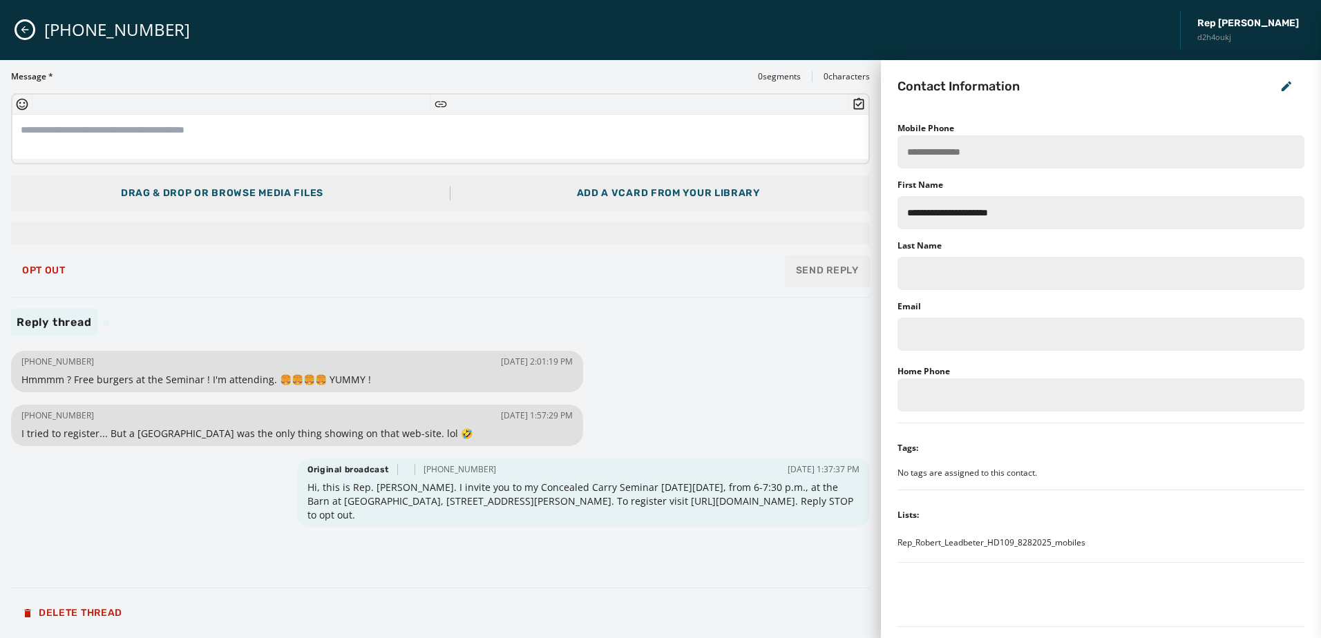
click at [713, 504] on span "Hi, this is Rep. Robert Leadbeter. I invite you to my Concealed Carry Seminar o…" at bounding box center [582, 501] width 551 height 41
drag, startPoint x: 658, startPoint y: 499, endPoint x: 759, endPoint y: 508, distance: 101.2
click at [759, 508] on span "Hi, this is Rep. Robert Leadbeter. I invite you to my Concealed Carry Seminar o…" at bounding box center [582, 501] width 551 height 41
copy span "https://txtapp.io/qXoZi"
click at [16, 24] on div "+1 570 951-9413 Rep Robert Leadbeter d2h4oukj" at bounding box center [660, 30] width 1321 height 60
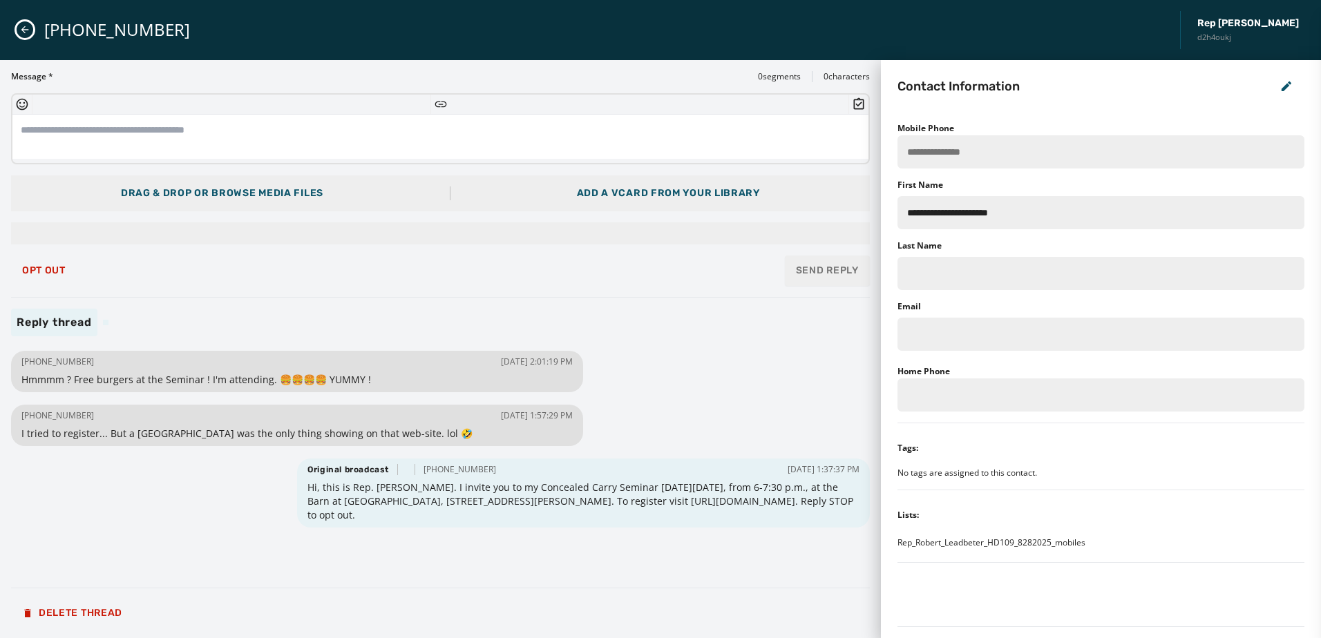
click at [21, 35] on icon "Close admin drawer" at bounding box center [24, 29] width 11 height 11
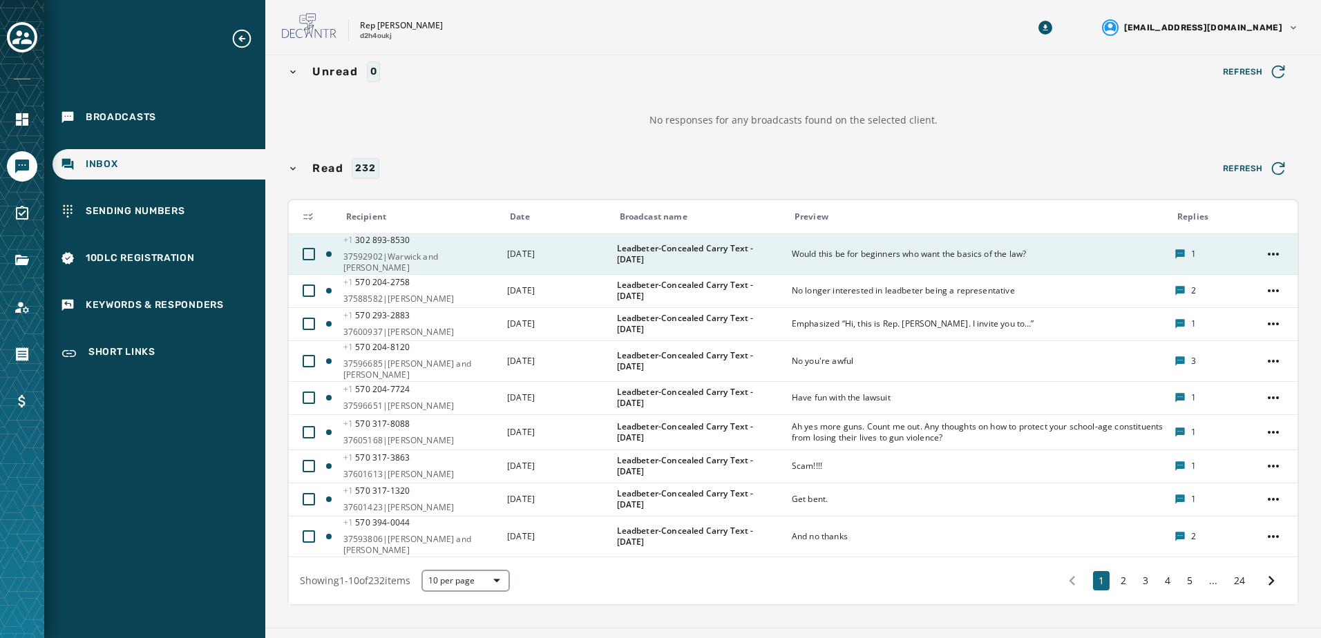
scroll to position [138, 0]
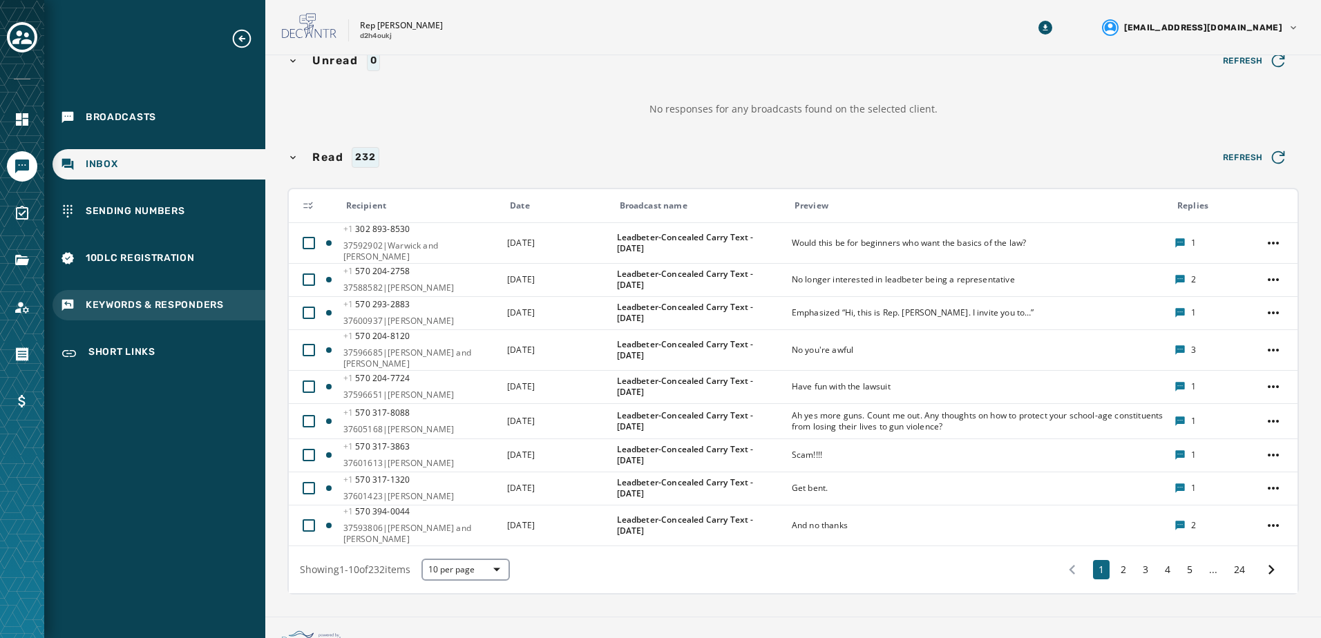
click at [166, 305] on span "Keywords & Responders" at bounding box center [155, 305] width 138 height 14
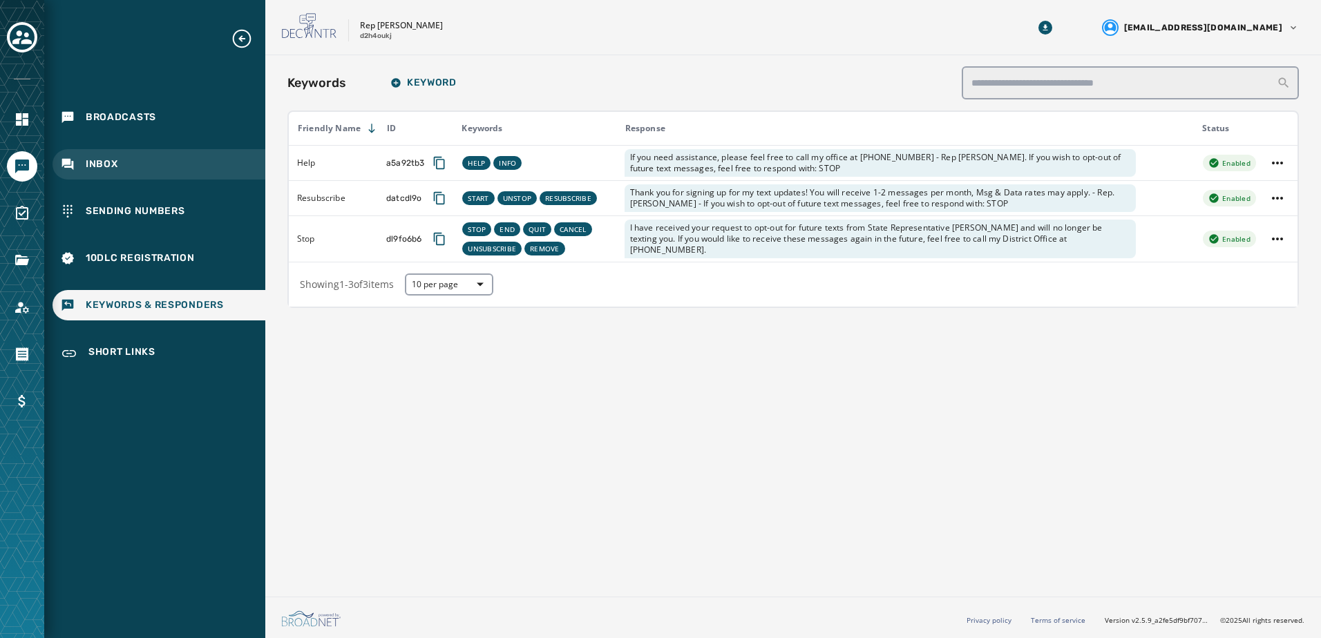
drag, startPoint x: 160, startPoint y: 160, endPoint x: 141, endPoint y: 152, distance: 20.8
click at [160, 160] on div "Inbox" at bounding box center [159, 164] width 213 height 30
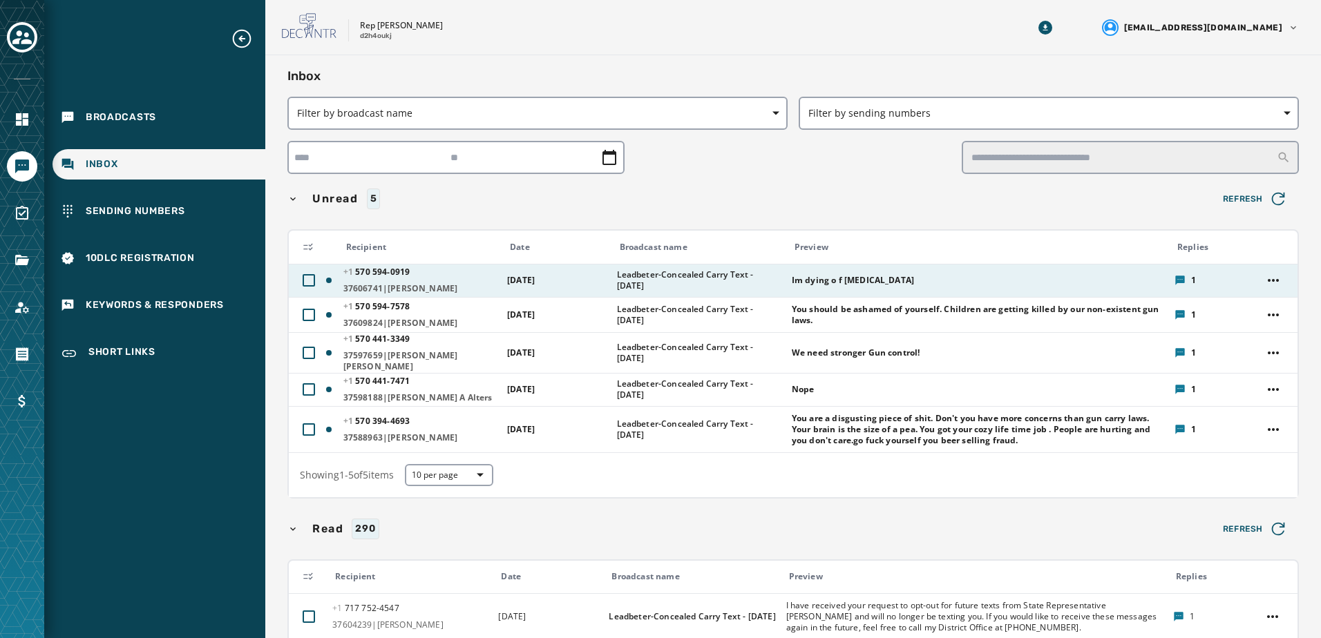
click at [1020, 272] on div "Im dying o f cancer" at bounding box center [979, 280] width 374 height 22
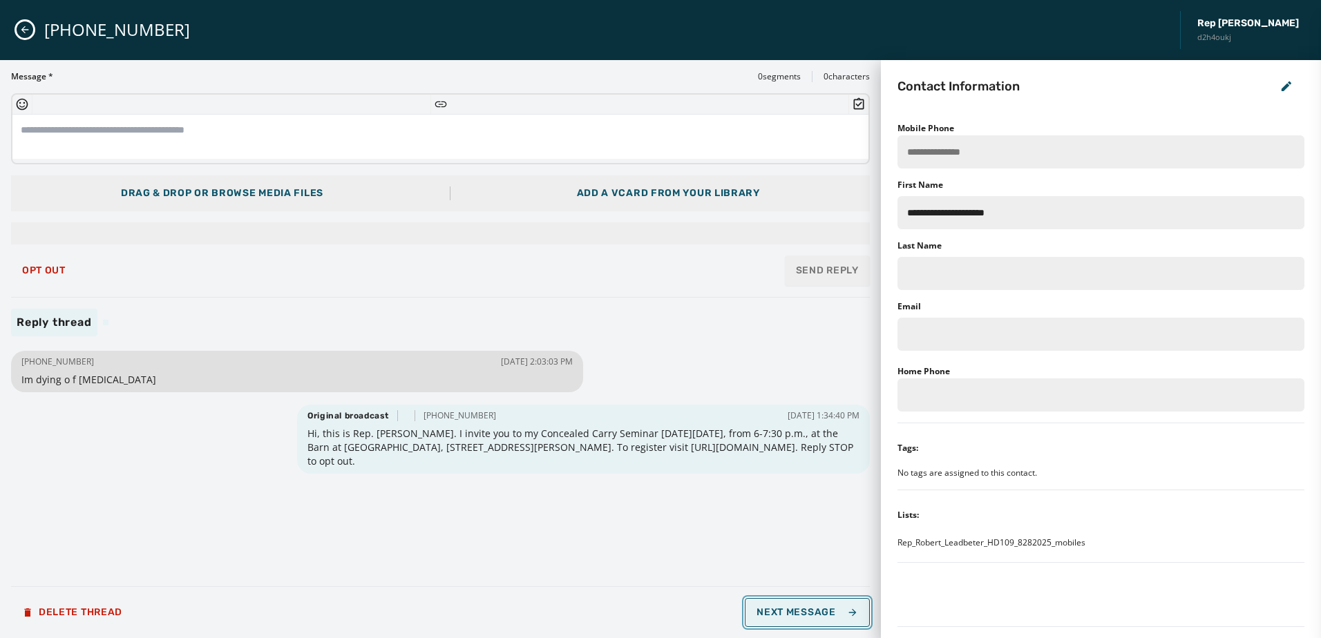
click at [837, 621] on button "Next Message" at bounding box center [807, 612] width 124 height 29
click at [839, 614] on span "Next Message" at bounding box center [807, 612] width 101 height 11
click at [839, 613] on span "Next Message" at bounding box center [807, 612] width 101 height 11
click at [805, 611] on span "Next Message" at bounding box center [807, 612] width 101 height 11
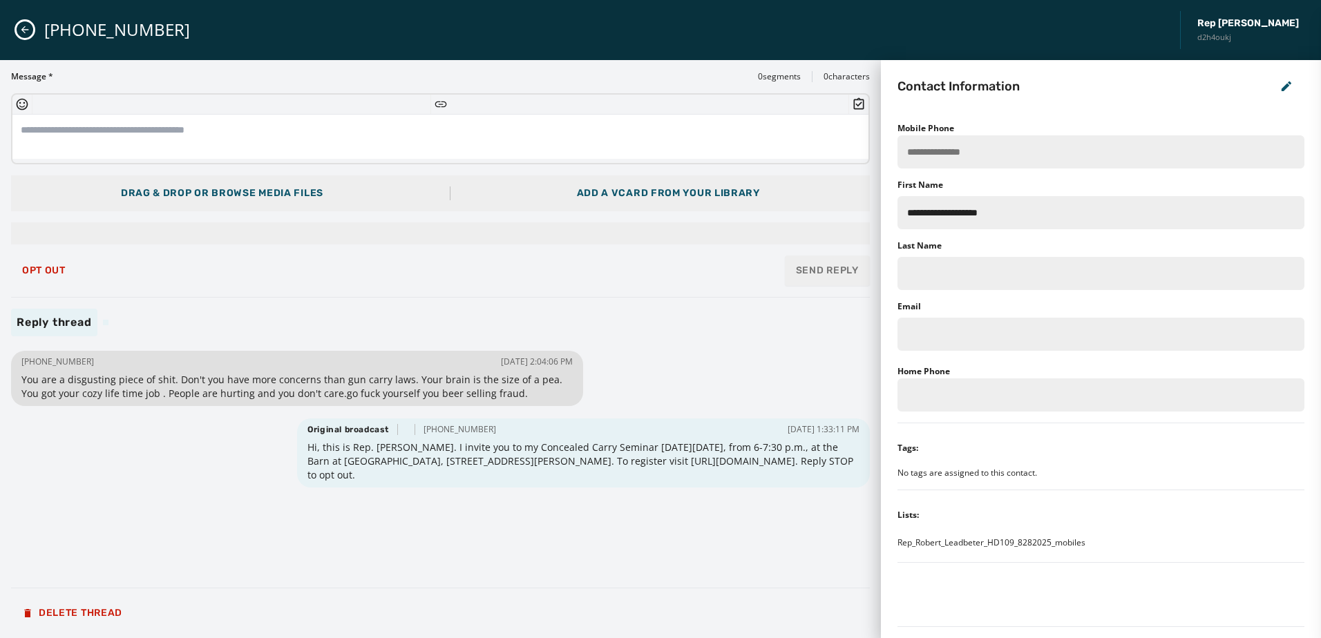
drag, startPoint x: 805, startPoint y: 611, endPoint x: 555, endPoint y: 567, distance: 253.3
click at [555, 567] on div "+1 570 394-4693 09/02/2025 - 2:04:06 PM You are a disgusting piece of shit. Don…" at bounding box center [440, 462] width 859 height 229
click at [26, 26] on icon "Close admin drawer" at bounding box center [24, 29] width 11 height 11
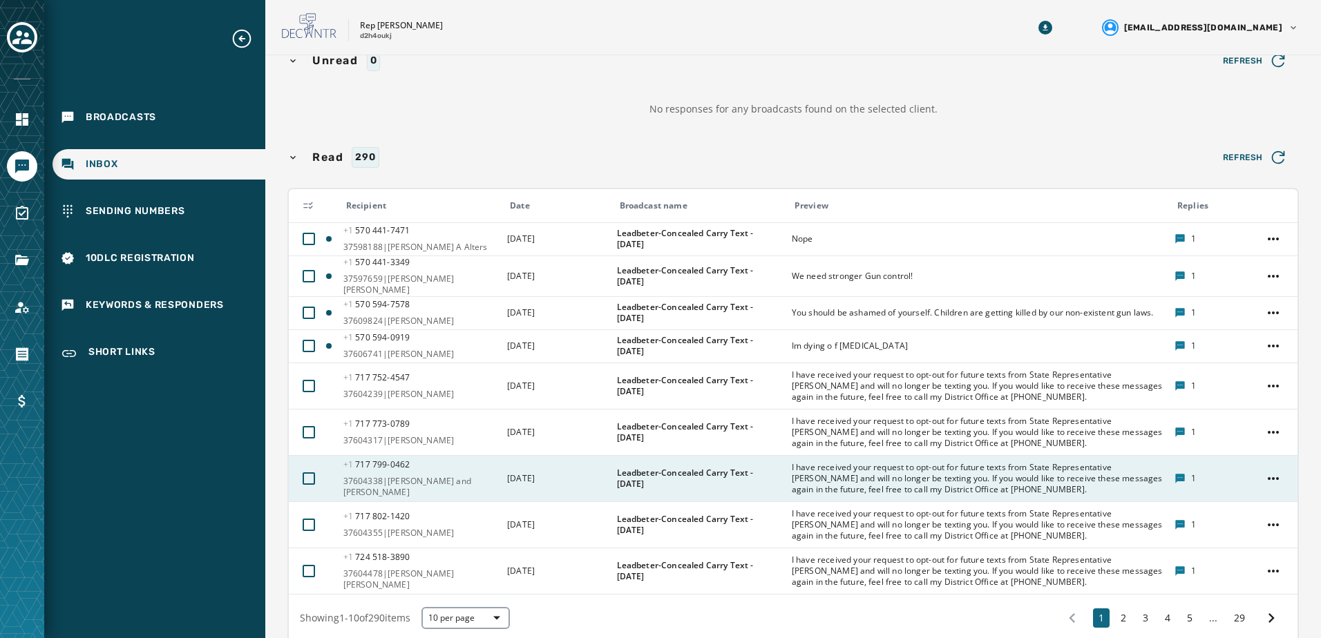
scroll to position [199, 0]
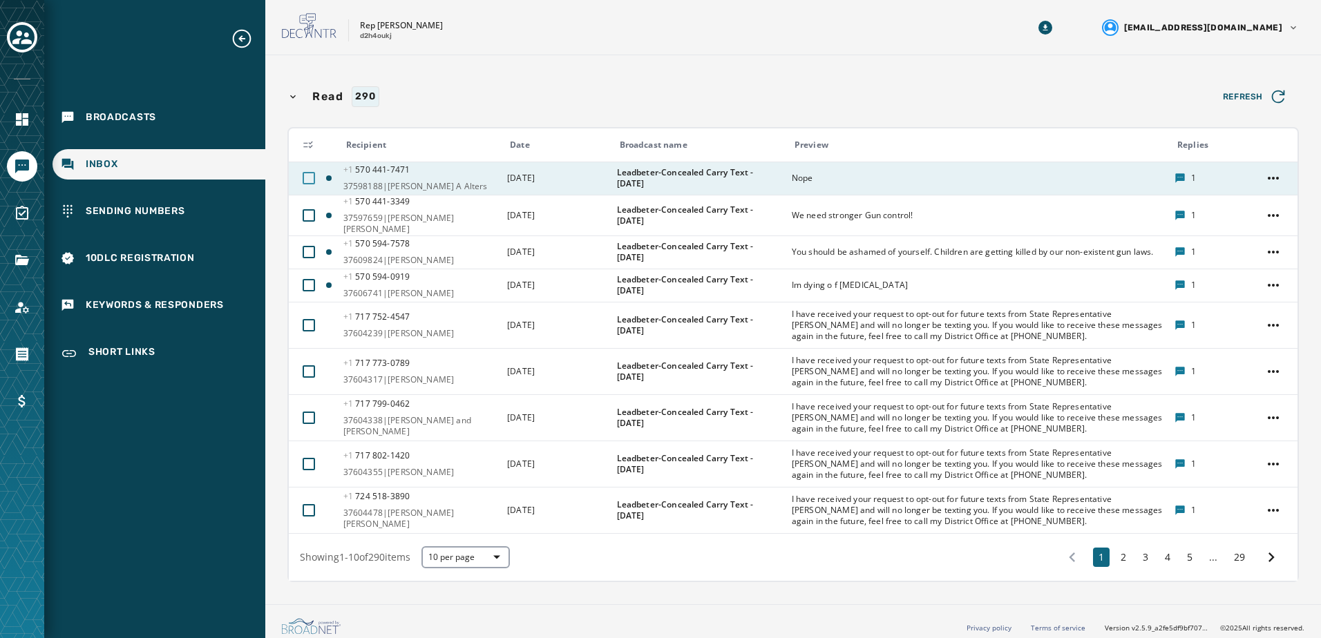
click at [314, 178] on div at bounding box center [309, 178] width 12 height 12
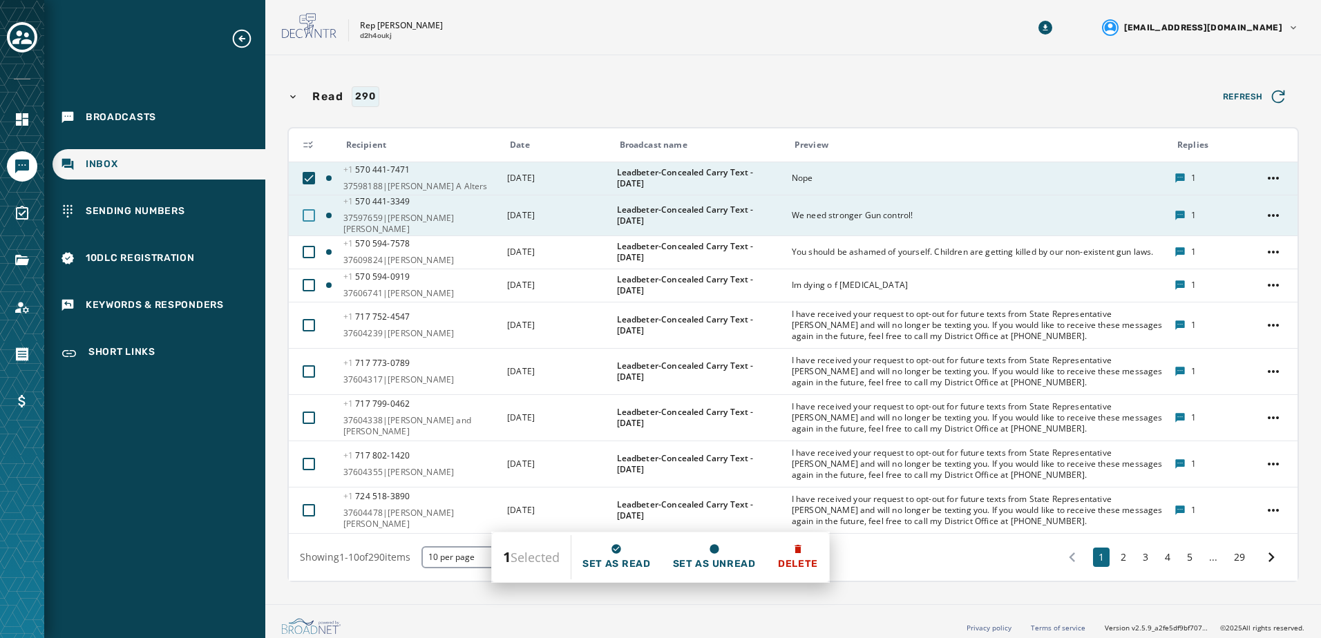
click at [305, 211] on div at bounding box center [309, 215] width 12 height 12
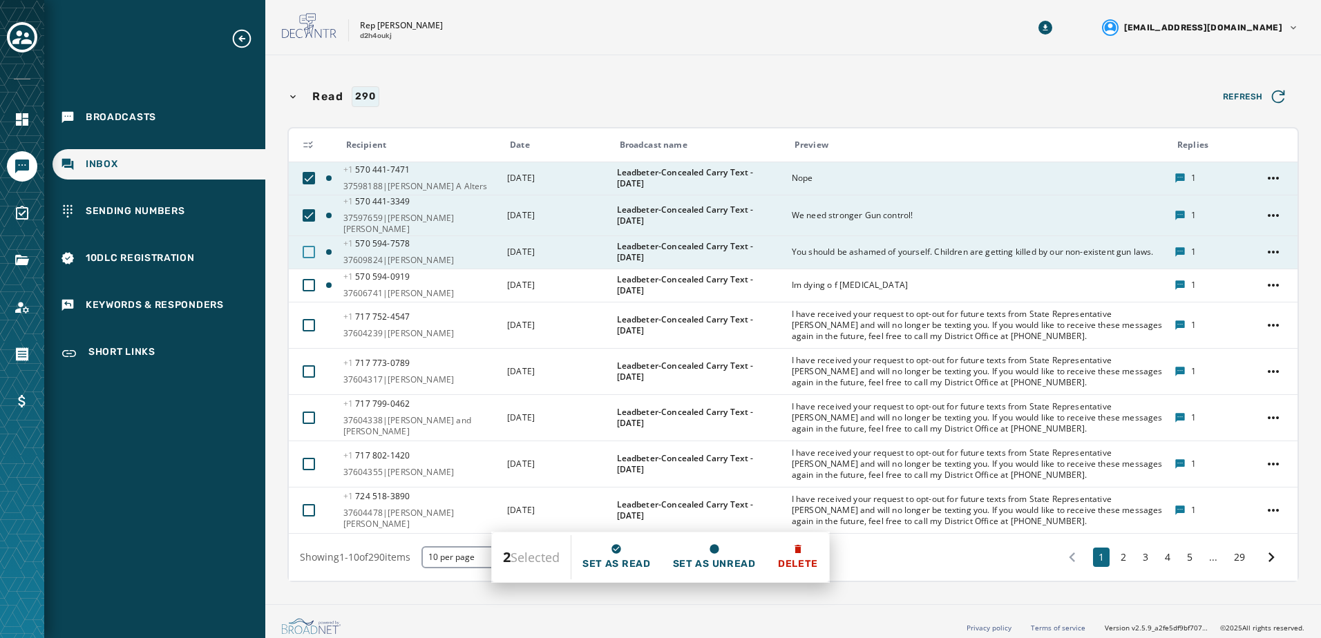
click at [306, 246] on div at bounding box center [309, 252] width 12 height 12
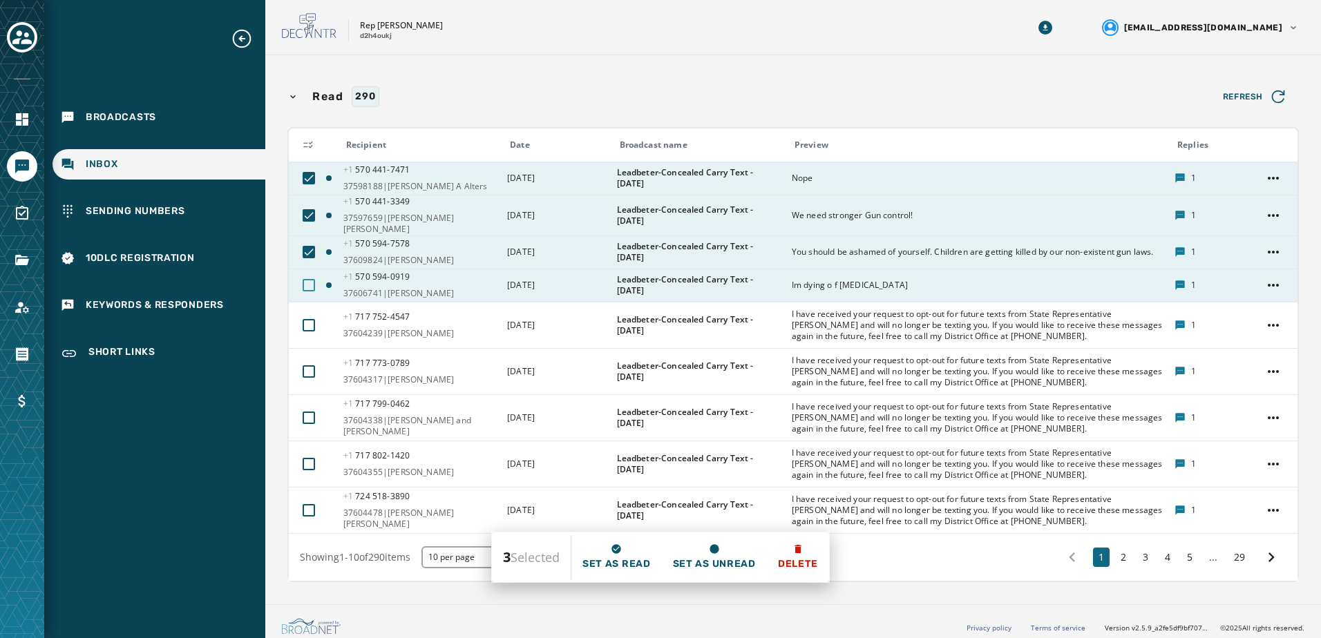
click at [309, 279] on div at bounding box center [309, 285] width 12 height 12
click at [616, 551] on icon at bounding box center [616, 548] width 9 height 9
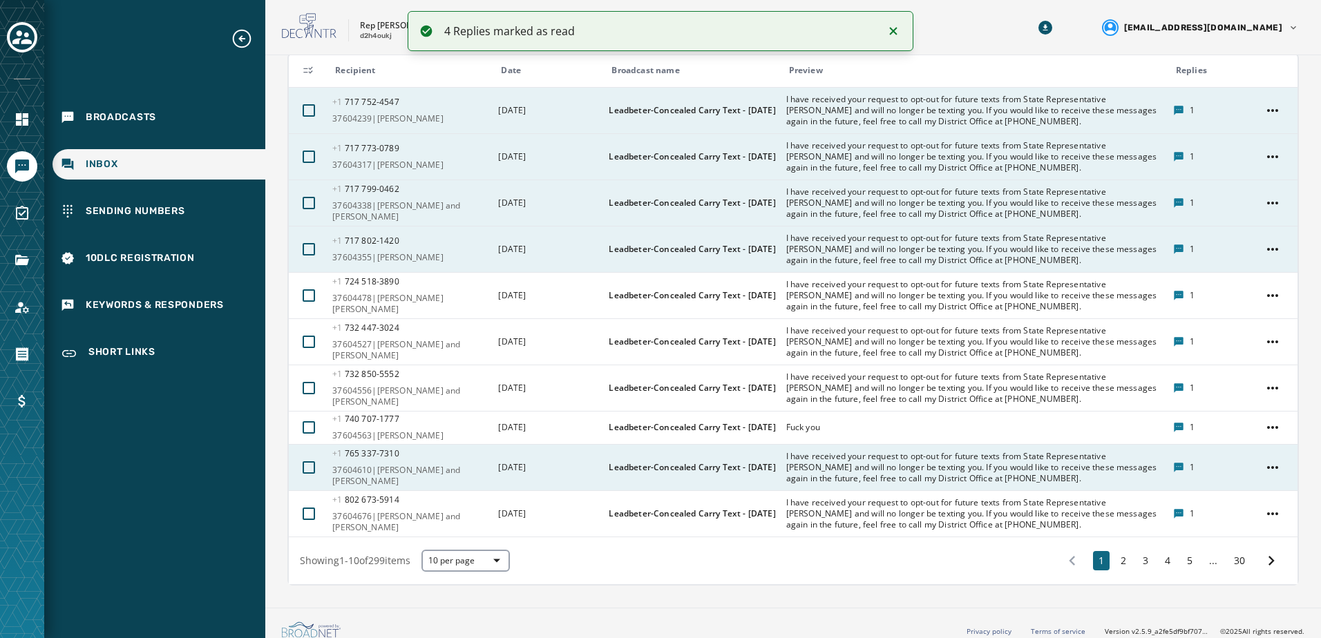
scroll to position [285, 0]
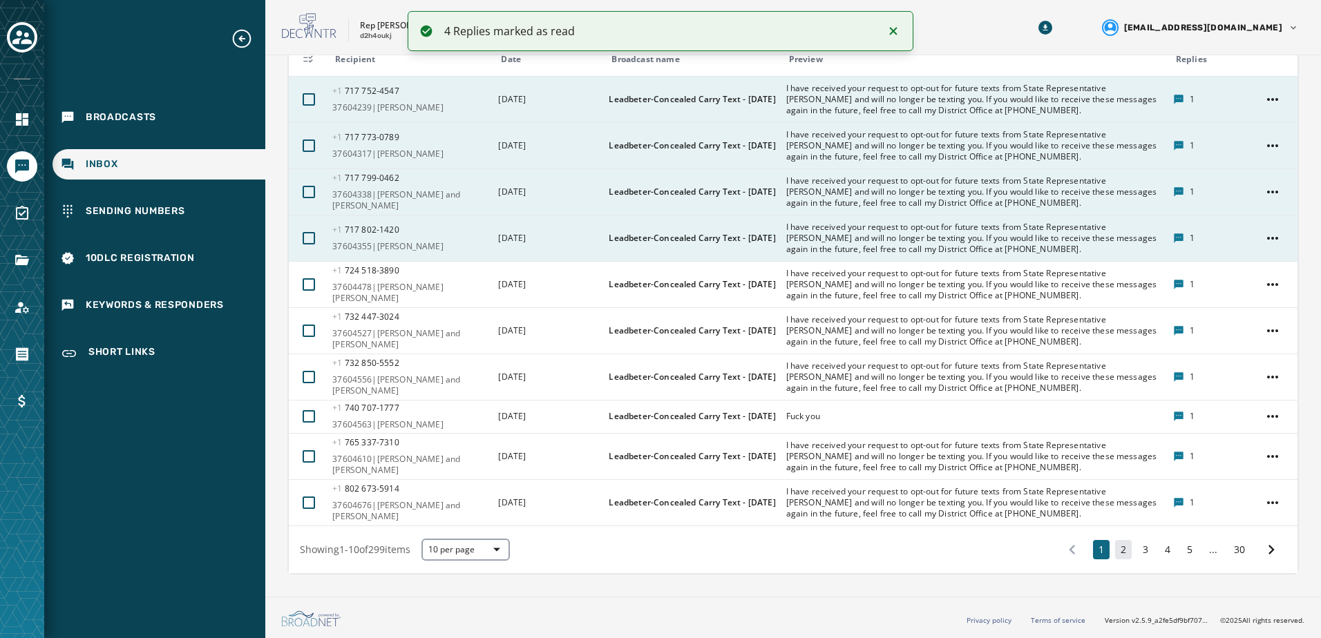
click at [1115, 548] on button "2" at bounding box center [1123, 549] width 17 height 19
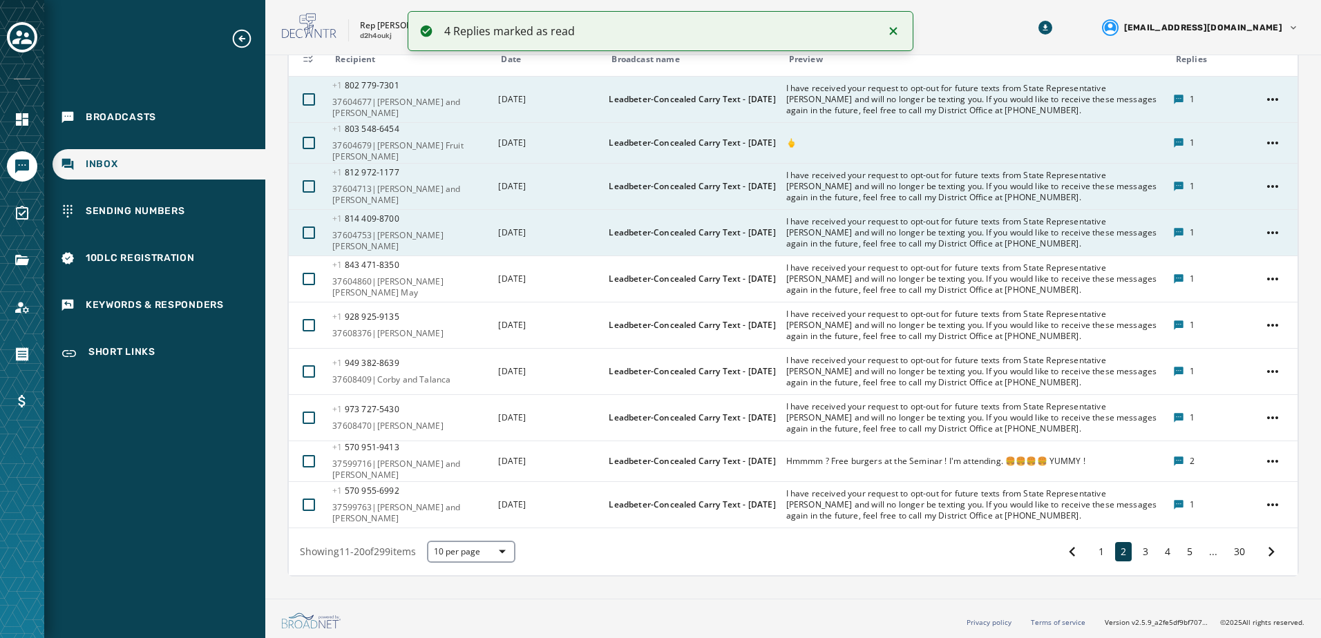
scroll to position [272, 0]
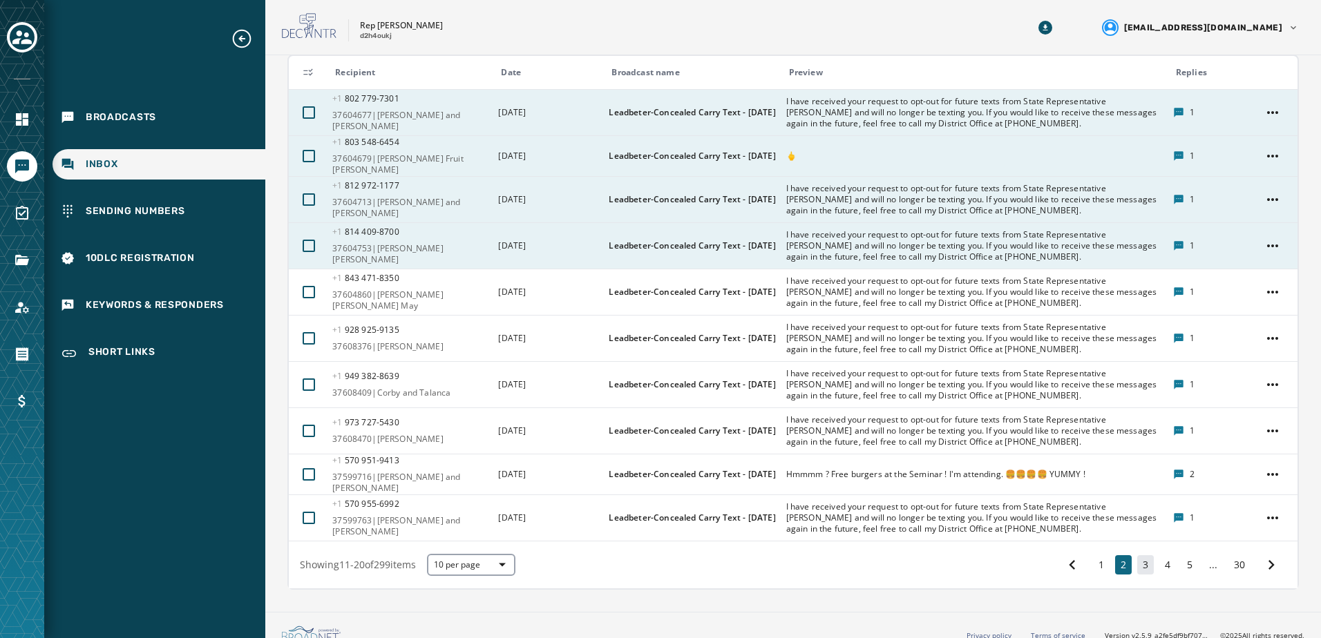
click at [1137, 555] on button "3" at bounding box center [1145, 564] width 17 height 19
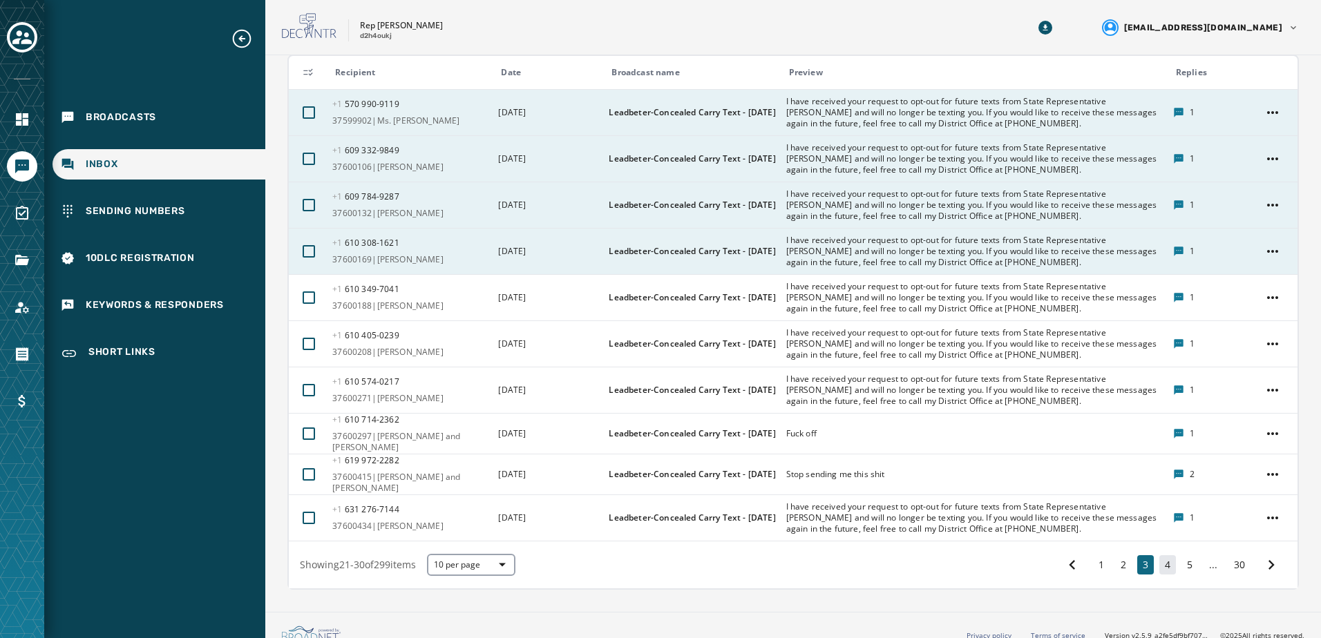
click at [1160, 555] on button "4" at bounding box center [1167, 564] width 17 height 19
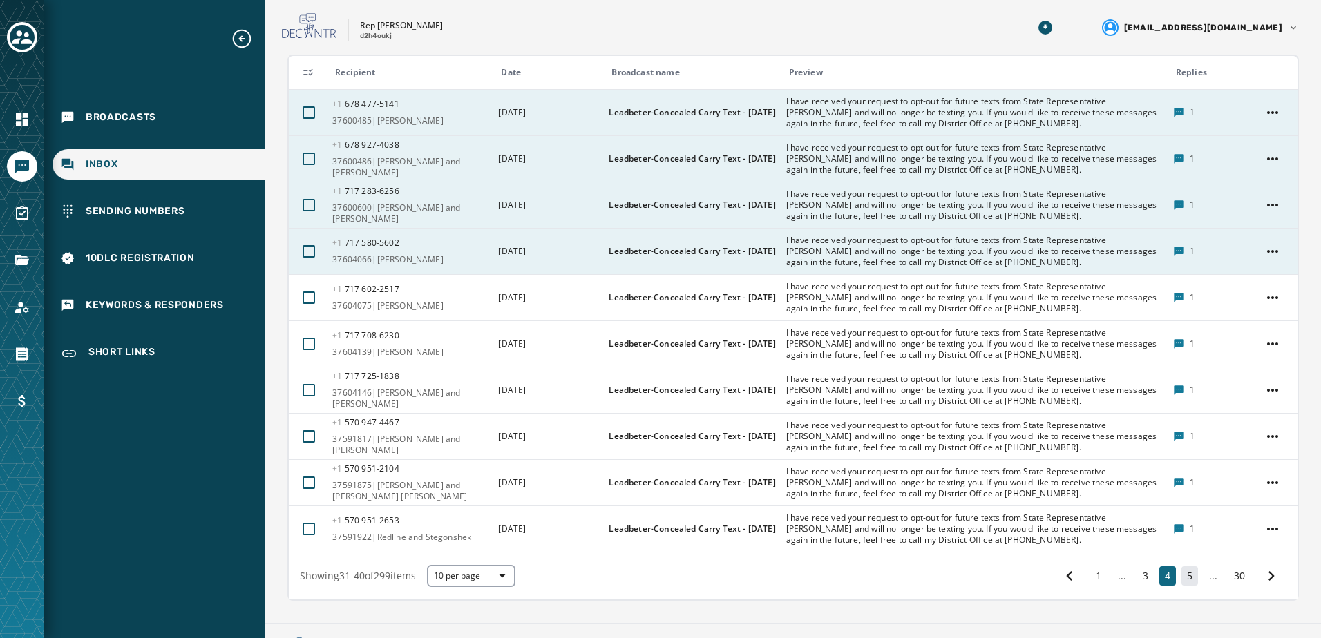
click at [1182, 577] on button "5" at bounding box center [1189, 576] width 17 height 19
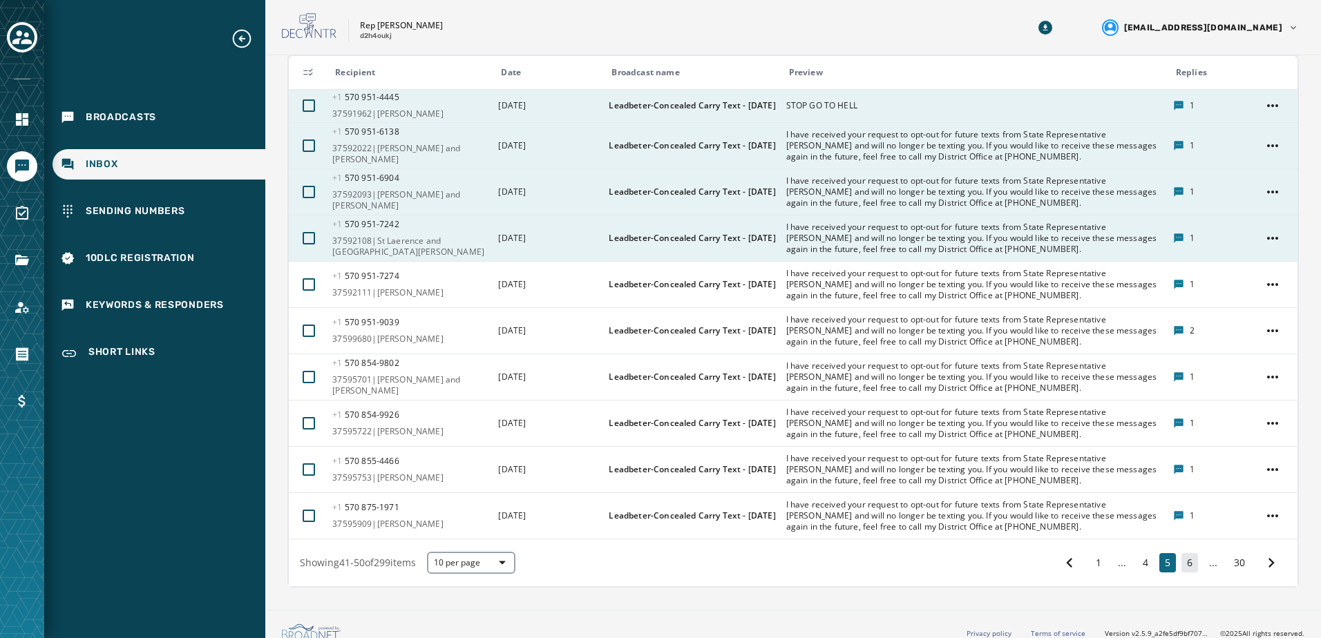
click at [1181, 564] on button "6" at bounding box center [1189, 562] width 17 height 19
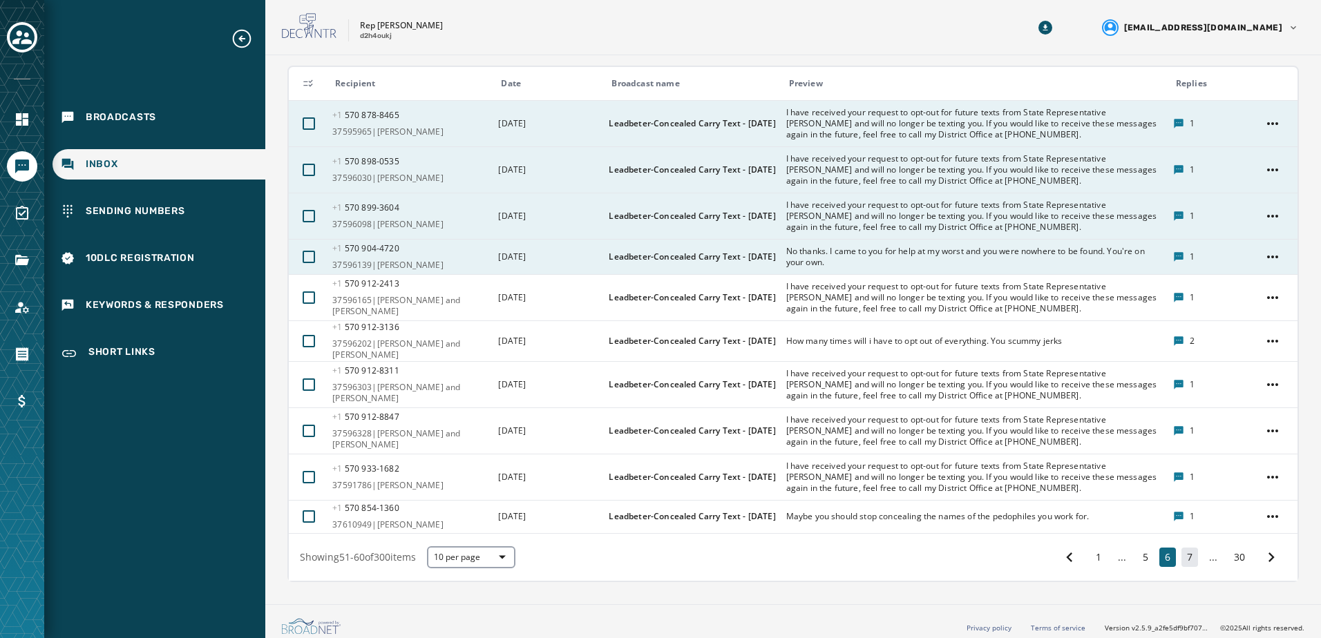
click at [1185, 553] on button "7" at bounding box center [1189, 557] width 17 height 19
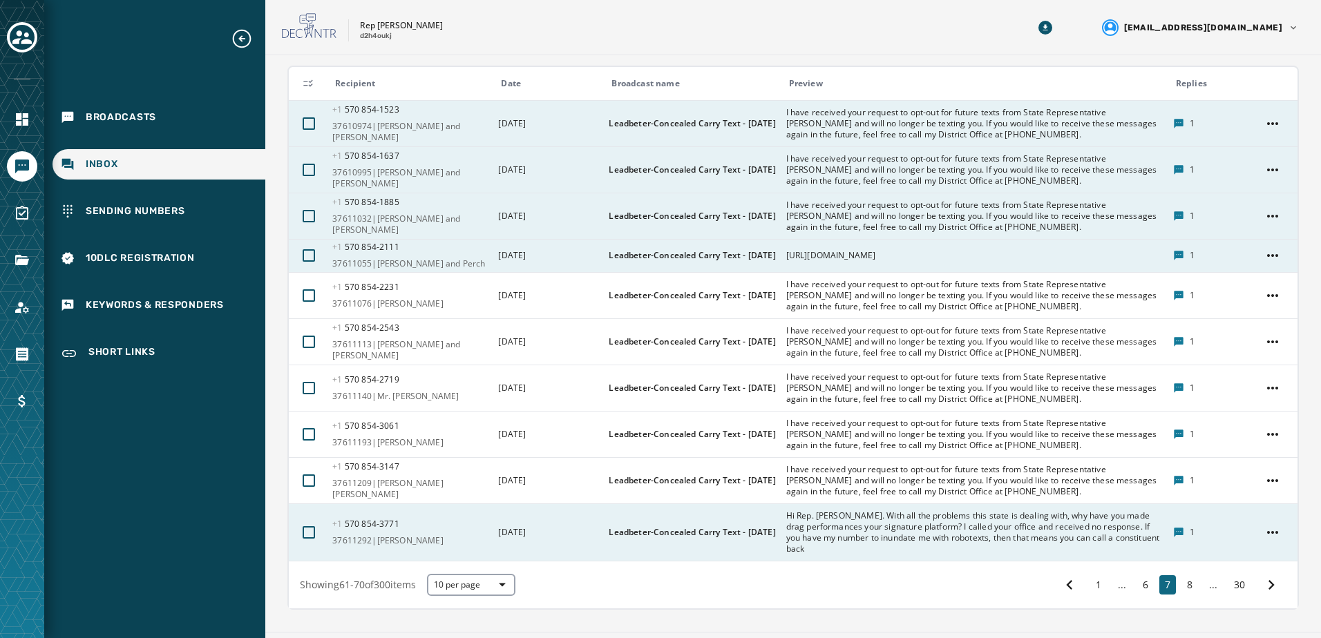
click at [382, 540] on span "37611292|Timothy Michael Hare" at bounding box center [410, 540] width 157 height 11
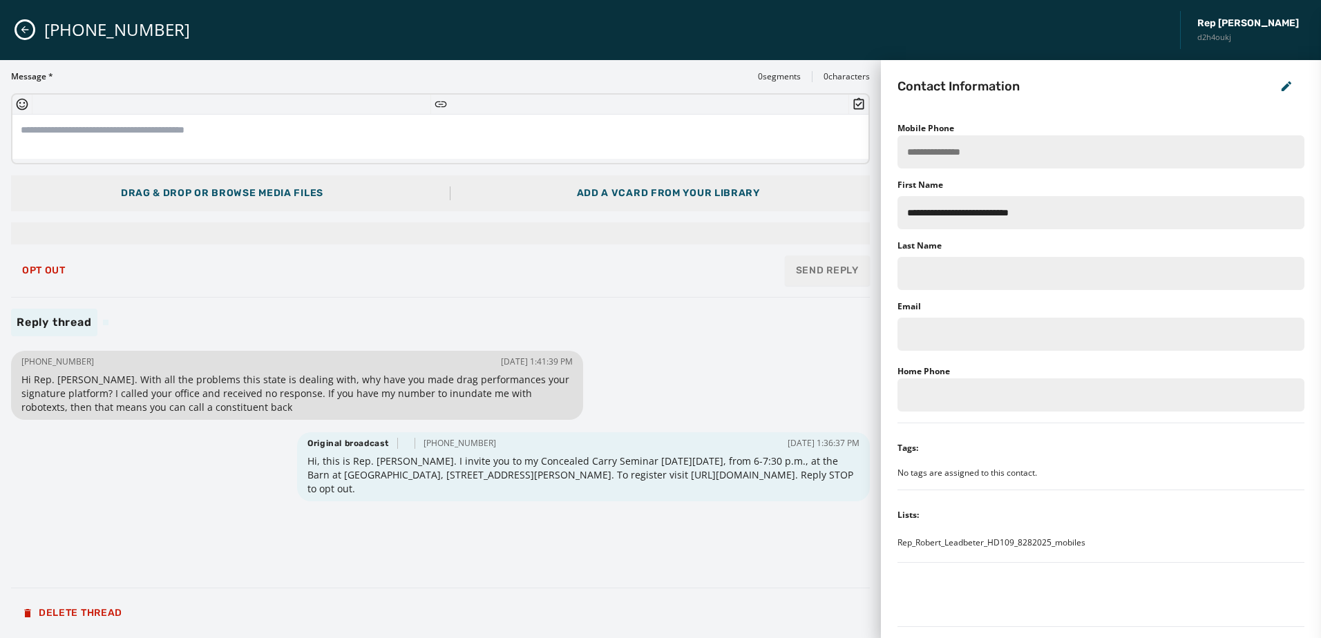
click at [679, 300] on div "Message * 0 segments 0 characters Drag & Drop or browse media files Add a vCard…" at bounding box center [440, 349] width 859 height 556
click at [28, 30] on button "Close admin drawer" at bounding box center [25, 29] width 17 height 17
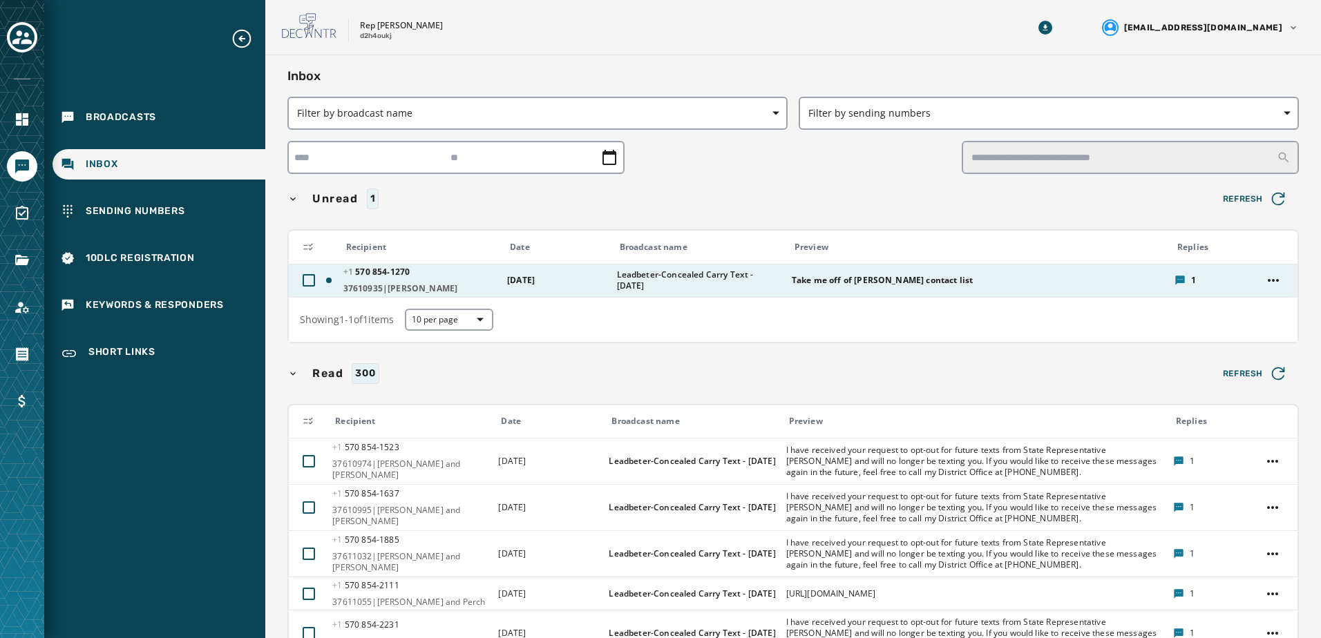
click at [777, 289] on td "Leadbeter-Concealed Carry Text - [DATE]" at bounding box center [696, 280] width 175 height 33
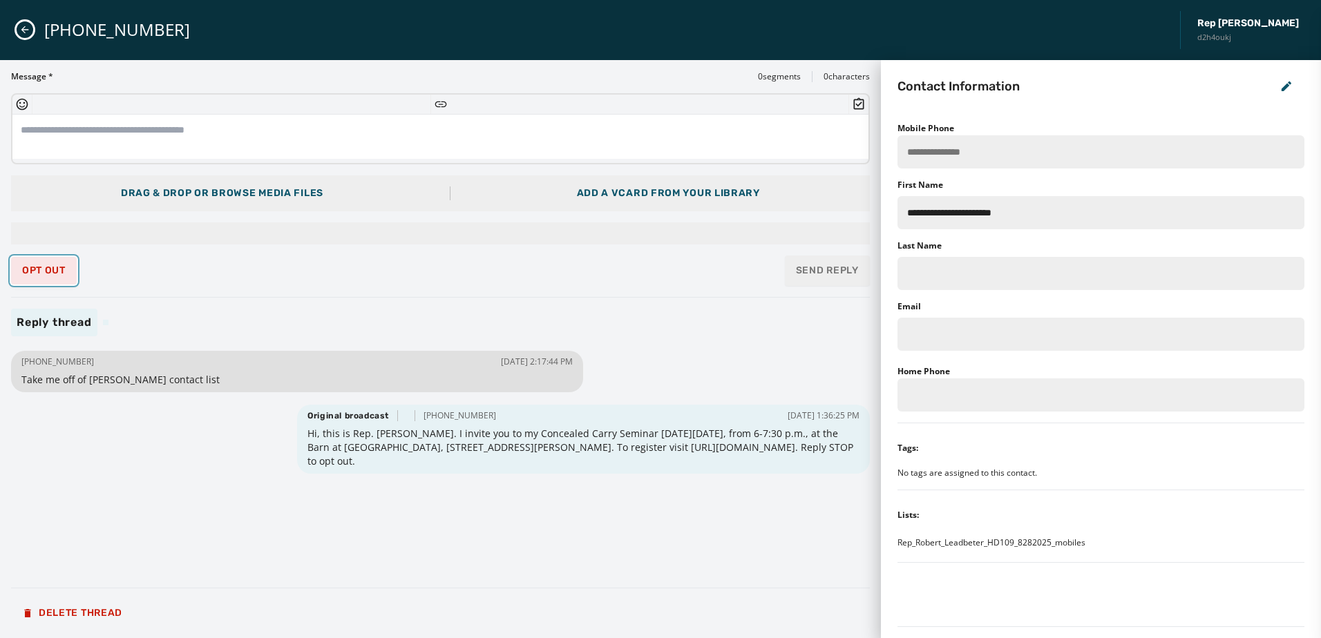
click at [46, 267] on span "Opt Out" at bounding box center [44, 270] width 44 height 11
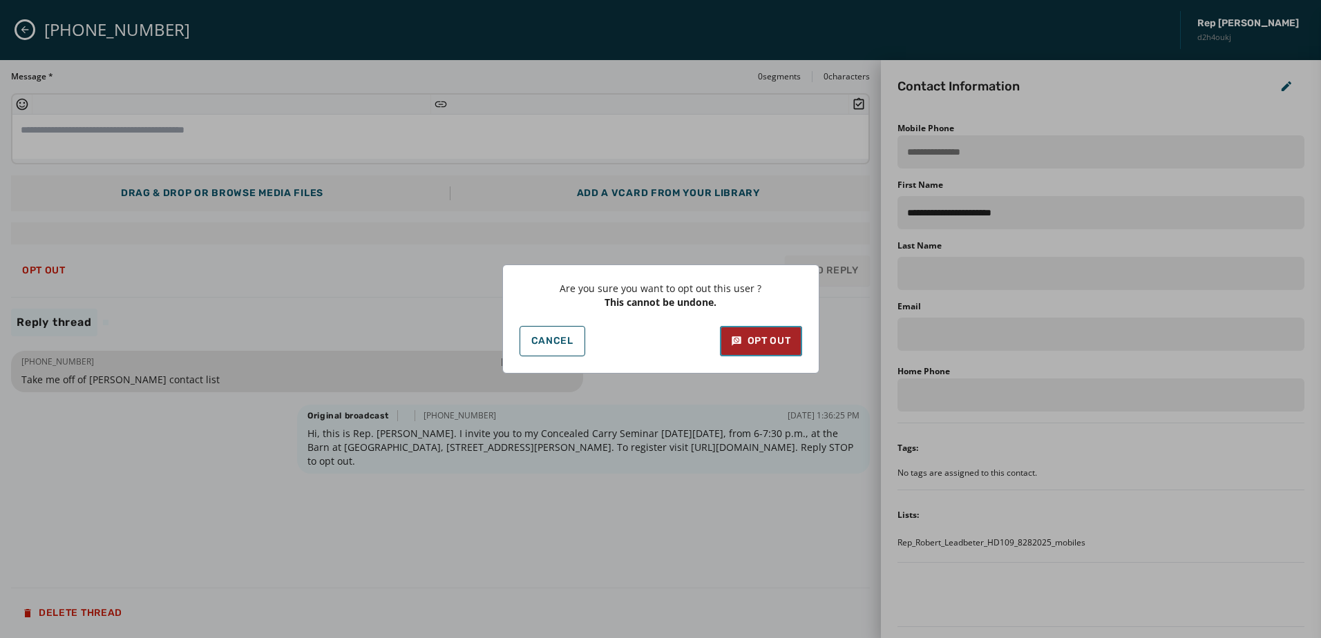
click at [761, 334] on div "Opt Out" at bounding box center [761, 341] width 60 height 14
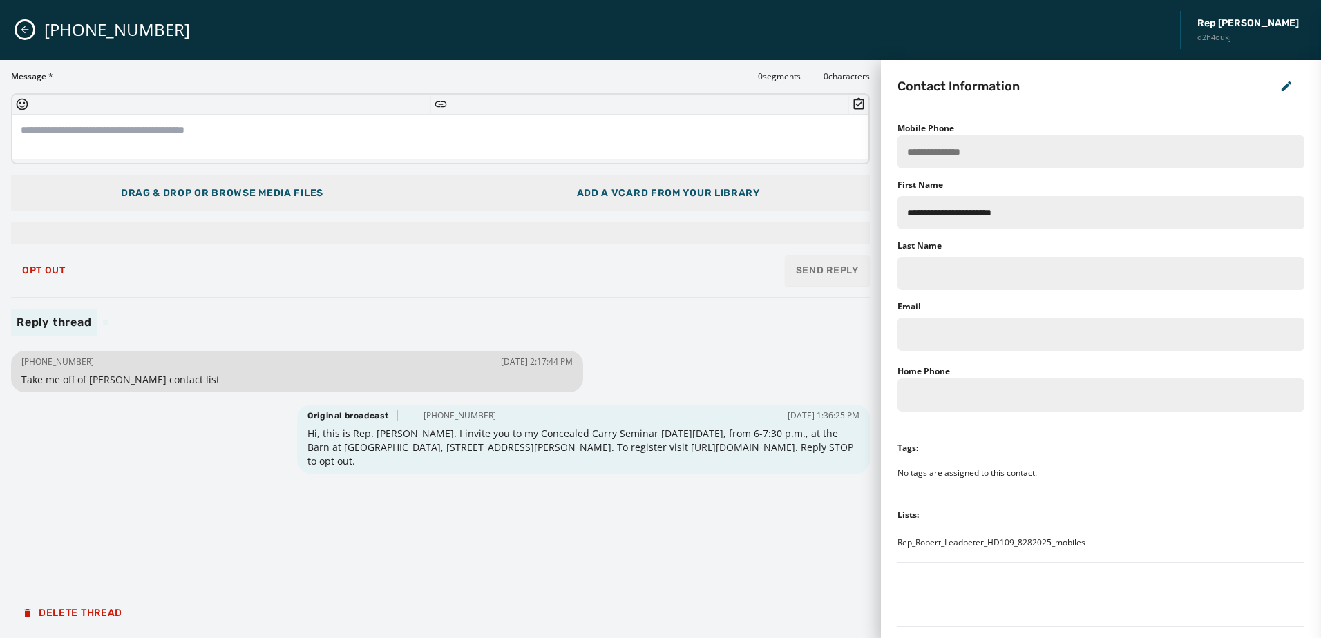
click at [564, 307] on div "Message * 0 segments 0 characters Drag & Drop or browse media files Add a vCard…" at bounding box center [440, 349] width 859 height 556
click at [19, 29] on icon "Close admin drawer" at bounding box center [24, 29] width 11 height 11
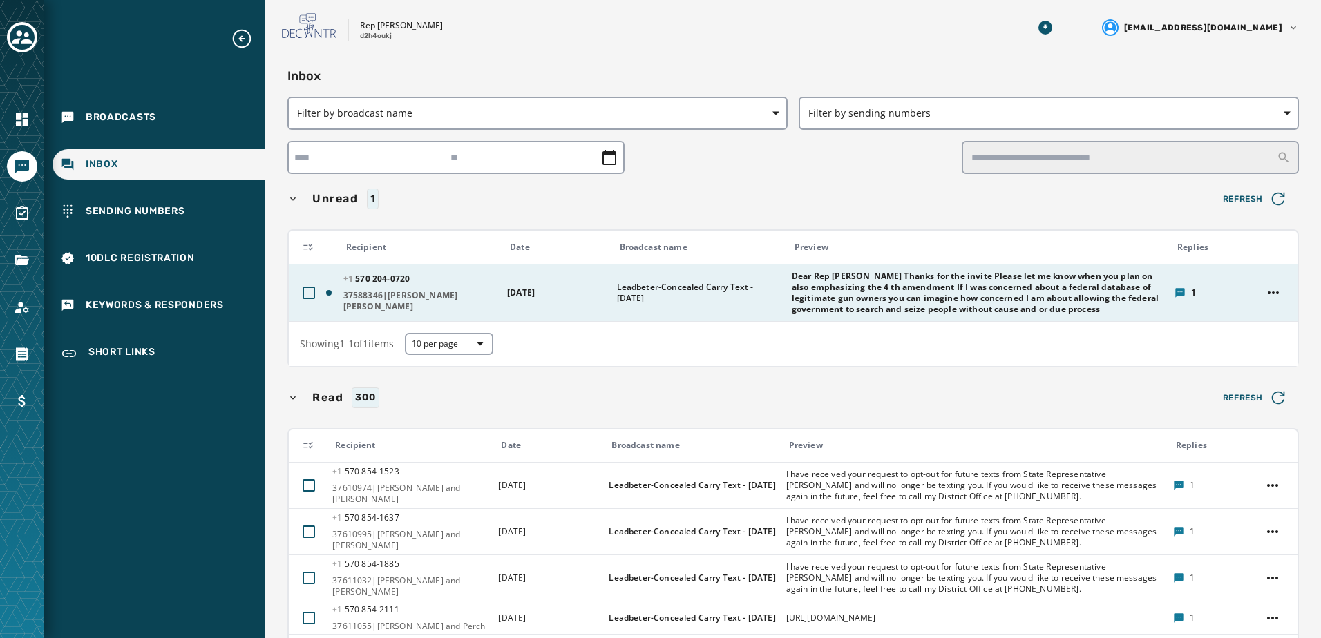
click at [1084, 289] on span "Dear Rep Ledbetter Thanks for the invite Please let me know when you plan on al…" at bounding box center [979, 293] width 374 height 44
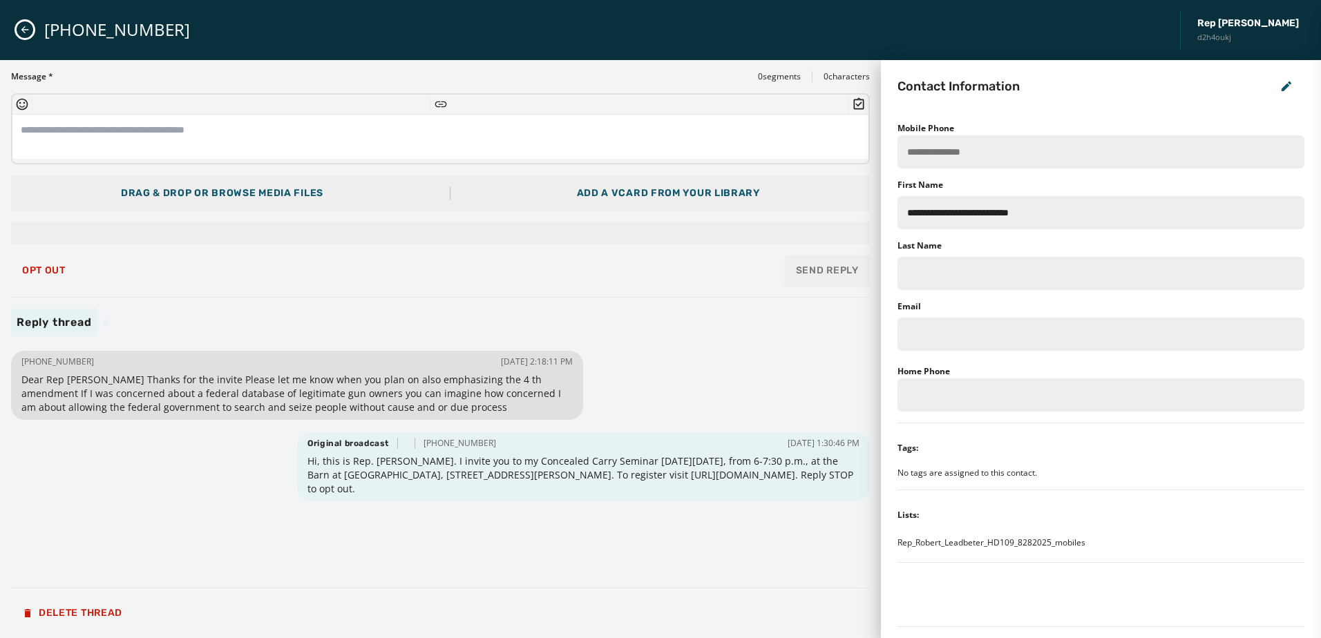
click at [25, 30] on icon "Close admin drawer" at bounding box center [25, 30] width 8 height 8
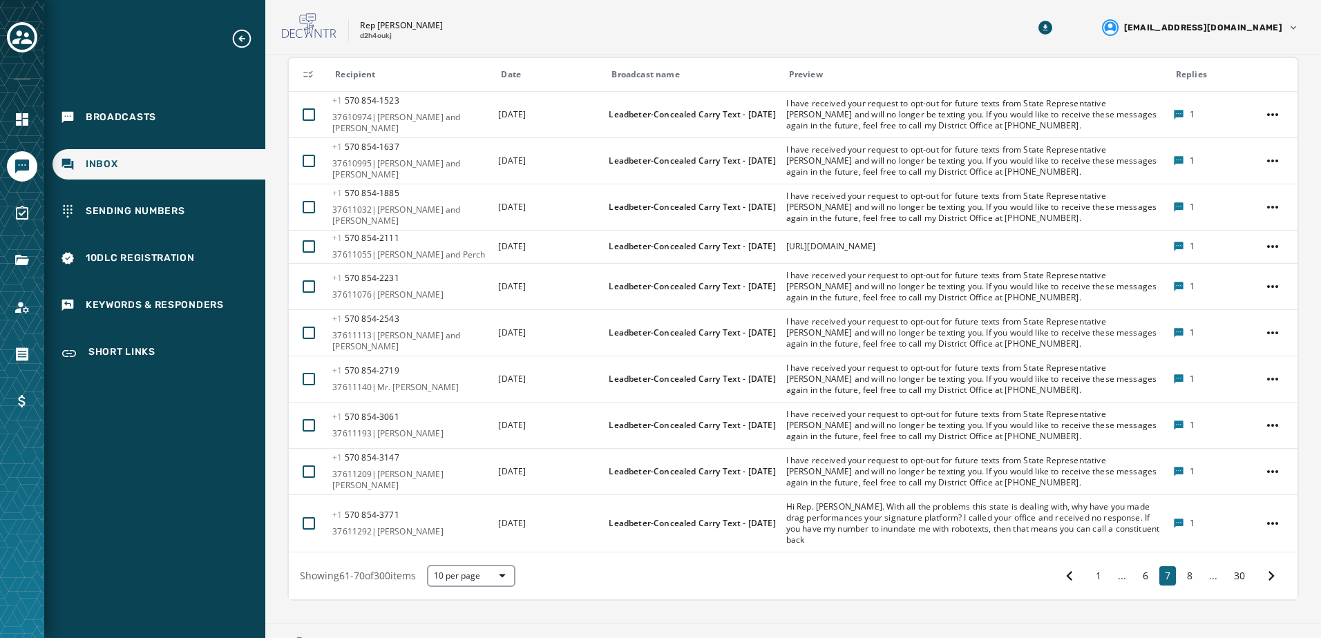
scroll to position [276, 0]
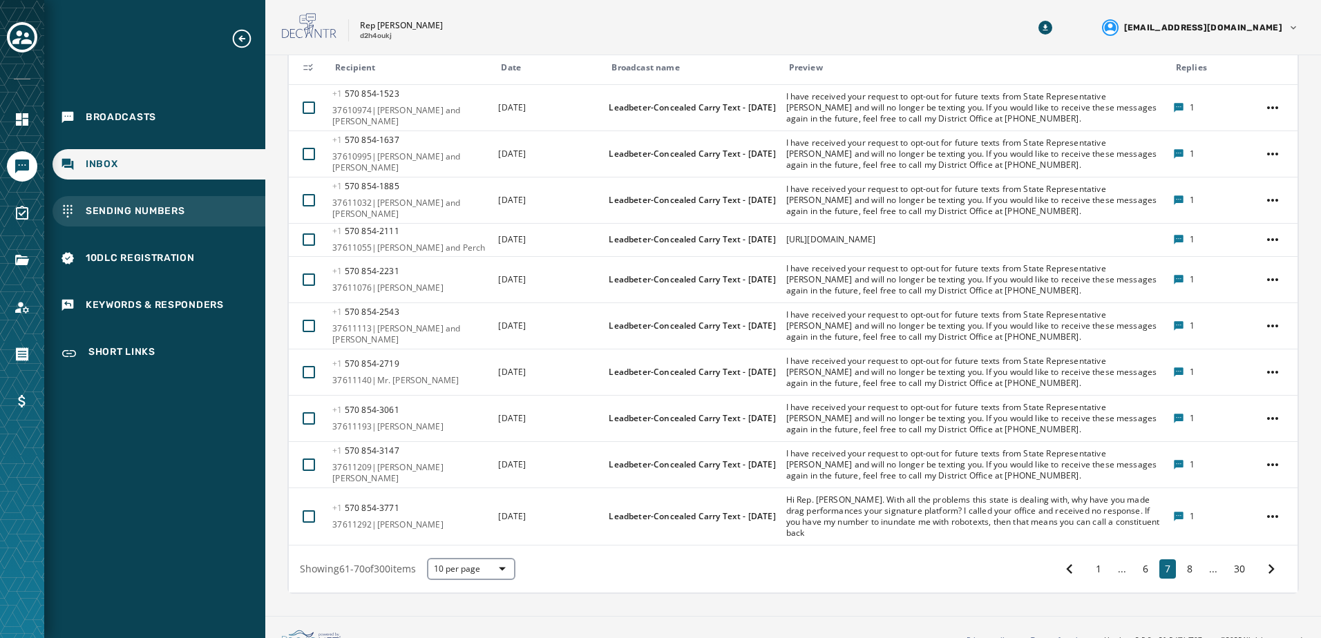
click at [162, 211] on span "Sending Numbers" at bounding box center [135, 211] width 99 height 14
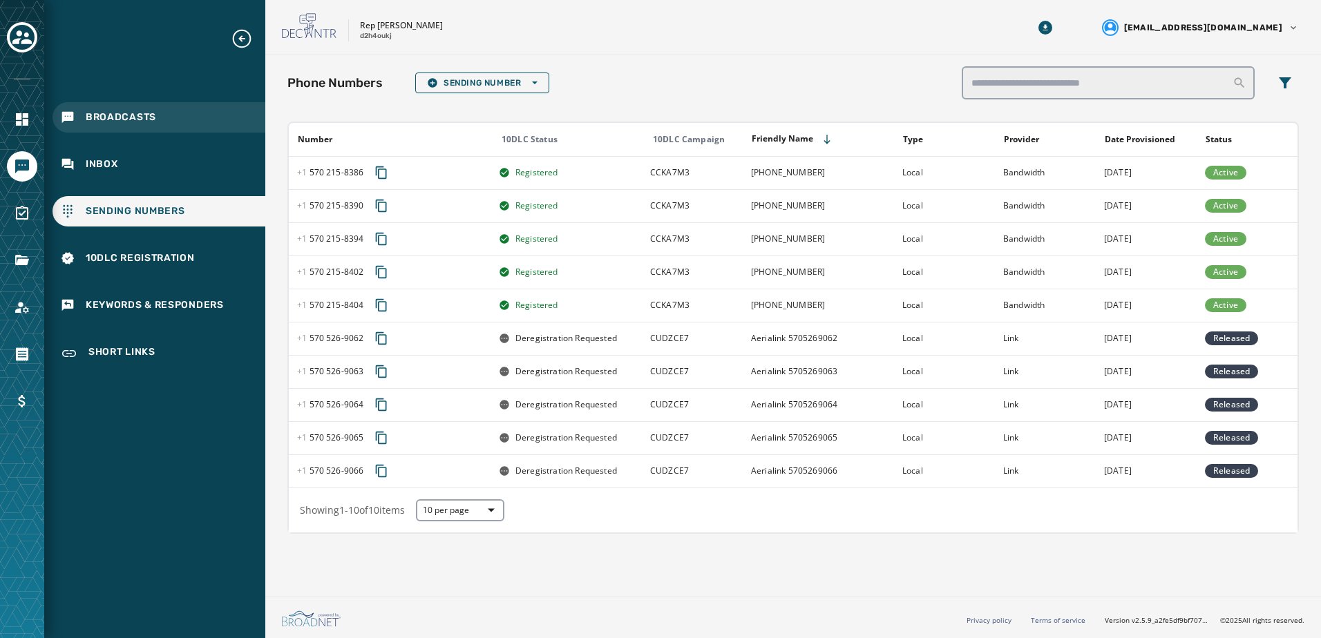
click at [122, 122] on span "Broadcasts" at bounding box center [121, 118] width 70 height 14
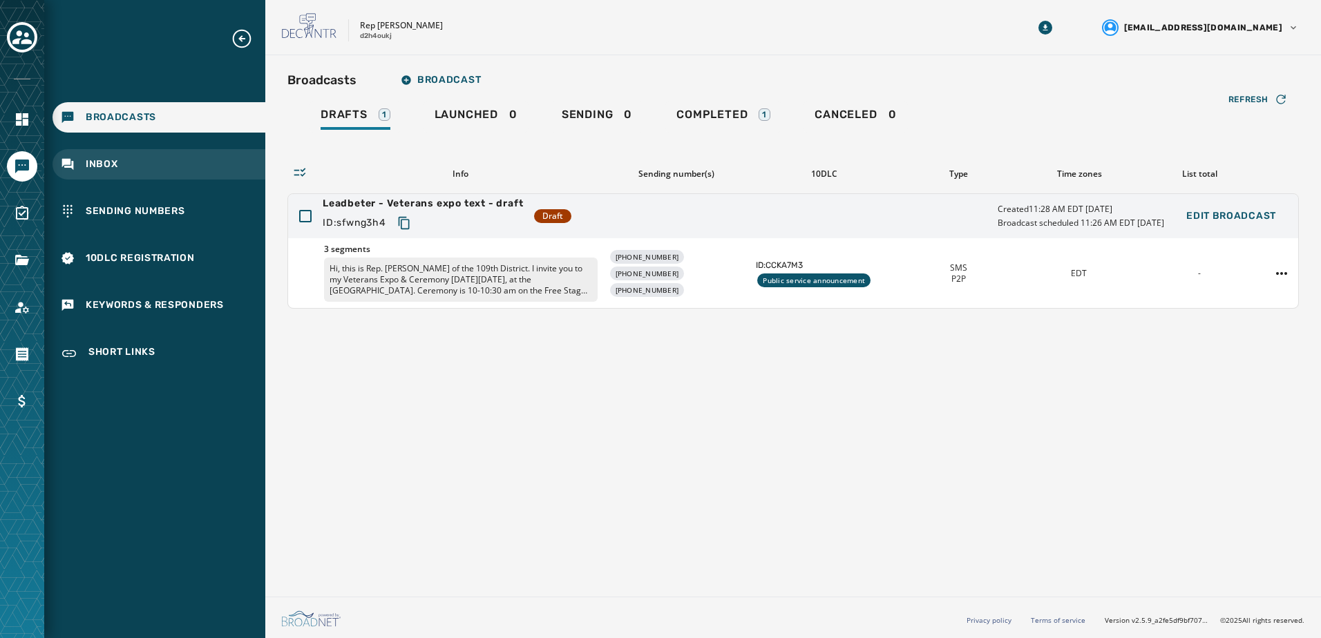
click at [124, 150] on div "Inbox" at bounding box center [159, 164] width 213 height 30
